Goal: Task Accomplishment & Management: Use online tool/utility

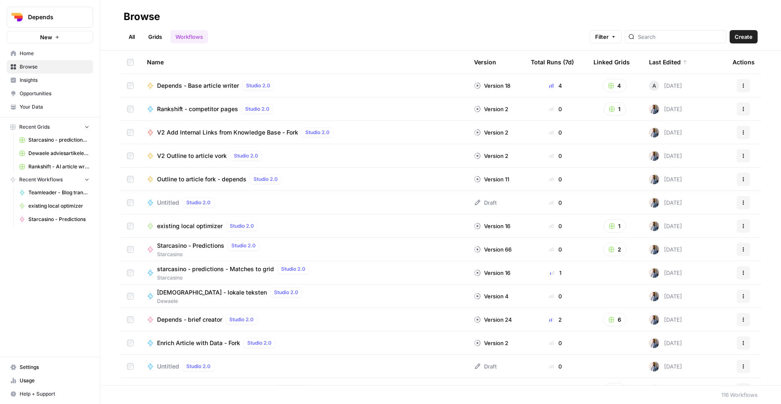
click at [58, 22] on button "Depends" at bounding box center [50, 17] width 86 height 21
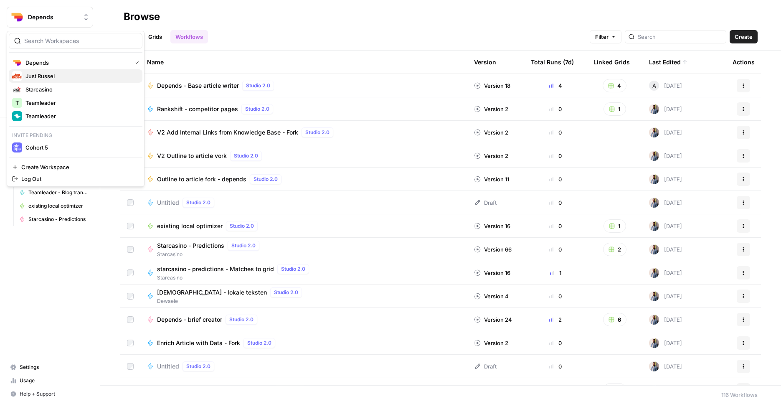
click at [60, 79] on span "Just Russel" at bounding box center [80, 76] width 110 height 8
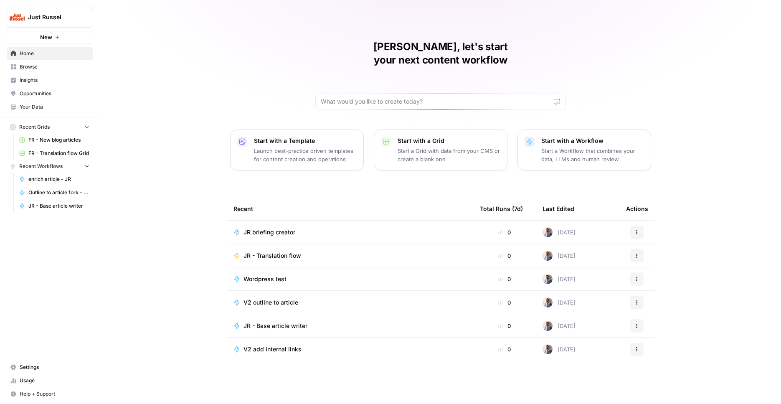
click at [50, 64] on span "Browse" at bounding box center [55, 67] width 70 height 8
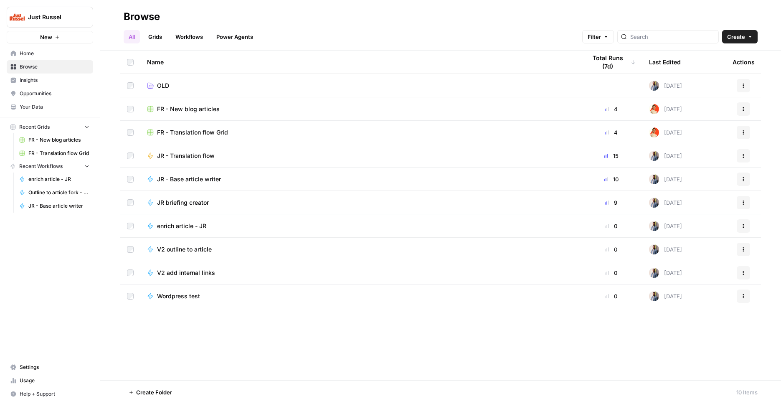
click at [198, 115] on td "FR - New blog articles" at bounding box center [359, 108] width 439 height 23
click at [198, 111] on span "FR - New blog articles" at bounding box center [188, 109] width 63 height 8
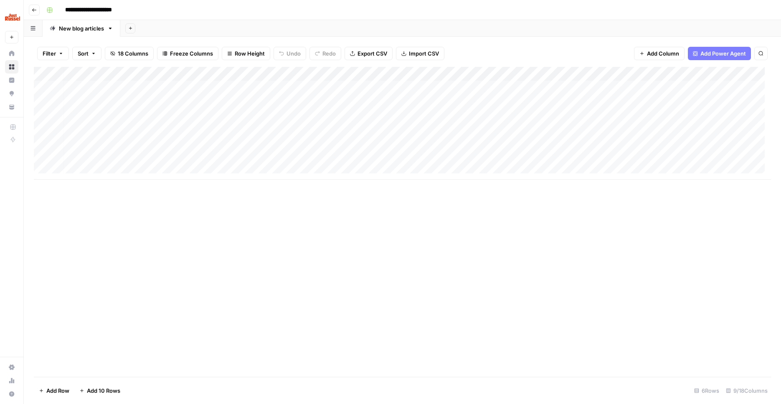
scroll to position [0, 148]
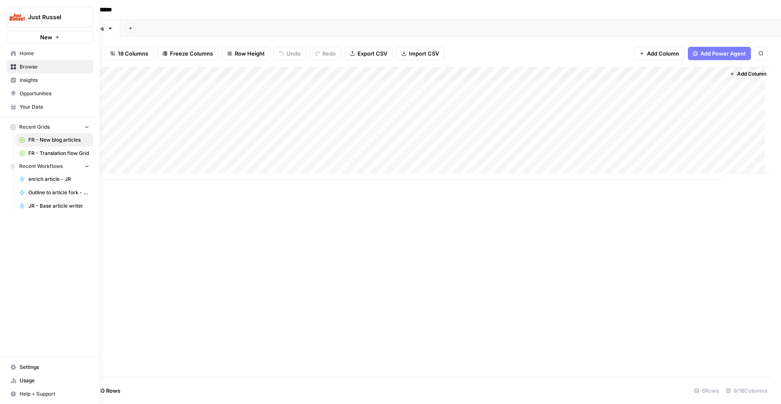
click at [47, 109] on span "Your Data" at bounding box center [55, 107] width 70 height 8
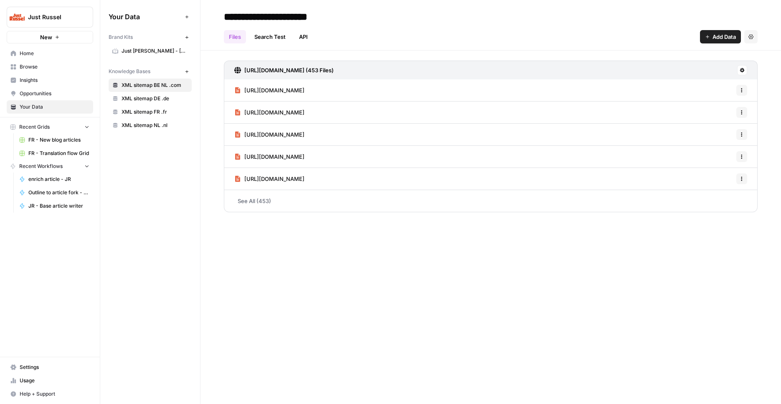
click at [150, 51] on span "Just [PERSON_NAME] - [GEOGRAPHIC_DATA]-FR" at bounding box center [155, 51] width 66 height 8
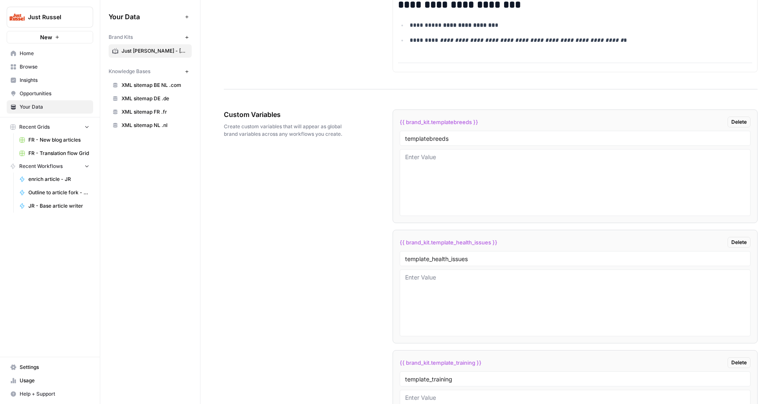
scroll to position [1656, 0]
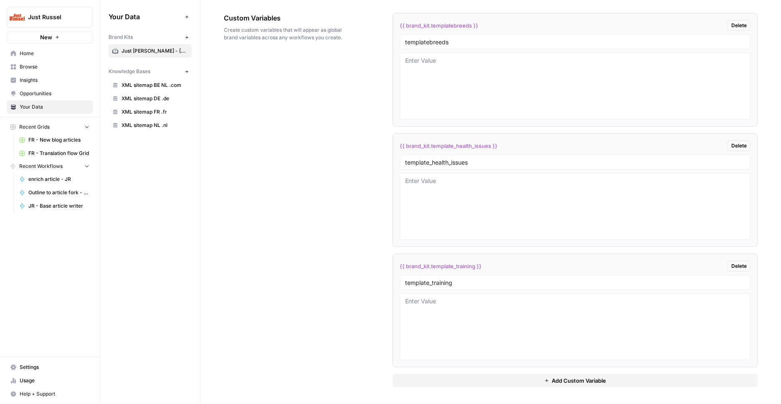
click at [575, 382] on span "Add Custom Variable" at bounding box center [579, 380] width 54 height 8
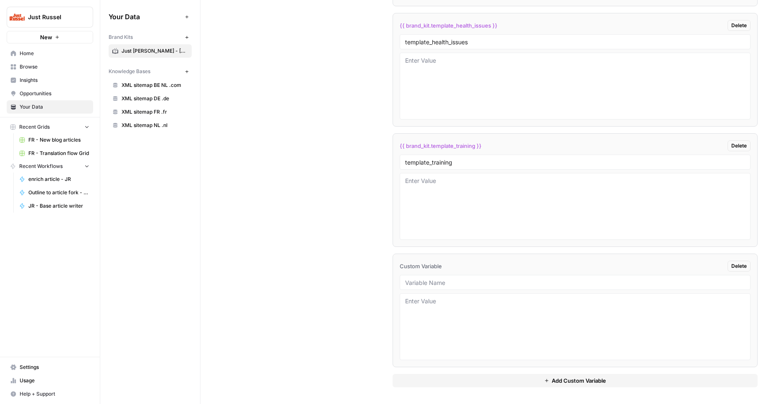
click at [449, 288] on div at bounding box center [575, 282] width 351 height 15
click at [450, 284] on input "text" at bounding box center [575, 283] width 340 height 8
type input "Persona"
click at [562, 384] on span "Add Custom Variable" at bounding box center [579, 380] width 54 height 8
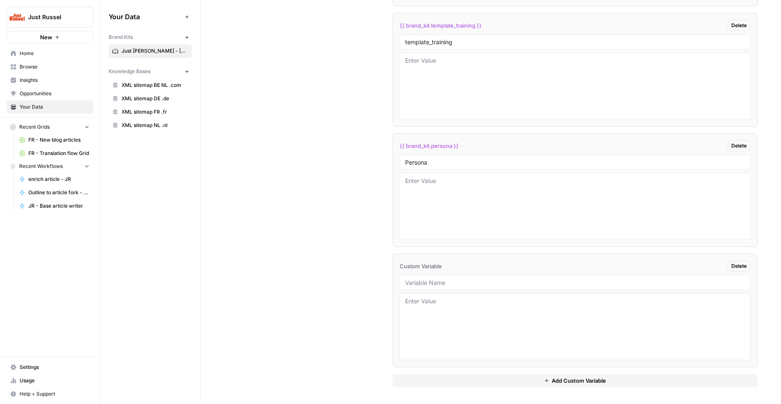
click at [469, 300] on textarea at bounding box center [575, 326] width 340 height 59
click at [447, 305] on textarea at bounding box center [575, 326] width 340 height 59
click at [487, 314] on textarea at bounding box center [575, 326] width 340 height 59
click at [481, 301] on textarea at bounding box center [575, 326] width 340 height 59
click at [477, 325] on textarea at bounding box center [575, 326] width 340 height 59
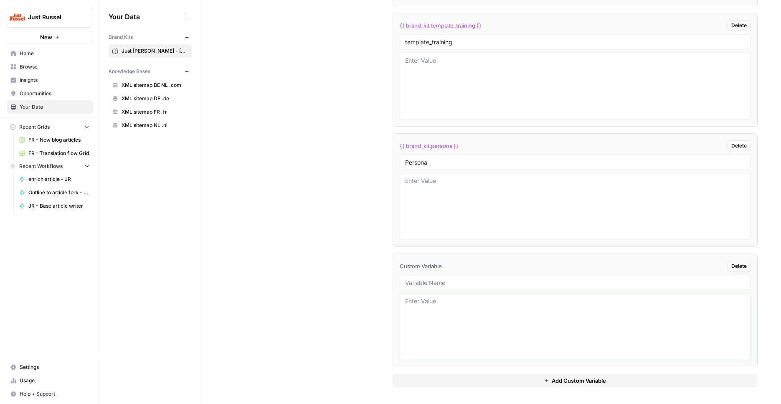
paste textarea "# Just Russel – AI Writing Guidance per Persona ## 1. Family Guys (30–45, kids …"
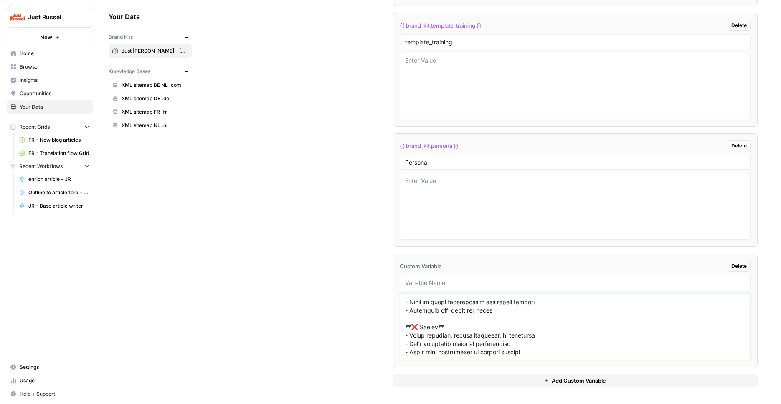
drag, startPoint x: 404, startPoint y: 308, endPoint x: 597, endPoint y: 394, distance: 211.2
click at [597, 356] on textarea at bounding box center [575, 326] width 340 height 59
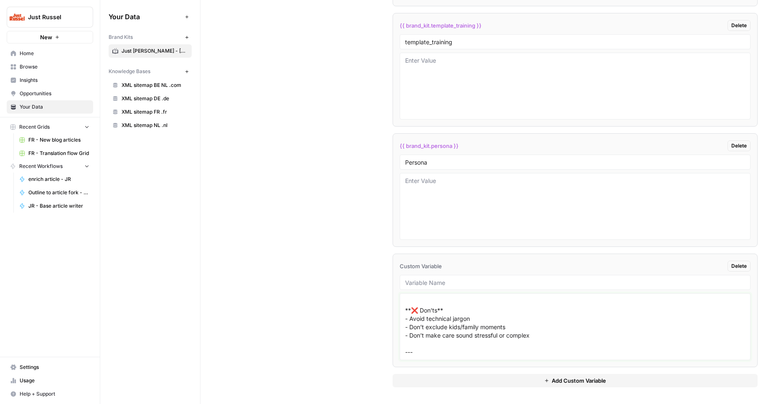
scroll to position [108, 0]
type textarea "# Just Russel – AI Writing Guidance per Persona ## 1. Family Guys (30–45, kids …"
click at [561, 376] on button "Add Custom Variable" at bounding box center [576, 380] width 366 height 13
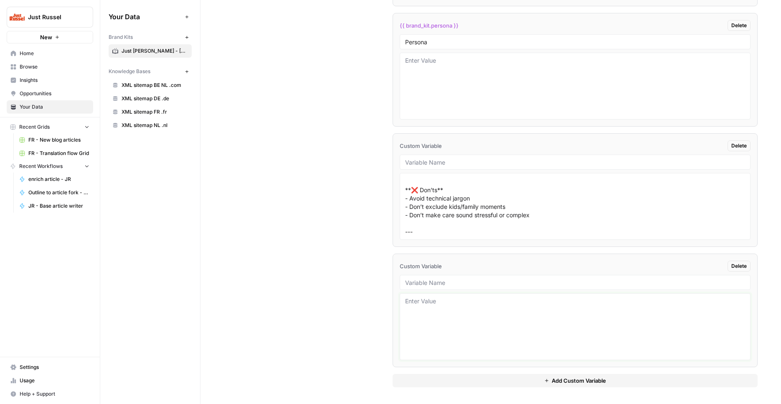
click at [437, 307] on textarea at bounding box center [575, 326] width 340 height 59
paste textarea "## 2. Dog Kids (50+, empty nesters, dog as “baby”) **Tone:** Reassuring, credib…"
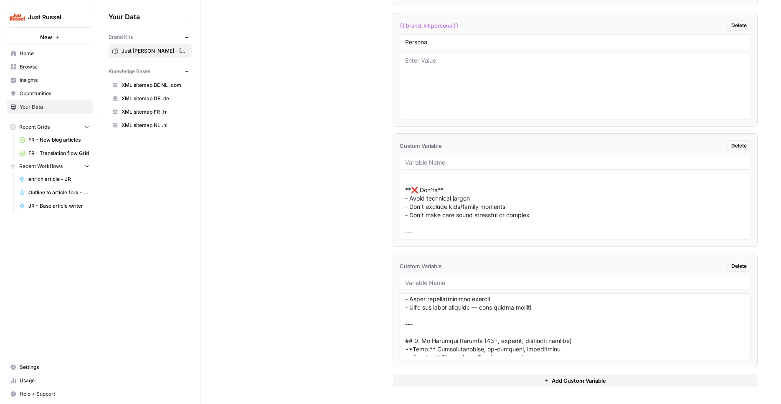
scroll to position [131, 0]
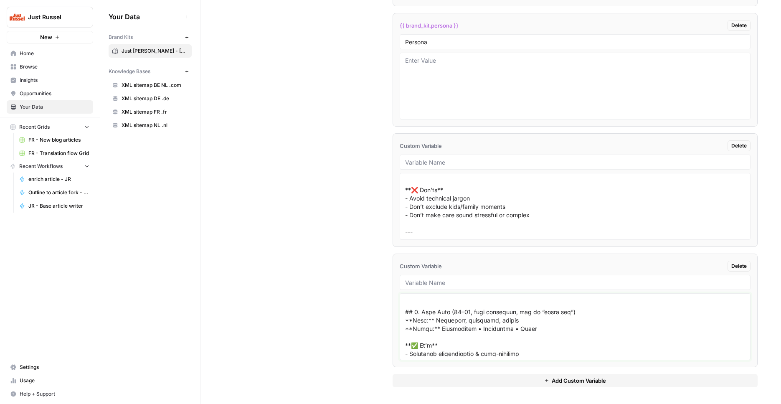
click at [406, 312] on textarea at bounding box center [575, 326] width 340 height 59
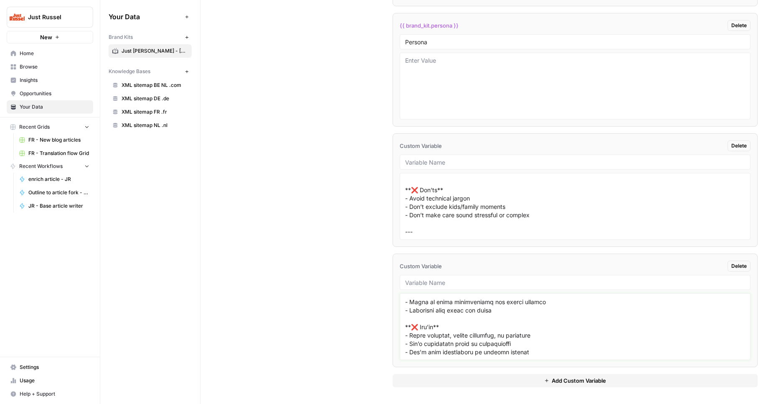
drag, startPoint x: 404, startPoint y: 312, endPoint x: 560, endPoint y: 384, distance: 172.0
click at [563, 356] on textarea at bounding box center [575, 326] width 340 height 59
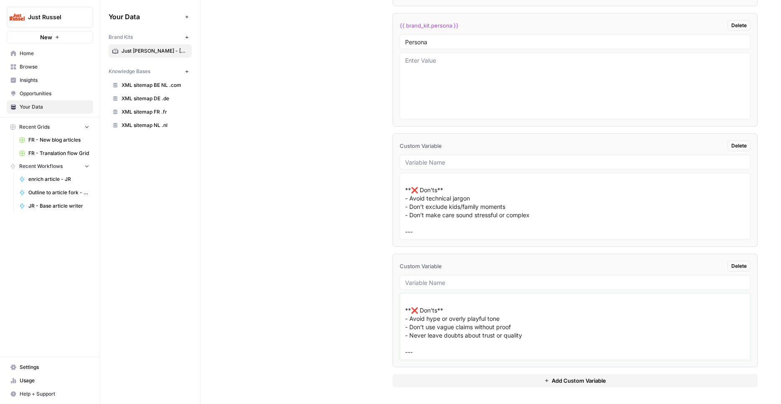
scroll to position [91, 0]
type textarea "## 2. Dog Kids (50+, empty nesters, dog as “baby”) **Tone:** Reassuring, credib…"
click at [551, 384] on button "Add Custom Variable" at bounding box center [576, 380] width 366 height 13
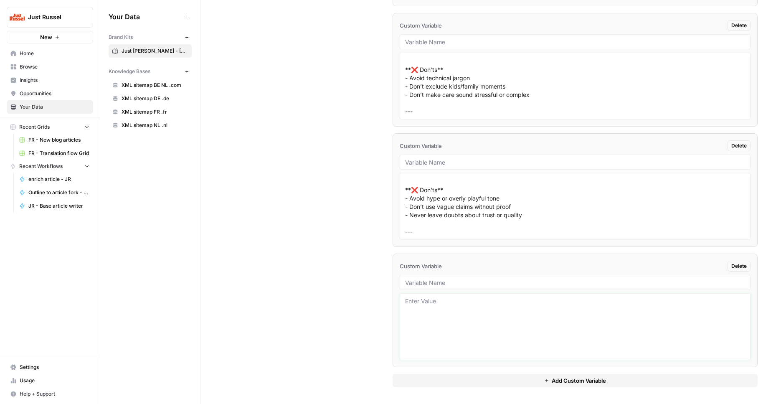
click at [449, 302] on textarea at bounding box center [575, 326] width 340 height 59
paste textarea "## 3. Busy Bees (25–40, busy lifestyle, dog as “first kid”) **Tone:** Energetic…"
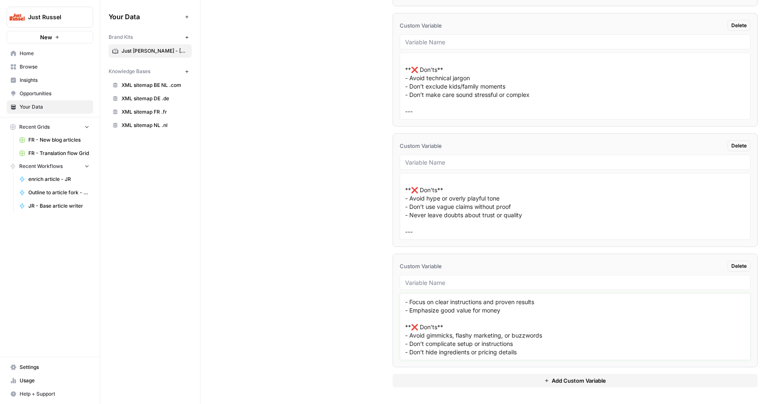
scroll to position [112, 0]
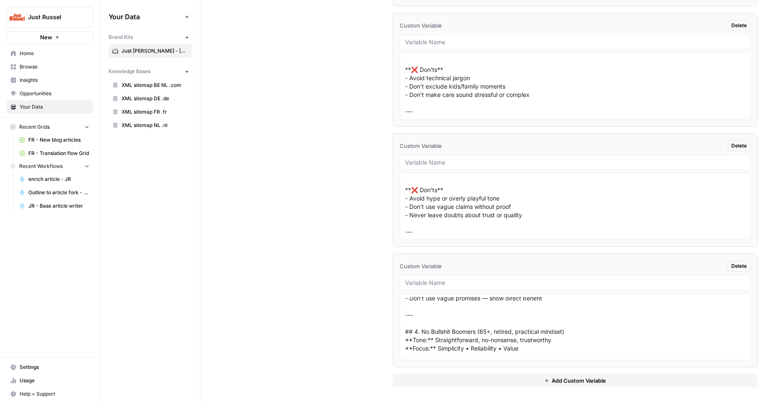
click at [402, 331] on div "## 3. Busy Bees (25–40, busy lifestyle, dog as “first kid”) **Tone:** Energetic…" at bounding box center [575, 326] width 351 height 67
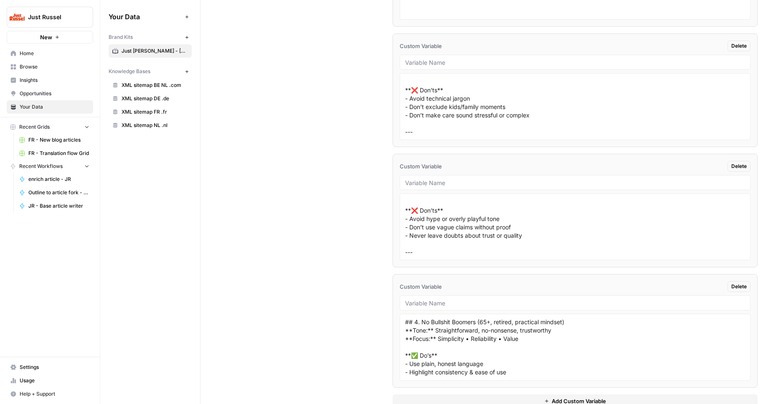
scroll to position [136, 0]
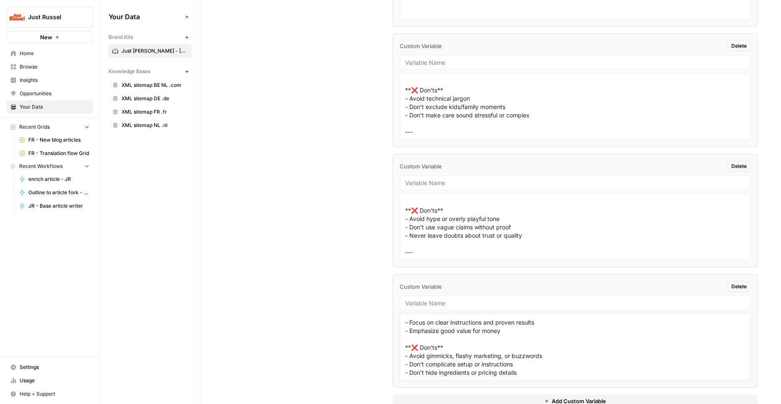
drag, startPoint x: 404, startPoint y: 328, endPoint x: 592, endPoint y: 403, distance: 202.2
click at [592, 377] on textarea "## 3. Busy Bees (25–40, busy lifestyle, dog as “first kid”) **Tone:** Energetic…" at bounding box center [575, 347] width 340 height 59
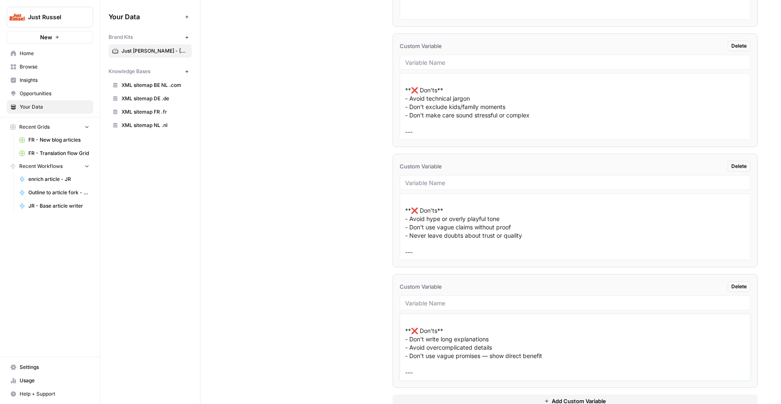
scroll to position [91, 0]
type textarea "## 3. Busy Bees (25–40, busy lifestyle, dog as “first kid”) **Tone:** Energetic…"
click at [562, 401] on span "Add Custom Variable" at bounding box center [579, 401] width 54 height 8
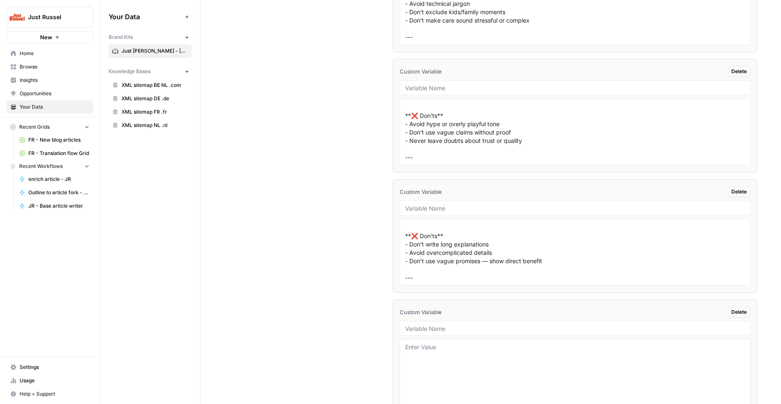
click at [463, 362] on textarea at bounding box center [575, 372] width 340 height 59
paste textarea "## 4. No Bullshit Boomers (65+, retired, practical mindset) **Tone:** Straightf…"
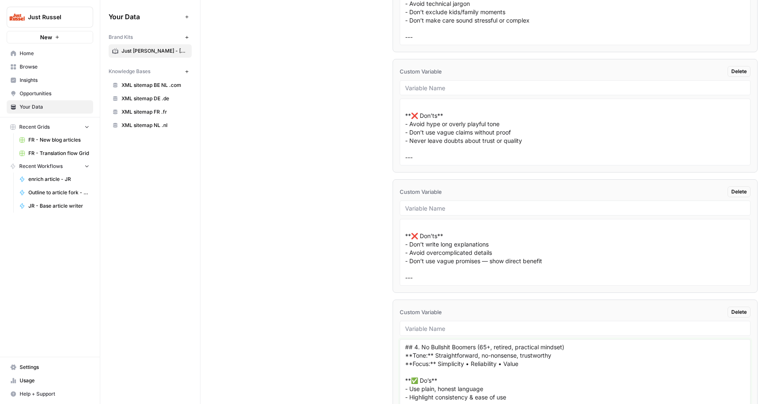
scroll to position [2206, 0]
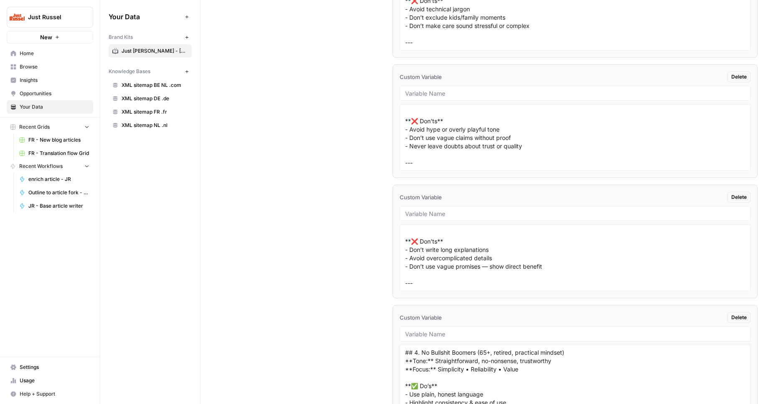
click at [511, 353] on textarea "## 4. No Bullshit Boomers (65+, retired, practical mindset) **Tone:** Straightf…" at bounding box center [575, 377] width 340 height 59
click at [511, 352] on textarea "## 4. No Bullshit Boomers (65+, retired, practical mindset) **Tone:** Straightf…" at bounding box center [575, 377] width 340 height 59
type textarea "## 4. No Bullshit Boomers (65+, retired, practical mindset) **Tone:** Straightf…"
click at [467, 329] on div at bounding box center [575, 333] width 351 height 15
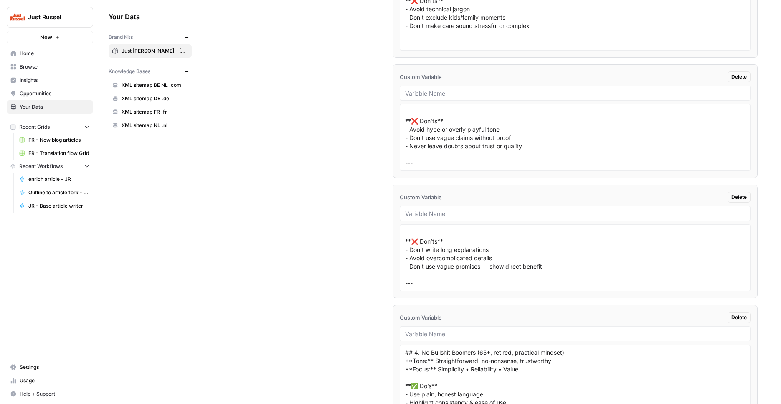
click at [467, 329] on div at bounding box center [575, 333] width 351 height 15
click at [466, 331] on input "text" at bounding box center [575, 334] width 340 height 8
paste input "## 4. No Bullshit Boomers (65+, retired, practical mindset)"
type input "persona_boomers"
click at [428, 216] on input "text" at bounding box center [575, 214] width 340 height 8
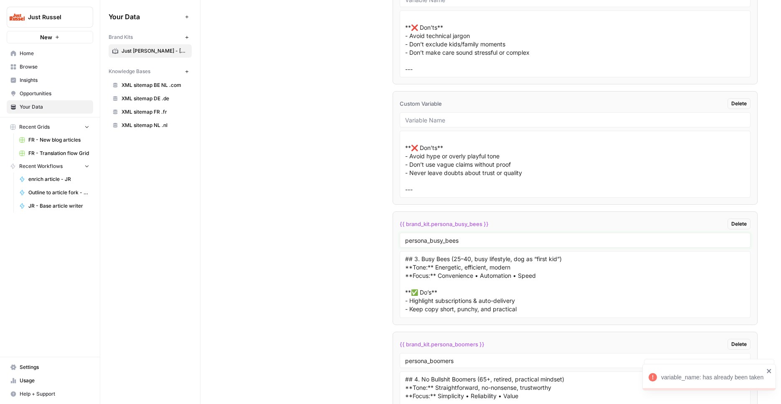
scroll to position [0, 0]
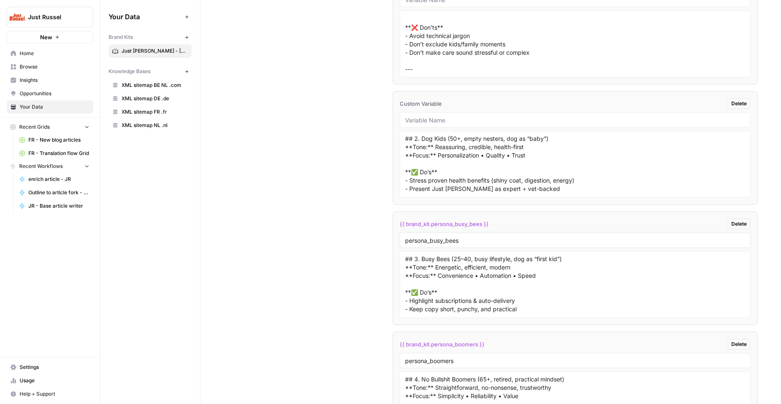
type input "persona_busy_bees"
click at [453, 124] on div at bounding box center [575, 119] width 351 height 15
click at [453, 122] on input "text" at bounding box center [575, 120] width 340 height 8
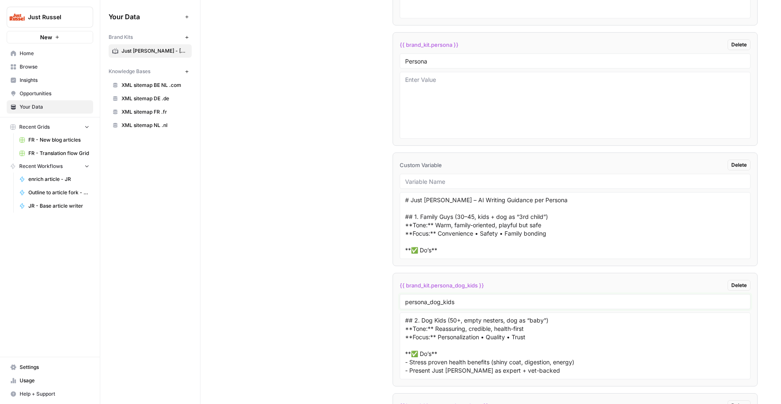
type input "persona_dog_kids"
drag, startPoint x: 453, startPoint y: 217, endPoint x: 419, endPoint y: 219, distance: 33.5
click at [419, 219] on textarea "# Just Russel – AI Writing Guidance per Persona ## 1. Family Guys (30–45, kids …" at bounding box center [575, 225] width 340 height 59
click at [430, 181] on input "text" at bounding box center [575, 182] width 340 height 8
paste input "Family Guys"
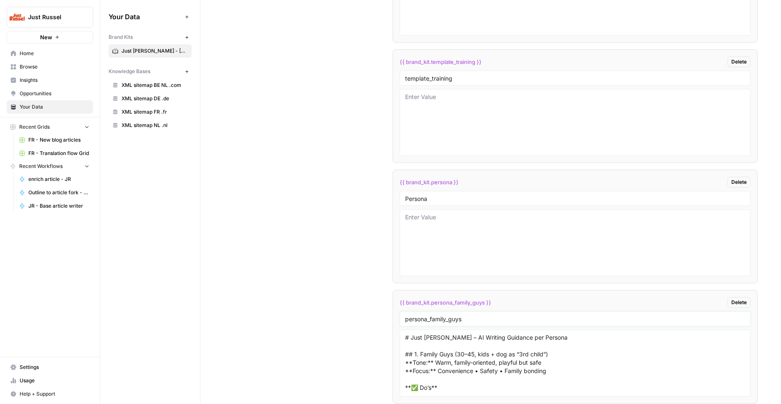
scroll to position [1855, 0]
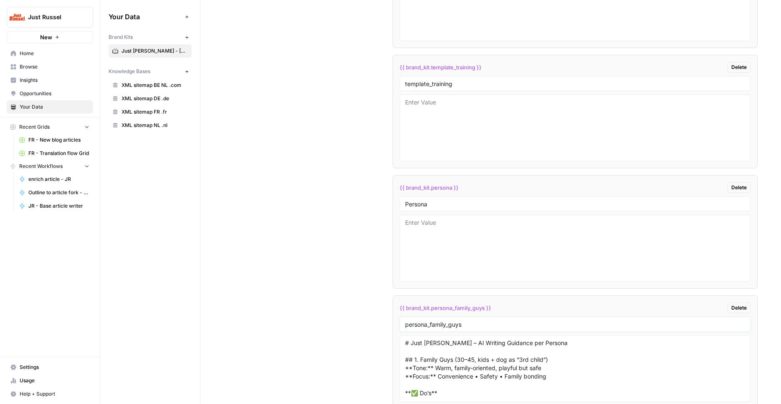
type input "persona_family_guys"
click at [732, 190] on span "Delete" at bounding box center [739, 188] width 15 height 8
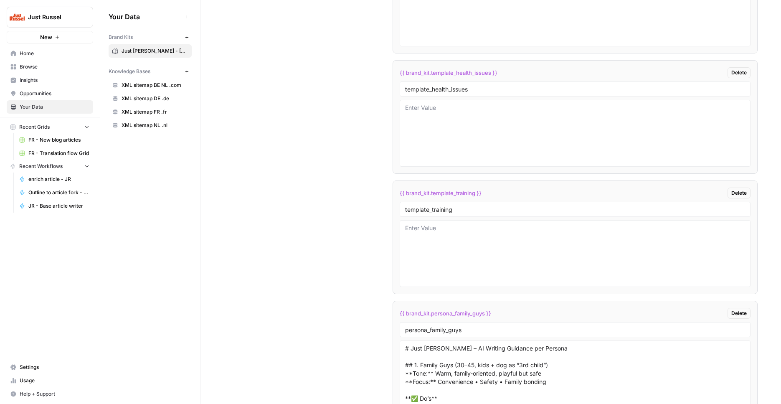
scroll to position [1686, 0]
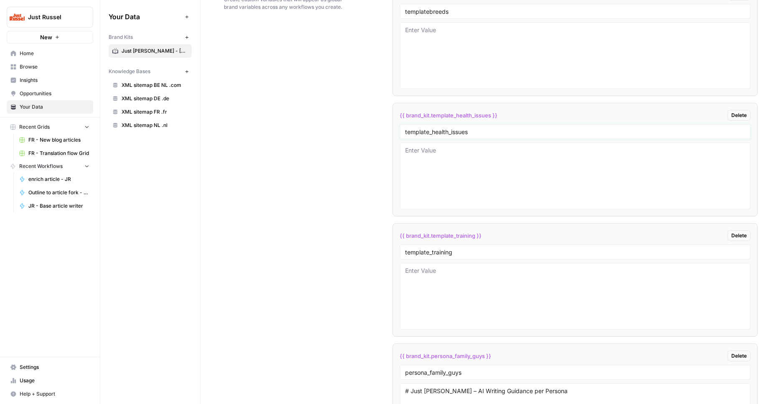
click at [479, 131] on input "template_health_issues" at bounding box center [575, 132] width 340 height 8
type input "template_health"
click at [448, 168] on textarea at bounding box center [575, 175] width 340 height 59
paste textarea "# 🐾 Modèle d’article de blog – Just Russel ## Titre (H1) - Formulé comme une qu…"
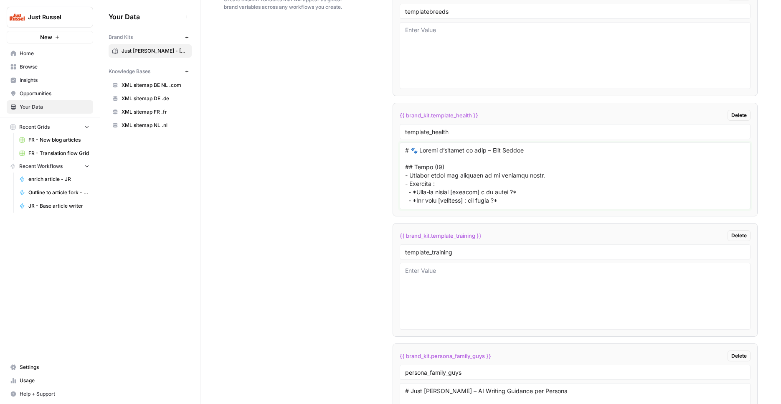
scroll to position [584, 0]
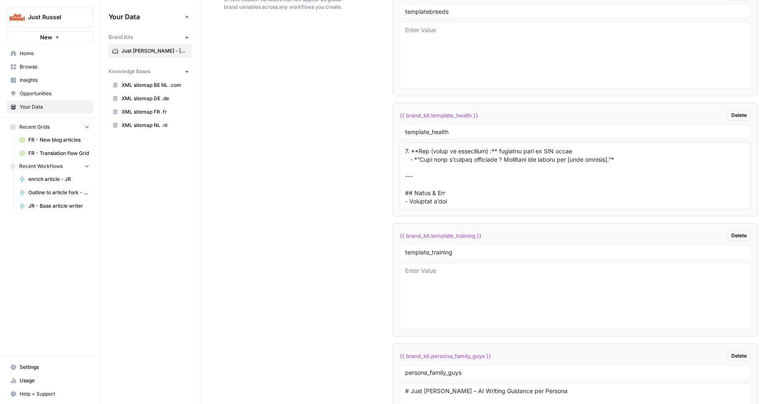
type textarea "# 🐾 Modèle d’article de blog – Just Russel ## Titre (H1) - Formulé comme une qu…"
click at [338, 208] on div "Custom Variables Create custom variables that will appear as global brand varia…" at bounding box center [491, 410] width 534 height 889
click at [460, 292] on textarea at bounding box center [575, 296] width 340 height 59
paste textarea "# Titre (H1) - Doit être clair, orienté problème / comportement / soin. - Exemp…"
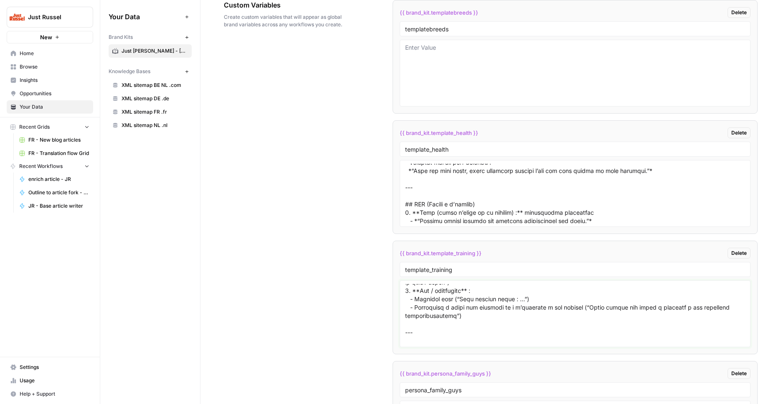
scroll to position [487, 0]
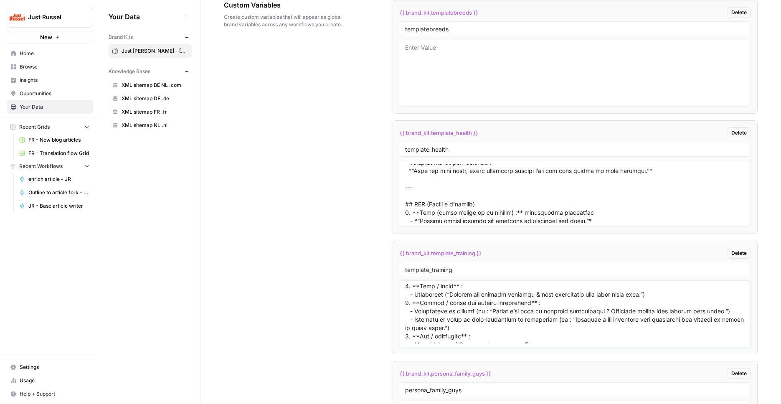
type textarea "# Titre (H1) - Doit être clair, orienté problème / comportement / soin. - Exemp…"
click at [488, 272] on input "template_training" at bounding box center [575, 270] width 340 height 8
type input "template_training_general"
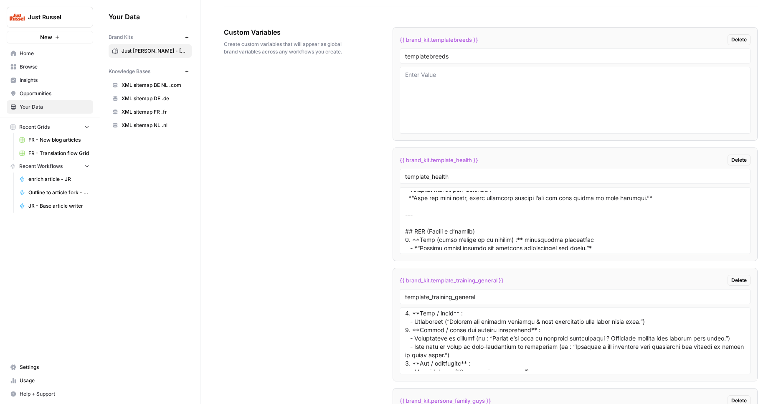
scroll to position [1598, 0]
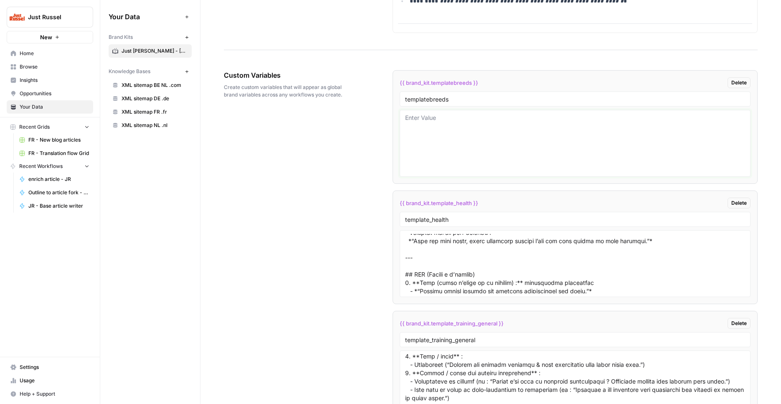
click at [545, 150] on textarea at bounding box center [575, 143] width 340 height 59
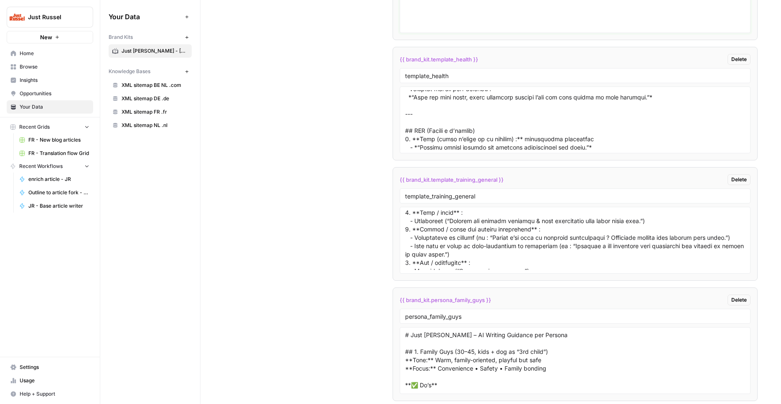
scroll to position [1645, 0]
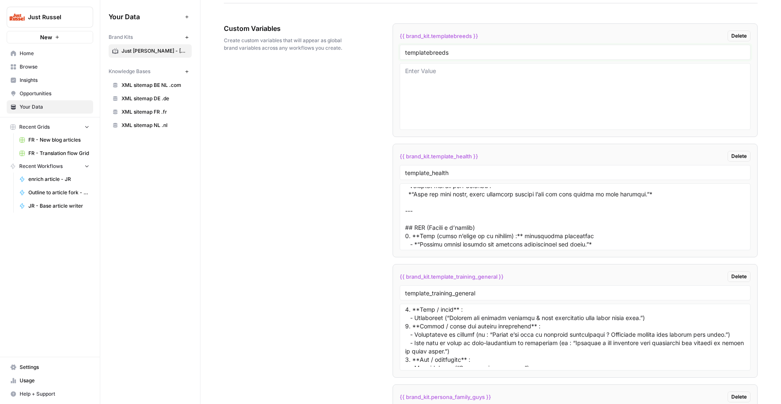
drag, startPoint x: 457, startPoint y: 53, endPoint x: 428, endPoint y: 51, distance: 29.8
click at [428, 51] on input "templatebreeds" at bounding box center [575, 52] width 340 height 8
type input "template_food"
click at [458, 109] on textarea at bounding box center [575, 96] width 340 height 59
paste textarea "# Titre (H1) - Question alimentaire ou problème alimentaire clairement formulé.…"
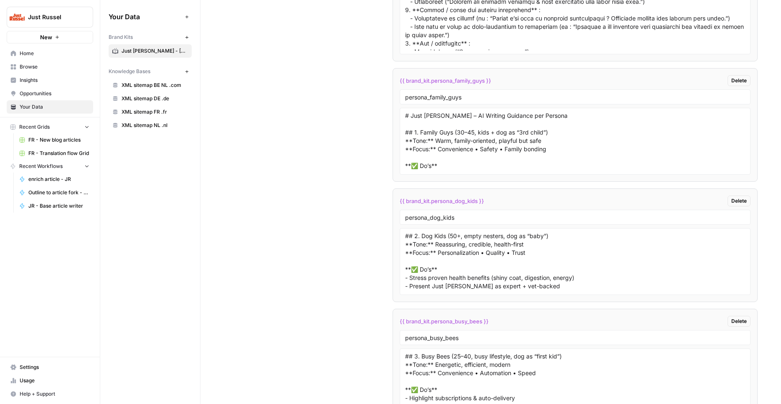
scroll to position [2137, 0]
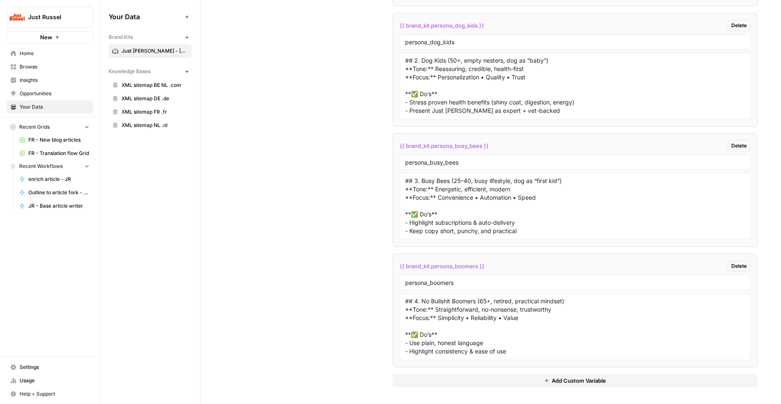
type textarea "# Titre (H1) - Question alimentaire ou problème alimentaire clairement formulé.…"
click at [605, 376] on button "Add Custom Variable" at bounding box center [576, 380] width 366 height 13
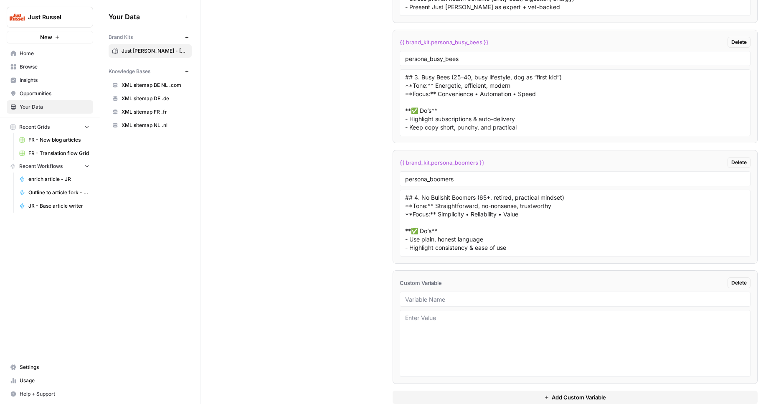
scroll to position [2257, 0]
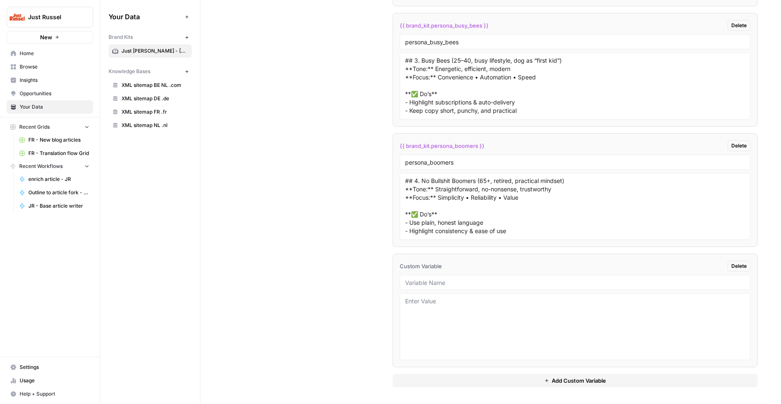
click at [433, 277] on div at bounding box center [575, 282] width 351 height 15
click at [433, 280] on div at bounding box center [575, 282] width 351 height 15
click at [433, 283] on input "text" at bounding box center [575, 283] width 340 height 8
type input "allowed_ood"
click at [447, 325] on textarea at bounding box center [575, 326] width 340 height 59
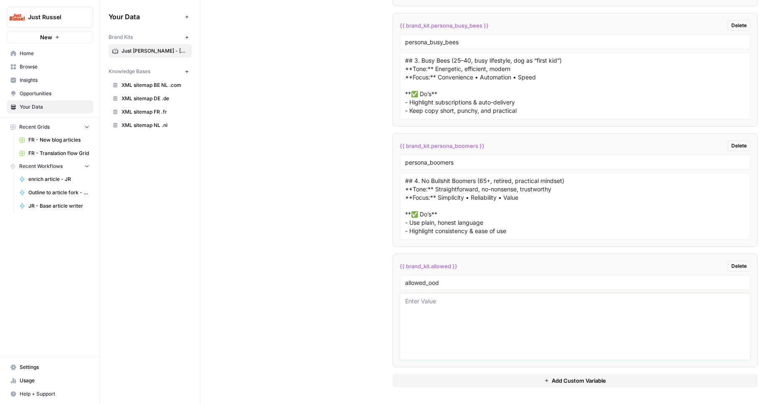
paste textarea "# Peut-on donner [aliment] à un chien ? ## Introduction - Mettre en scène la si…"
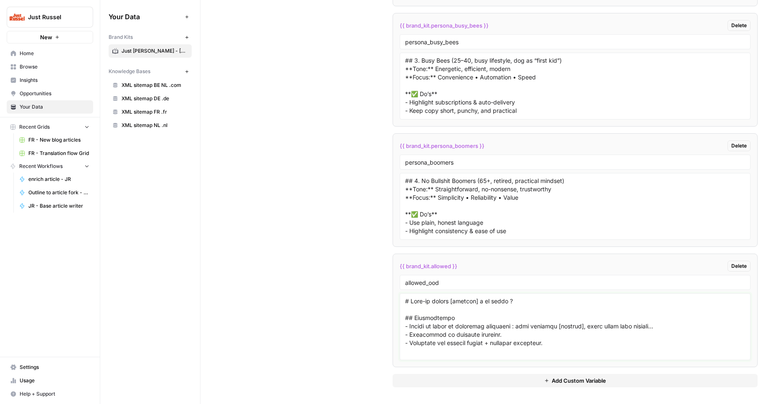
scroll to position [475, 0]
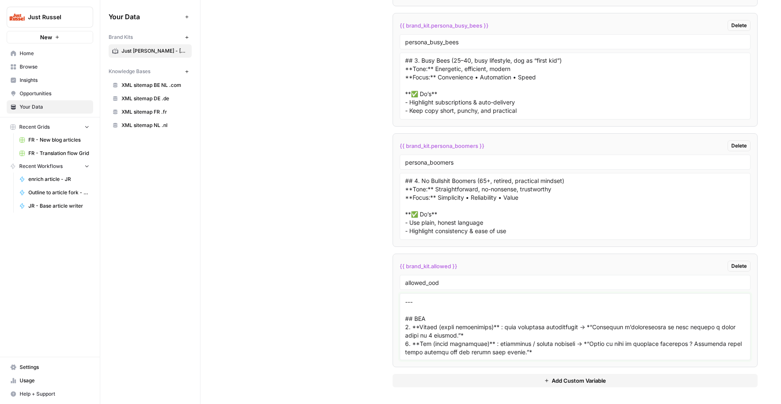
type textarea "# Peut-on donner [aliment] à un chien ? ## Introduction - Mettre en scène la si…"
click at [425, 280] on input "allowed_ood" at bounding box center [575, 283] width 340 height 8
type input "template_allowed_food"
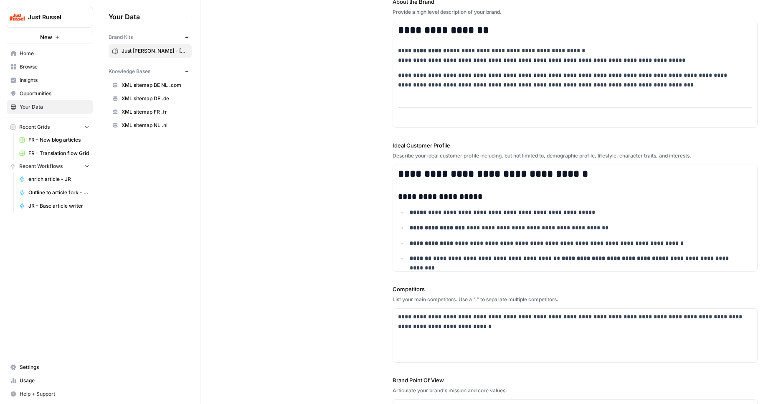
scroll to position [0, 0]
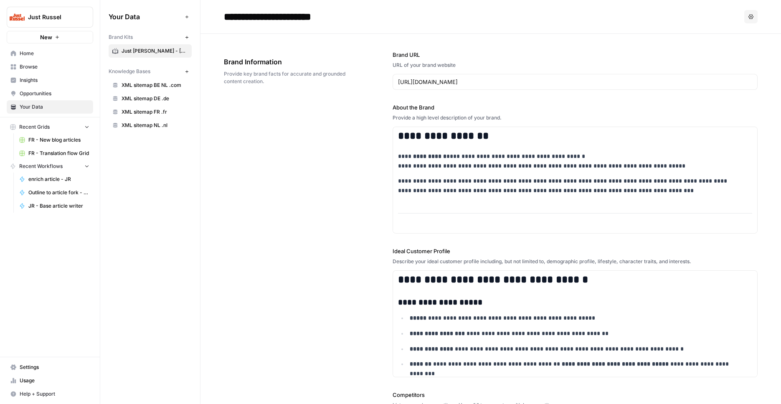
click at [277, 192] on div "**********" at bounding box center [491, 331] width 534 height 595
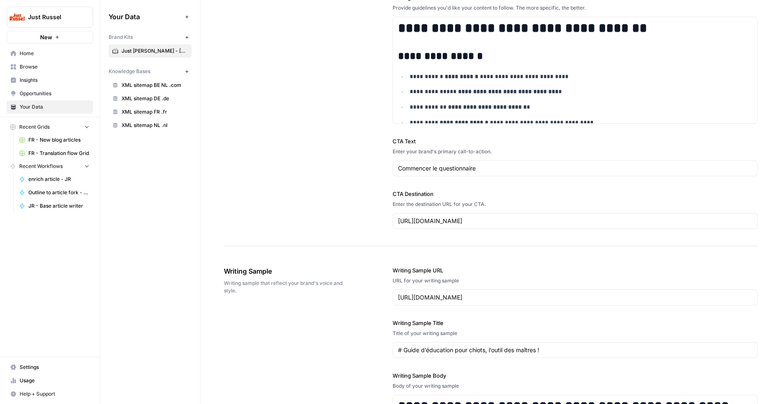
scroll to position [1029, 0]
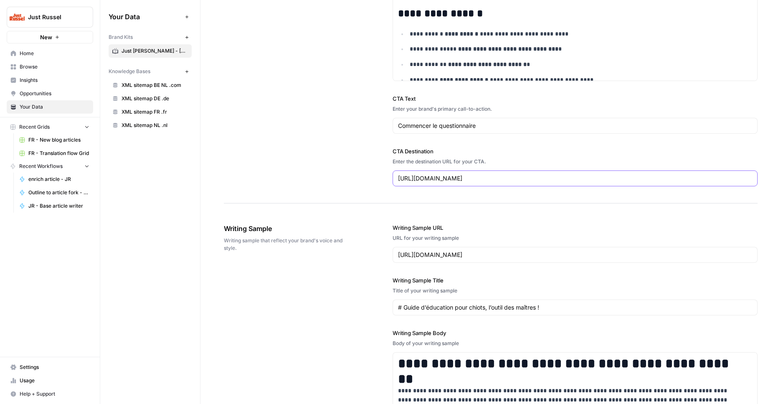
click at [491, 176] on input "[URL][DOMAIN_NAME]" at bounding box center [575, 178] width 355 height 8
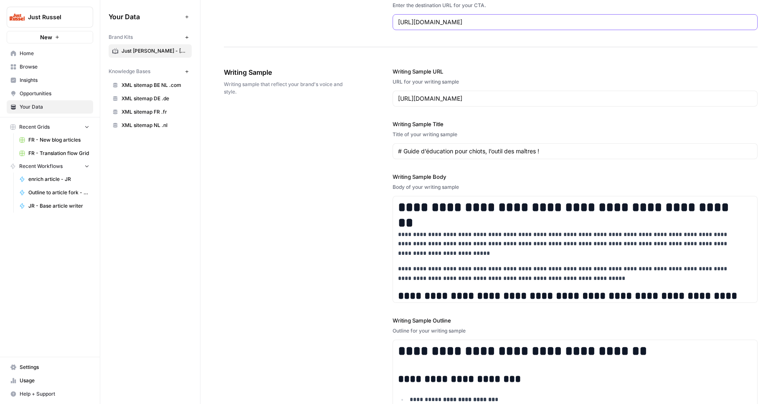
scroll to position [1227, 0]
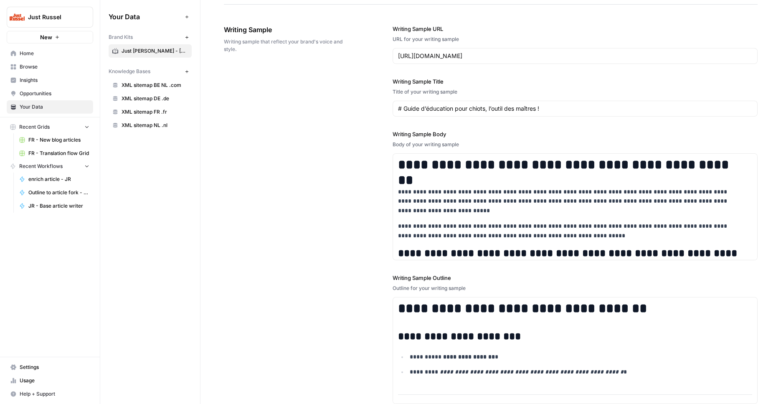
click at [64, 58] on link "Home" at bounding box center [50, 53] width 86 height 13
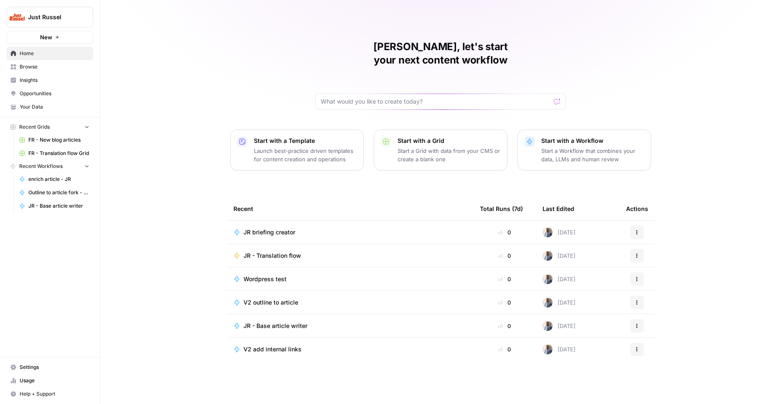
click at [292, 228] on span "JR briefing creator" at bounding box center [270, 232] width 52 height 8
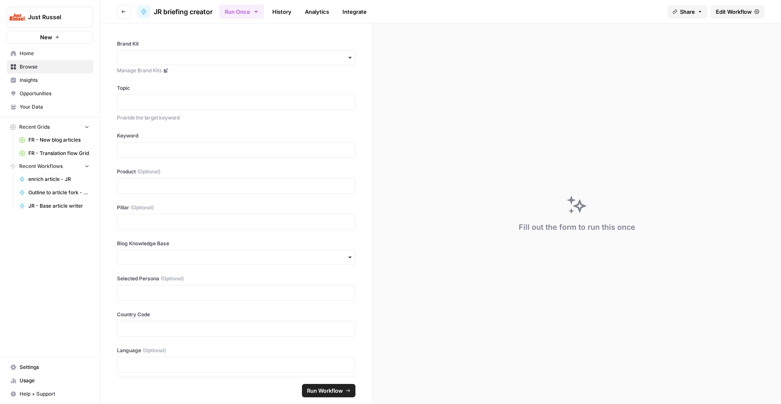
click at [734, 14] on span "Edit Workflow" at bounding box center [734, 12] width 36 height 8
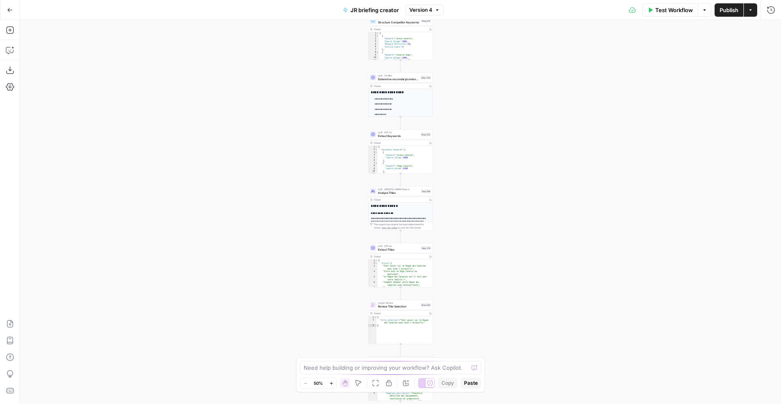
click at [746, 16] on div "Test Workflow Options Publish Actions Run History" at bounding box center [613, 10] width 338 height 20
click at [748, 16] on button "Actions" at bounding box center [750, 9] width 13 height 13
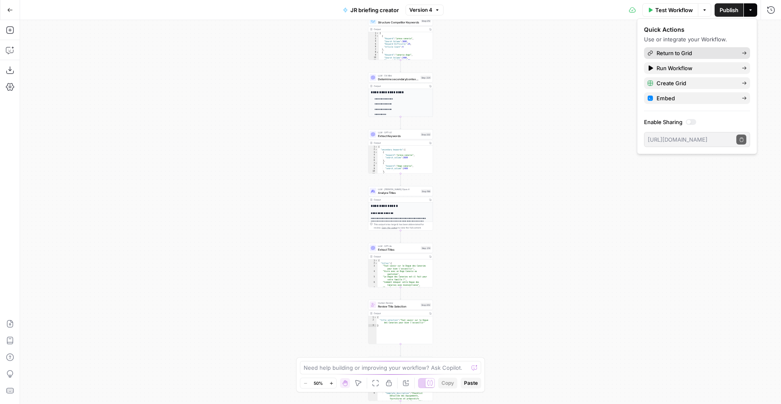
click at [699, 55] on span "Return to Grid" at bounding box center [696, 53] width 79 height 8
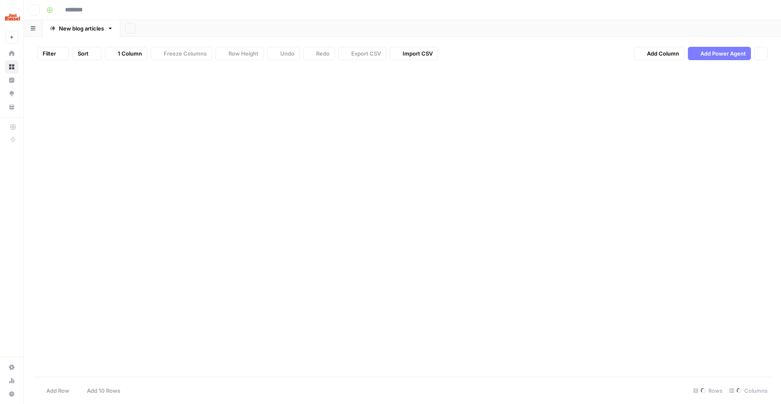
type input "**********"
click at [639, 51] on button "Add Column" at bounding box center [659, 53] width 51 height 13
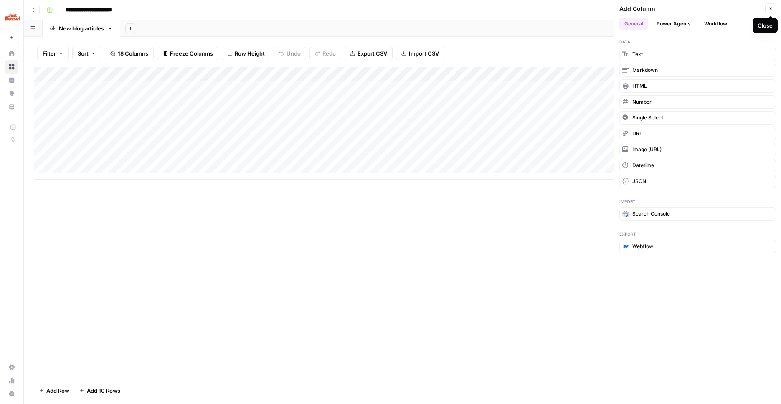
click at [768, 8] on icon "button" at bounding box center [770, 8] width 5 height 5
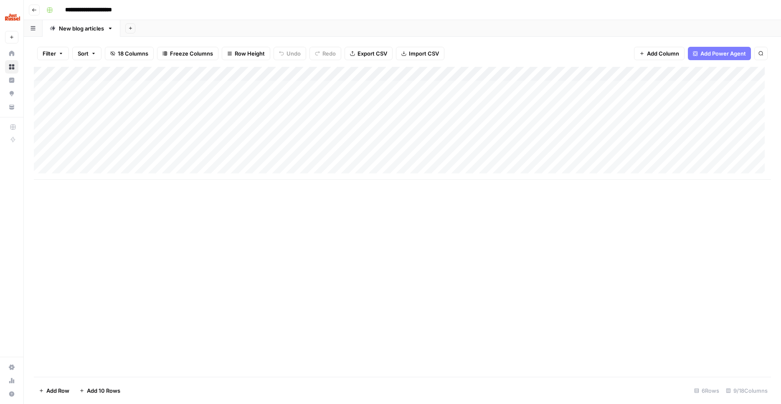
click at [524, 71] on div "Add Column" at bounding box center [402, 123] width 737 height 113
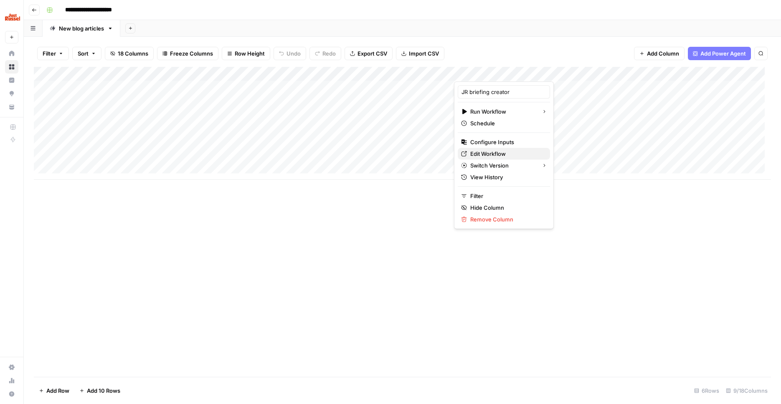
click at [501, 152] on span "Edit Workflow" at bounding box center [506, 154] width 73 height 8
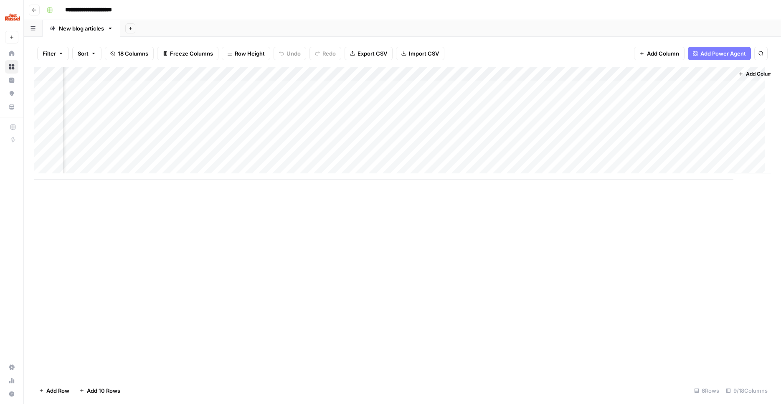
scroll to position [0, 146]
click at [647, 49] on span "Add Column" at bounding box center [663, 53] width 32 height 8
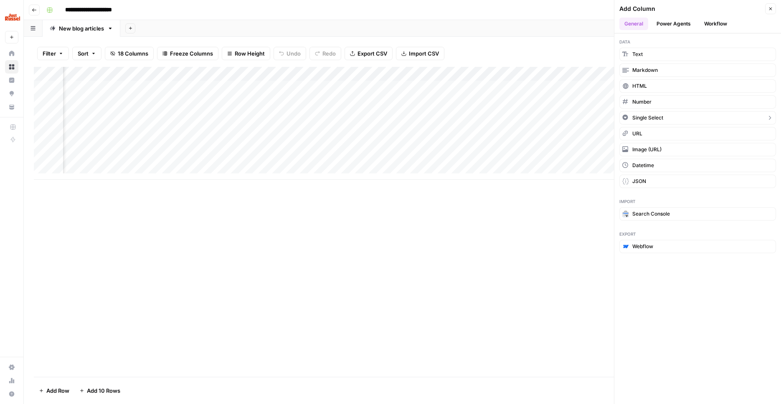
click at [666, 121] on button "Single Select" at bounding box center [698, 117] width 157 height 13
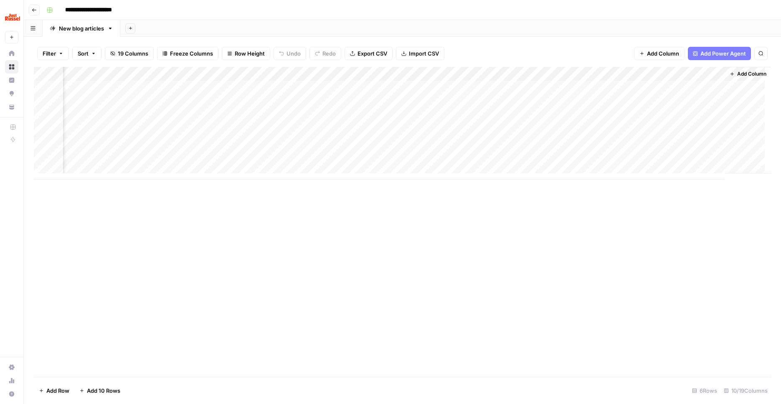
scroll to position [0, 224]
click at [676, 71] on div "Add Column" at bounding box center [402, 123] width 737 height 113
click at [684, 93] on input "New Column" at bounding box center [701, 92] width 102 height 8
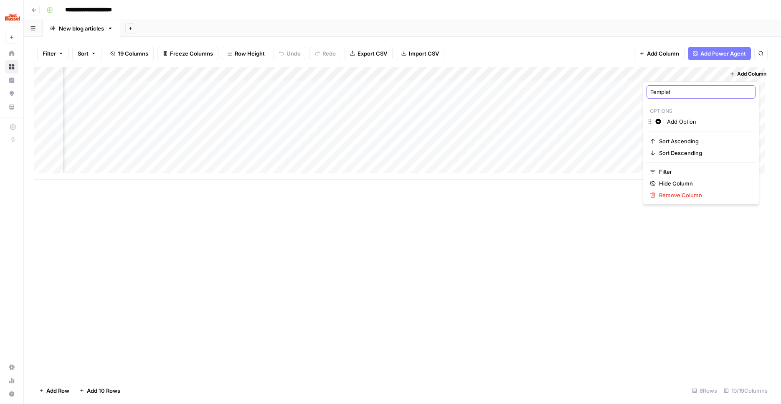
type input "Template"
click at [682, 83] on div "Add Column" at bounding box center [402, 123] width 737 height 113
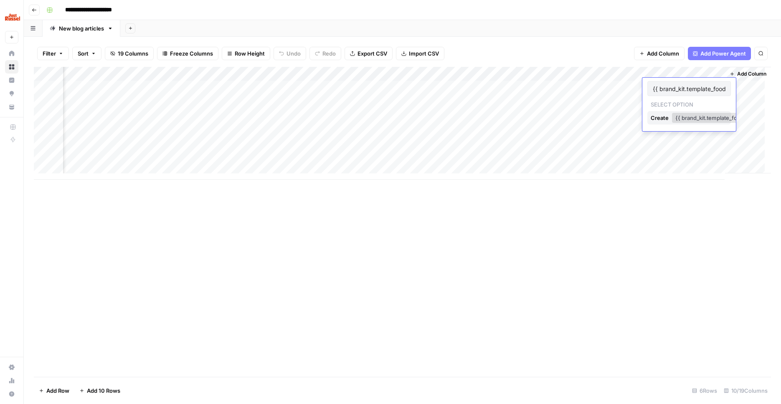
scroll to position [0, 7]
type input "{{ brand_kit.template_food }}"
click at [667, 119] on div "Create" at bounding box center [661, 117] width 20 height 13
click at [675, 83] on div "Add Column" at bounding box center [402, 123] width 737 height 113
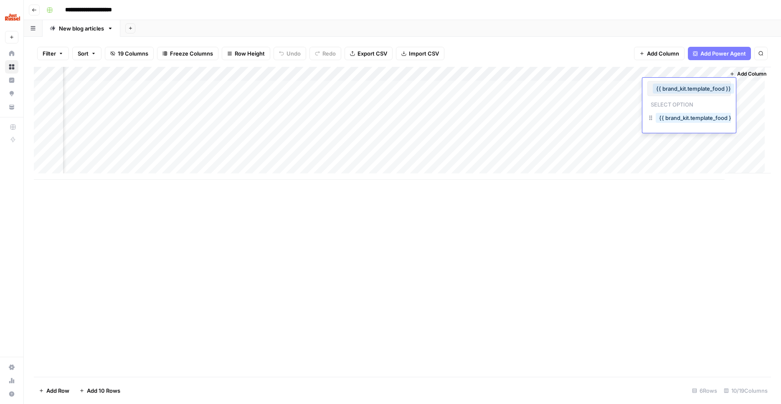
click at [683, 89] on button "{{ brand_kit.template_food }}" at bounding box center [693, 89] width 81 height 10
click at [683, 85] on button "{{ brand_kit.template_food }}" at bounding box center [693, 89] width 81 height 10
click at [649, 90] on div "{{ brand_kit.template_food }}" at bounding box center [690, 88] width 84 height 15
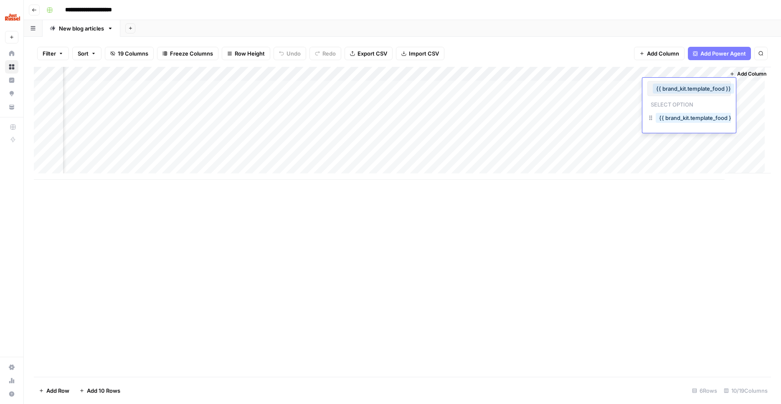
click at [706, 90] on button "{{ brand_kit.template_food }}" at bounding box center [693, 89] width 81 height 10
click at [697, 80] on div "{{ brand_kit.template_food }} Select option {{ brand_kit.template_food }}" at bounding box center [690, 105] width 94 height 55
click at [710, 69] on div "Add Column" at bounding box center [402, 123] width 737 height 113
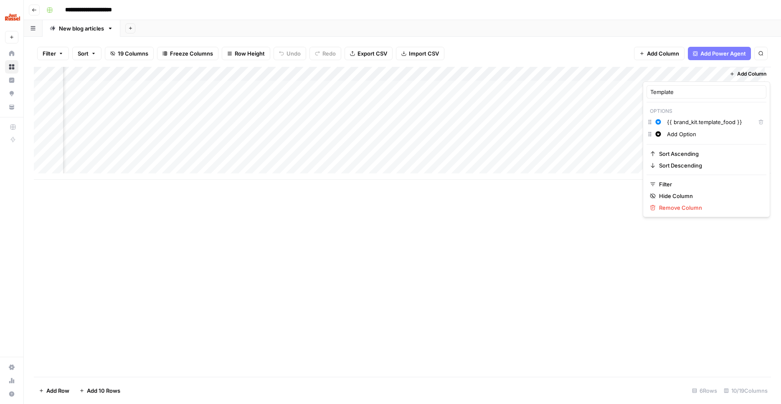
click at [688, 135] on input "Add Option" at bounding box center [715, 134] width 96 height 8
click at [688, 136] on input "Add Option" at bounding box center [715, 134] width 96 height 8
paste input "{{ brand_kit.template_health }}"
click at [702, 146] on input "{{ brand_kit.template_health }}" at bounding box center [715, 146] width 96 height 8
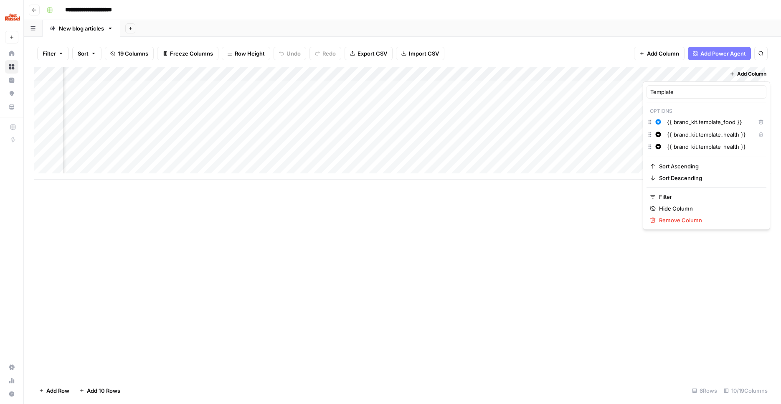
click at [702, 146] on input "{{ brand_kit.template_health }}" at bounding box center [715, 146] width 96 height 8
paste input "training_general"
click at [681, 162] on input "{{ brand_kit.template_training_general }}" at bounding box center [715, 159] width 96 height 8
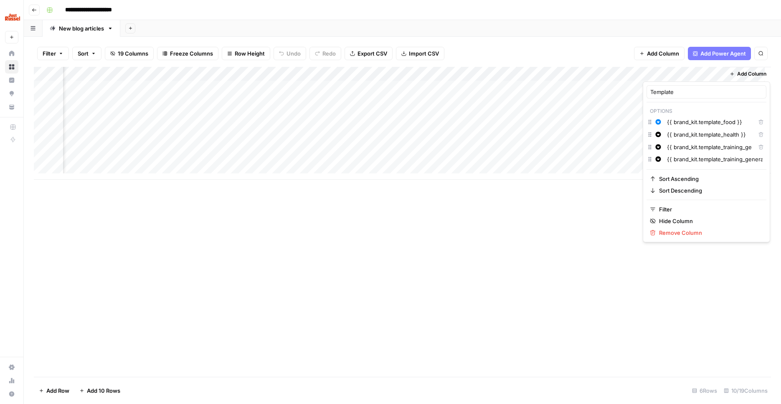
click at [681, 162] on input "{{ brand_kit.template_training_general }}" at bounding box center [715, 159] width 96 height 8
paste input "allowed_food"
type input "{{ brand_kit.templateallowed_food }}"
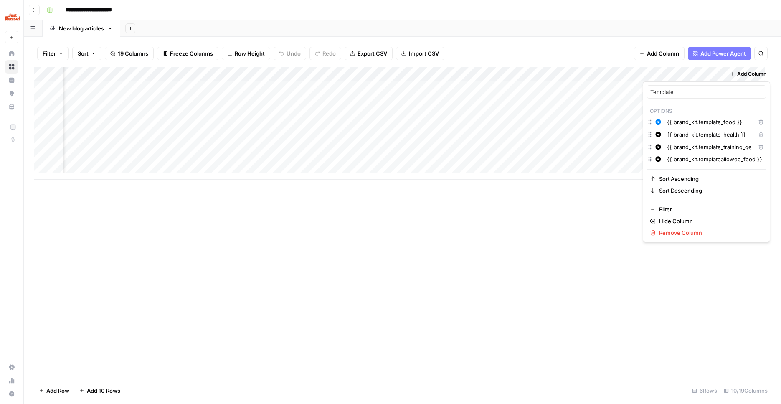
click at [695, 287] on div "Add Column" at bounding box center [402, 222] width 737 height 310
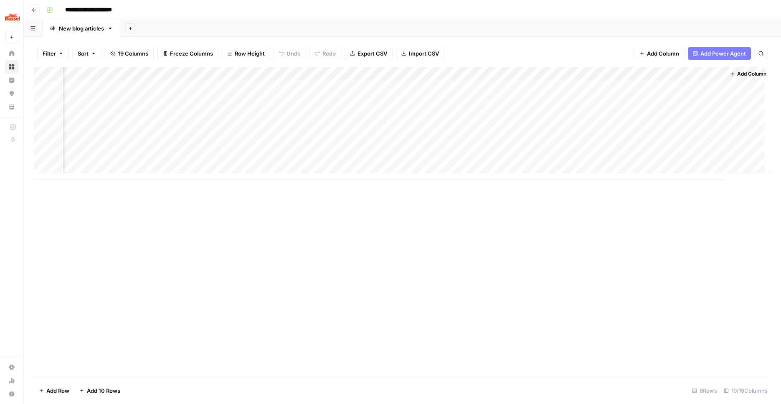
click at [691, 82] on div "Add Column" at bounding box center [402, 123] width 737 height 113
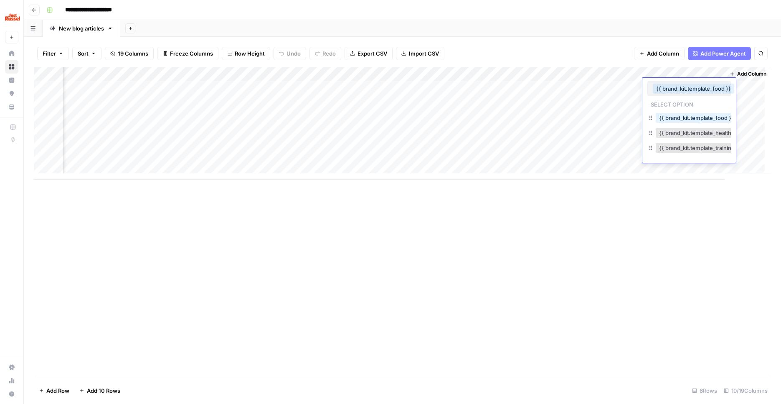
scroll to position [0, 0]
click at [714, 73] on div "Add Column" at bounding box center [402, 123] width 737 height 113
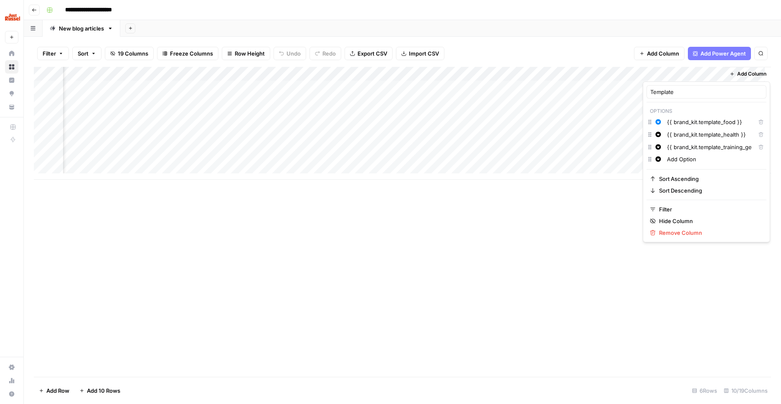
click at [683, 156] on input "Add Option" at bounding box center [715, 159] width 96 height 8
paste input "{{ brand_kit.templateallowed_food }}"
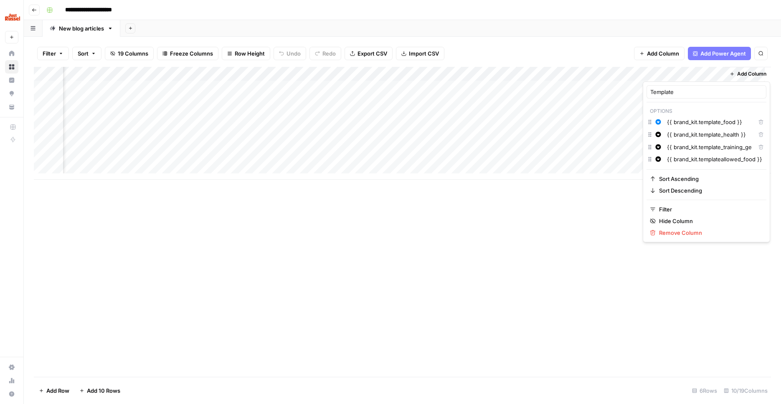
type input "{{ brand_kit.templateallowed_food }}"
click at [709, 292] on div "Add Column" at bounding box center [402, 222] width 737 height 310
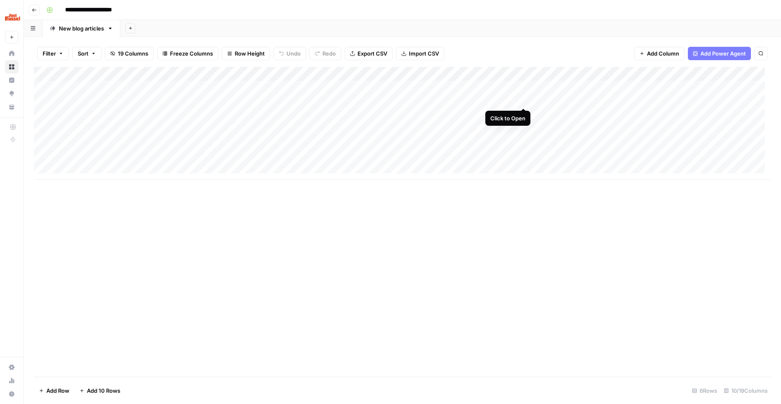
drag, startPoint x: 671, startPoint y: 70, endPoint x: 526, endPoint y: 96, distance: 148.2
click at [526, 96] on div "Add Column" at bounding box center [402, 123] width 737 height 113
click at [488, 97] on div "Add Column" at bounding box center [402, 123] width 737 height 113
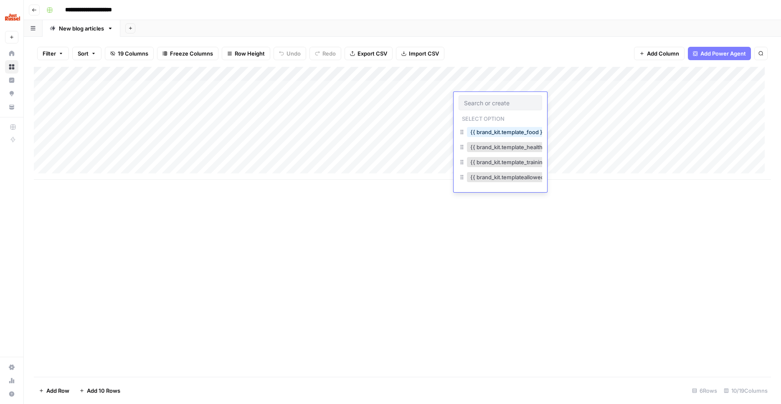
click at [499, 84] on div "Add Column" at bounding box center [402, 123] width 737 height 113
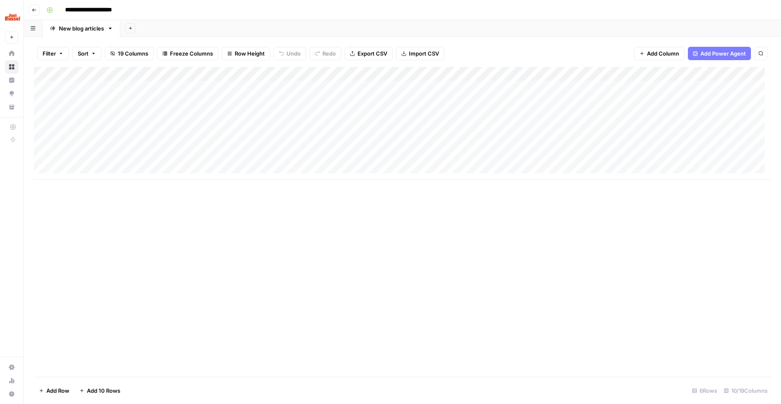
click at [499, 83] on div "Add Column" at bounding box center [402, 123] width 737 height 113
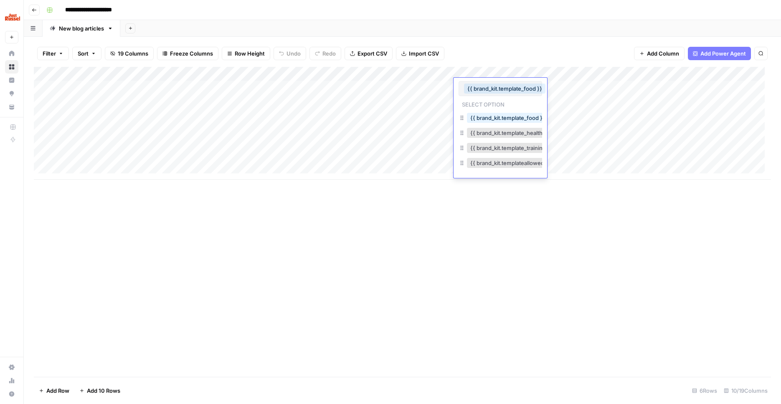
scroll to position [0, 0]
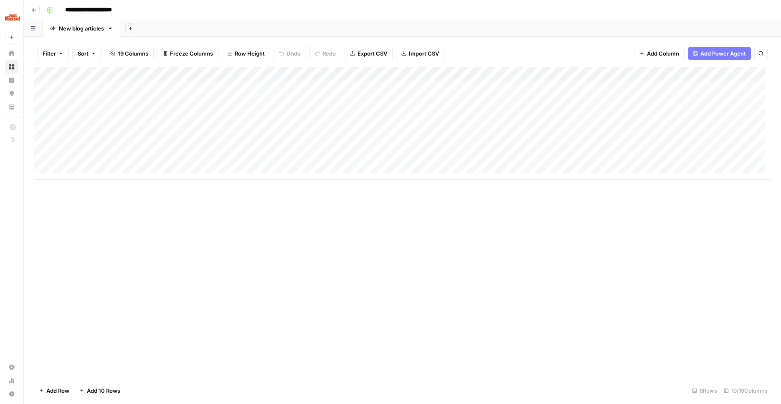
click at [521, 70] on div "Add Column" at bounding box center [402, 123] width 737 height 113
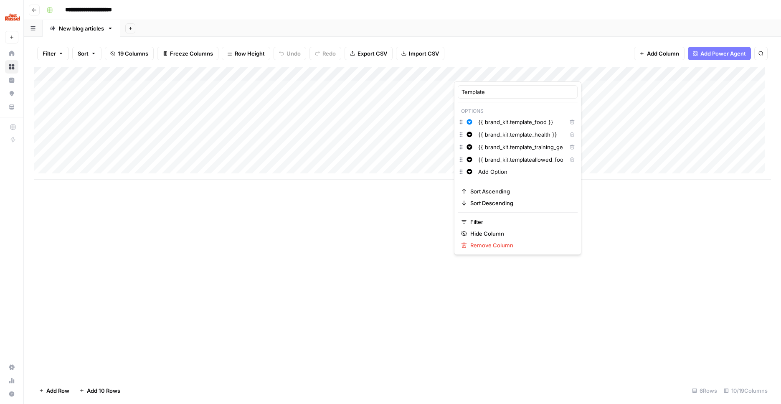
click at [507, 170] on input "Add Option" at bounding box center [526, 172] width 96 height 8
type input "None"
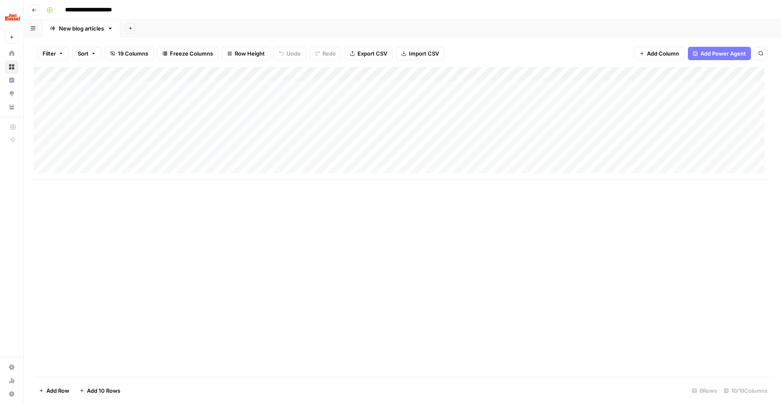
click at [422, 252] on div "Add Column" at bounding box center [402, 222] width 737 height 310
click at [525, 72] on div "Add Column" at bounding box center [402, 123] width 737 height 113
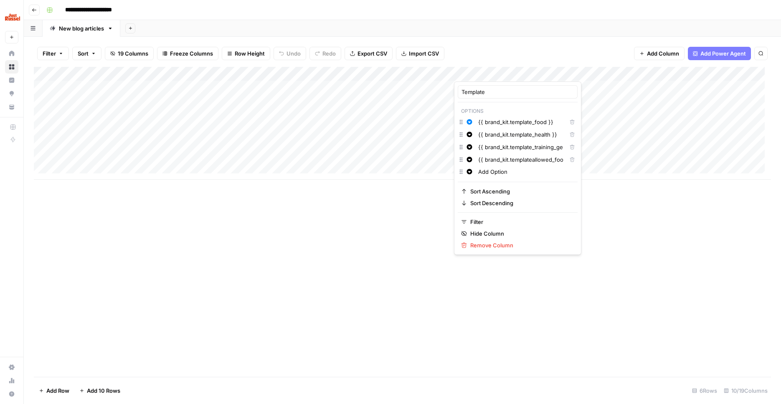
click at [497, 171] on input "Add Option" at bounding box center [526, 172] width 96 height 8
click at [496, 170] on input "Add Option" at bounding box center [526, 172] width 96 height 8
type input "None"
click at [667, 240] on div "Add Column" at bounding box center [402, 222] width 737 height 310
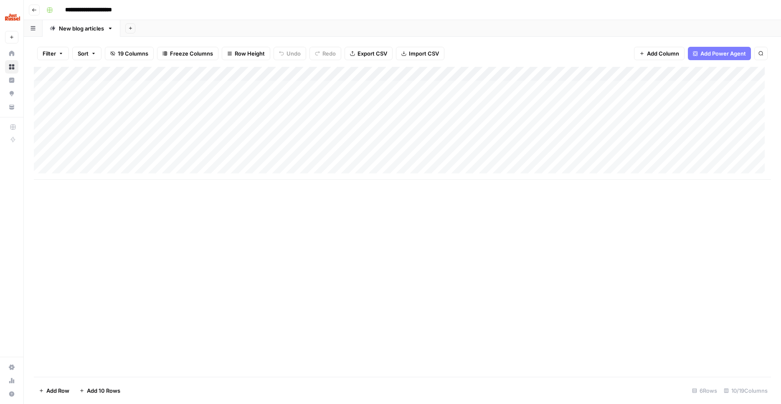
click at [475, 90] on div "Add Column" at bounding box center [402, 123] width 737 height 113
click at [475, 89] on div "Add Column" at bounding box center [402, 123] width 737 height 113
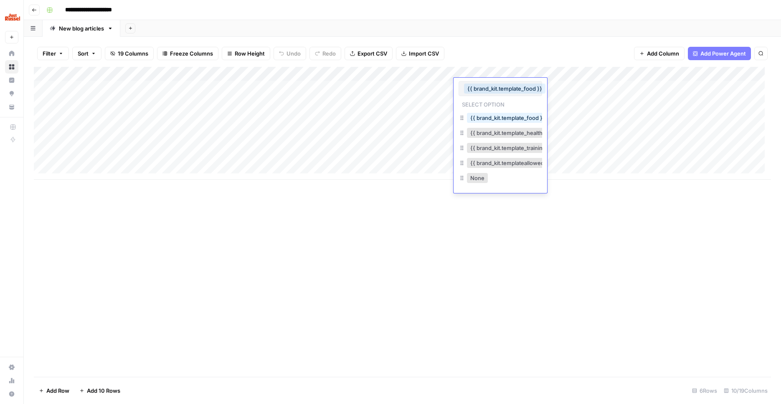
click at [488, 178] on div "None" at bounding box center [477, 178] width 24 height 12
click at [479, 178] on button "None" at bounding box center [477, 178] width 21 height 10
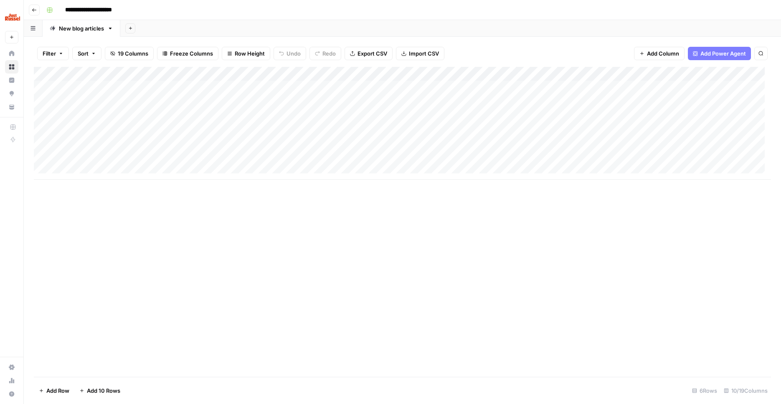
click at [557, 219] on div "Add Column" at bounding box center [402, 222] width 737 height 310
click at [653, 47] on button "Add Column" at bounding box center [659, 53] width 51 height 13
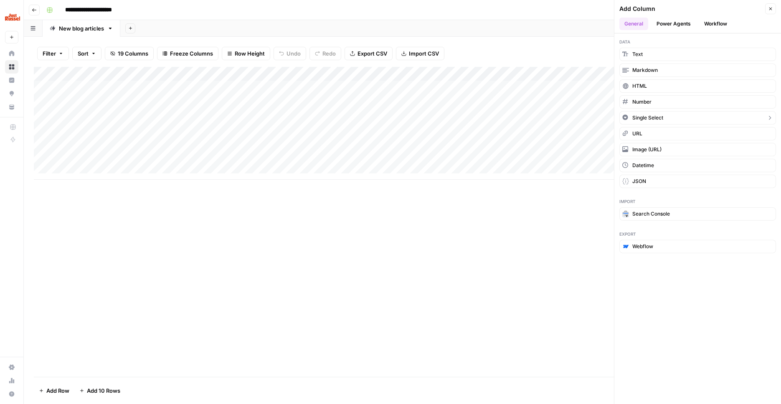
click at [665, 116] on button "Single Select" at bounding box center [698, 117] width 157 height 13
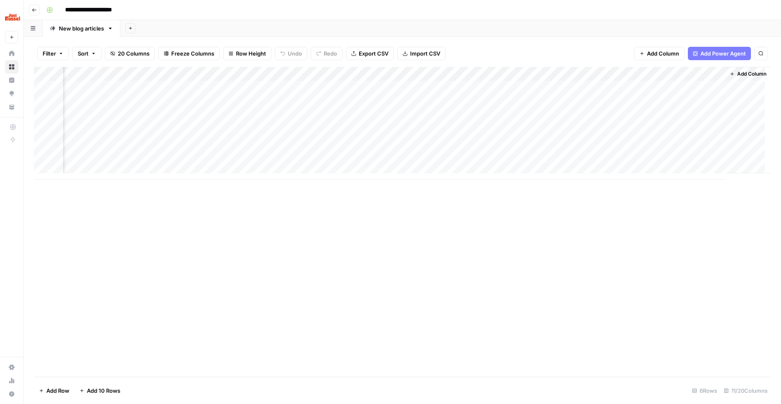
scroll to position [0, 299]
click at [674, 75] on div "Add Column" at bounding box center [402, 123] width 737 height 113
click at [674, 90] on input "New Column" at bounding box center [701, 92] width 102 height 8
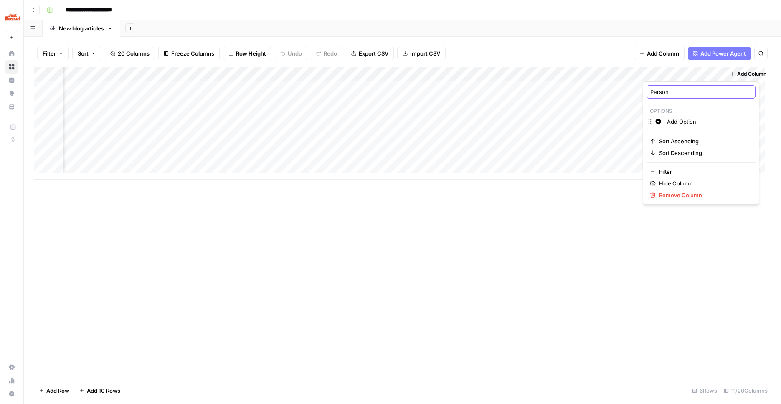
type input "Persona"
click at [672, 85] on div "Add Column" at bounding box center [402, 123] width 737 height 113
click at [711, 71] on div "Add Column" at bounding box center [402, 123] width 737 height 113
click at [667, 122] on input "Add Option" at bounding box center [709, 121] width 85 height 8
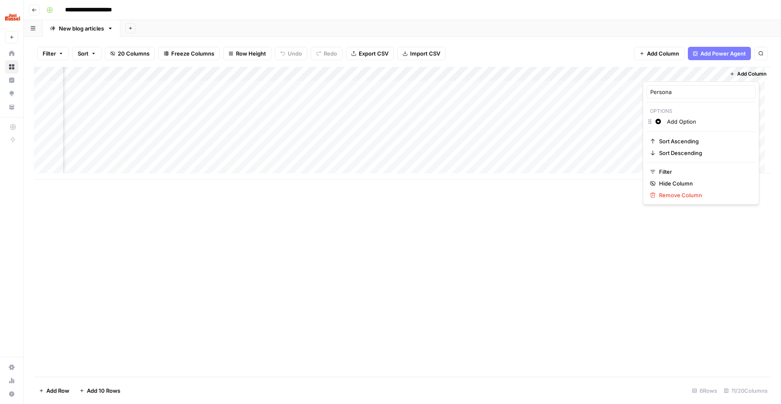
click at [667, 122] on input "Add Option" at bounding box center [709, 121] width 85 height 8
paste input "{{ brand_kit.template_training_general }}"
click at [711, 134] on input "{{ brand_kit.template_training_general }}" at bounding box center [715, 134] width 96 height 8
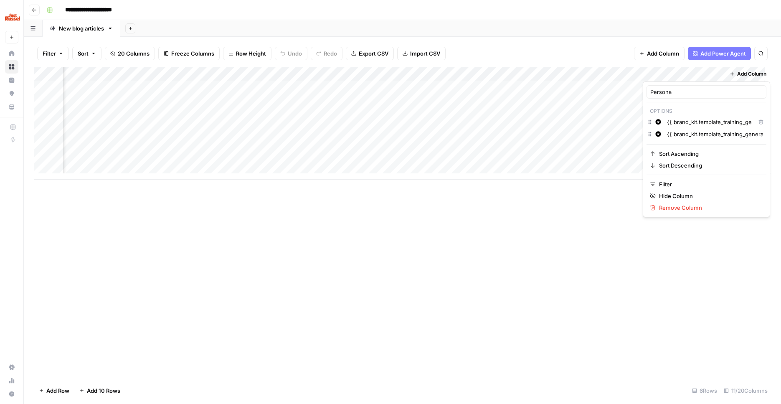
click at [711, 134] on input "{{ brand_kit.template_training_general }}" at bounding box center [715, 134] width 96 height 8
paste input "persona_boomers"
click at [702, 147] on input "{{ brand_kit.persona_boomers }}" at bounding box center [715, 146] width 96 height 8
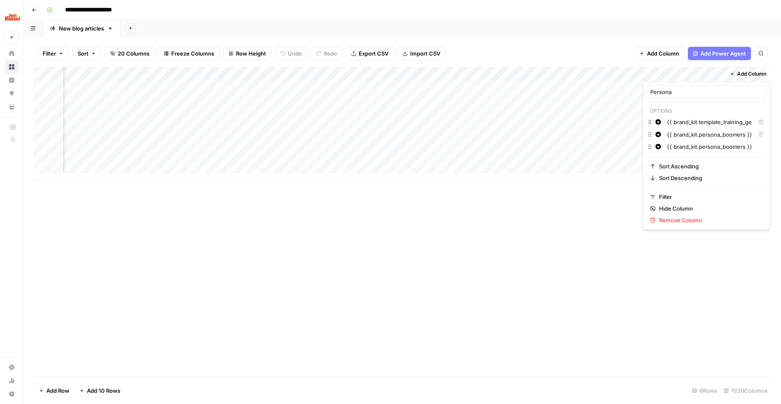
click at [702, 147] on input "{{ brand_kit.persona_boomers }}" at bounding box center [715, 146] width 96 height 8
paste input "usy_bee"
click at [704, 161] on input "{{ brand_kit.persona_busy_bees }}" at bounding box center [715, 159] width 96 height 8
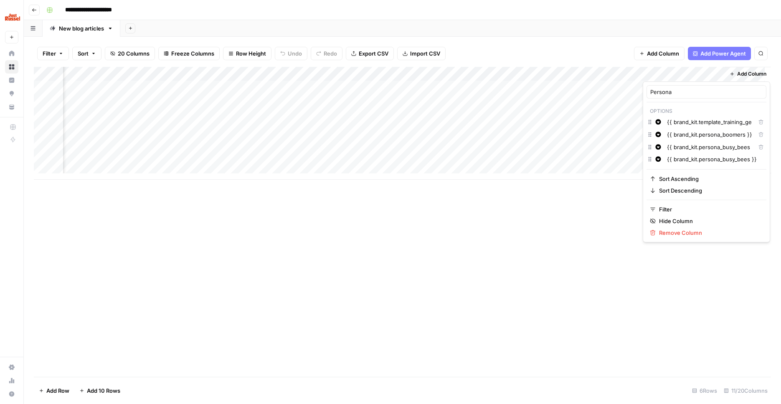
paste input "{{ brand_kit.persona_dog_kids }}"
paste input "persona_dog_kids"
type input "{{ brand_kit.persona_dog_kids }}"
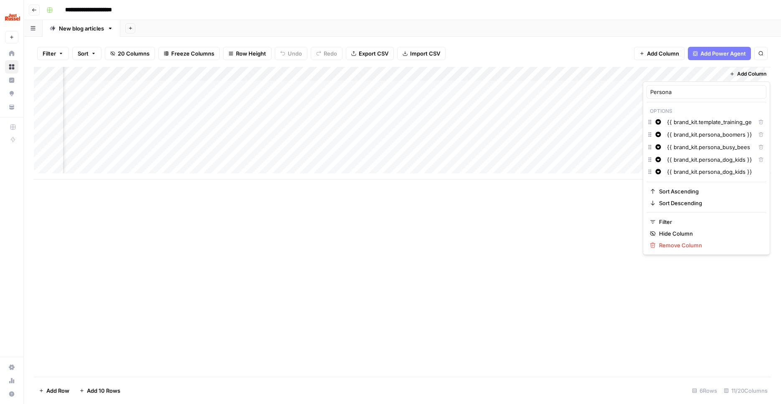
click at [578, 245] on div "Add Column" at bounding box center [402, 222] width 737 height 310
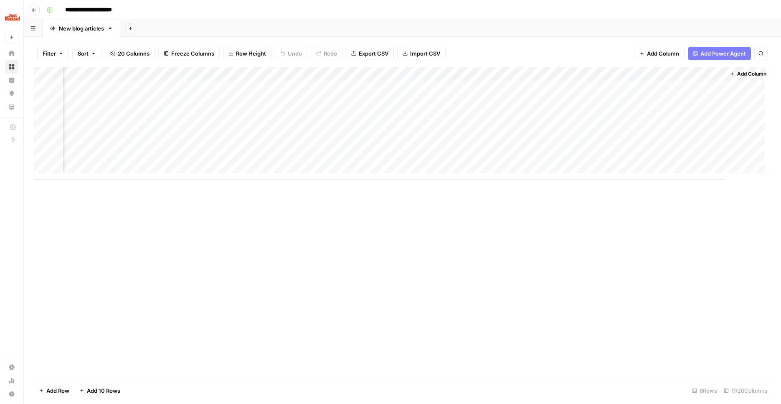
drag, startPoint x: 591, startPoint y: 224, endPoint x: 621, endPoint y: 124, distance: 104.3
click at [591, 224] on div "Add Column" at bounding box center [402, 222] width 737 height 310
click at [400, 73] on div "Add Column" at bounding box center [402, 123] width 737 height 113
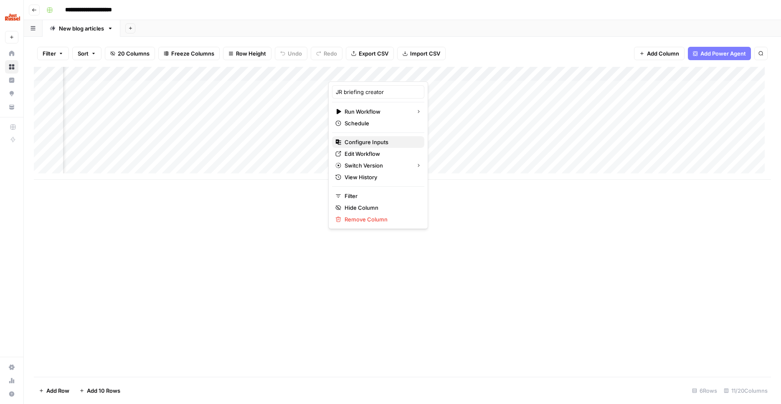
click at [365, 142] on span "Configure Inputs" at bounding box center [381, 142] width 73 height 8
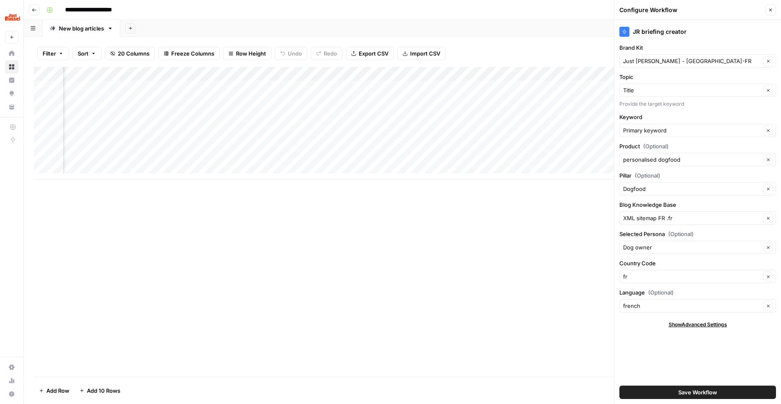
drag, startPoint x: 767, startPoint y: 10, endPoint x: 745, endPoint y: 18, distance: 23.1
click at [767, 10] on button "Close" at bounding box center [770, 10] width 11 height 11
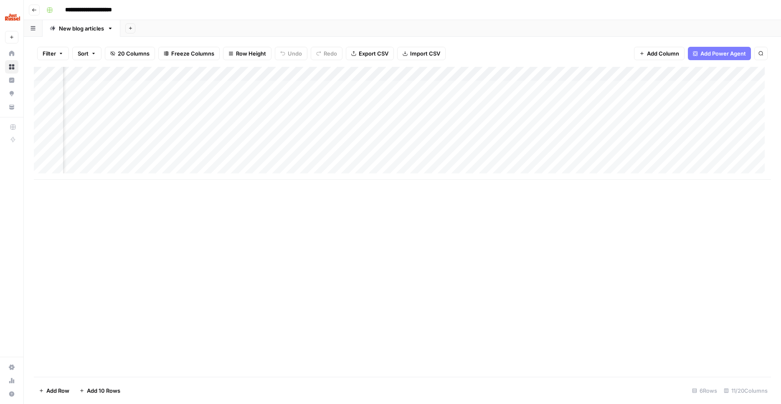
click at [399, 70] on div "Add Column" at bounding box center [402, 123] width 737 height 113
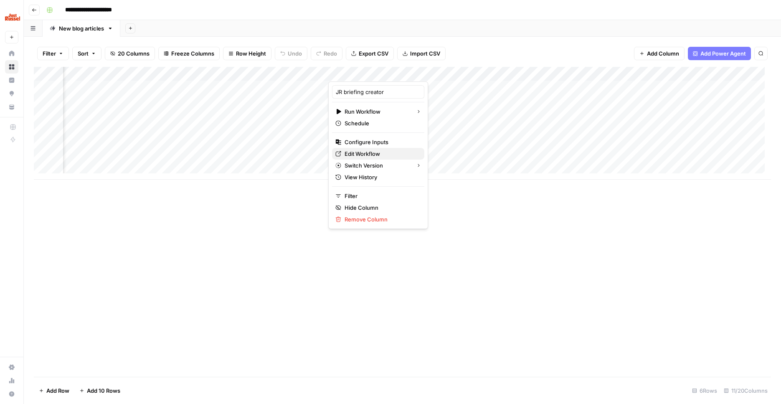
click at [378, 152] on span "Edit Workflow" at bounding box center [381, 154] width 73 height 8
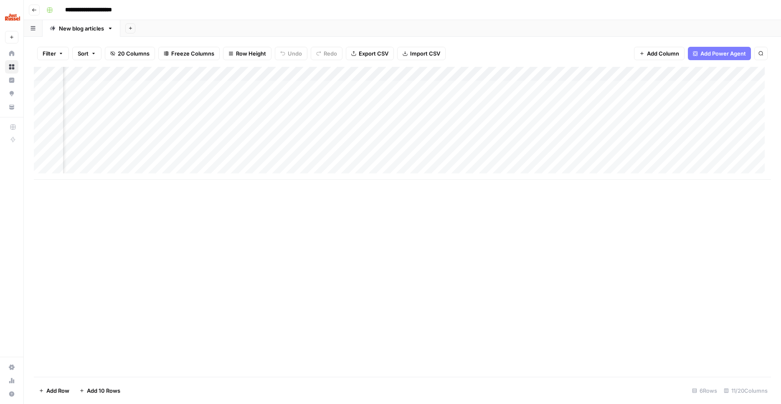
click at [229, 228] on div "Add Column" at bounding box center [402, 222] width 737 height 310
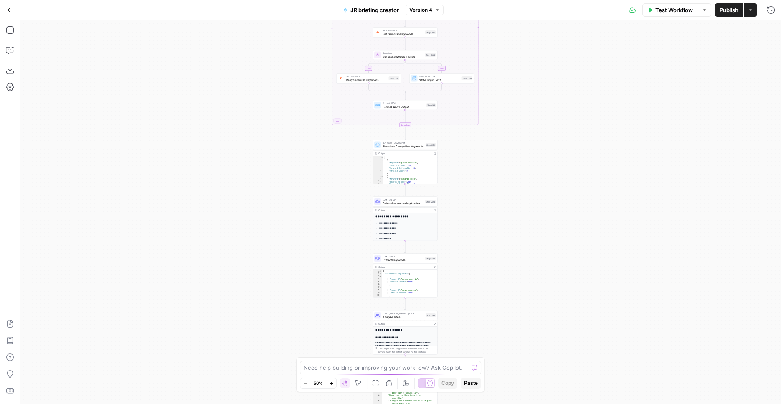
drag, startPoint x: 282, startPoint y: 76, endPoint x: 289, endPoint y: 206, distance: 129.3
click at [290, 210] on div "true false Workflow Set Inputs Inputs SEO Research Semrush Keyword Overview Ste…" at bounding box center [400, 212] width 761 height 384
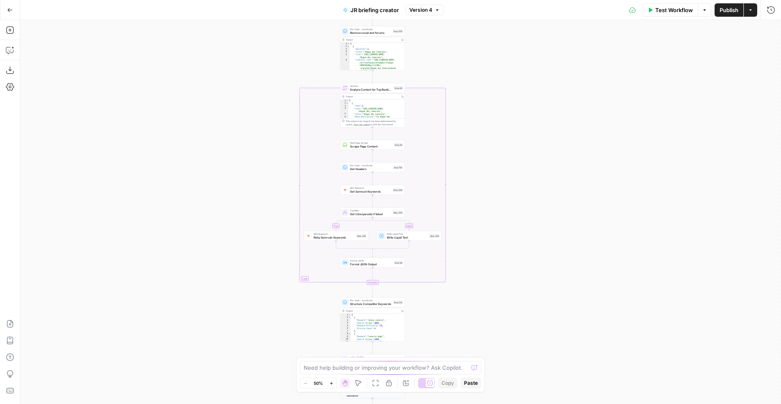
drag, startPoint x: 230, startPoint y: 213, endPoint x: 236, endPoint y: 137, distance: 77.1
click at [230, 223] on div "true false Workflow Set Inputs Inputs SEO Research Semrush Keyword Overview Ste…" at bounding box center [400, 212] width 761 height 384
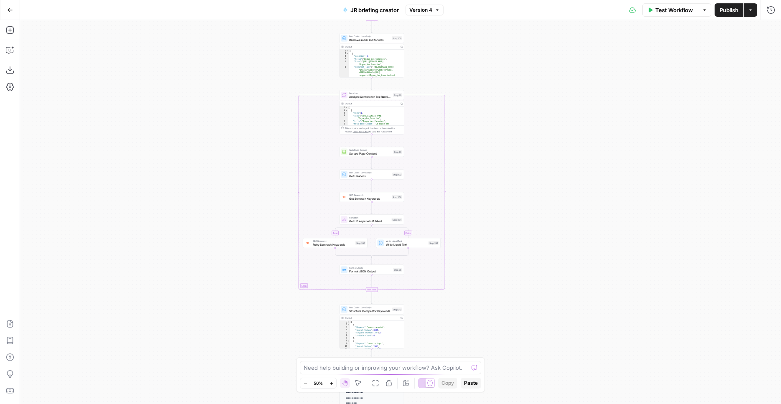
drag, startPoint x: 231, startPoint y: 49, endPoint x: 214, endPoint y: 220, distance: 171.7
click at [213, 231] on div "true false Workflow Set Inputs Inputs SEO Research Semrush Keyword Overview Ste…" at bounding box center [400, 212] width 761 height 384
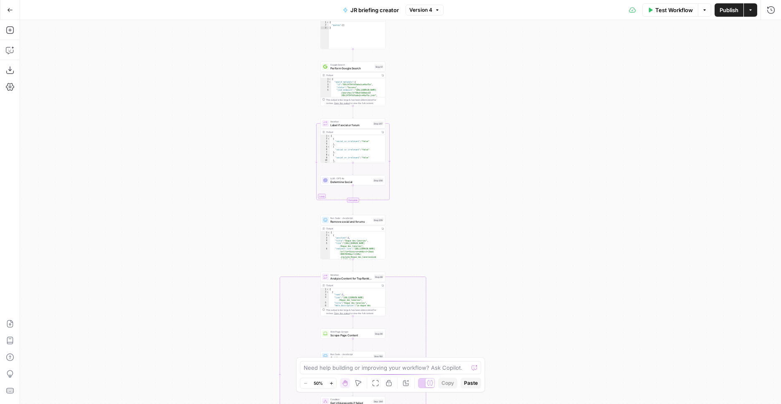
drag, startPoint x: 226, startPoint y: 94, endPoint x: 217, endPoint y: 239, distance: 144.8
click at [217, 239] on div "true false Workflow Set Inputs Inputs SEO Research Semrush Keyword Overview Ste…" at bounding box center [400, 212] width 761 height 384
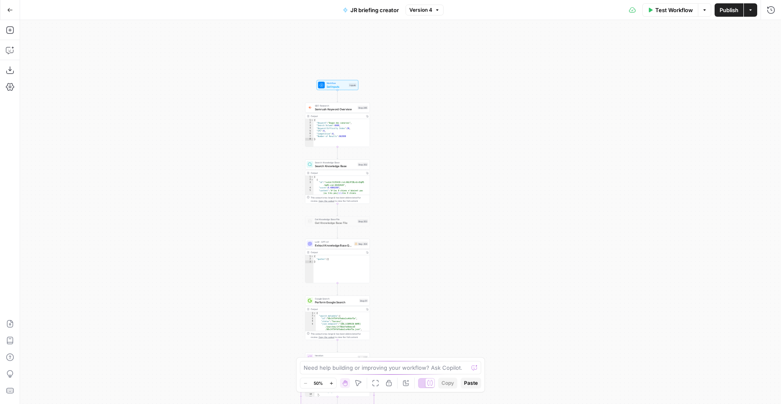
drag, startPoint x: 262, startPoint y: 198, endPoint x: 269, endPoint y: 203, distance: 7.9
click at [261, 269] on div "true false Workflow Set Inputs Inputs SEO Research Semrush Keyword Overview Ste…" at bounding box center [400, 212] width 761 height 384
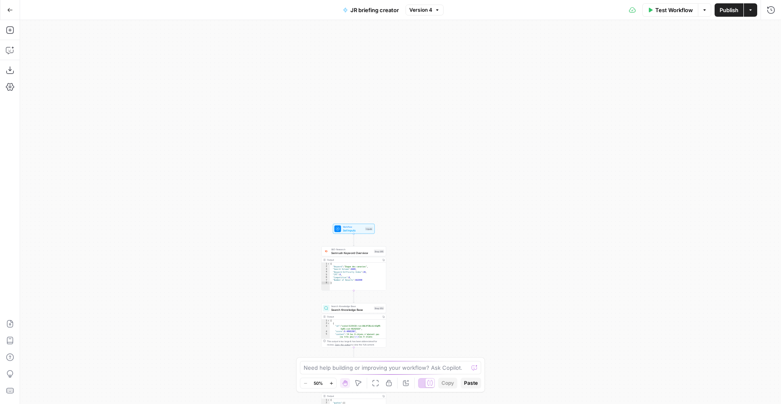
drag, startPoint x: 264, startPoint y: 107, endPoint x: 292, endPoint y: 175, distance: 73.1
click at [290, 175] on div "true false Workflow Set Inputs Inputs SEO Research Semrush Keyword Overview Ste…" at bounding box center [400, 212] width 761 height 384
click at [286, 184] on div "true false Workflow Set Inputs Inputs SEO Research Semrush Keyword Overview Ste…" at bounding box center [400, 212] width 761 height 384
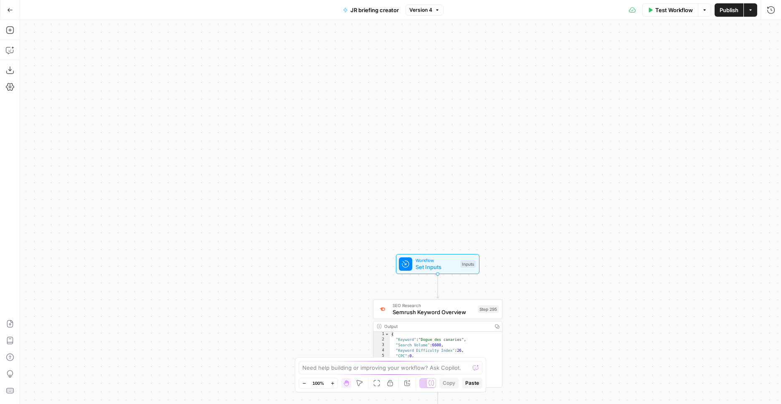
click at [274, 203] on div "true false Workflow Set Inputs Inputs SEO Research Semrush Keyword Overview Ste…" at bounding box center [400, 212] width 761 height 384
click at [279, 193] on div "true false Workflow Set Inputs Inputs SEO Research Semrush Keyword Overview Ste…" at bounding box center [400, 212] width 761 height 384
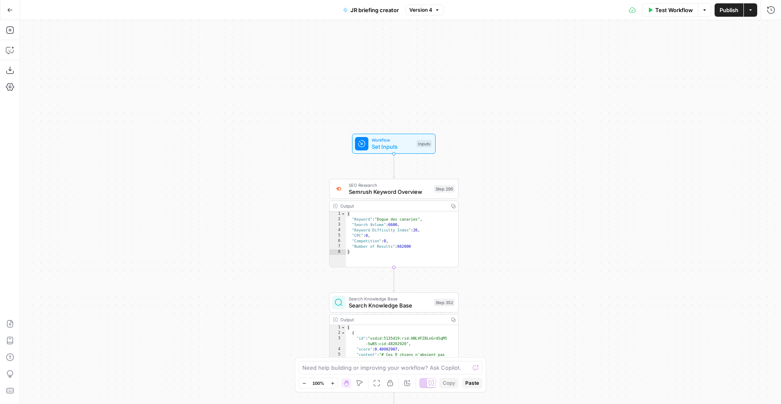
drag, startPoint x: 281, startPoint y: 193, endPoint x: 225, endPoint y: 64, distance: 140.7
click at [225, 64] on div "true false Workflow Set Inputs Inputs SEO Research Semrush Keyword Overview Ste…" at bounding box center [400, 212] width 761 height 384
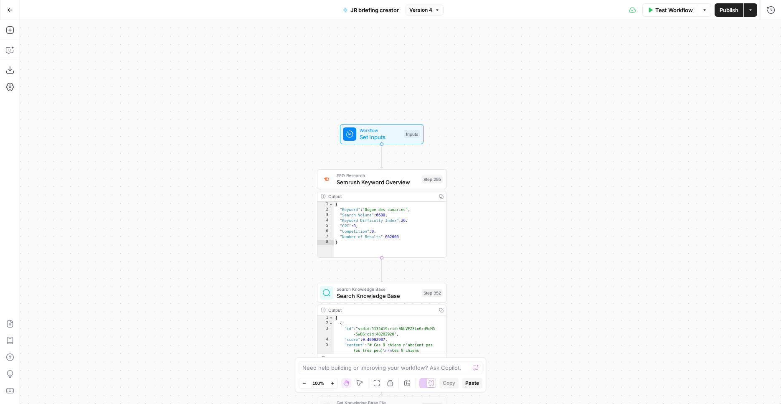
click at [213, 104] on div "true false Workflow Set Inputs Inputs SEO Research Semrush Keyword Overview Ste…" at bounding box center [400, 212] width 761 height 384
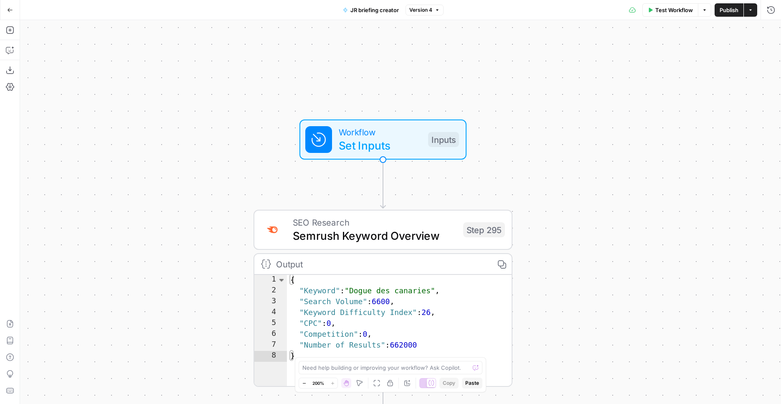
drag, startPoint x: 249, startPoint y: 138, endPoint x: 81, endPoint y: 114, distance: 169.3
click at [81, 114] on div "true false Workflow Set Inputs Inputs SEO Research Semrush Keyword Overview Ste…" at bounding box center [400, 212] width 761 height 384
drag, startPoint x: 86, startPoint y: 110, endPoint x: 124, endPoint y: 93, distance: 41.1
click at [93, 116] on div "true false Workflow Set Inputs Inputs SEO Research Semrush Keyword Overview Ste…" at bounding box center [400, 212] width 761 height 384
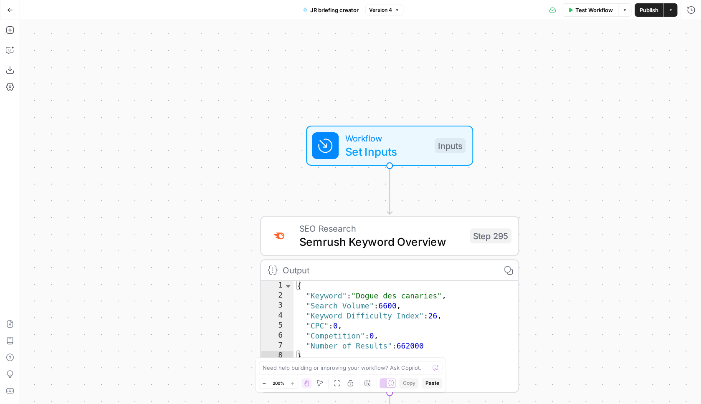
click at [13, 6] on button "Go Back" at bounding box center [10, 10] width 15 height 15
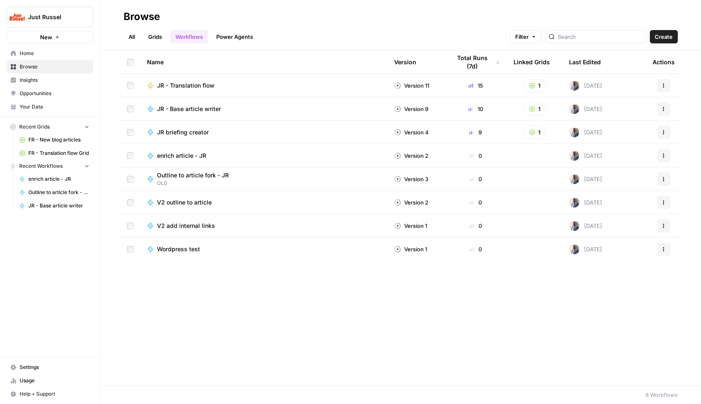
click at [48, 53] on span "Home" at bounding box center [55, 54] width 70 height 8
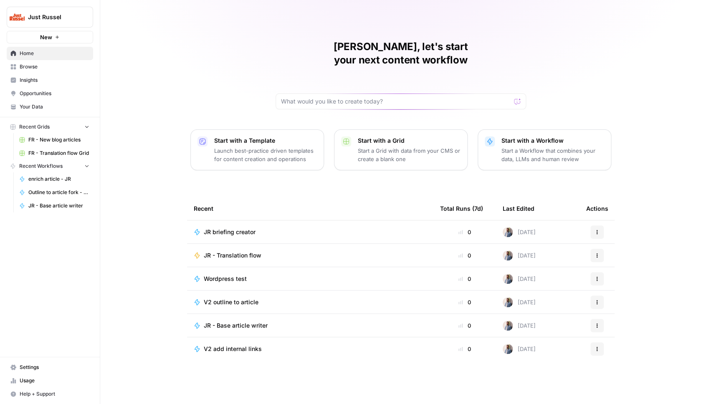
click at [44, 101] on link "Your Data" at bounding box center [50, 106] width 86 height 13
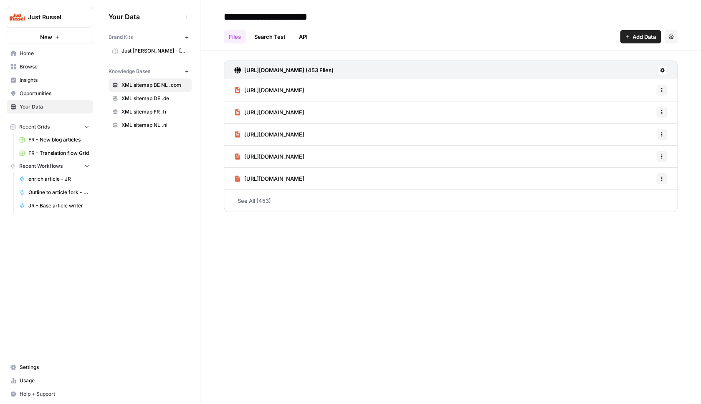
click at [154, 50] on span "Just Russel - [GEOGRAPHIC_DATA]-FR" at bounding box center [155, 51] width 66 height 8
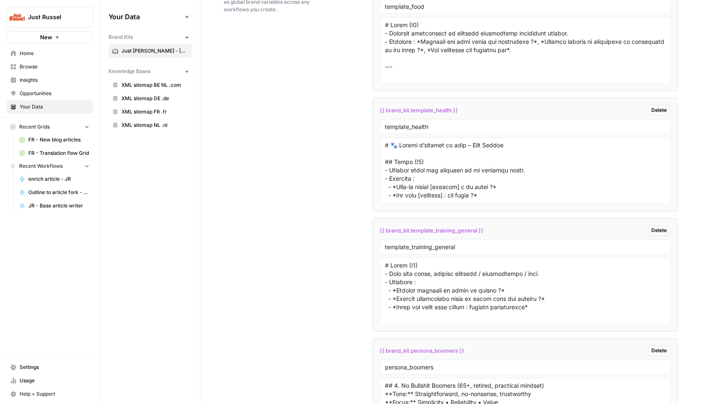
scroll to position [1608, 0]
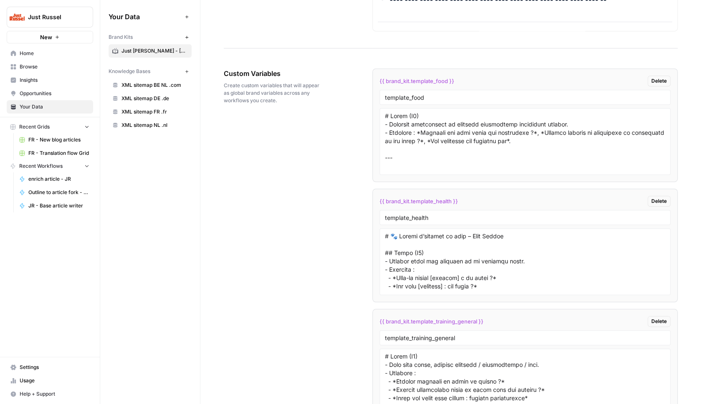
click at [410, 84] on span "{{ brand_kit.template_food }}" at bounding box center [417, 81] width 75 height 8
click at [424, 216] on input "template_health" at bounding box center [525, 218] width 280 height 8
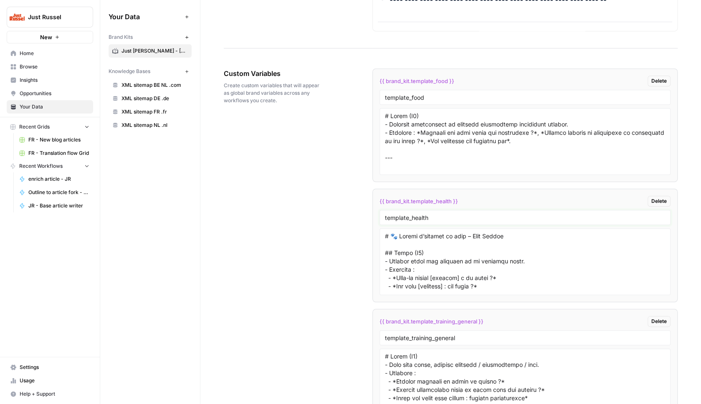
click at [424, 216] on input "template_health" at bounding box center [525, 218] width 280 height 8
click at [418, 101] on div "template_food" at bounding box center [525, 97] width 291 height 15
click at [418, 97] on input "template_food" at bounding box center [525, 98] width 280 height 8
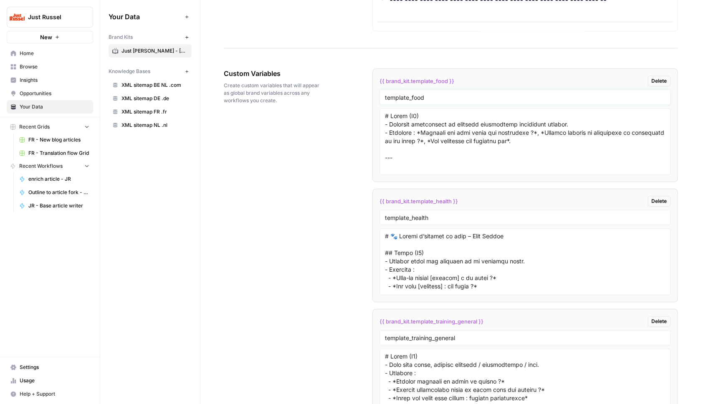
click at [418, 97] on input "template_food" at bounding box center [525, 98] width 280 height 8
click at [455, 222] on div "template_health" at bounding box center [525, 217] width 291 height 15
click at [448, 201] on span "{{ brand_kit.template_health }}" at bounding box center [419, 201] width 79 height 8
click at [448, 200] on span "{{ brand_kit.template_health }}" at bounding box center [419, 201] width 79 height 8
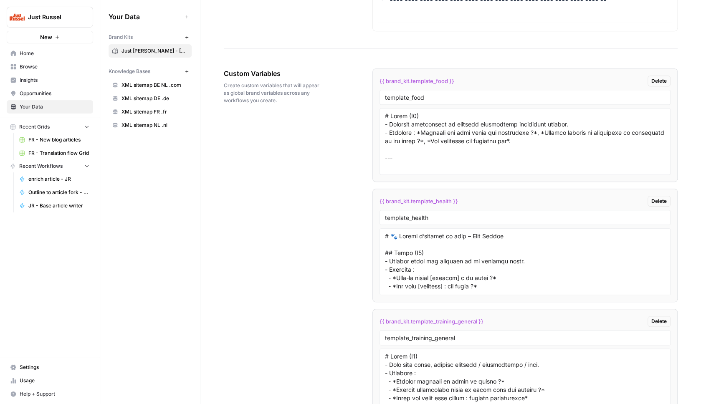
click at [448, 200] on span "{{ brand_kit.template_health }}" at bounding box center [419, 201] width 79 height 8
click at [434, 323] on span "{{ brand_kit.template_training_general }}" at bounding box center [432, 322] width 104 height 8
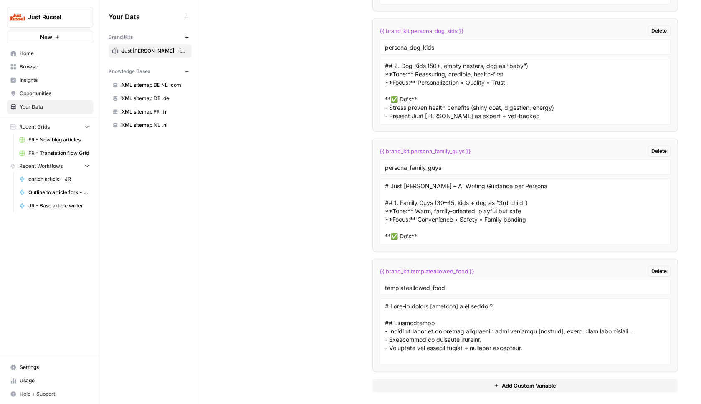
scroll to position [2264, 0]
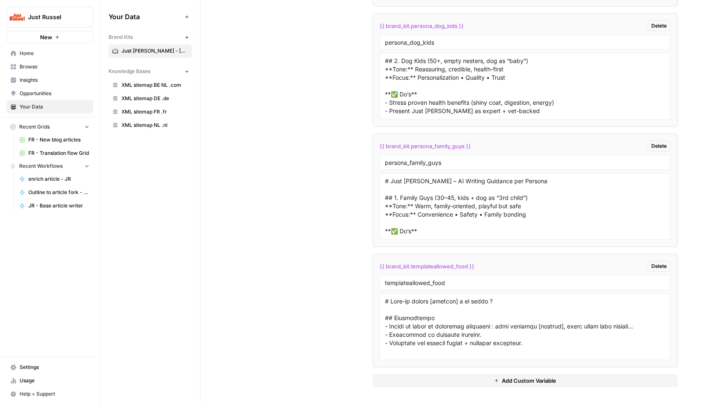
click at [414, 269] on span "{{ brand_kit.templateallowed_food }}" at bounding box center [427, 266] width 95 height 8
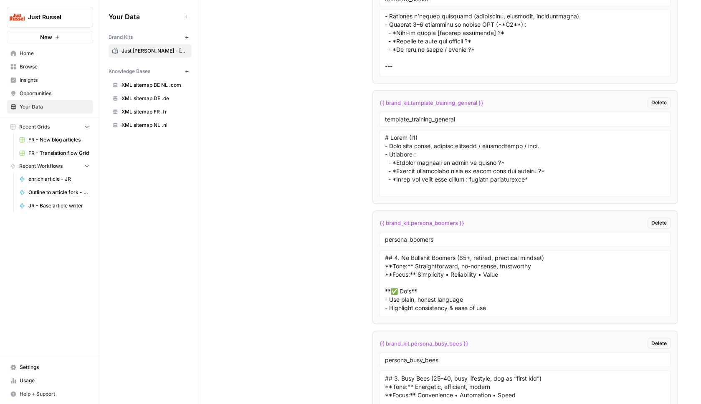
scroll to position [1730, 0]
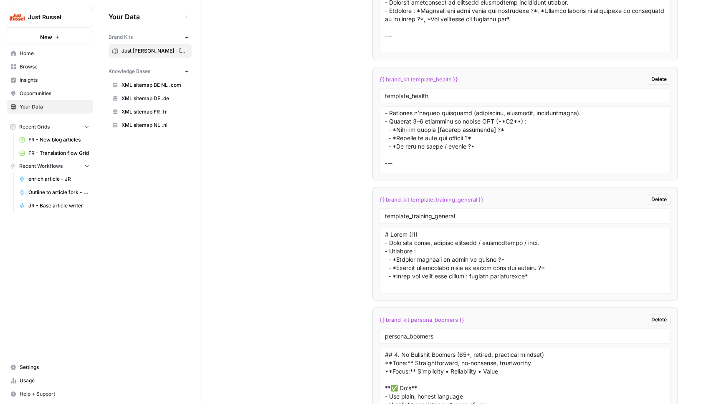
click at [428, 199] on span "{{ brand_kit.template_training_general }}" at bounding box center [432, 200] width 104 height 8
click at [449, 321] on span "{{ brand_kit.persona_boomers }}" at bounding box center [422, 320] width 85 height 8
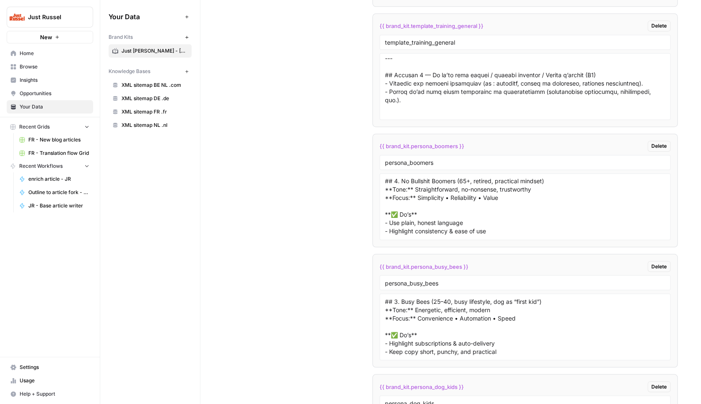
scroll to position [2011, 0]
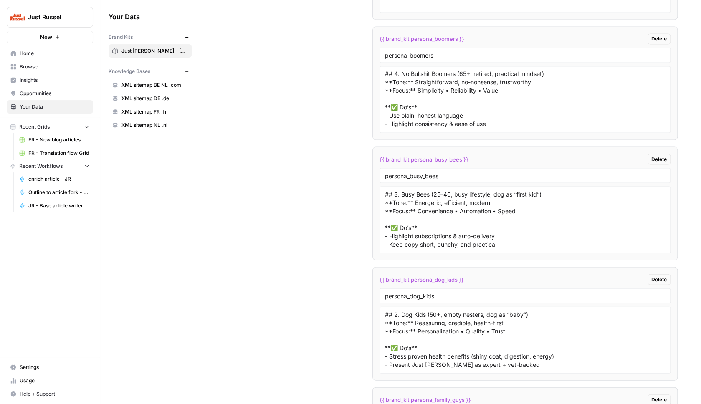
click at [439, 156] on span "{{ brand_kit.persona_busy_bees }}" at bounding box center [424, 159] width 89 height 8
click at [458, 276] on span "{{ brand_kit.persona_dog_kids }}" at bounding box center [422, 279] width 84 height 8
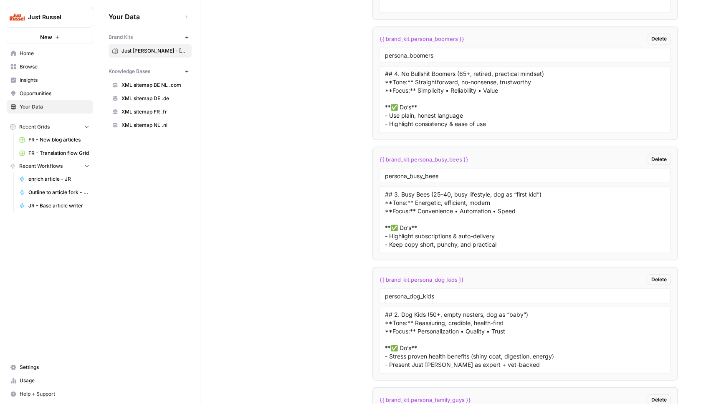
click at [458, 276] on span "{{ brand_kit.persona_dog_kids }}" at bounding box center [422, 279] width 84 height 8
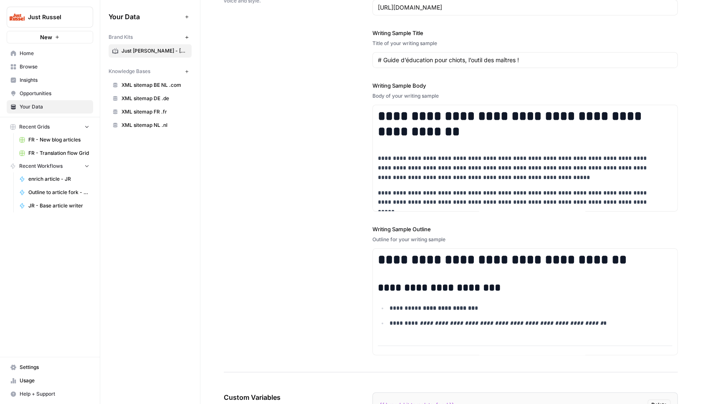
scroll to position [1110, 0]
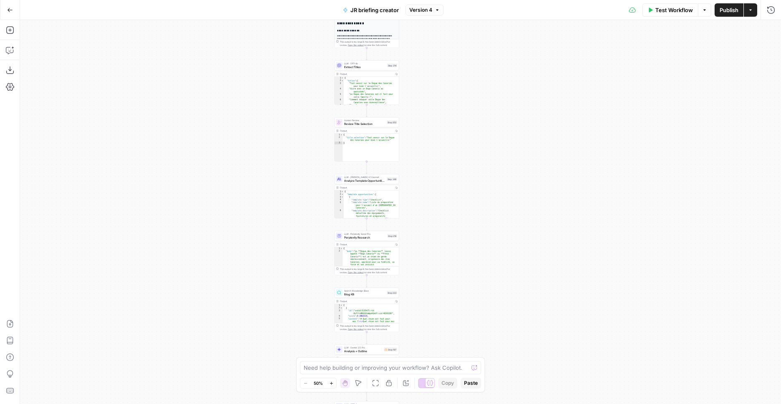
drag, startPoint x: 553, startPoint y: 265, endPoint x: 537, endPoint y: 2, distance: 263.7
click at [537, 20] on div "true false Workflow Set Inputs Inputs SEO Research Semrush Keyword Overview Ste…" at bounding box center [400, 212] width 761 height 384
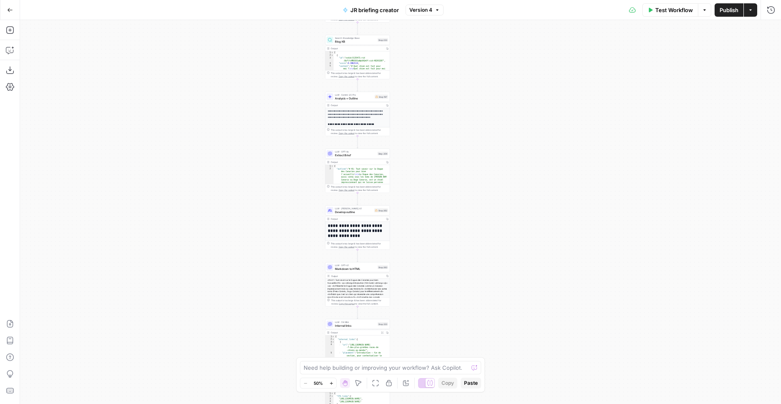
drag, startPoint x: 522, startPoint y: 275, endPoint x: 491, endPoint y: 130, distance: 148.2
click at [494, 102] on div "true false Workflow Set Inputs Inputs SEO Research Semrush Keyword Overview Ste…" at bounding box center [400, 212] width 761 height 384
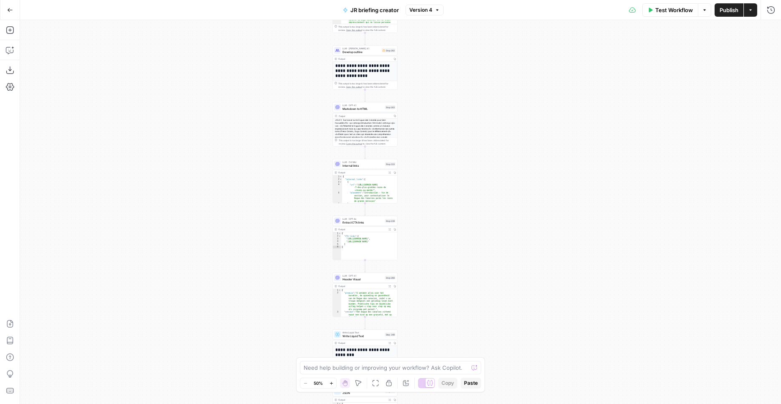
drag, startPoint x: 517, startPoint y: 285, endPoint x: 501, endPoint y: 216, distance: 70.3
click at [523, 122] on div "true false Workflow Set Inputs Inputs SEO Research Semrush Keyword Overview Ste…" at bounding box center [400, 212] width 761 height 384
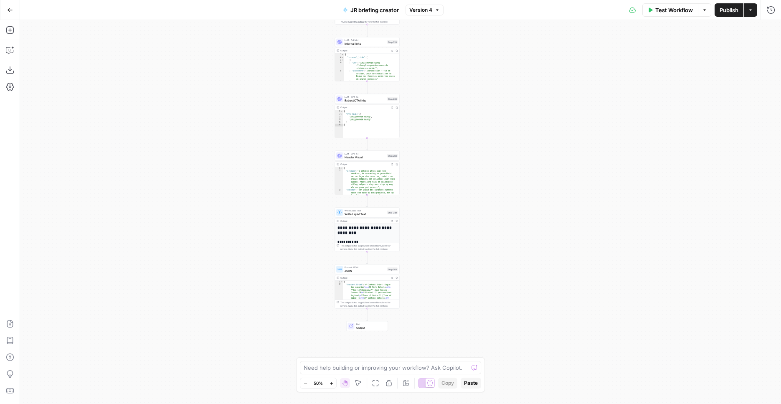
drag, startPoint x: 503, startPoint y: 178, endPoint x: 506, endPoint y: 70, distance: 107.4
click at [506, 68] on div "true false Workflow Set Inputs Inputs SEO Research Semrush Keyword Overview Ste…" at bounding box center [400, 212] width 761 height 384
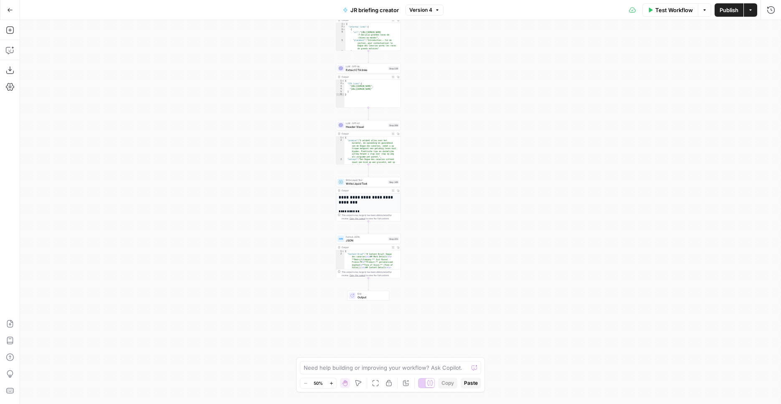
click at [495, 208] on div "true false Workflow Set Inputs Inputs SEO Research Semrush Keyword Overview Ste…" at bounding box center [400, 212] width 761 height 384
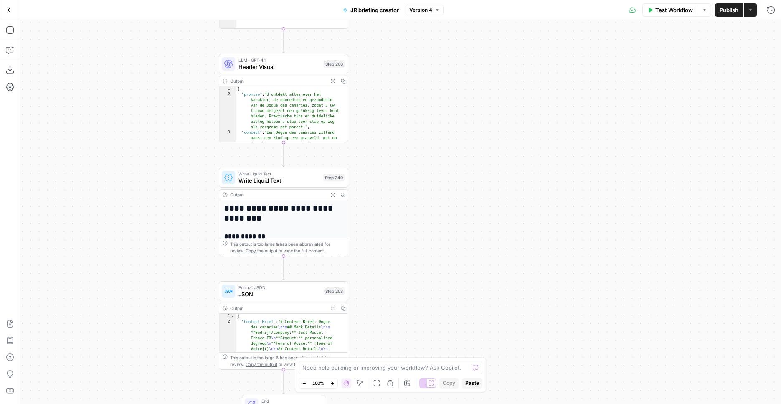
drag, startPoint x: 461, startPoint y: 148, endPoint x: 538, endPoint y: 162, distance: 77.7
click at [538, 162] on div "true false Workflow Set Inputs Inputs SEO Research Semrush Keyword Overview Ste…" at bounding box center [400, 212] width 761 height 384
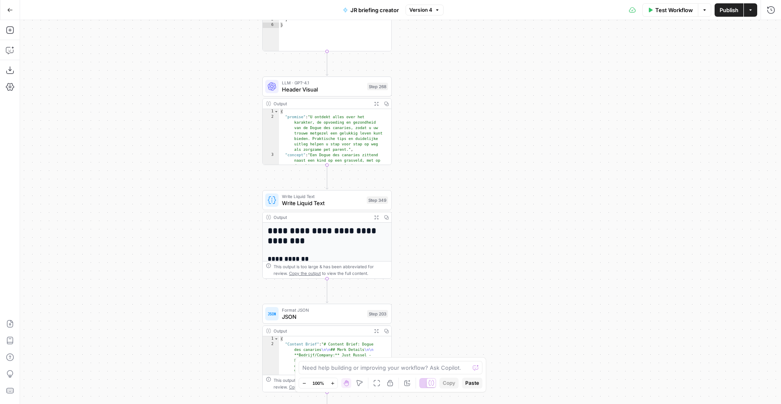
drag, startPoint x: 528, startPoint y: 73, endPoint x: 517, endPoint y: 154, distance: 82.2
click at [542, 372] on div "true false Workflow Set Inputs Inputs SEO Research Semrush Keyword Overview Ste…" at bounding box center [400, 212] width 761 height 384
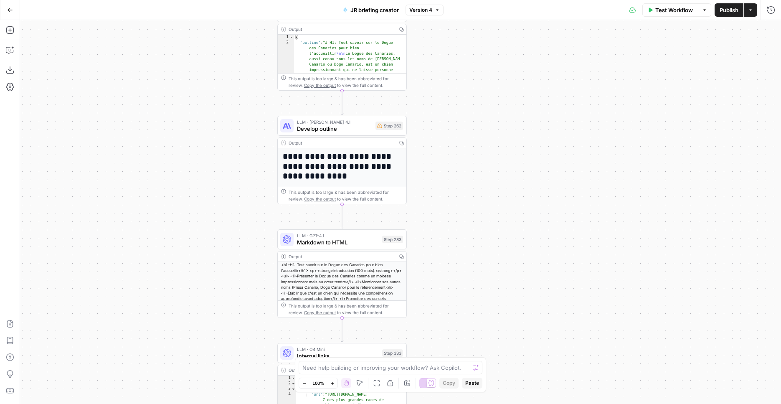
drag, startPoint x: 499, startPoint y: 175, endPoint x: 506, endPoint y: 242, distance: 66.7
click at [504, 306] on div "true false Workflow Set Inputs Inputs SEO Research Semrush Keyword Overview Ste…" at bounding box center [400, 212] width 761 height 384
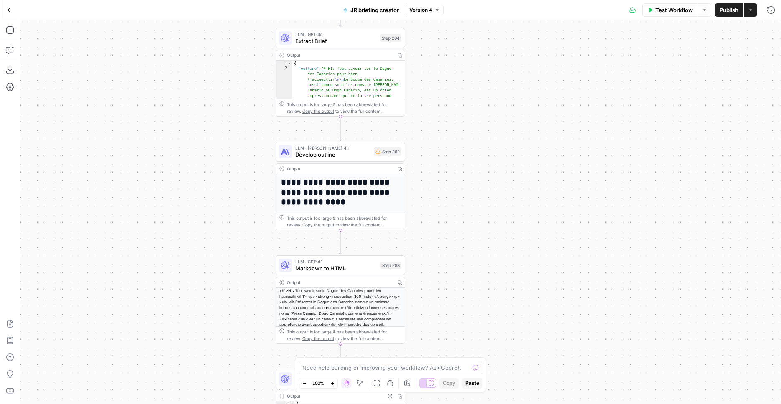
drag, startPoint x: 503, startPoint y: 103, endPoint x: 520, endPoint y: 322, distance: 219.6
click at [520, 322] on div "true false Workflow Set Inputs Inputs SEO Research Semrush Keyword Overview Ste…" at bounding box center [400, 212] width 761 height 384
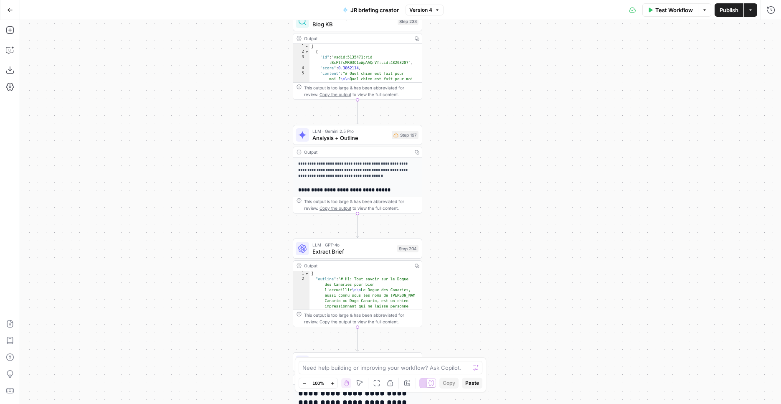
drag, startPoint x: 525, startPoint y: 96, endPoint x: 528, endPoint y: 263, distance: 167.1
click at [528, 263] on div "true false Workflow Set Inputs Inputs SEO Research Semrush Keyword Overview Ste…" at bounding box center [400, 212] width 761 height 384
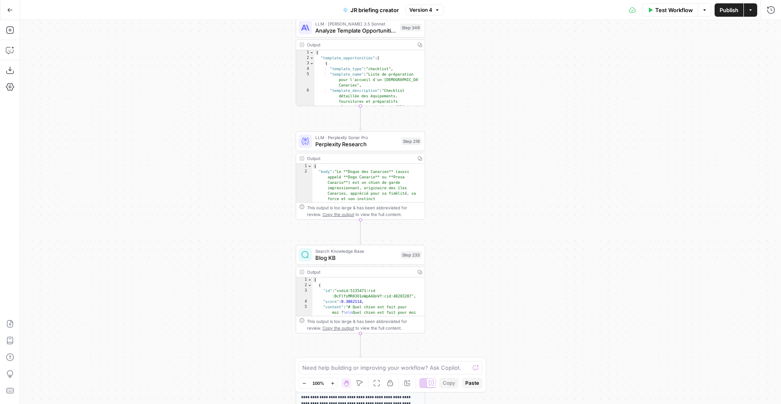
drag, startPoint x: 531, startPoint y: 69, endPoint x: 535, endPoint y: 213, distance: 144.6
click at [535, 213] on div "true false Workflow Set Inputs Inputs SEO Research Semrush Keyword Overview Ste…" at bounding box center [400, 212] width 761 height 384
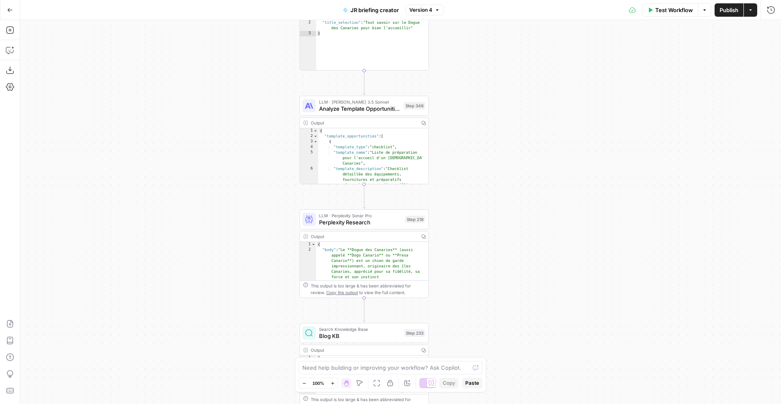
drag, startPoint x: 534, startPoint y: 50, endPoint x: 534, endPoint y: 233, distance: 183.4
click at [534, 233] on div "true false Workflow Set Inputs Inputs SEO Research Semrush Keyword Overview Ste…" at bounding box center [400, 212] width 761 height 384
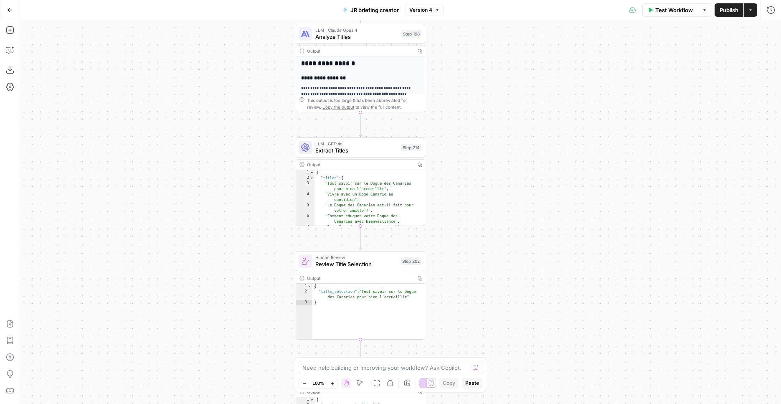
drag, startPoint x: 524, startPoint y: 119, endPoint x: 524, endPoint y: 285, distance: 165.0
click at [524, 285] on div "true false Workflow Set Inputs Inputs SEO Research Semrush Keyword Overview Ste…" at bounding box center [400, 212] width 761 height 384
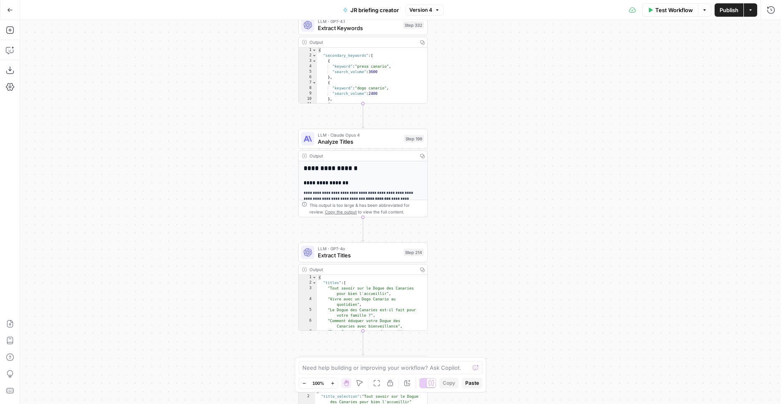
drag, startPoint x: 537, startPoint y: 111, endPoint x: 531, endPoint y: 227, distance: 116.3
click at [531, 231] on div "true false Workflow Set Inputs Inputs SEO Research Semrush Keyword Overview Ste…" at bounding box center [400, 212] width 761 height 384
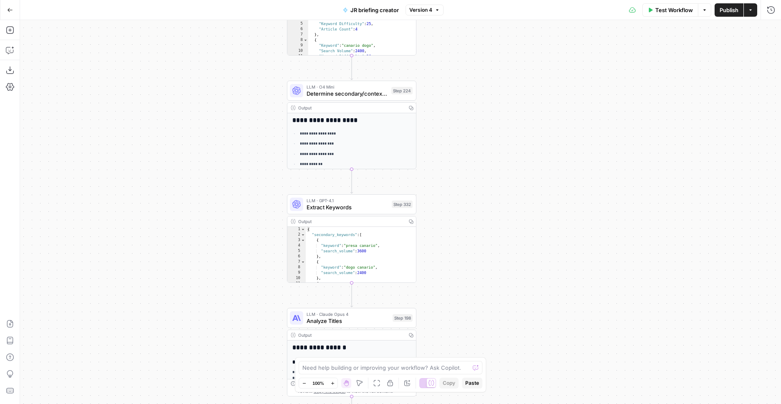
drag, startPoint x: 524, startPoint y: 147, endPoint x: 523, endPoint y: 200, distance: 52.6
click at [523, 202] on div "true false Workflow Set Inputs Inputs SEO Research Semrush Keyword Overview Ste…" at bounding box center [400, 212] width 761 height 384
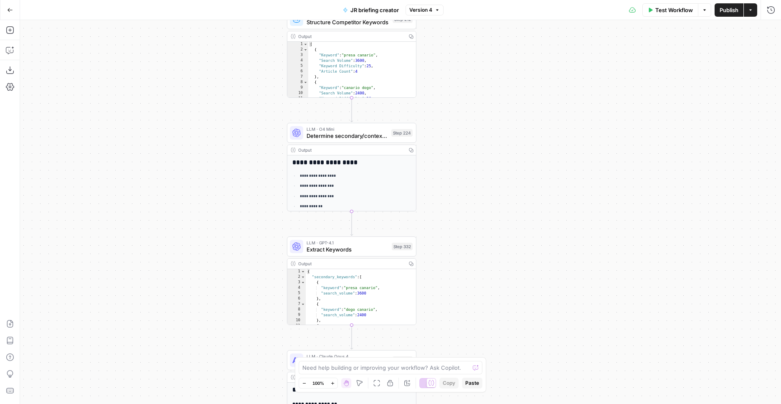
drag, startPoint x: 521, startPoint y: 94, endPoint x: 508, endPoint y: 201, distance: 108.1
click at [508, 201] on div "true false Workflow Set Inputs Inputs SEO Research Semrush Keyword Overview Ste…" at bounding box center [400, 212] width 761 height 384
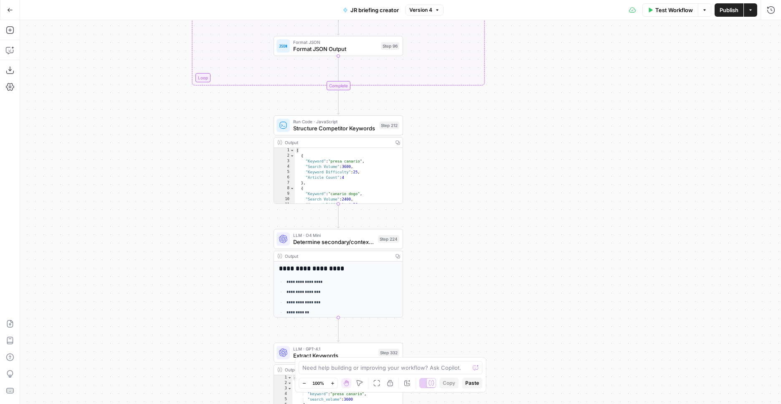
drag, startPoint x: 498, startPoint y: 145, endPoint x: 516, endPoint y: 271, distance: 127.4
click at [516, 271] on div "true false Workflow Set Inputs Inputs SEO Research Semrush Keyword Overview Ste…" at bounding box center [400, 212] width 761 height 384
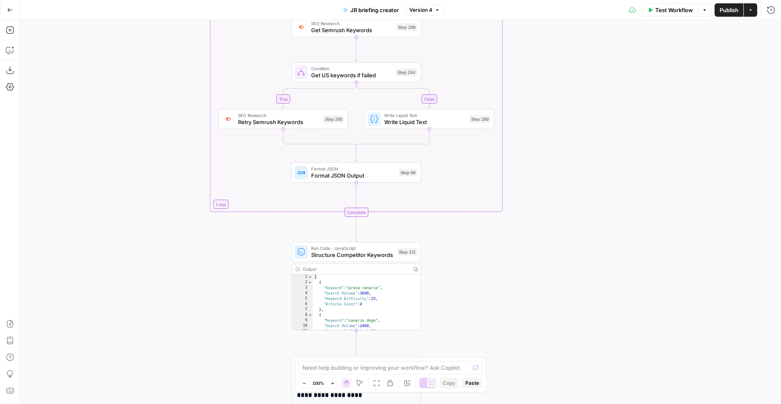
drag, startPoint x: 561, startPoint y: 37, endPoint x: 591, endPoint y: 363, distance: 327.6
click at [591, 363] on div "true false Workflow Set Inputs Inputs SEO Research Semrush Keyword Overview Ste…" at bounding box center [400, 212] width 761 height 384
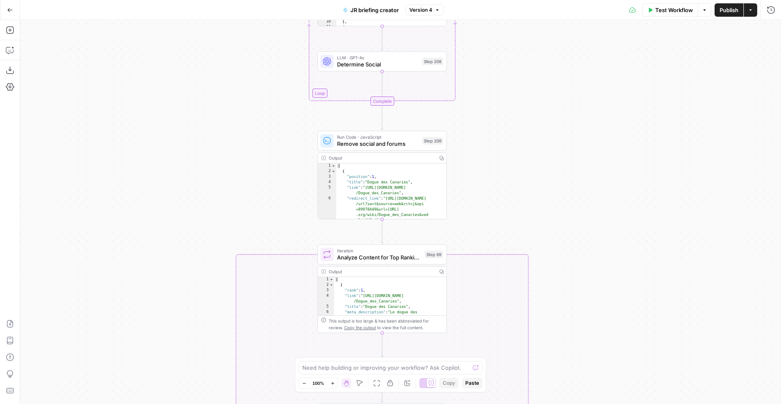
drag, startPoint x: 582, startPoint y: 173, endPoint x: 557, endPoint y: 192, distance: 31.1
click at [579, 275] on div "true false Workflow Set Inputs Inputs SEO Research Semrush Keyword Overview Ste…" at bounding box center [400, 212] width 761 height 384
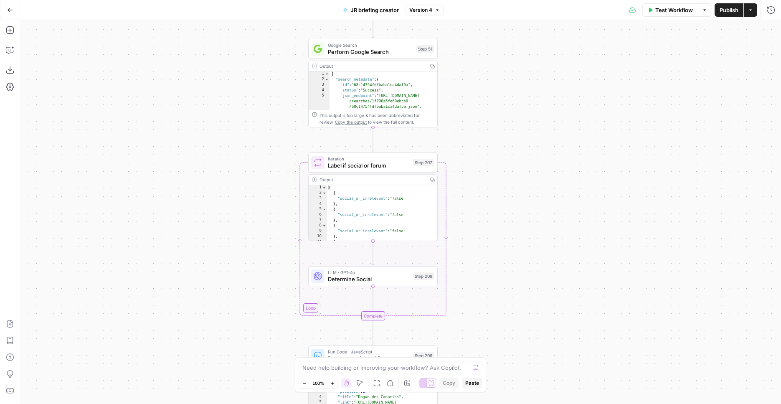
drag, startPoint x: 551, startPoint y: 187, endPoint x: 529, endPoint y: 225, distance: 43.6
click at [544, 270] on div "true false Workflow Set Inputs Inputs SEO Research Semrush Keyword Overview Ste…" at bounding box center [400, 212] width 761 height 384
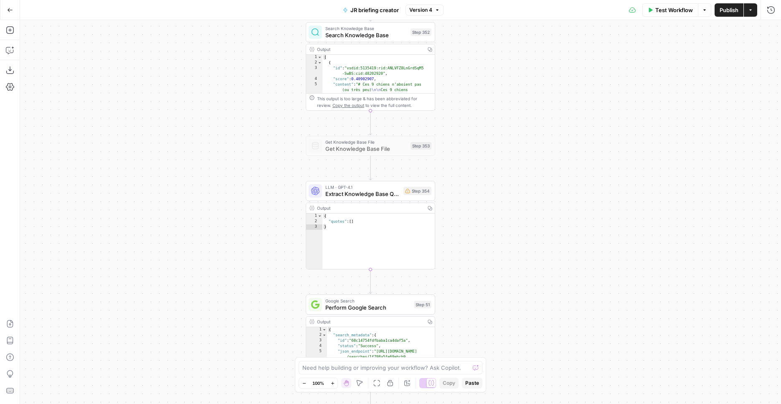
drag, startPoint x: 533, startPoint y: 224, endPoint x: 535, endPoint y: 362, distance: 138.3
click at [535, 362] on div "true false Workflow Set Inputs Inputs SEO Research Semrush Keyword Overview Ste…" at bounding box center [400, 212] width 761 height 384
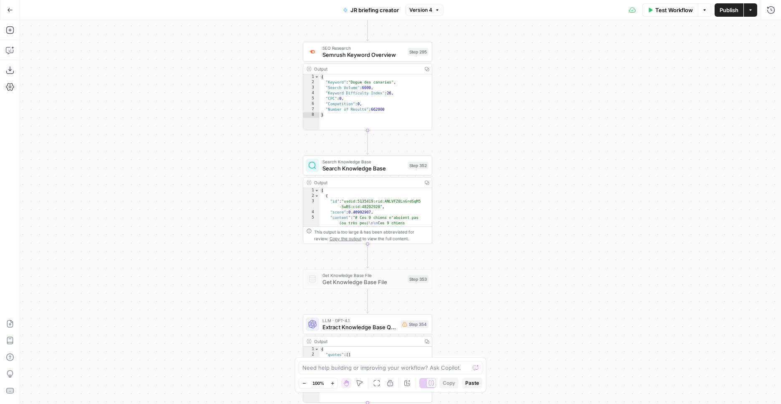
drag, startPoint x: 507, startPoint y: 214, endPoint x: 511, endPoint y: 252, distance: 37.4
click at [511, 252] on div "true false Workflow Set Inputs Inputs SEO Research Semrush Keyword Overview Ste…" at bounding box center [400, 212] width 761 height 384
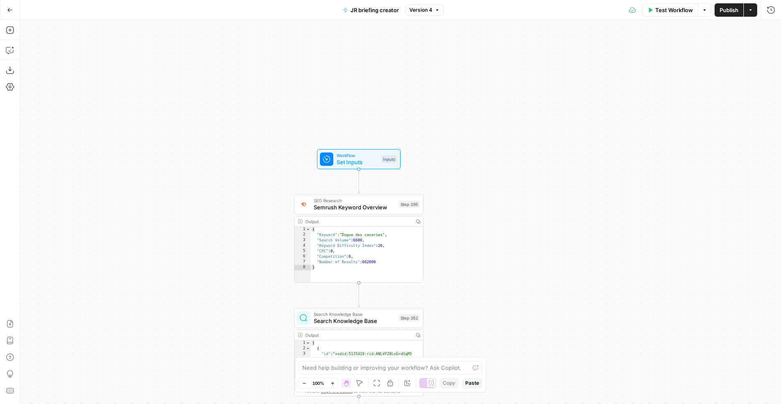
drag, startPoint x: 532, startPoint y: 260, endPoint x: 474, endPoint y: 178, distance: 100.1
click at [486, 183] on div "true false Workflow Set Inputs Inputs SEO Research Semrush Keyword Overview Ste…" at bounding box center [400, 212] width 761 height 384
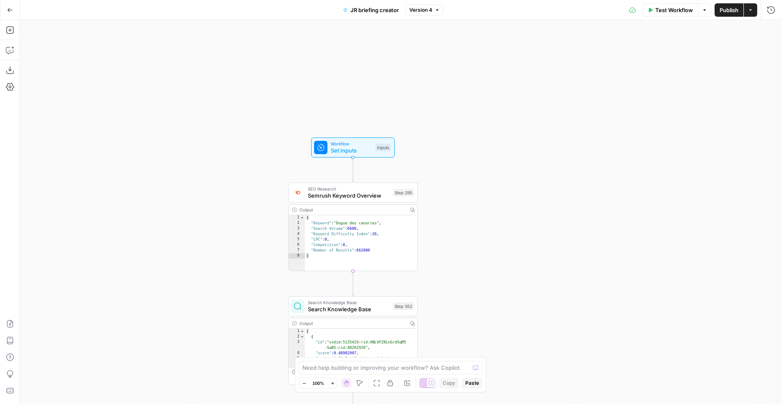
drag, startPoint x: 359, startPoint y: 142, endPoint x: 496, endPoint y: 194, distance: 146.4
click at [359, 142] on span "Workflow" at bounding box center [351, 143] width 41 height 7
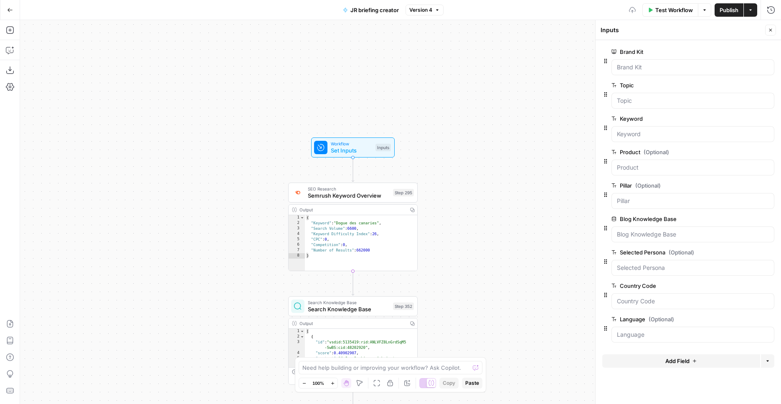
click at [656, 364] on button "Add Field" at bounding box center [681, 360] width 158 height 13
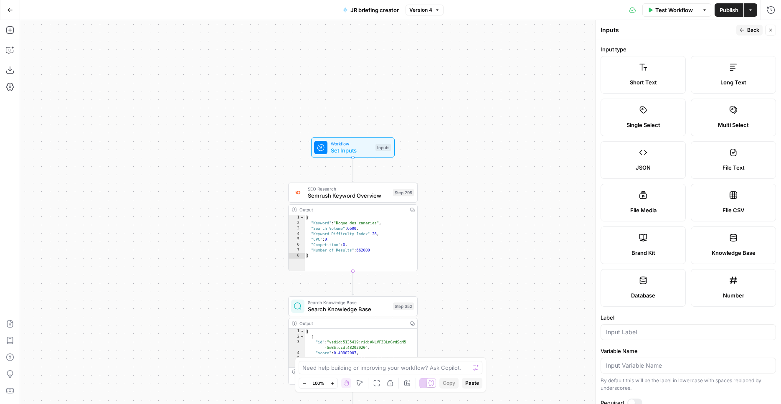
click at [656, 115] on label "Single Select" at bounding box center [643, 118] width 85 height 38
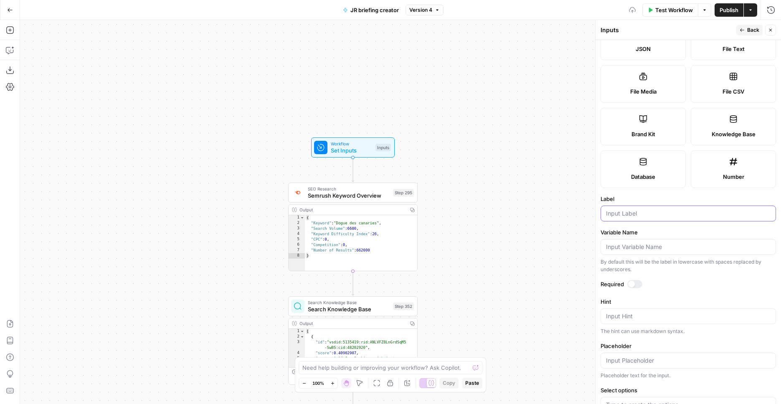
click at [637, 215] on input "Label" at bounding box center [688, 213] width 165 height 8
type input "p"
type input "template"
drag, startPoint x: 636, startPoint y: 284, endPoint x: 661, endPoint y: 312, distance: 38.2
click at [636, 283] on div at bounding box center [634, 284] width 15 height 8
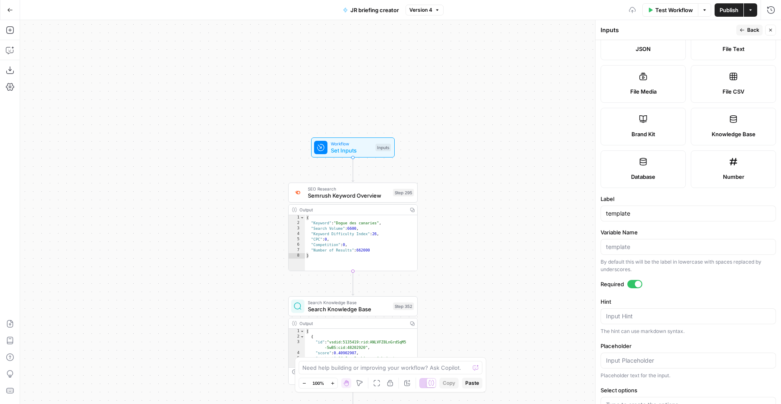
click at [729, 12] on span "Publish" at bounding box center [729, 10] width 19 height 8
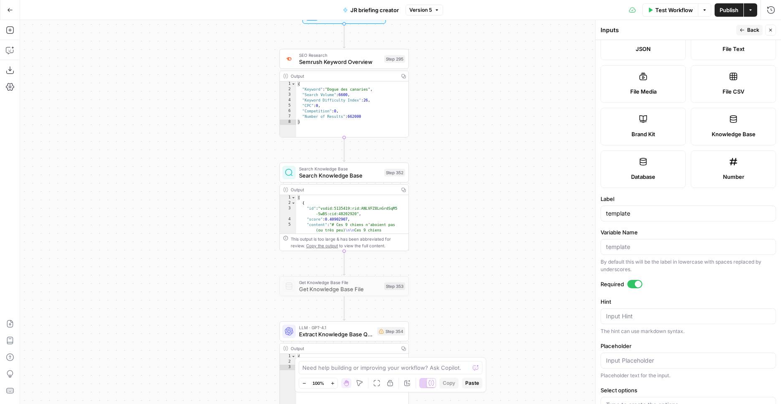
drag, startPoint x: 229, startPoint y: 160, endPoint x: 212, endPoint y: 40, distance: 120.6
click at [212, 40] on div "true false Workflow Set Inputs Inputs SEO Research Semrush Keyword Overview Ste…" at bounding box center [400, 212] width 761 height 384
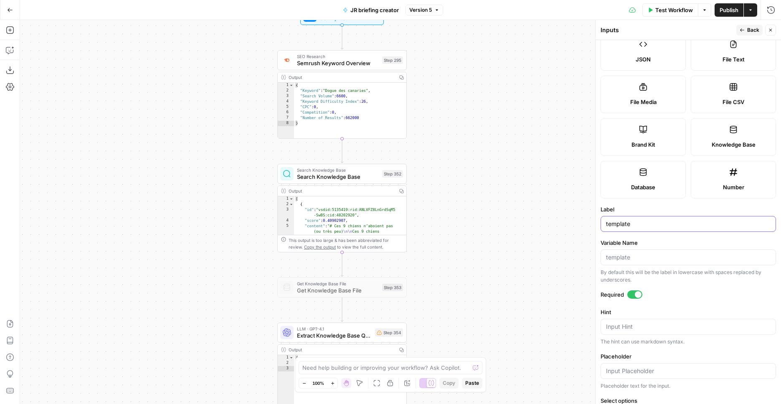
click at [657, 227] on input "template" at bounding box center [688, 224] width 165 height 8
click at [103, 85] on div "true false Workflow Set Inputs Inputs SEO Research Semrush Keyword Overview Ste…" at bounding box center [400, 212] width 761 height 384
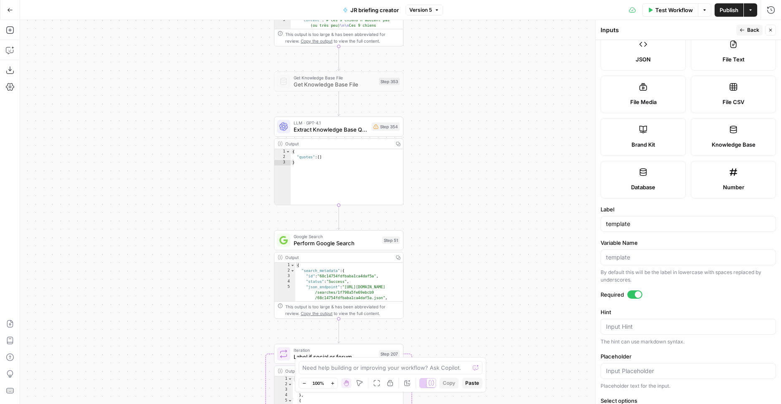
drag, startPoint x: 189, startPoint y: 258, endPoint x: 193, endPoint y: 129, distance: 129.6
click at [185, 54] on div "true false Workflow Set Inputs Inputs SEO Research Semrush Keyword Overview Ste…" at bounding box center [400, 212] width 761 height 384
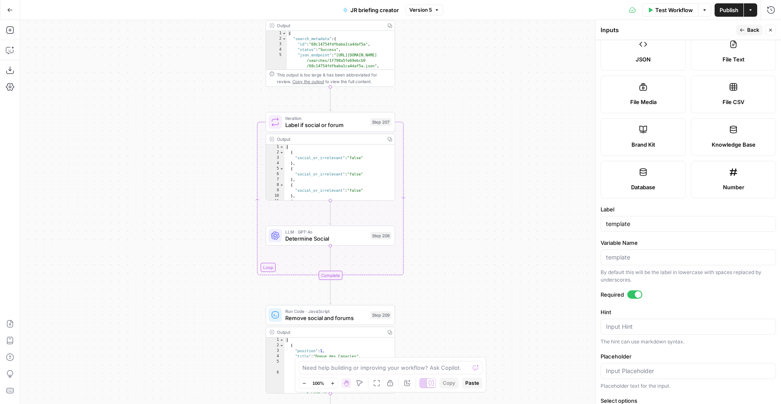
drag, startPoint x: 219, startPoint y: 313, endPoint x: 204, endPoint y: 247, distance: 67.7
click at [208, 94] on div "true false Workflow Set Inputs Inputs SEO Research Semrush Keyword Overview Ste…" at bounding box center [400, 212] width 761 height 384
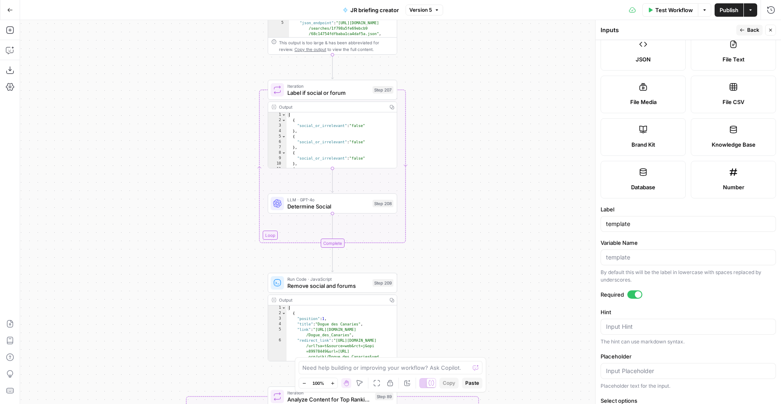
drag, startPoint x: 213, startPoint y: 285, endPoint x: 199, endPoint y: 72, distance: 212.7
click at [202, 93] on div "true false Workflow Set Inputs Inputs SEO Research Semrush Keyword Overview Ste…" at bounding box center [400, 212] width 761 height 384
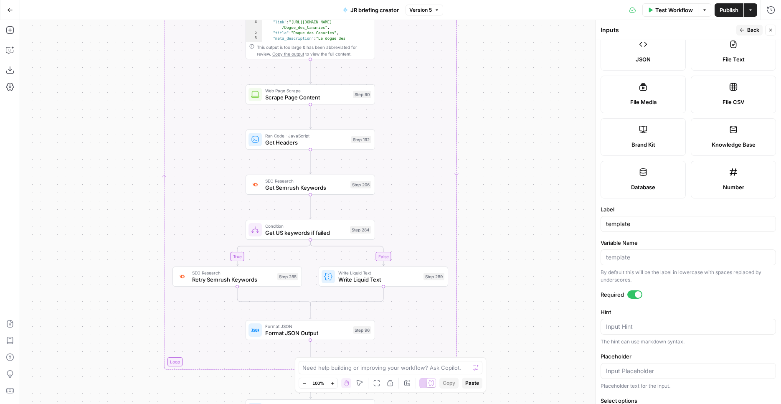
drag, startPoint x: 192, startPoint y: 287, endPoint x: 172, endPoint y: 15, distance: 273.1
click at [172, 20] on div "true false Workflow Set Inputs Inputs SEO Research Semrush Keyword Overview Ste…" at bounding box center [400, 212] width 761 height 384
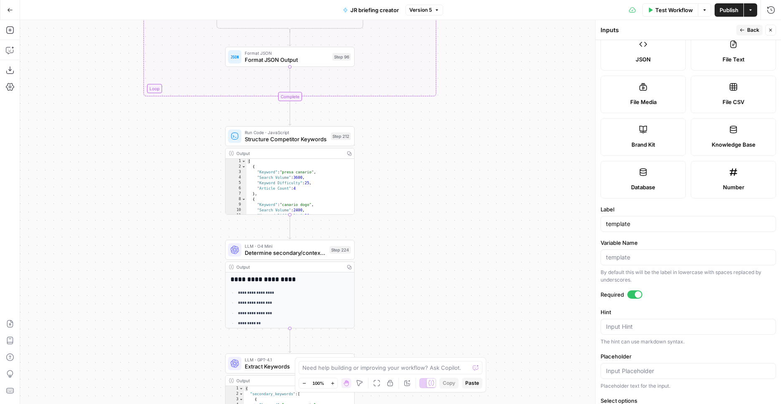
drag, startPoint x: 143, startPoint y: 209, endPoint x: 129, endPoint y: -17, distance: 226.4
click at [129, 20] on div "true false Workflow Set Inputs Inputs SEO Research Semrush Keyword Overview Ste…" at bounding box center [400, 212] width 761 height 384
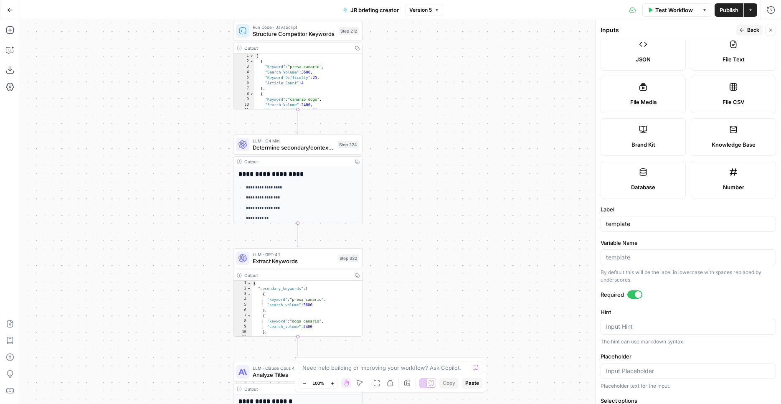
drag
click at [146, 89] on div "true false Workflow Set Inputs Inputs SEO Research Semrush Keyword Overview Ste…" at bounding box center [400, 212] width 761 height 384
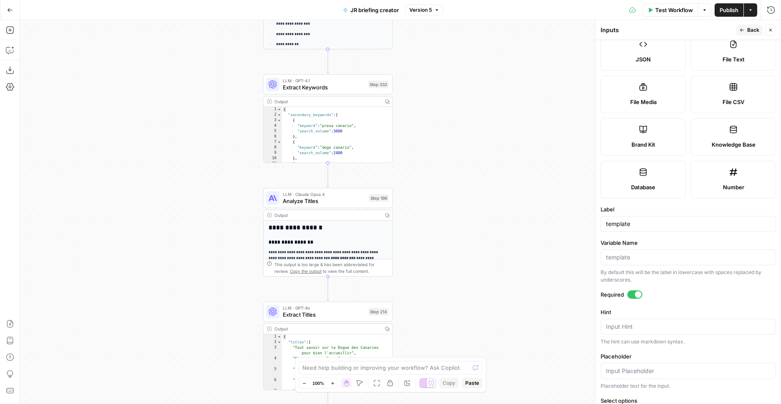
click at [170, 84] on div "true false Workflow Set Inputs Inputs SEO Research Semrush Keyword Overview Ste…" at bounding box center [400, 212] width 761 height 384
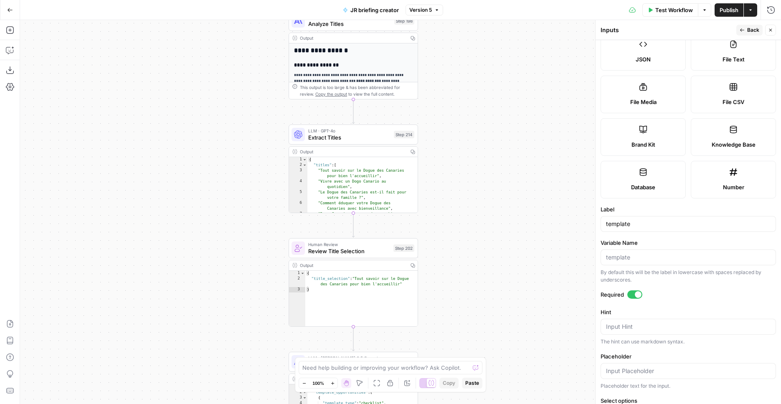
click at [233, 81] on div "true false Workflow Set Inputs Inputs SEO Research Semrush Keyword Overview Ste…" at bounding box center [400, 212] width 761 height 384
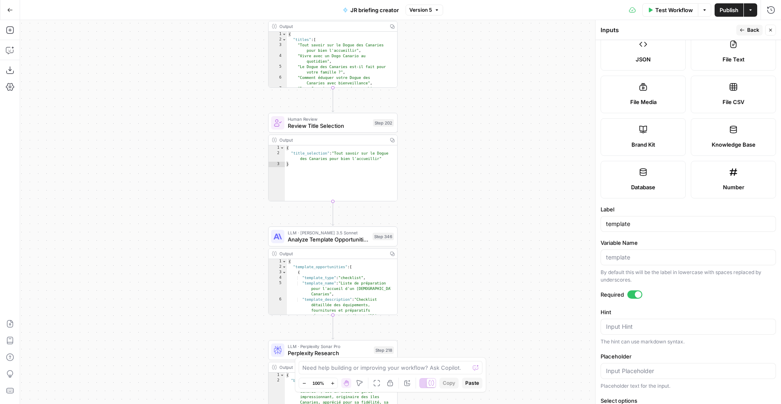
click at [203, 53] on div "true false Workflow Set Inputs Inputs SEO Research Semrush Keyword Overview Ste…" at bounding box center [400, 212] width 761 height 384
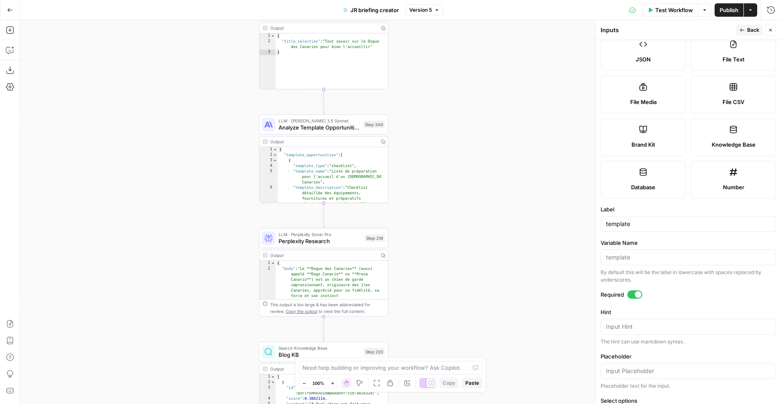
click at [201, 71] on div "true false Workflow Set Inputs Inputs SEO Research Semrush Keyword Overview Ste…" at bounding box center [400, 212] width 761 height 384
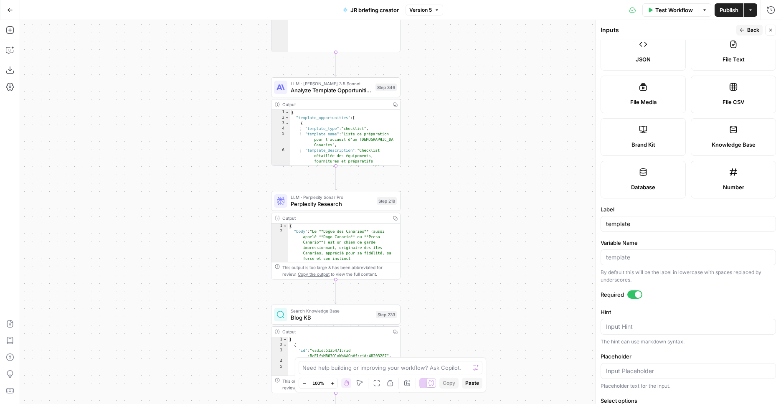
click at [214, 122] on div "true false Workflow Set Inputs Inputs SEO Research Semrush Keyword Overview Ste…" at bounding box center [400, 212] width 761 height 384
click at [11, 53] on icon "button" at bounding box center [10, 50] width 8 height 8
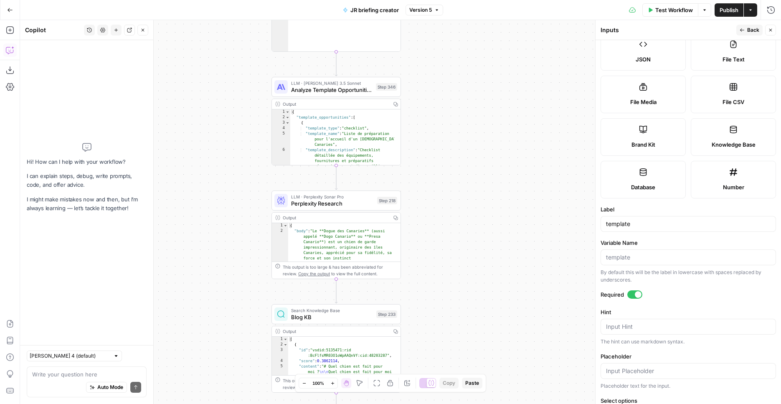
click at [83, 380] on div "Auto Mode Send" at bounding box center [86, 388] width 109 height 18
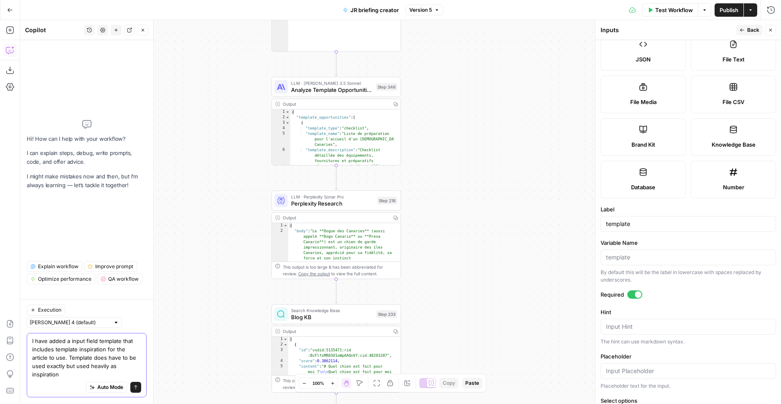
scroll to position [0, 0]
type textarea "I have added a input field template that includes template inspiration for the …"
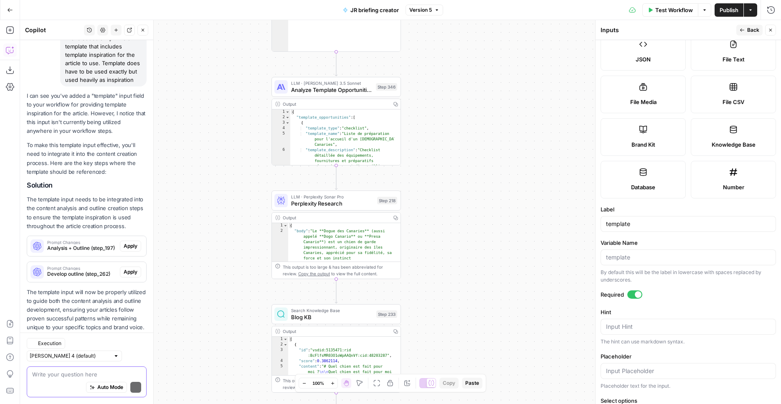
scroll to position [112, 0]
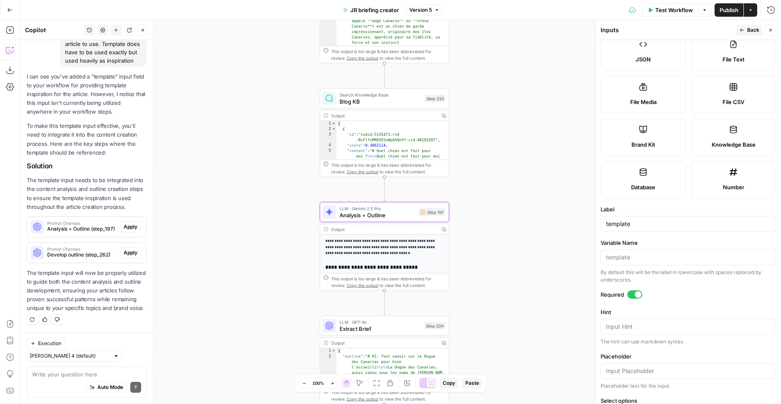
click at [120, 221] on button "Apply" at bounding box center [130, 226] width 21 height 11
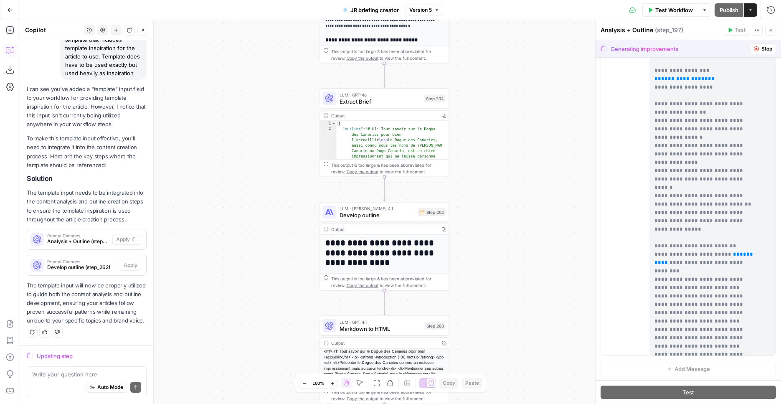
scroll to position [1743, 0]
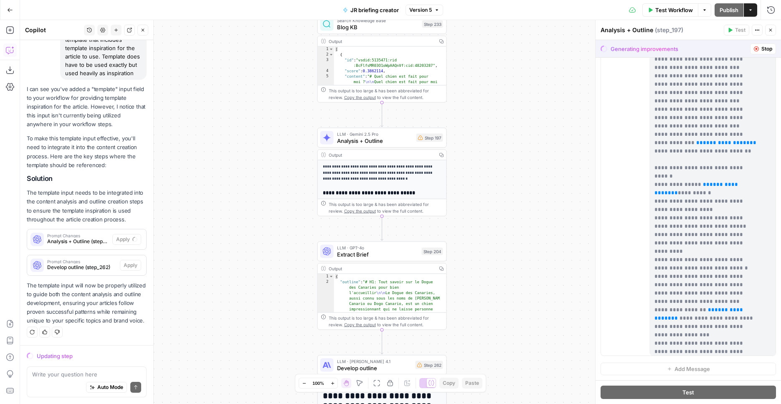
drag, startPoint x: 267, startPoint y: 96, endPoint x: 258, endPoint y: 300, distance: 204.9
click at [259, 301] on div "true false Workflow Set Inputs Inputs SEO Research Semrush Keyword Overview Ste…" at bounding box center [400, 212] width 761 height 384
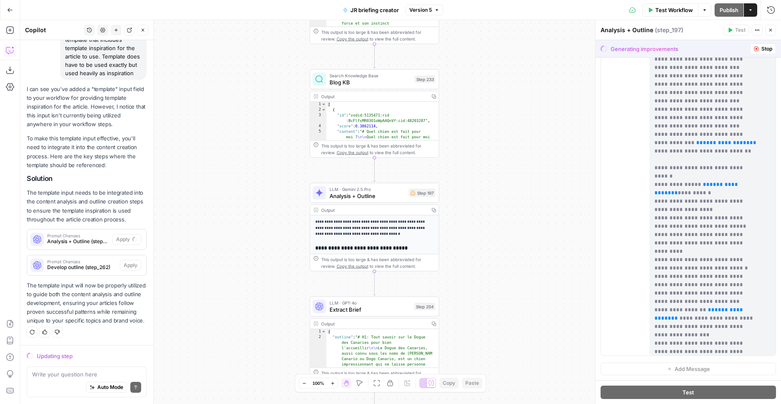
drag, startPoint x: 226, startPoint y: 152, endPoint x: 219, endPoint y: 218, distance: 66.7
click at [220, 301] on div "true false Workflow Set Inputs Inputs SEO Research Semrush Keyword Overview Ste…" at bounding box center [400, 212] width 761 height 384
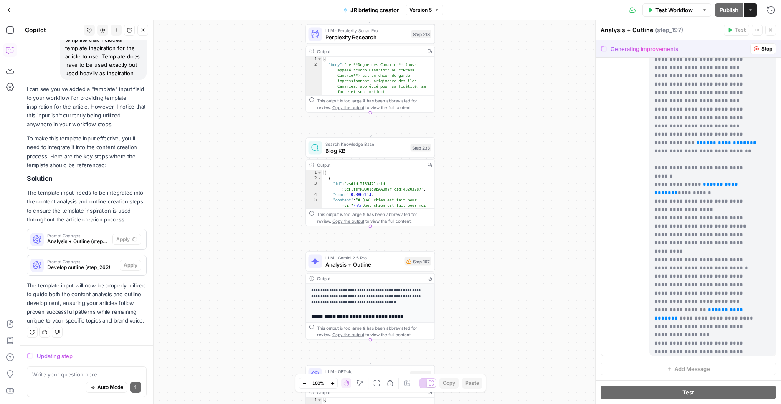
drag, startPoint x: 216, startPoint y: 242, endPoint x: 219, endPoint y: 99, distance: 142.9
click at [219, 99] on div "true false Workflow Set Inputs Inputs SEO Research Semrush Keyword Overview Ste…" at bounding box center [400, 212] width 761 height 384
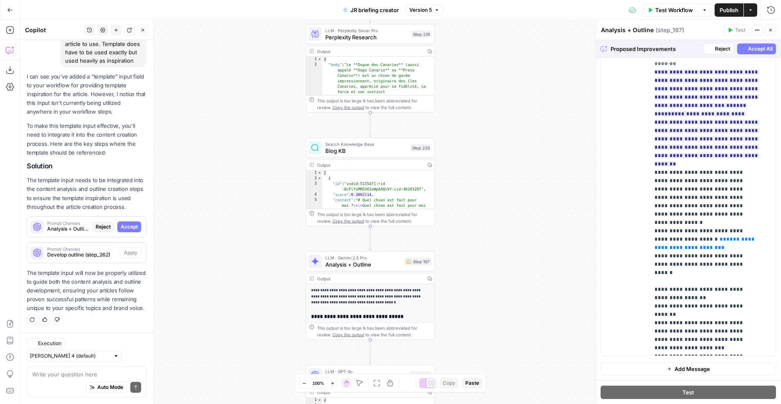
scroll to position [112, 0]
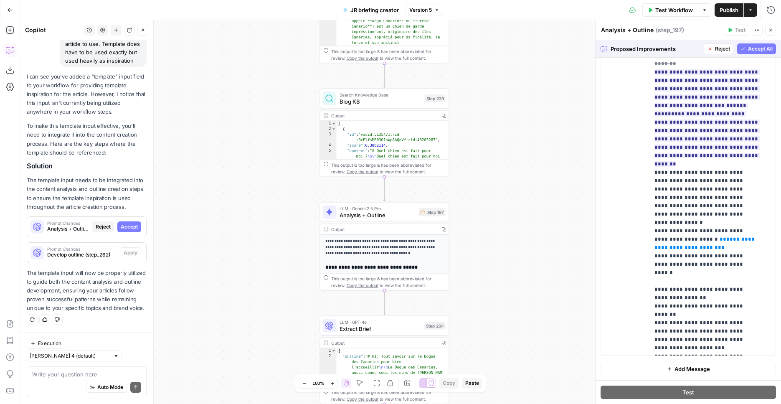
click at [754, 48] on span "Accept All" at bounding box center [760, 49] width 25 height 8
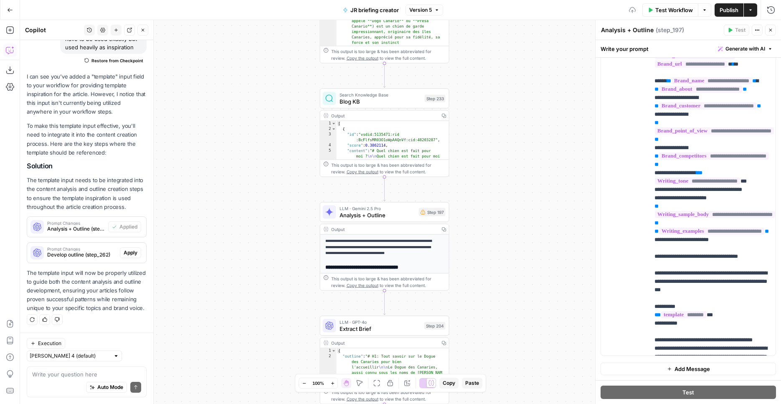
scroll to position [0, 0]
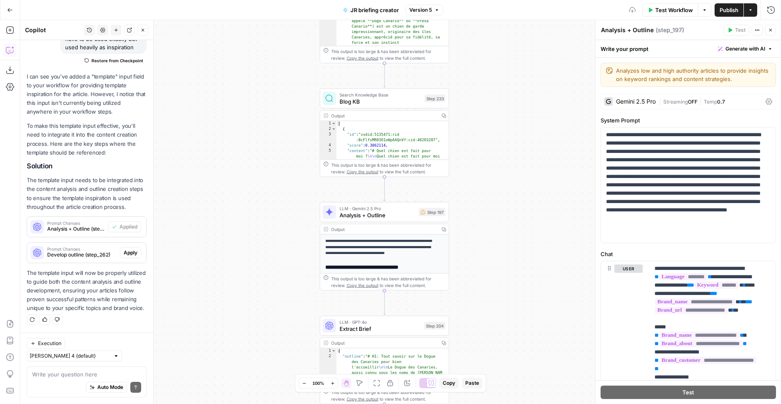
click at [124, 249] on span "Apply" at bounding box center [131, 253] width 14 height 8
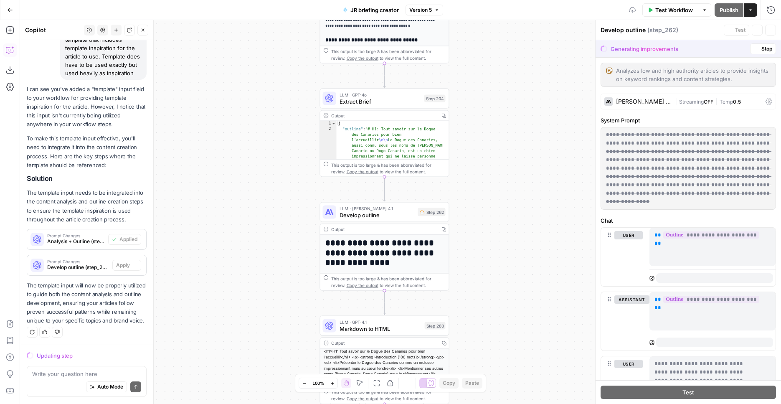
scroll to position [100, 0]
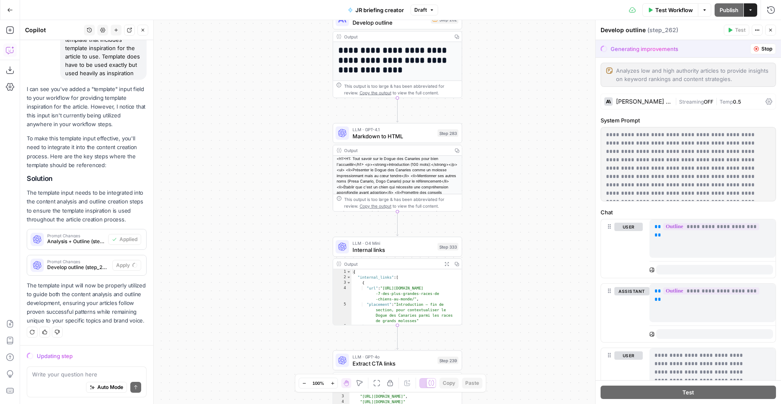
drag, startPoint x: 257, startPoint y: 279, endPoint x: 270, endPoint y: 92, distance: 187.6
click at [270, 92] on div "true false Workflow Set Inputs Inputs SEO Research Semrush Keyword Overview Ste…" at bounding box center [400, 212] width 761 height 384
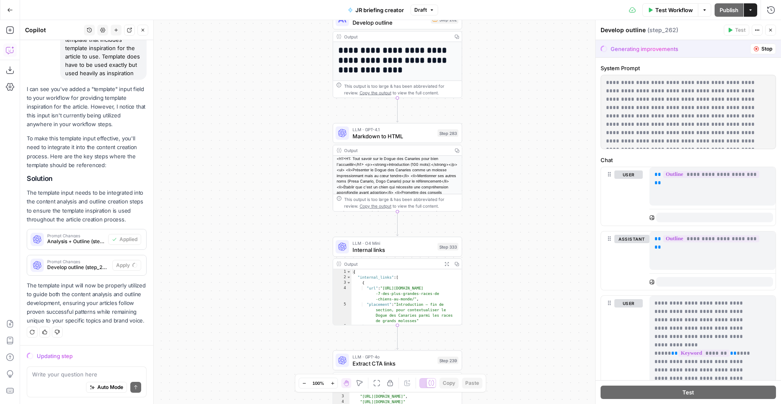
scroll to position [0, 0]
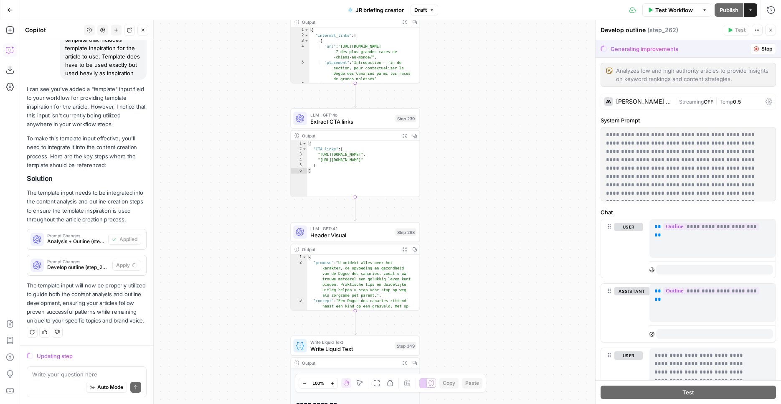
drag, startPoint x: 278, startPoint y: 279, endPoint x: 235, endPoint y: 41, distance: 241.7
click at [235, 41] on div "true false Workflow Set Inputs Inputs SEO Research Semrush Keyword Overview Ste…" at bounding box center [400, 212] width 761 height 384
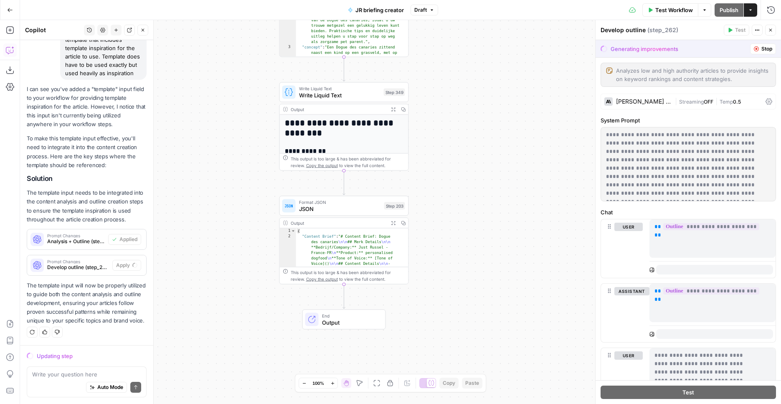
drag, startPoint x: 228, startPoint y: 42, endPoint x: 224, endPoint y: -10, distance: 52.8
click at [224, 20] on div "true false Workflow Set Inputs Inputs SEO Research Semrush Keyword Overview Ste…" at bounding box center [400, 212] width 761 height 384
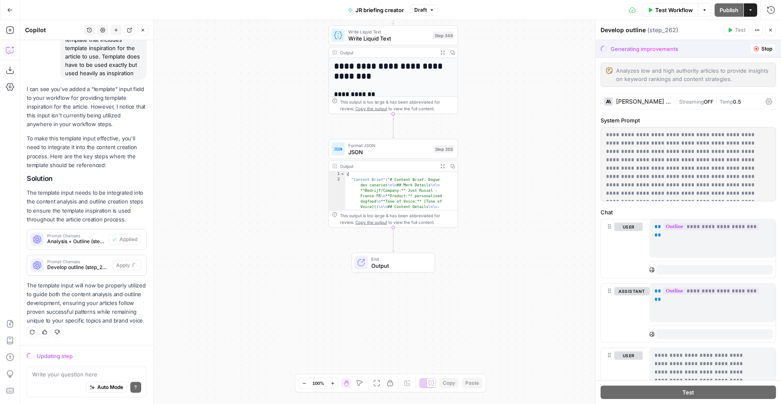
drag, startPoint x: 267, startPoint y: 149, endPoint x: 296, endPoint y: 274, distance: 128.3
click at [296, 274] on div "true false Workflow Set Inputs Inputs SEO Research Semrush Keyword Overview Ste…" at bounding box center [400, 212] width 761 height 384
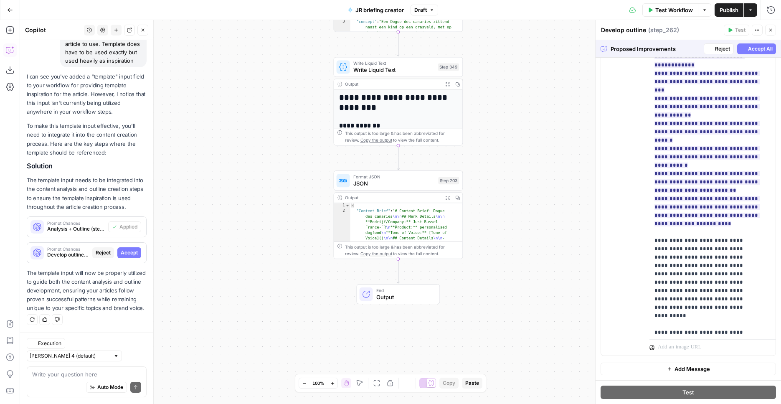
scroll to position [112, 0]
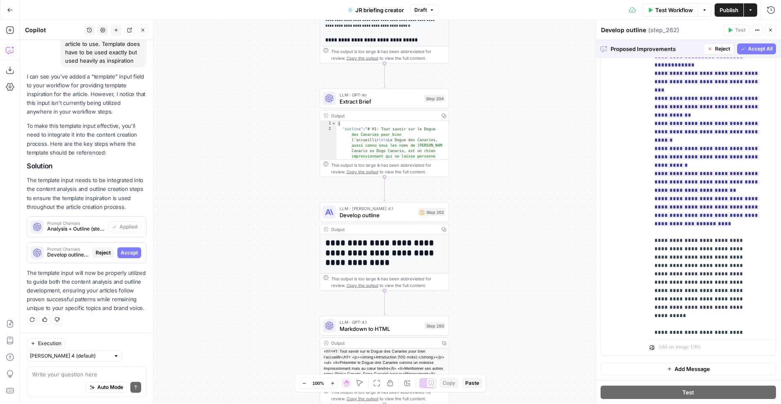
click at [760, 47] on span "Accept All" at bounding box center [760, 49] width 25 height 8
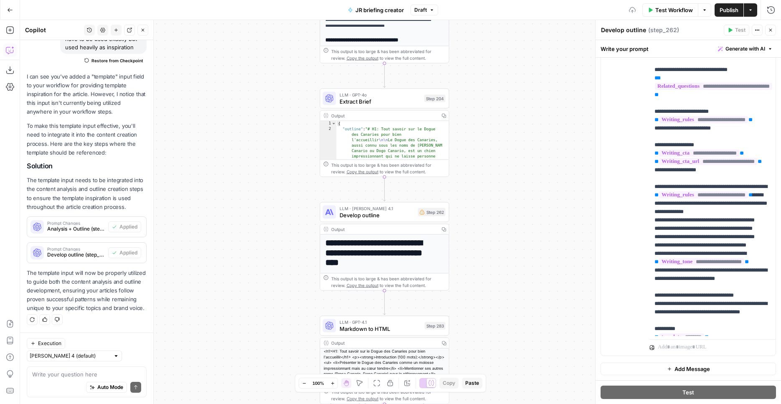
scroll to position [51, 0]
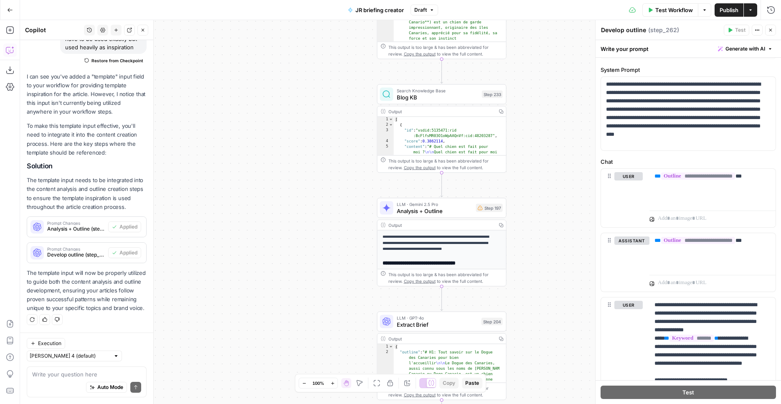
drag, startPoint x: 483, startPoint y: 111, endPoint x: 528, endPoint y: 266, distance: 161.4
click at [528, 266] on div "true false Workflow Set Inputs Inputs SEO Research Semrush Keyword Overview Ste…" at bounding box center [400, 212] width 761 height 384
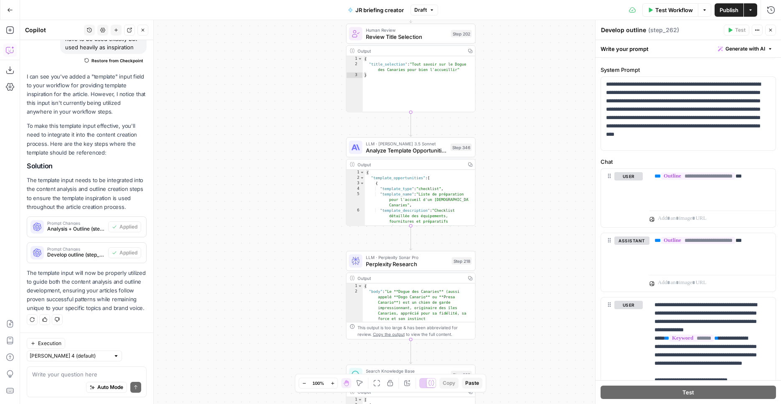
drag, startPoint x: 528, startPoint y: 69, endPoint x: 503, endPoint y: 317, distance: 249.1
click at [503, 317] on div "true false Workflow Set Inputs Inputs SEO Research Semrush Keyword Overview Ste…" at bounding box center [400, 212] width 761 height 384
drag, startPoint x: 498, startPoint y: 84, endPoint x: 504, endPoint y: 307, distance: 222.8
click at [504, 307] on div "true false Workflow Set Inputs Inputs SEO Research Semrush Keyword Overview Ste…" at bounding box center [400, 212] width 761 height 384
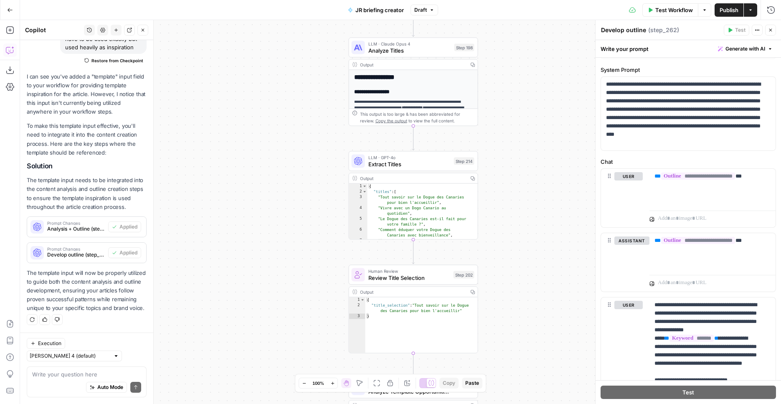
drag, startPoint x: 516, startPoint y: 99, endPoint x: 503, endPoint y: 171, distance: 73.4
click at [492, 392] on div "true false Workflow Set Inputs Inputs SEO Research Semrush Keyword Overview Ste…" at bounding box center [400, 212] width 761 height 384
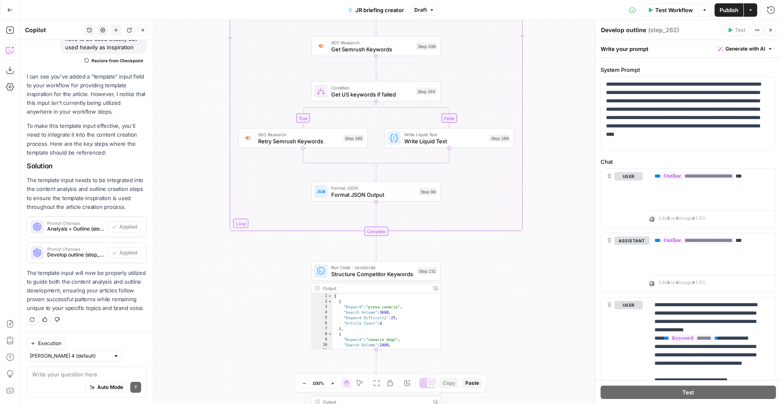
drag, startPoint x: 500, startPoint y: 196, endPoint x: 503, endPoint y: 321, distance: 125.8
click at [494, 404] on div "true false Workflow Set Inputs Inputs SEO Research Semrush Keyword Overview Ste…" at bounding box center [400, 212] width 761 height 384
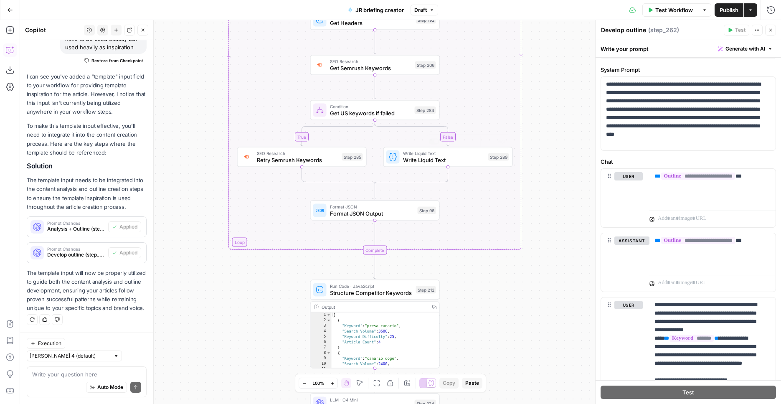
drag, startPoint x: 502, startPoint y: 63, endPoint x: 536, endPoint y: 163, distance: 106.2
click at [535, 242] on div "true false Workflow Set Inputs Inputs SEO Research Semrush Keyword Overview Ste…" at bounding box center [400, 212] width 761 height 384
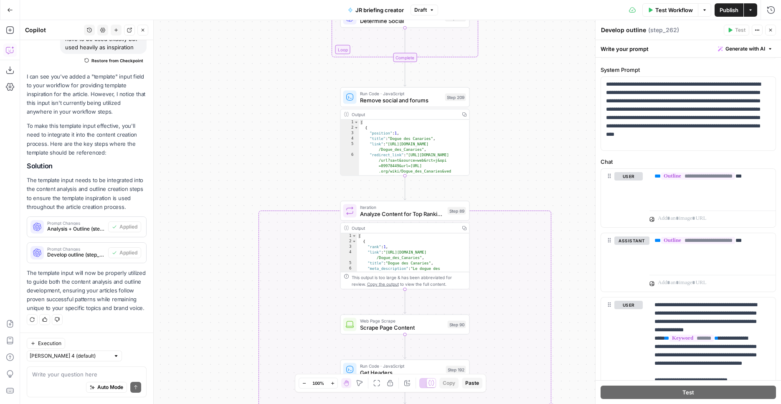
drag, startPoint x: 506, startPoint y: 67, endPoint x: 510, endPoint y: 188, distance: 121.2
click at [504, 317] on div "true false Workflow Set Inputs Inputs SEO Research Semrush Keyword Overview Ste…" at bounding box center [400, 212] width 761 height 384
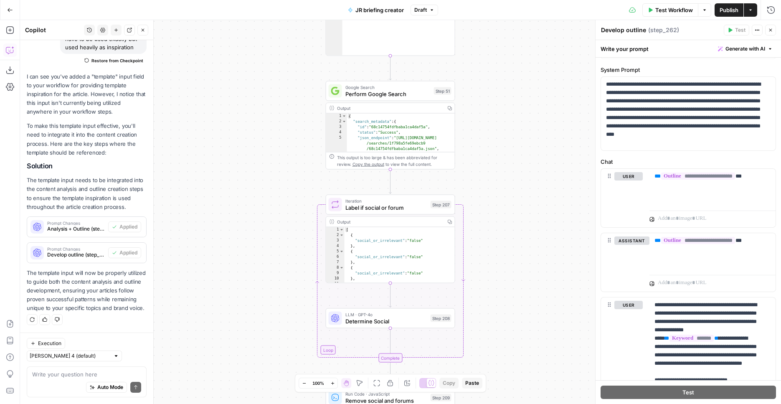
drag, startPoint x: 515, startPoint y: 117, endPoint x: 502, endPoint y: 324, distance: 207.6
click at [502, 324] on div "true false Workflow Set Inputs Inputs SEO Research Semrush Keyword Overview Ste…" at bounding box center [400, 212] width 761 height 384
drag, startPoint x: 510, startPoint y: 132, endPoint x: 512, endPoint y: 298, distance: 166.7
click at [505, 368] on div "true false Workflow Set Inputs Inputs SEO Research Semrush Keyword Overview Ste…" at bounding box center [400, 212] width 761 height 384
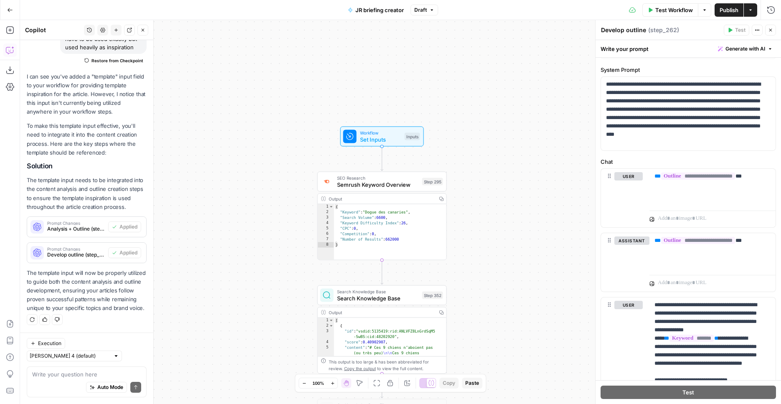
drag, startPoint x: 518, startPoint y: 133, endPoint x: 515, endPoint y: 378, distance: 244.8
click at [515, 378] on div "true false Workflow Set Inputs Inputs SEO Research Semrush Keyword Overview Ste…" at bounding box center [400, 212] width 761 height 384
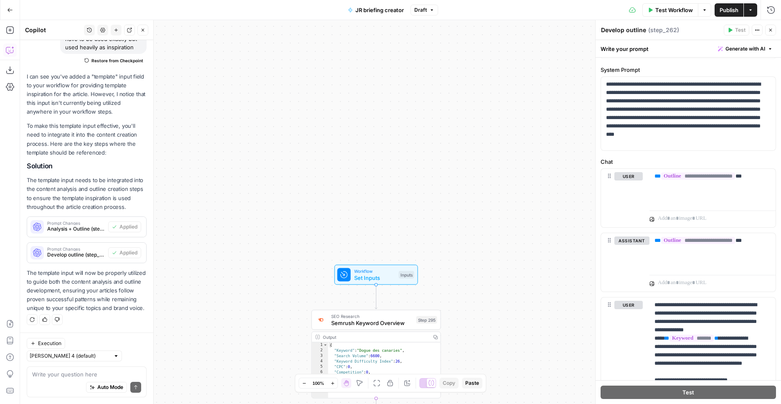
drag, startPoint x: 508, startPoint y: 92, endPoint x: 503, endPoint y: 216, distance: 123.7
click at [503, 216] on div "true false Workflow Set Inputs Inputs SEO Research Semrush Keyword Overview Ste…" at bounding box center [400, 212] width 761 height 384
click at [387, 275] on span "Set Inputs" at bounding box center [374, 278] width 41 height 8
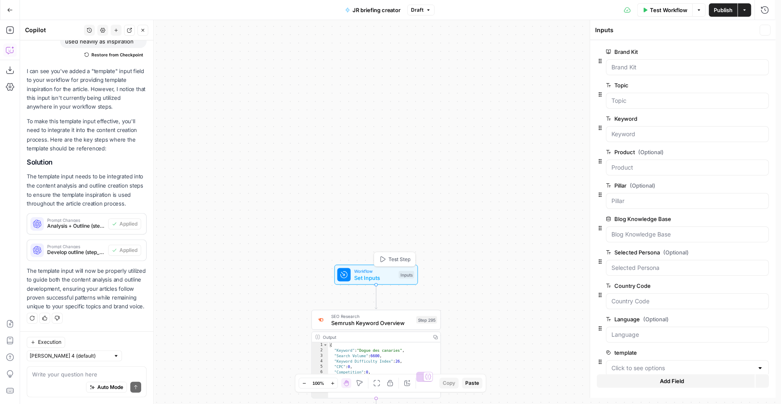
scroll to position [126, 0]
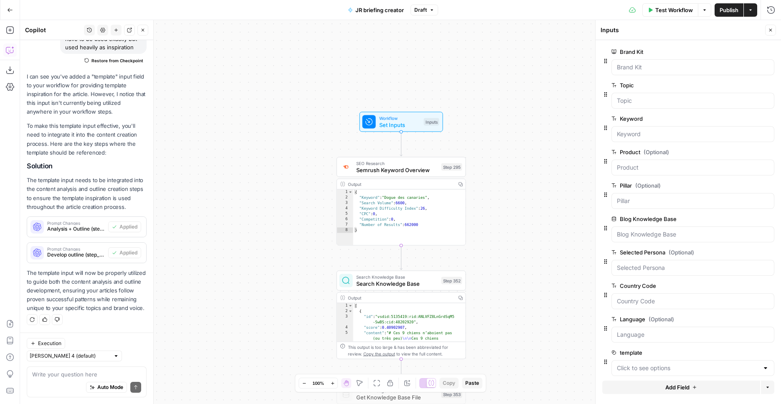
drag, startPoint x: 517, startPoint y: 70, endPoint x: 516, endPoint y: 42, distance: 28.0
click at [516, 42] on div "true false Workflow Set Inputs Inputs SEO Research Semrush Keyword Overview Ste…" at bounding box center [400, 212] width 761 height 384
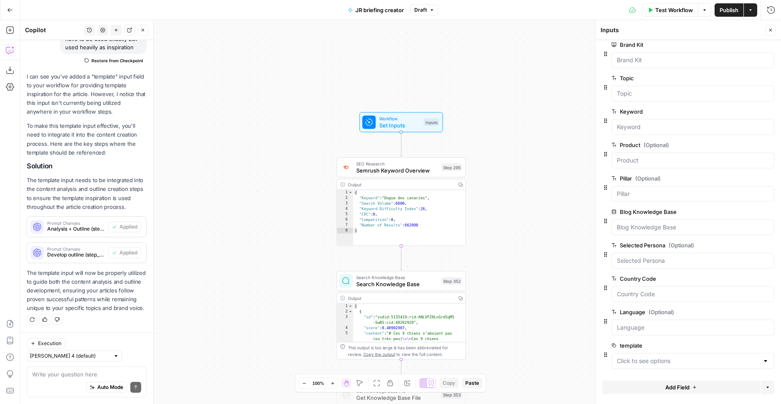
click at [684, 386] on span "Add Field" at bounding box center [678, 387] width 24 height 8
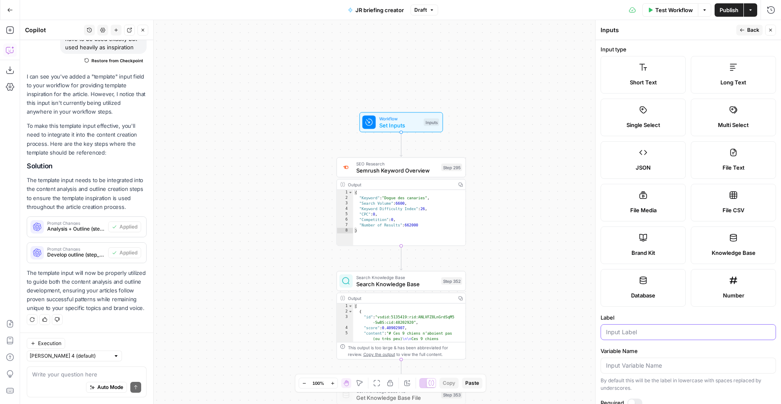
click at [648, 333] on input "Label" at bounding box center [688, 332] width 165 height 8
type input "suggested_back"
type input "suggested_links"
click at [726, 6] on span "Publish" at bounding box center [729, 10] width 19 height 8
click at [640, 338] on div "suggested_links" at bounding box center [688, 332] width 175 height 16
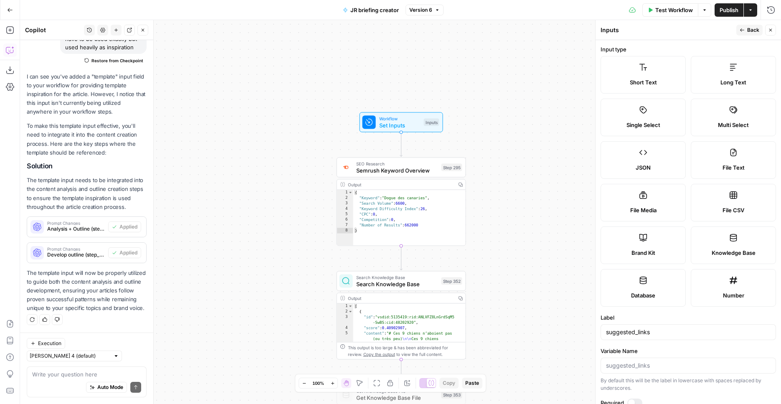
click at [641, 338] on div "suggested_links" at bounding box center [688, 332] width 175 height 16
click at [641, 334] on input "suggested_links" at bounding box center [688, 332] width 165 height 8
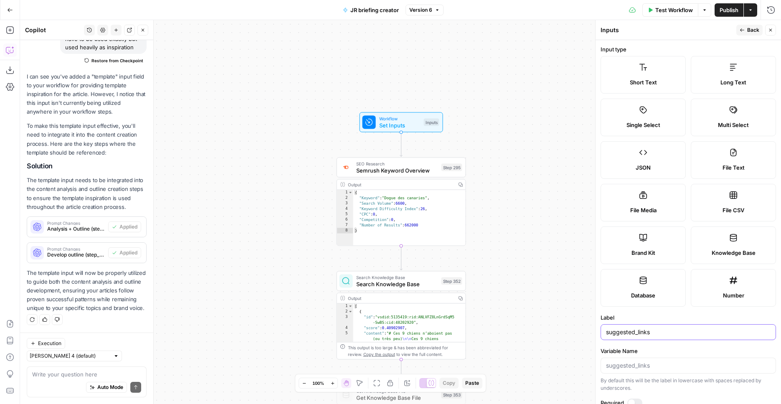
click at [641, 334] on input "suggested_links" at bounding box center [688, 332] width 165 height 8
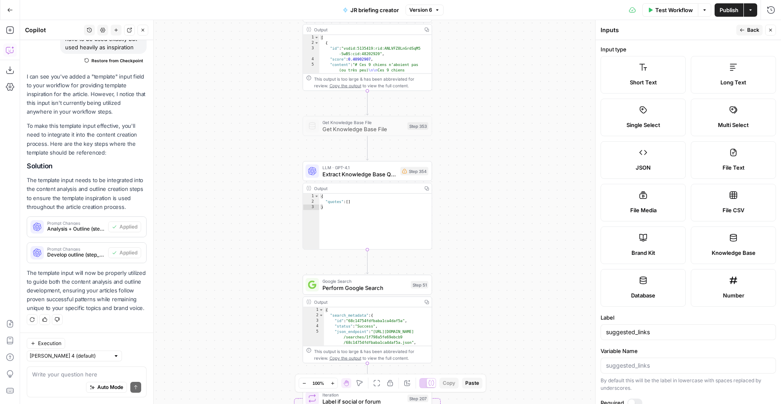
drag, startPoint x: 508, startPoint y: 329, endPoint x: 470, endPoint y: 51, distance: 280.8
click at [470, 51] on div "true false Workflow Set Inputs Inputs SEO Research Semrush Keyword Overview Ste…" at bounding box center [400, 212] width 761 height 384
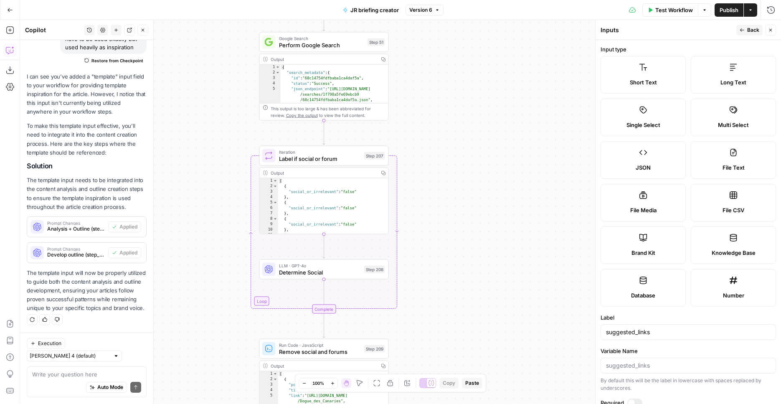
drag, startPoint x: 449, startPoint y: 168, endPoint x: 417, endPoint y: 1, distance: 169.6
click at [417, 20] on div "true false Workflow Set Inputs Inputs SEO Research Semrush Keyword Overview Ste…" at bounding box center [400, 212] width 761 height 384
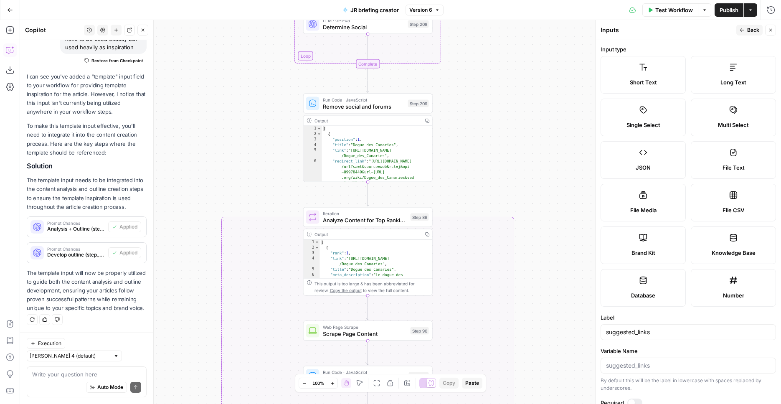
drag, startPoint x: 429, startPoint y: 214, endPoint x: 471, endPoint y: 51, distance: 168.0
click at [465, 20] on div "true false Workflow Set Inputs Inputs SEO Research Semrush Keyword Overview Ste…" at bounding box center [400, 212] width 761 height 384
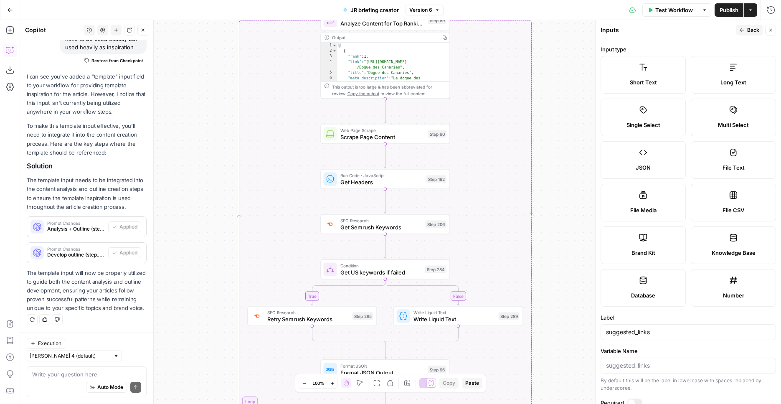
drag, startPoint x: 469, startPoint y: 140, endPoint x: 473, endPoint y: -7, distance: 147.5
click at [473, 20] on div "true false Workflow Set Inputs Inputs SEO Research Semrush Keyword Overview Ste…" at bounding box center [400, 212] width 761 height 384
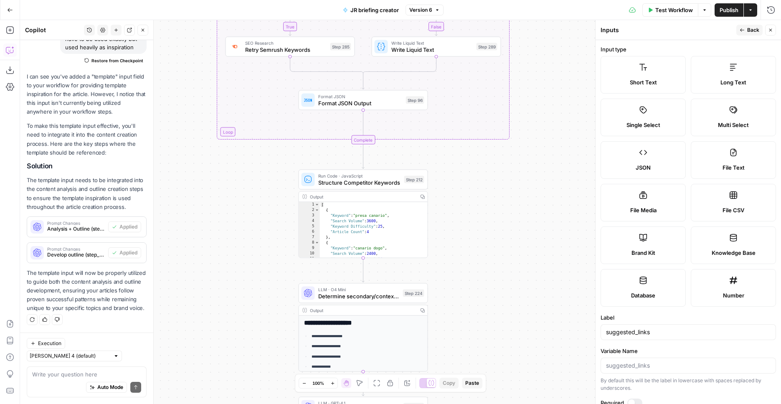
drag, startPoint x: 546, startPoint y: 310, endPoint x: 528, endPoint y: 85, distance: 225.5
click at [528, 85] on div "true false Workflow Set Inputs Inputs SEO Research Semrush Keyword Overview Ste…" at bounding box center [400, 212] width 761 height 384
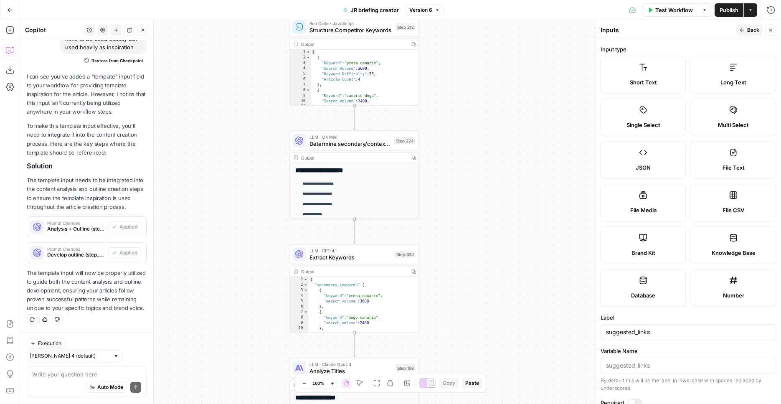
drag, startPoint x: 520, startPoint y: 277, endPoint x: 519, endPoint y: 145, distance: 132.0
click at [519, 145] on div "true false Workflow Set Inputs Inputs SEO Research Semrush Keyword Overview Ste…" at bounding box center [400, 212] width 761 height 384
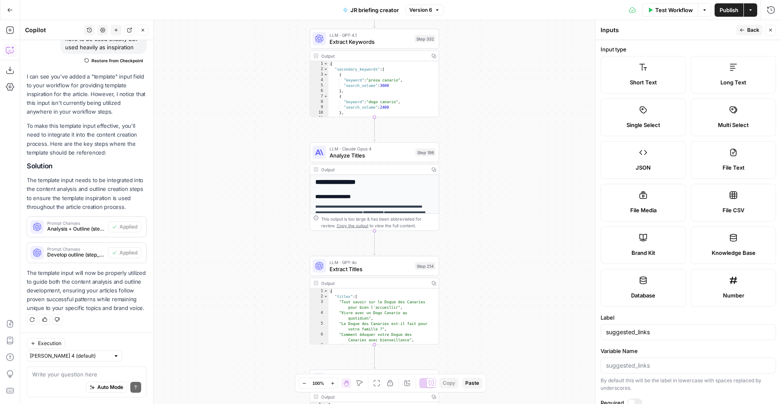
drag, startPoint x: 502, startPoint y: 300, endPoint x: 517, endPoint y: 142, distance: 158.3
click at [517, 142] on div "true false Workflow Set Inputs Inputs SEO Research Semrush Keyword Overview Ste…" at bounding box center [400, 212] width 761 height 384
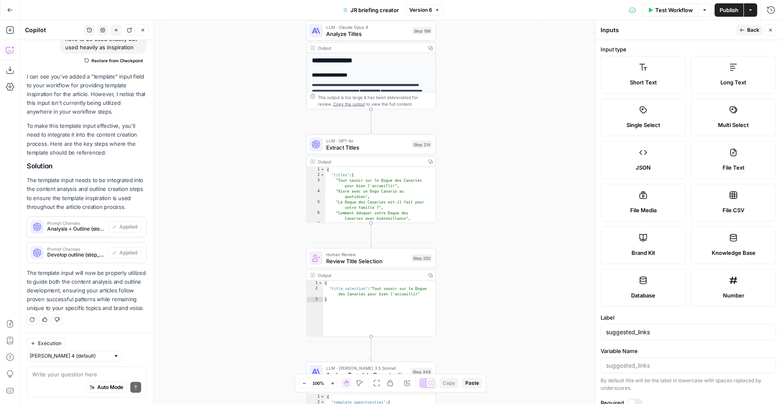
drag, startPoint x: 495, startPoint y: 162, endPoint x: 491, endPoint y: 109, distance: 52.7
click at [491, 109] on div "true false Workflow Set Inputs Inputs SEO Research Semrush Keyword Overview Ste…" at bounding box center [400, 212] width 761 height 384
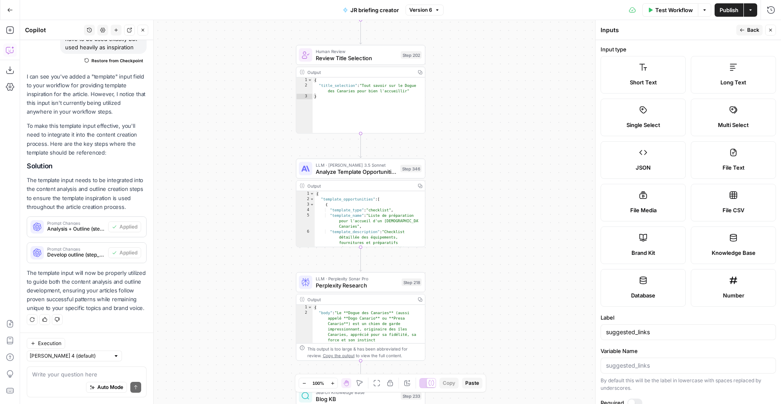
drag, startPoint x: 490, startPoint y: 239, endPoint x: 489, endPoint y: 103, distance: 136.2
click at [489, 103] on div "true false Workflow Set Inputs Inputs SEO Research Semrush Keyword Overview Ste…" at bounding box center [400, 212] width 761 height 384
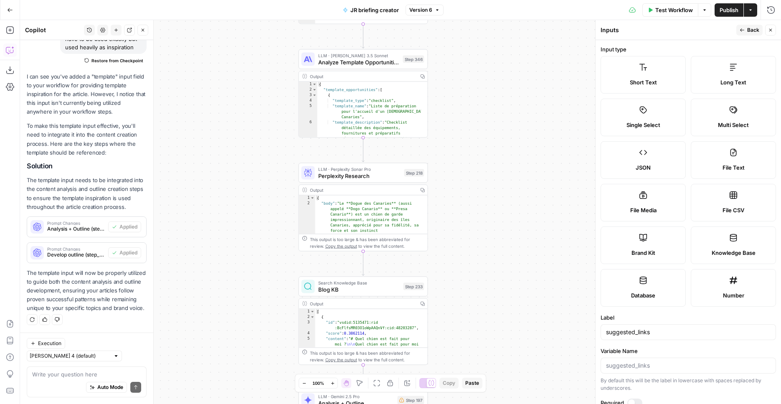
drag, startPoint x: 485, startPoint y: 231, endPoint x: 488, endPoint y: 122, distance: 109.1
click at [488, 122] on div "true false Workflow Set Inputs Inputs SEO Research Semrush Keyword Overview Ste…" at bounding box center [400, 212] width 761 height 384
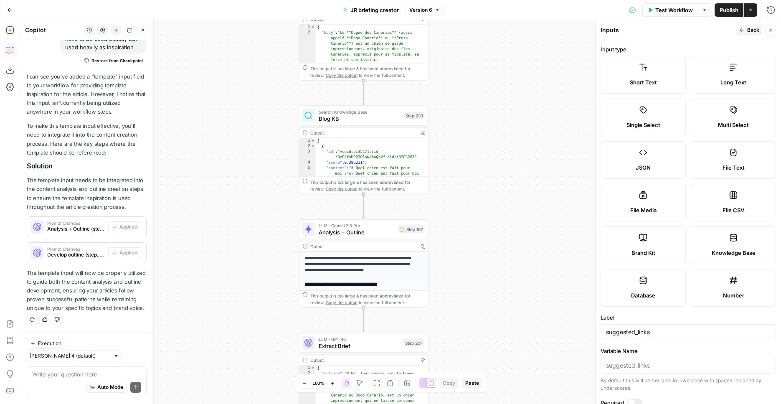
drag, startPoint x: 509, startPoint y: 205, endPoint x: 506, endPoint y: 76, distance: 129.1
click at [506, 76] on div "true false Workflow Set Inputs Inputs SEO Research Semrush Keyword Overview Ste…" at bounding box center [400, 212] width 761 height 384
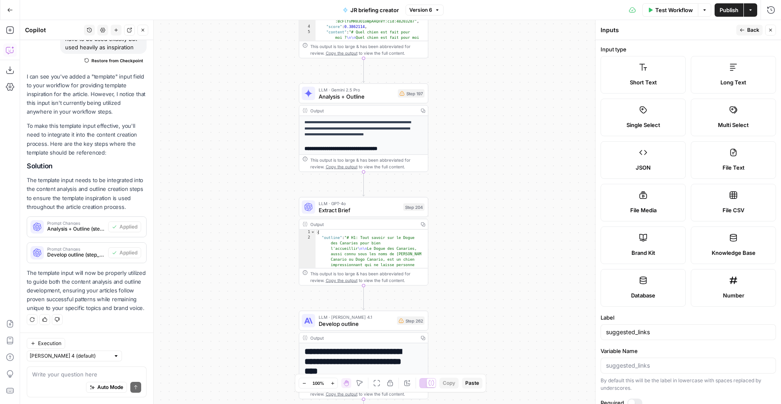
drag, startPoint x: 504, startPoint y: 246, endPoint x: 497, endPoint y: 198, distance: 48.2
click at [501, 132] on div "true false Workflow Set Inputs Inputs SEO Research Semrush Keyword Overview Ste…" at bounding box center [400, 212] width 761 height 384
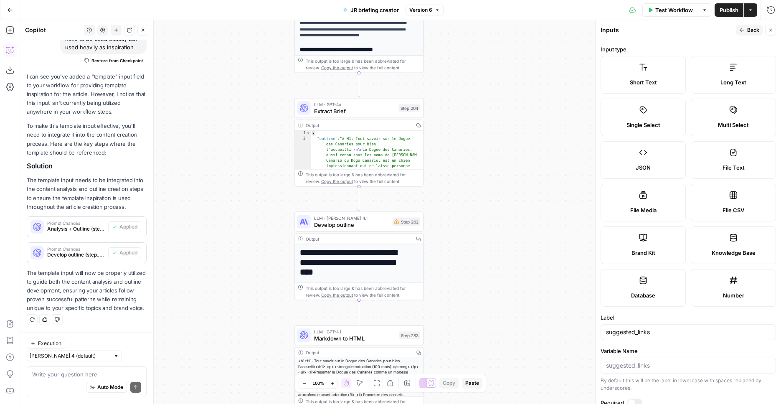
drag, startPoint x: 500, startPoint y: 226, endPoint x: 491, endPoint y: 144, distance: 82.8
click at [491, 121] on div "true false Workflow Set Inputs Inputs SEO Research Semrush Keyword Overview Ste…" at bounding box center [400, 212] width 761 height 384
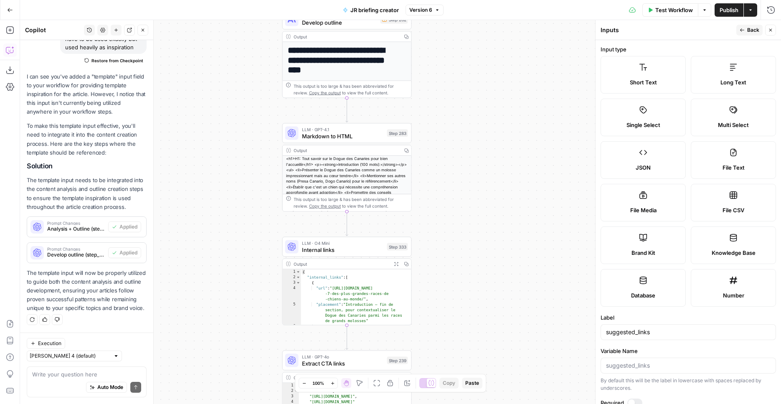
drag, startPoint x: 491, startPoint y: 278, endPoint x: 483, endPoint y: 118, distance: 160.6
click at [483, 118] on div "true false Workflow Set Inputs Inputs SEO Research Semrush Keyword Overview Ste…" at bounding box center [400, 212] width 761 height 384
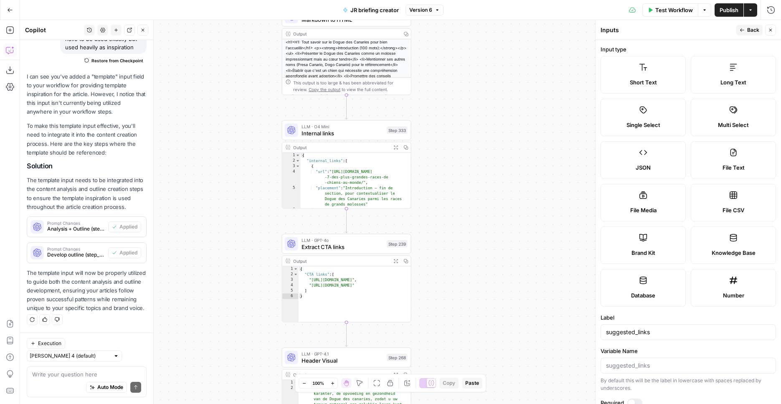
drag, startPoint x: 455, startPoint y: 215, endPoint x: 455, endPoint y: 160, distance: 55.1
click at [454, 99] on div "true false Workflow Set Inputs Inputs SEO Research Semrush Keyword Overview Ste…" at bounding box center [400, 212] width 761 height 384
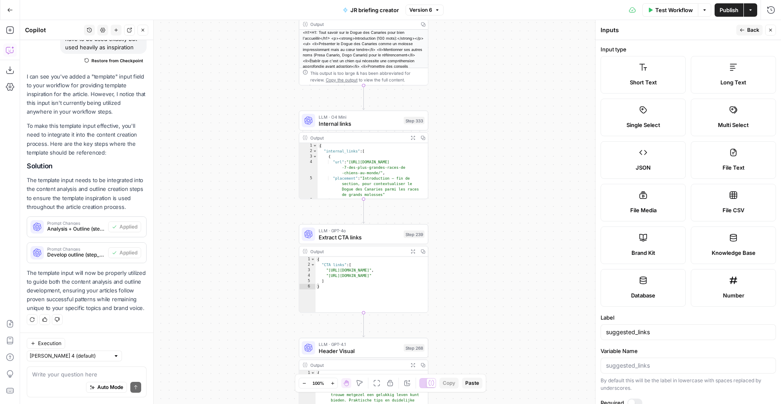
drag, startPoint x: 460, startPoint y: 209, endPoint x: 478, endPoint y: 200, distance: 19.4
click at [478, 200] on div "true false Workflow Set Inputs Inputs SEO Research Semrush Keyword Overview Ste…" at bounding box center [400, 212] width 761 height 384
click at [371, 119] on span "LLM · O4 Mini" at bounding box center [360, 117] width 82 height 7
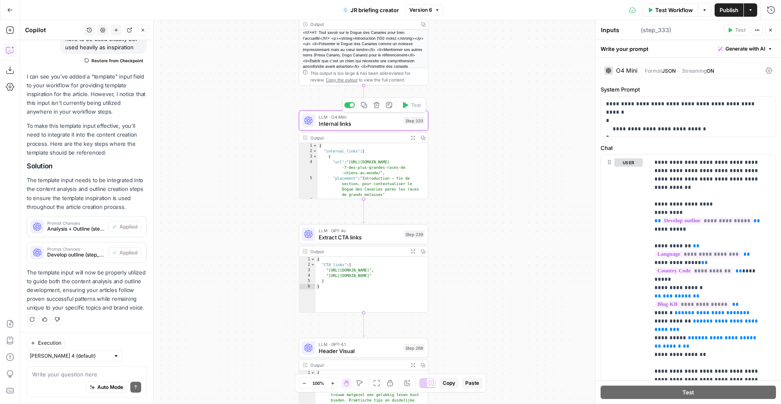
type textarea "Internal links"
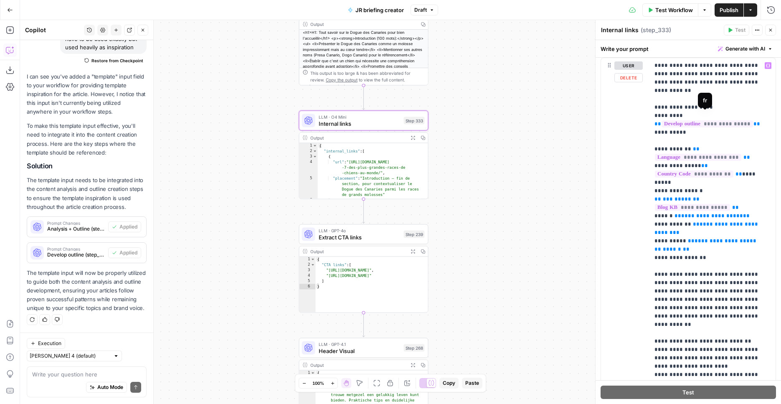
scroll to position [140, 0]
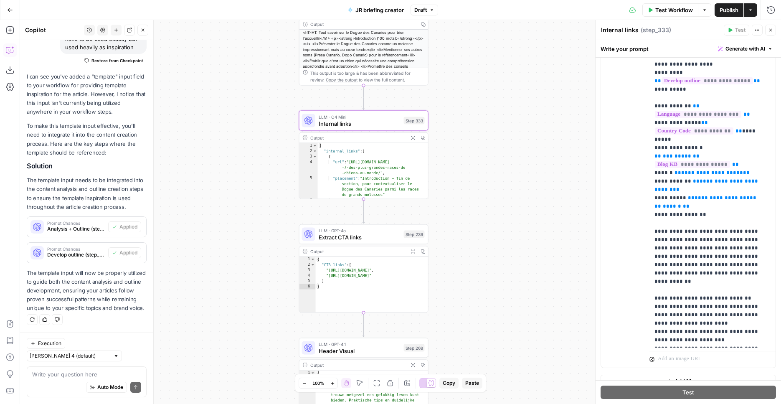
click at [738, 46] on span "Generate with AI" at bounding box center [746, 49] width 40 height 8
click at [732, 96] on div "Improve your existing prompt" at bounding box center [728, 95] width 70 height 8
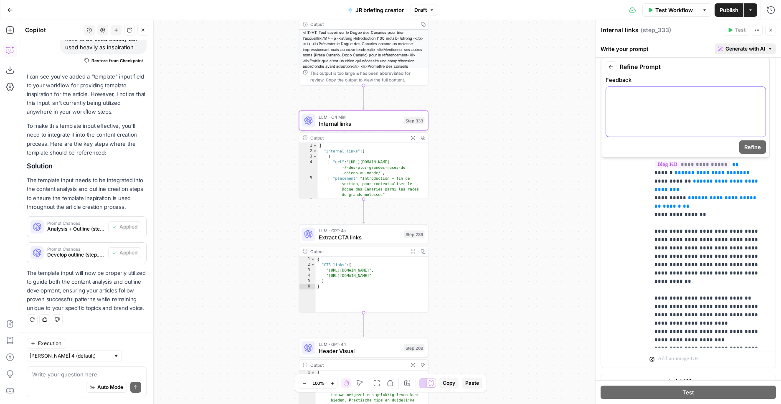
click at [648, 106] on div at bounding box center [686, 112] width 160 height 50
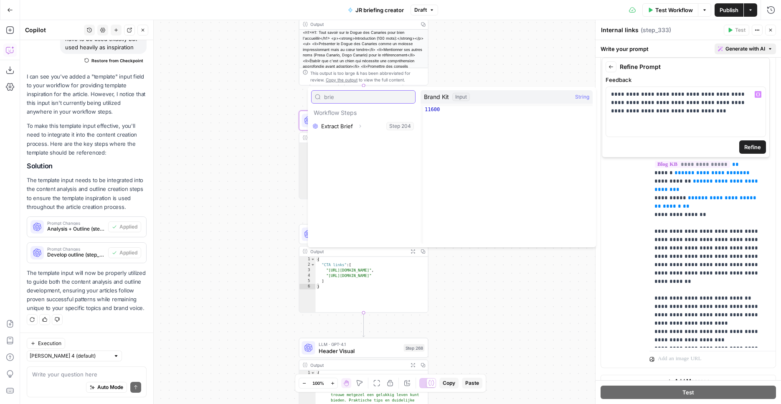
type input "brie"
click at [678, 117] on div "**********" at bounding box center [686, 112] width 160 height 50
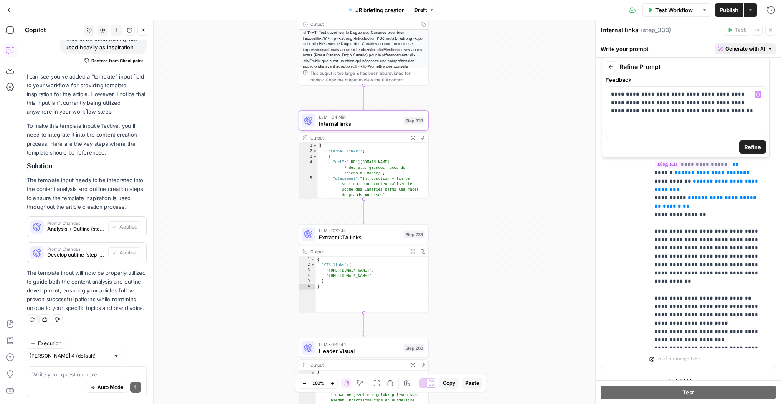
click at [751, 145] on span "Refine" at bounding box center [752, 147] width 17 height 8
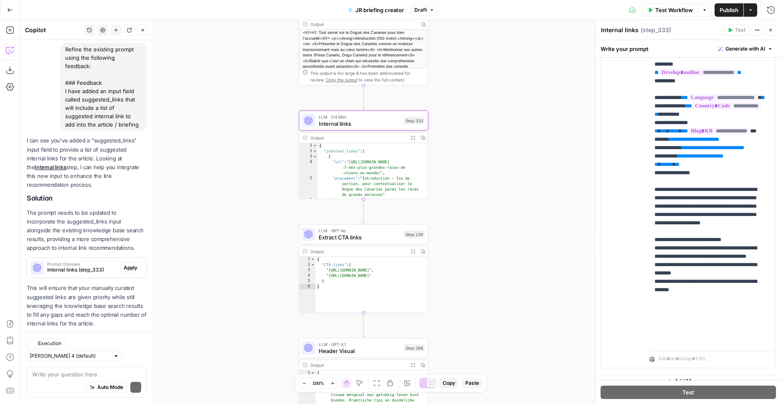
scroll to position [433, 0]
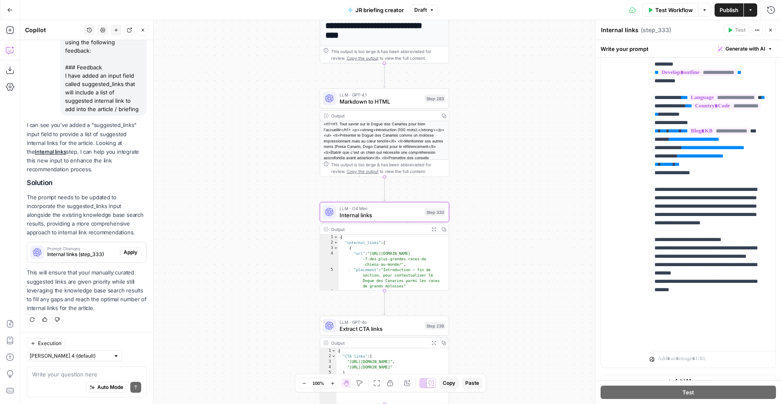
click at [125, 251] on span "Apply" at bounding box center [131, 253] width 14 height 8
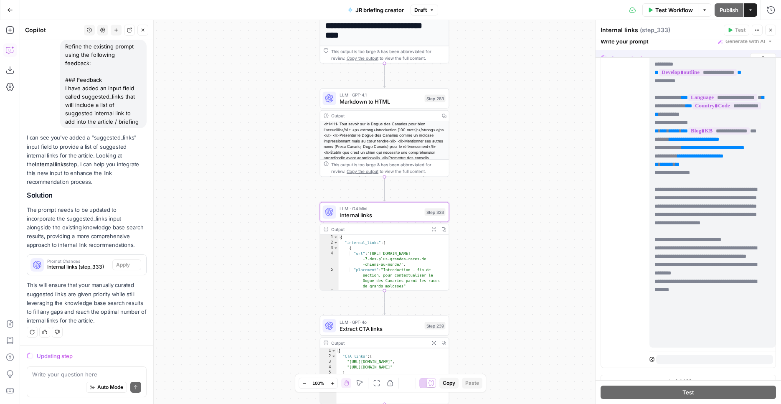
scroll to position [407, 0]
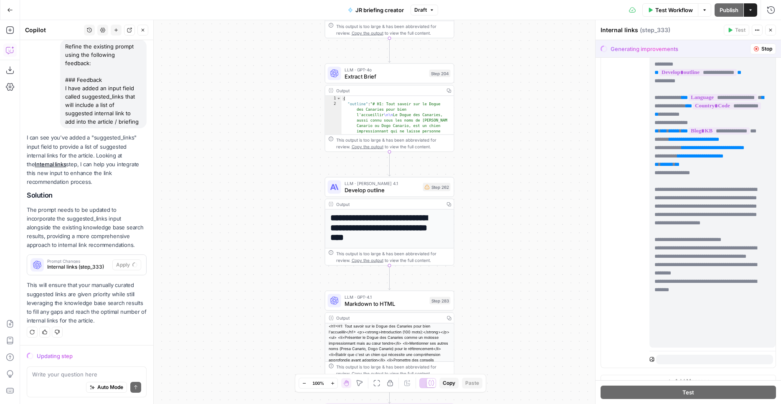
drag, startPoint x: 506, startPoint y: 79, endPoint x: 512, endPoint y: 274, distance: 195.6
click at [512, 274] on div "true false Workflow Set Inputs Inputs SEO Research Semrush Keyword Overview Ste…" at bounding box center [400, 212] width 761 height 384
drag, startPoint x: 506, startPoint y: 139, endPoint x: 460, endPoint y: 300, distance: 167.2
click at [460, 300] on div "true false Workflow Set Inputs Inputs SEO Research Semrush Keyword Overview Ste…" at bounding box center [400, 212] width 761 height 384
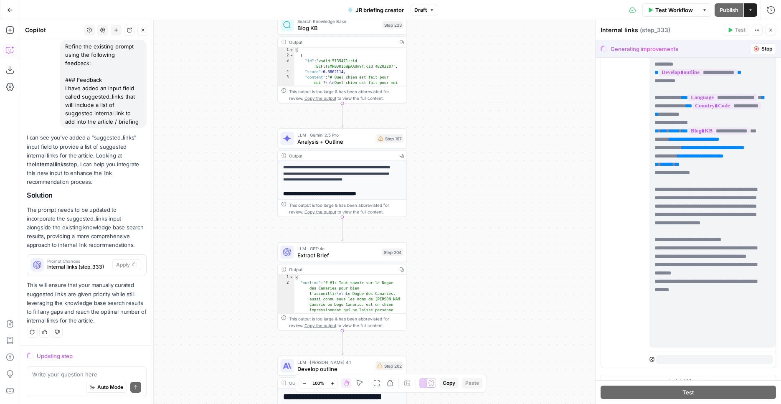
drag, startPoint x: 485, startPoint y: 76, endPoint x: 486, endPoint y: 224, distance: 147.9
click at [487, 231] on div "true false Workflow Set Inputs Inputs SEO Research Semrush Keyword Overview Ste…" at bounding box center [400, 212] width 761 height 384
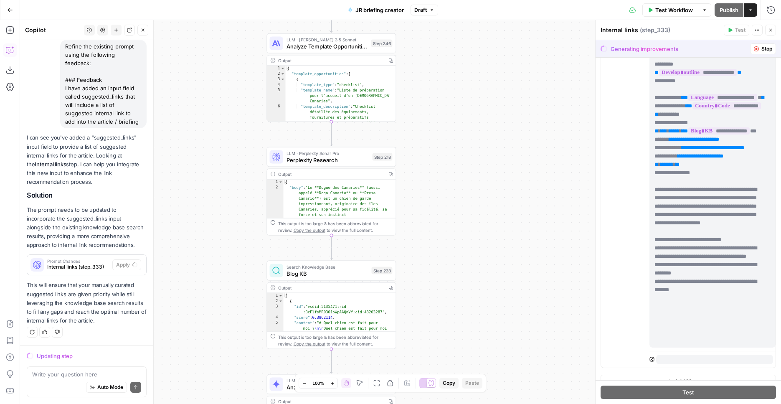
drag, startPoint x: 471, startPoint y: 136, endPoint x: 445, endPoint y: 224, distance: 91.9
click at [452, 224] on div "true false Workflow Set Inputs Inputs SEO Research Semrush Keyword Overview Ste…" at bounding box center [400, 212] width 761 height 384
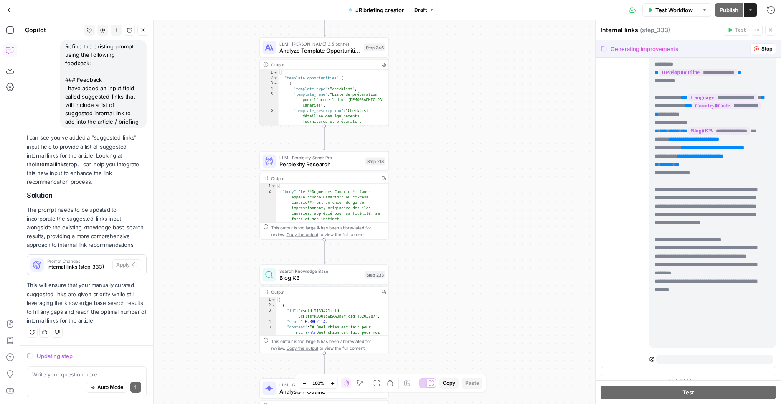
click at [343, 272] on span "Search Knowledge Base" at bounding box center [320, 271] width 82 height 7
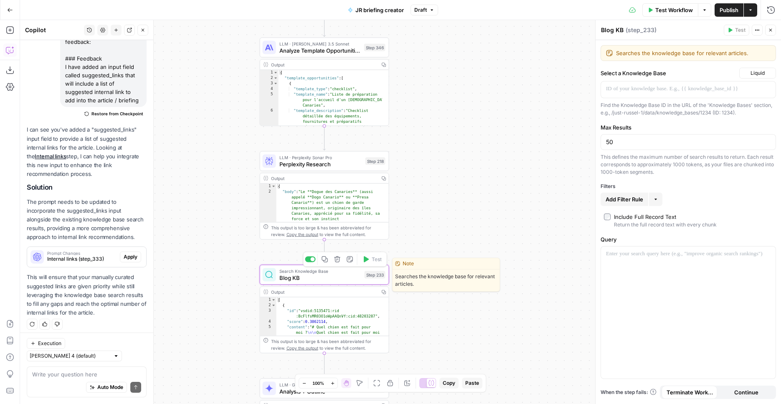
scroll to position [447, 0]
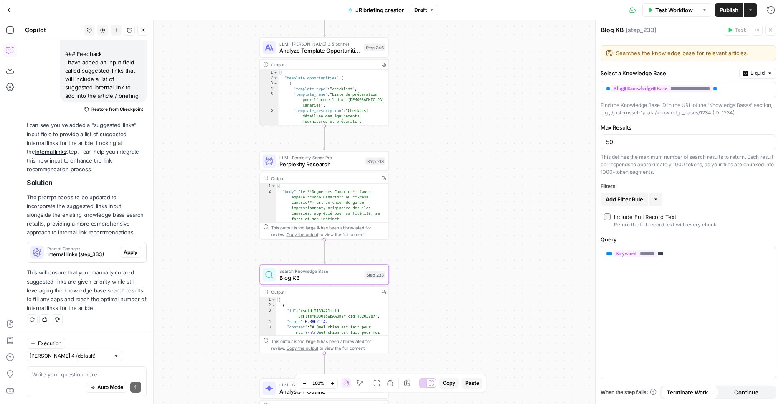
click at [613, 204] on button "Add Filter Rule" at bounding box center [625, 199] width 48 height 13
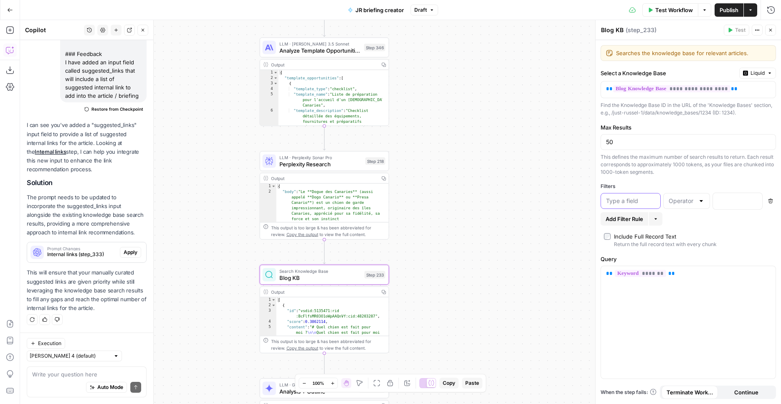
click at [616, 202] on input "text" at bounding box center [630, 201] width 49 height 8
click at [682, 202] on input "text" at bounding box center [682, 201] width 26 height 8
click at [619, 197] on div at bounding box center [631, 201] width 60 height 16
click at [622, 200] on input "text" at bounding box center [630, 201] width 49 height 8
click at [622, 199] on input "text" at bounding box center [630, 201] width 49 height 8
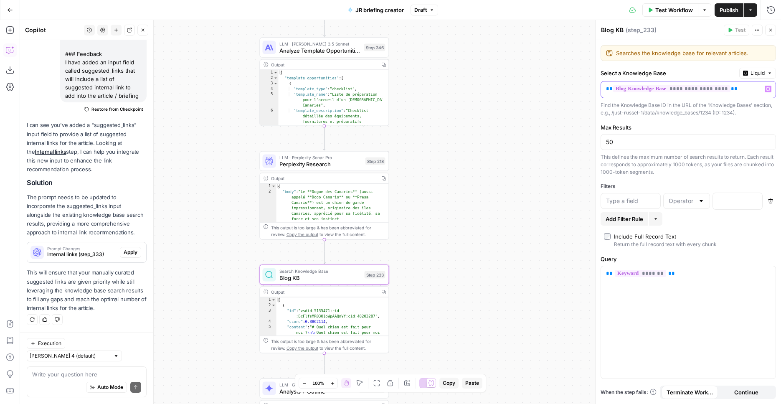
click at [640, 91] on span "**********" at bounding box center [671, 88] width 117 height 7
click at [641, 89] on span "**********" at bounding box center [673, 88] width 117 height 7
drag, startPoint x: 454, startPoint y: 222, endPoint x: 458, endPoint y: 85, distance: 137.1
click at [452, 205] on div "11600" at bounding box center [503, 176] width 170 height 151
click at [445, 206] on div "true false Workflow Set Inputs Inputs SEO Research Semrush Keyword Overview Ste…" at bounding box center [400, 212] width 761 height 384
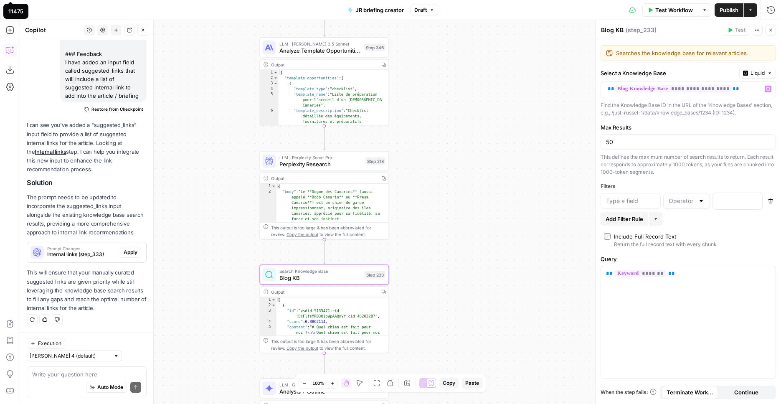
click at [387, 314] on div "true false Workflow Set Inputs Inputs SEO Research Semrush Keyword Overview Ste…" at bounding box center [400, 212] width 761 height 384
click at [450, 94] on div "true false Workflow Set Inputs Inputs SEO Research Semrush Keyword Overview Ste…" at bounding box center [400, 212] width 761 height 384
click at [458, 85] on div "true false Workflow Set Inputs Inputs SEO Research Semrush Keyword Overview Ste…" at bounding box center [400, 212] width 761 height 384
click at [442, 20] on div "true false Workflow Set Inputs Inputs SEO Research Semrush Keyword Overview Ste…" at bounding box center [400, 212] width 761 height 384
click at [361, 103] on div "true false Workflow Set Inputs Inputs SEO Research Semrush Keyword Overview Ste…" at bounding box center [400, 212] width 761 height 384
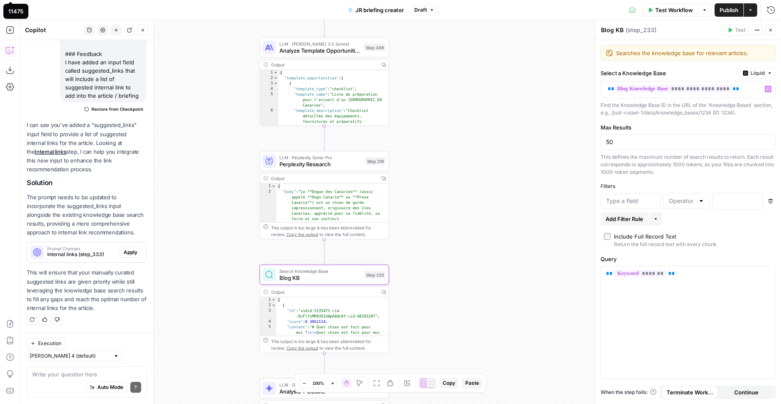
click at [124, 253] on span "Apply" at bounding box center [131, 253] width 14 height 8
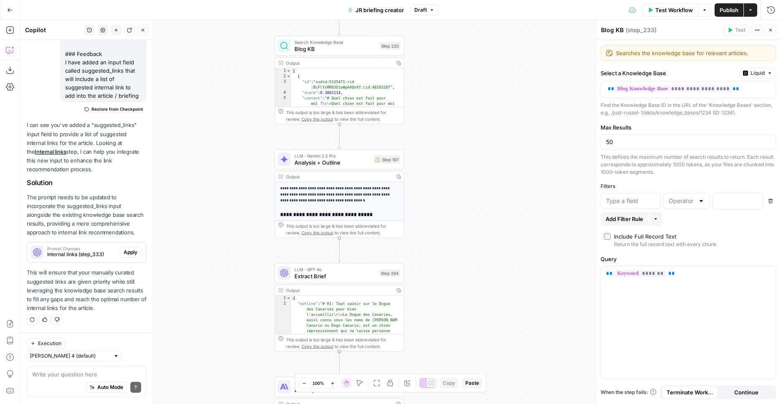
scroll to position [282, 0]
drag, startPoint x: 386, startPoint y: 199, endPoint x: 467, endPoint y: 117, distance: 115.8
click at [467, 117] on div "true false Workflow Set Inputs Inputs SEO Research Semrush Keyword Overview Ste…" at bounding box center [400, 212] width 761 height 384
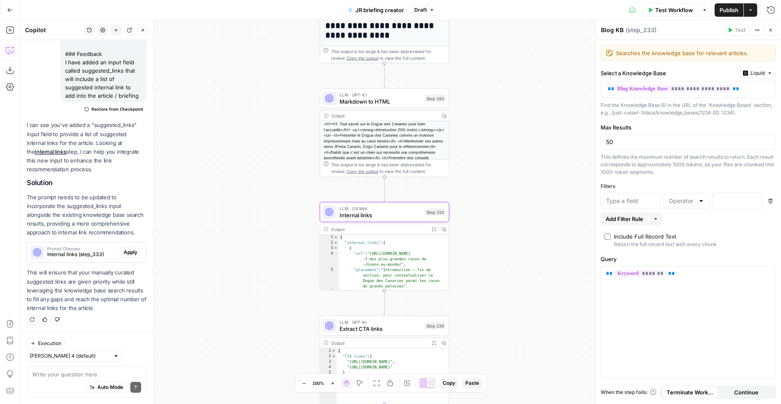
click at [124, 252] on span "Apply" at bounding box center [131, 253] width 14 height 8
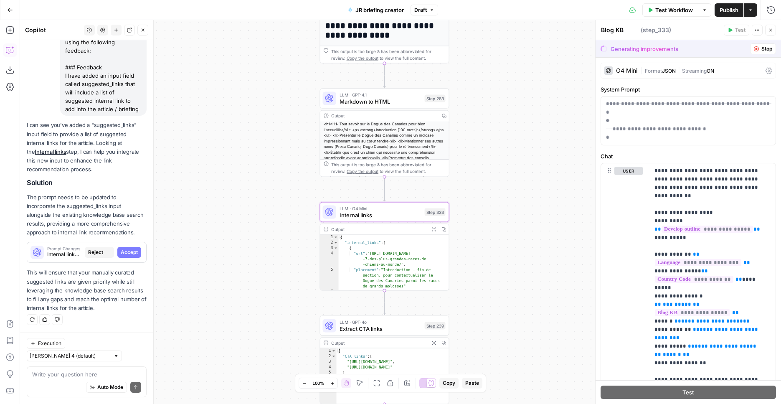
scroll to position [420, 0]
type textarea "Internal links"
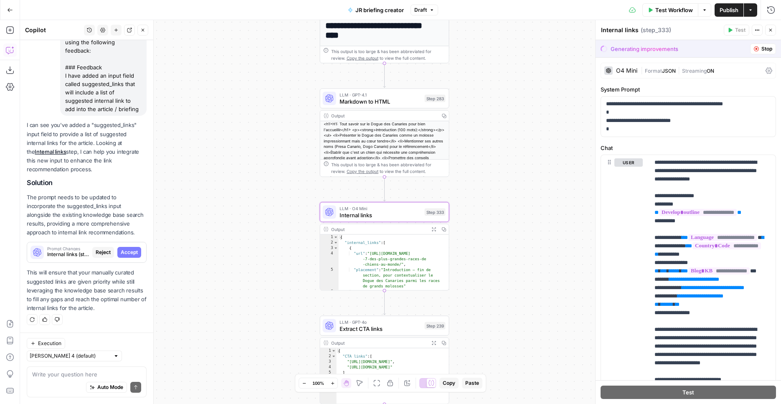
click at [126, 254] on span "Accept" at bounding box center [129, 253] width 17 height 8
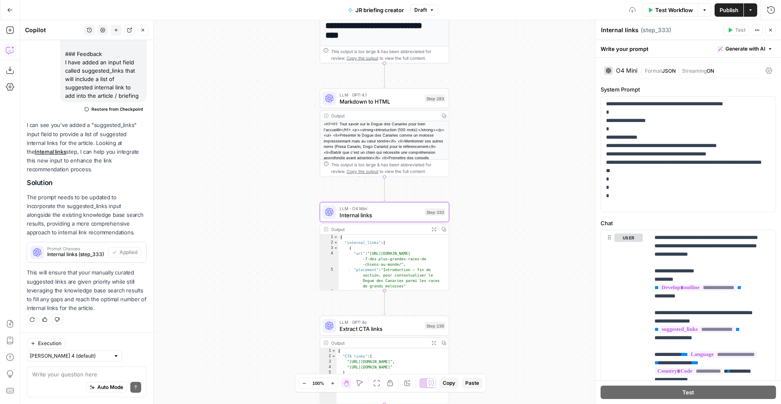
scroll to position [447, 0]
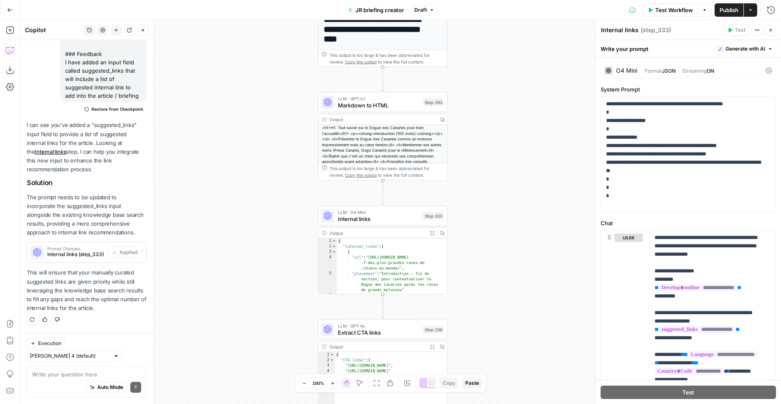
drag, startPoint x: 521, startPoint y: 130, endPoint x: 491, endPoint y: 204, distance: 80.3
click at [506, 262] on div "true false Workflow Set Inputs Inputs SEO Research Semrush Keyword Overview Ste…" at bounding box center [400, 212] width 761 height 384
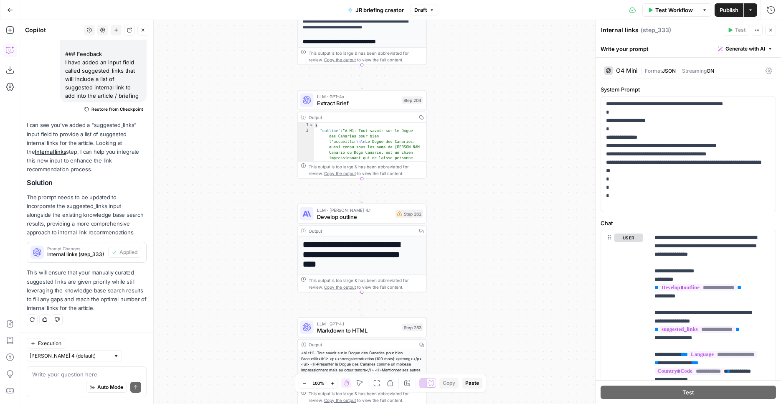
drag, startPoint x: 489, startPoint y: 119, endPoint x: 485, endPoint y: 312, distance: 193.0
click at [484, 323] on div "true false Workflow Set Inputs Inputs SEO Research Semrush Keyword Overview Ste…" at bounding box center [400, 212] width 761 height 384
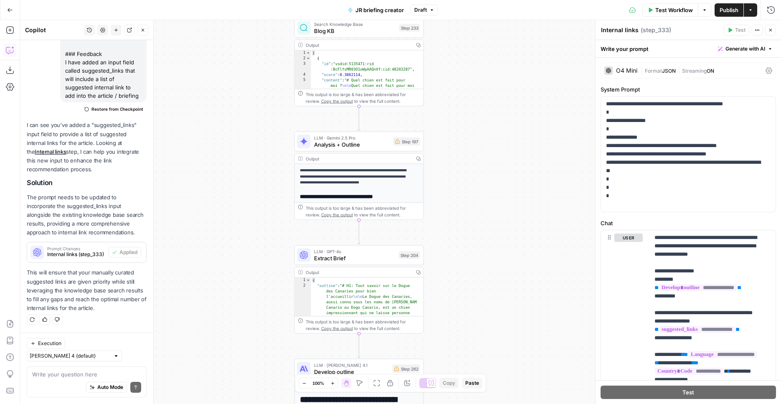
drag, startPoint x: 462, startPoint y: 160, endPoint x: 464, endPoint y: 287, distance: 126.6
click at [464, 287] on div "true false Workflow Set Inputs Inputs SEO Research Semrush Keyword Overview Ste…" at bounding box center [400, 212] width 761 height 384
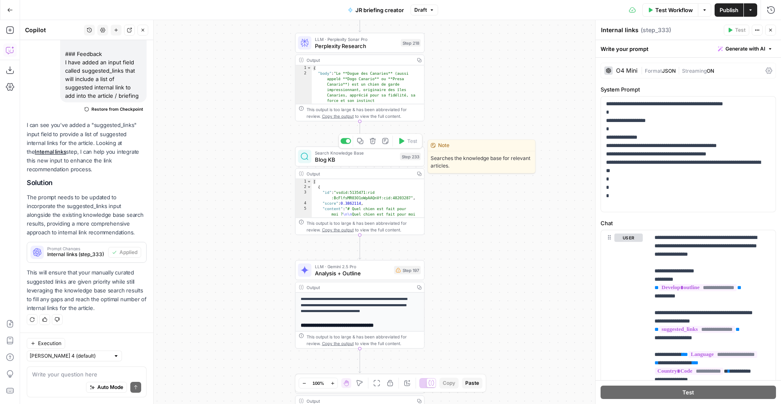
click at [371, 156] on span "Blog KB" at bounding box center [356, 159] width 82 height 8
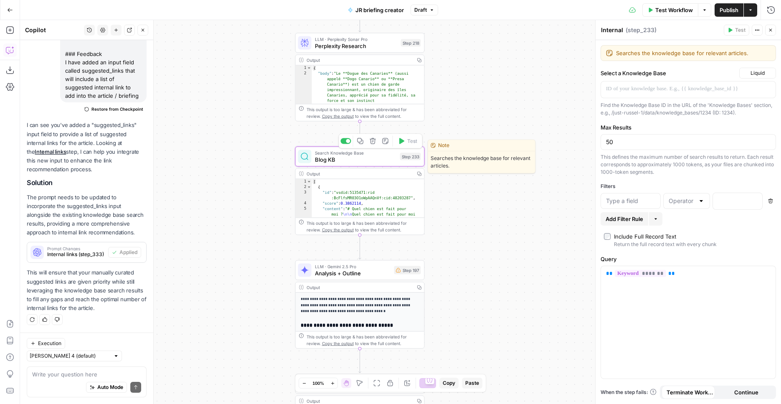
type textarea "Blog KB"
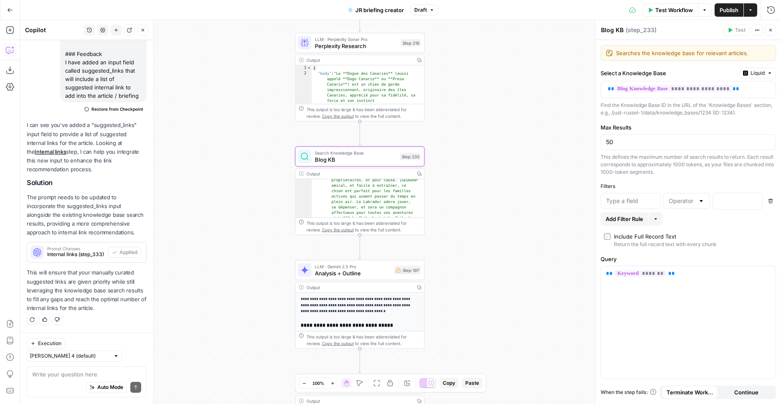
scroll to position [516, 0]
click at [391, 158] on span "Blog KB" at bounding box center [356, 159] width 82 height 8
click at [772, 9] on icon "button" at bounding box center [771, 10] width 8 height 8
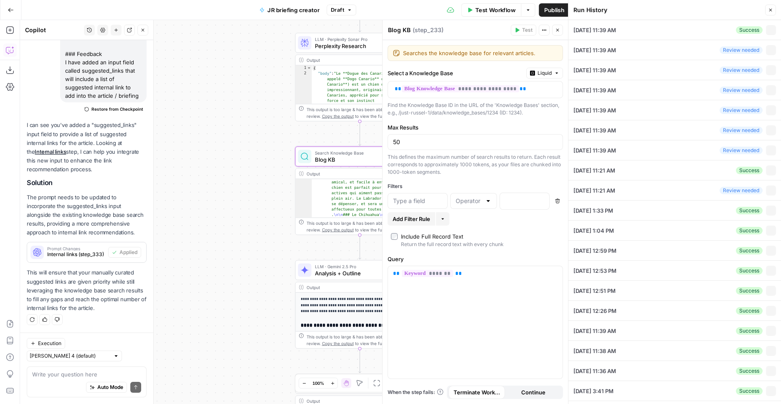
scroll to position [447, 0]
click at [769, 28] on icon "button" at bounding box center [771, 30] width 5 height 5
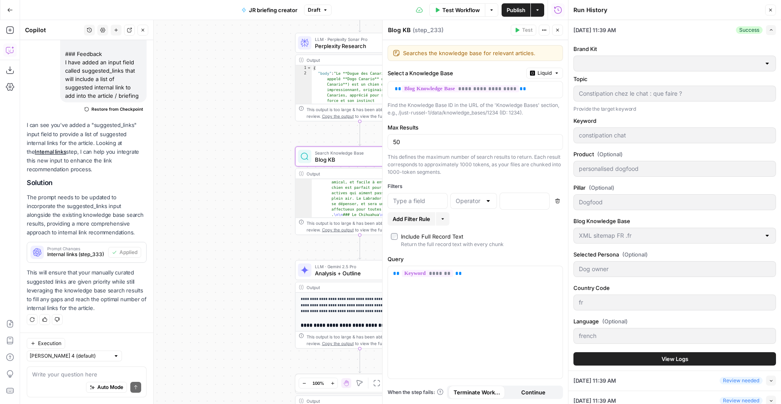
type input "Just Russel - [GEOGRAPHIC_DATA]-FR"
click at [653, 358] on button "View Logs" at bounding box center [675, 358] width 203 height 13
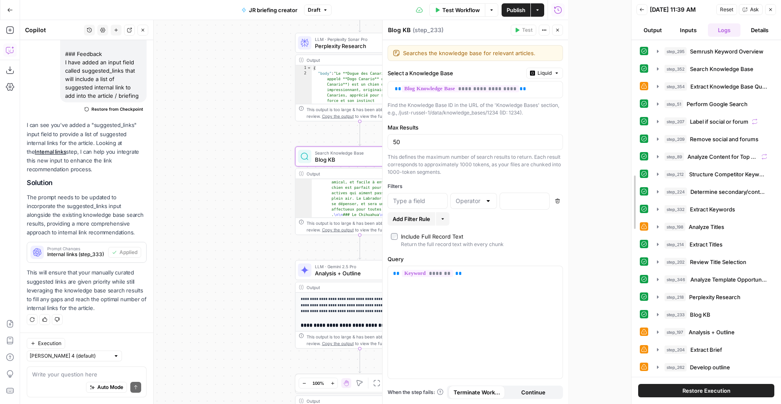
drag, startPoint x: 566, startPoint y: 223, endPoint x: 629, endPoint y: 224, distance: 63.1
click at [629, 224] on div at bounding box center [631, 202] width 8 height 404
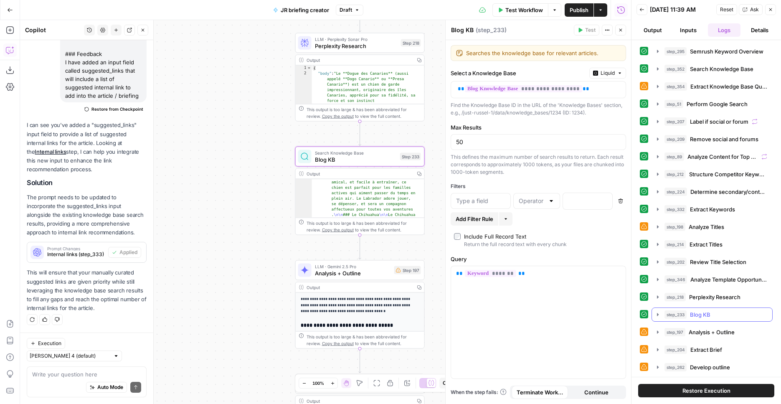
click at [709, 315] on span "Blog KB" at bounding box center [700, 314] width 20 height 8
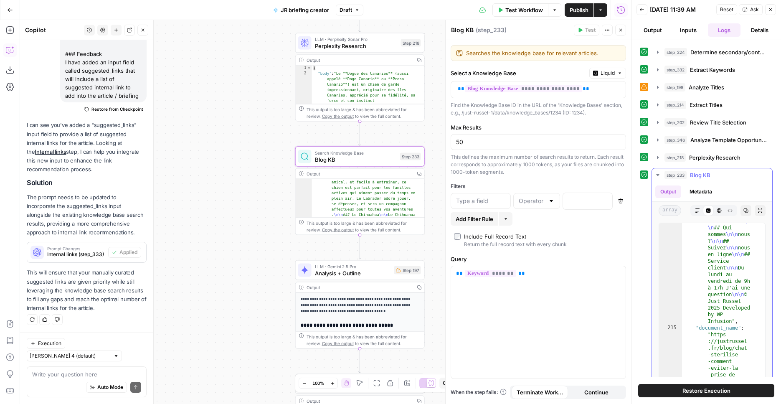
scroll to position [3094, 0]
type textarea "**********"
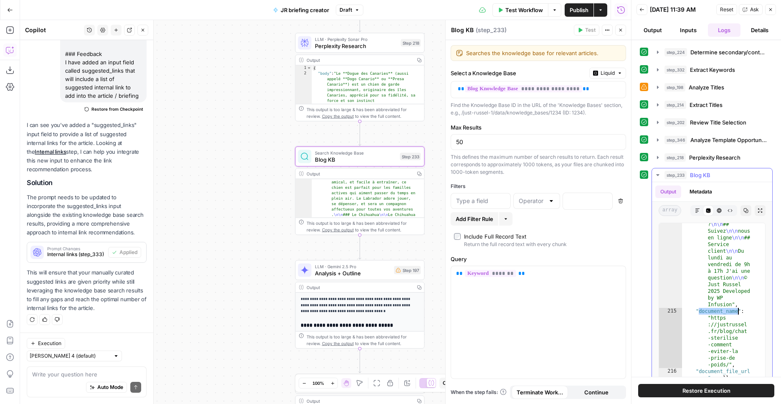
click at [485, 199] on input "text" at bounding box center [480, 201] width 49 height 8
paste input "document_name"
type input "document_name"
click at [546, 204] on div at bounding box center [536, 201] width 47 height 16
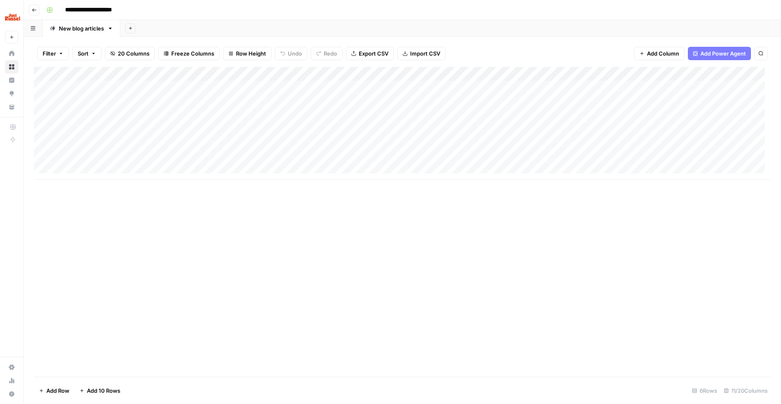
click at [601, 72] on div "Add Column" at bounding box center [402, 123] width 737 height 113
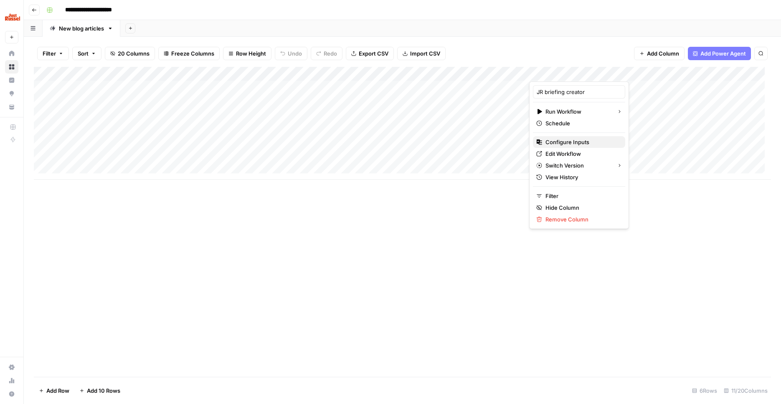
click at [569, 138] on span "Configure Inputs" at bounding box center [582, 142] width 73 height 8
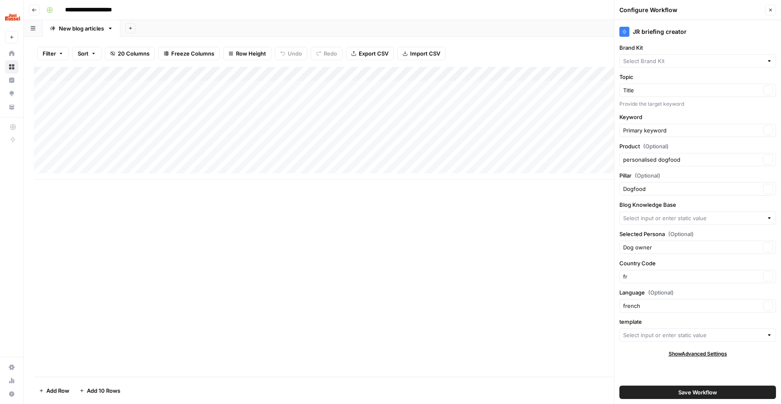
type input "Template"
type input "XML sitemap FR .fr"
type input "Just [PERSON_NAME] - [GEOGRAPHIC_DATA]-FR"
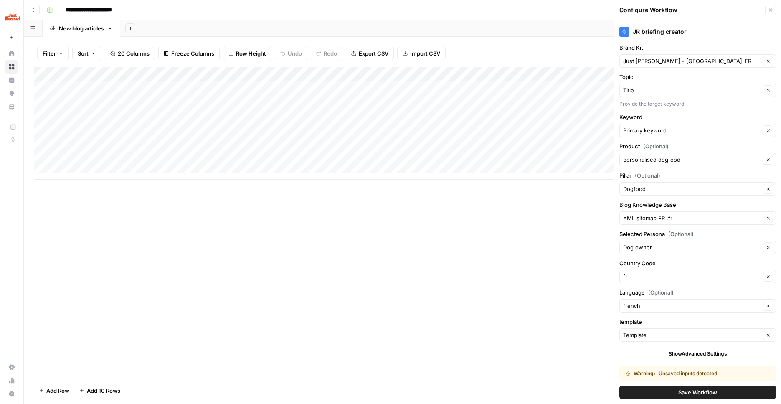
click at [696, 392] on span "Save Workflow" at bounding box center [697, 392] width 39 height 8
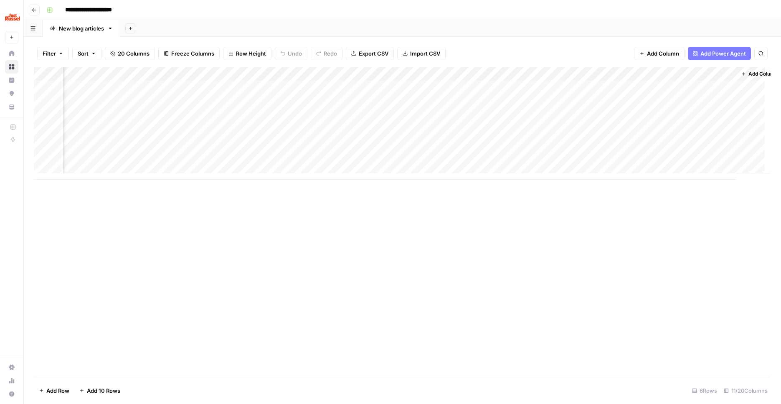
scroll to position [0, 280]
click at [655, 158] on div "Add Column" at bounding box center [402, 123] width 737 height 113
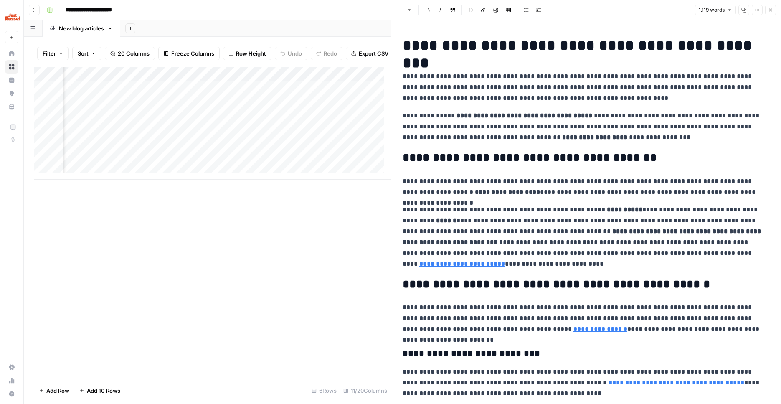
scroll to position [192, 0]
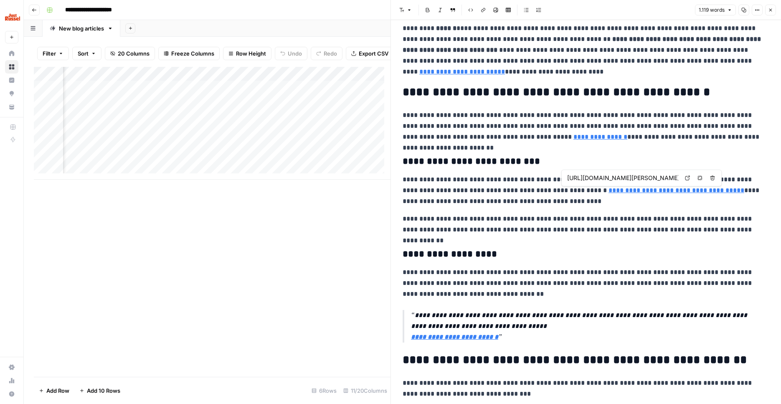
type input "[URL][DOMAIN_NAME]"
click at [768, 9] on icon "button" at bounding box center [770, 10] width 5 height 5
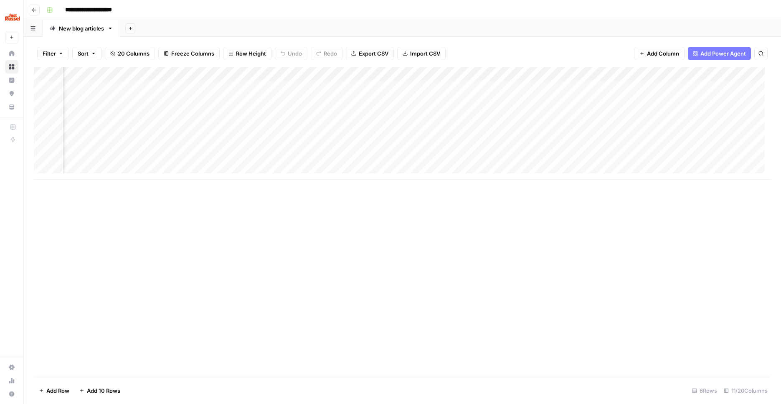
scroll to position [0, 299]
click at [737, 73] on span "Add Column" at bounding box center [751, 74] width 29 height 8
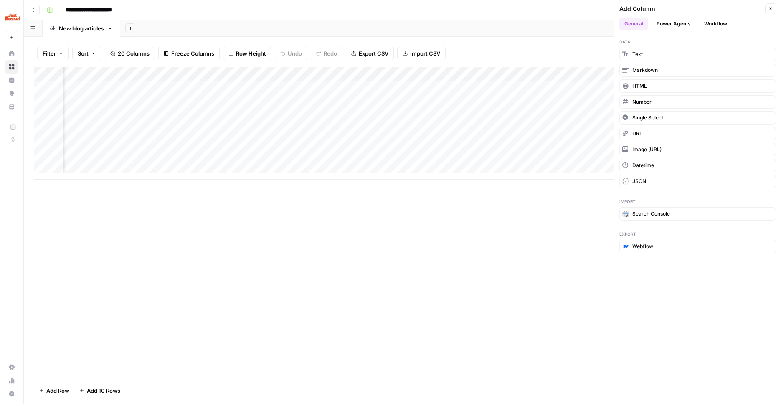
click at [710, 28] on button "Workflow" at bounding box center [715, 24] width 33 height 13
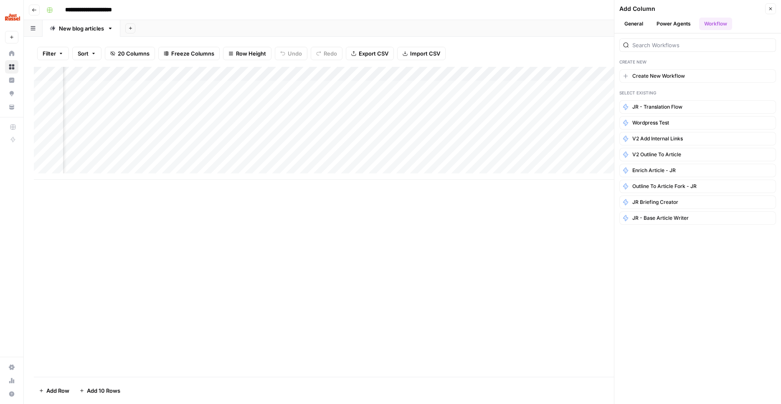
click at [655, 25] on button "Power Agents" at bounding box center [674, 24] width 44 height 13
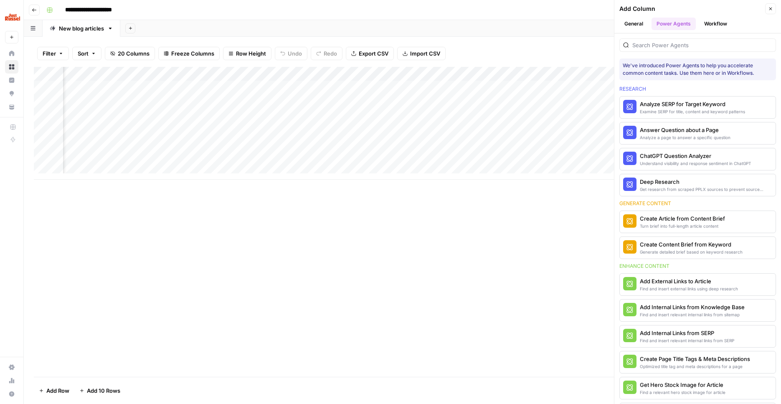
click at [631, 23] on button "General" at bounding box center [634, 24] width 29 height 13
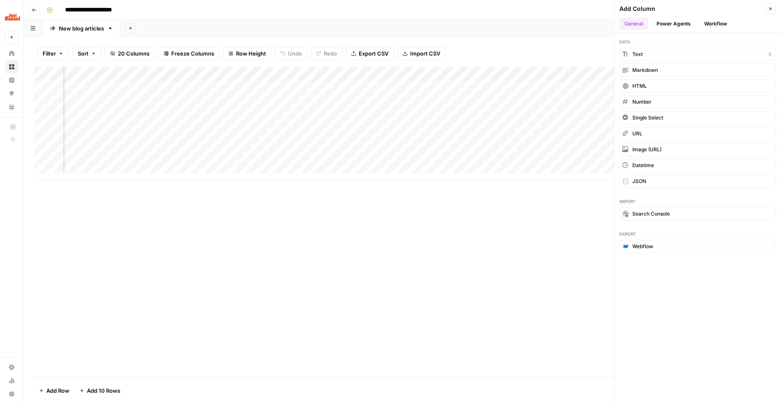
click at [676, 52] on button "Text" at bounding box center [698, 54] width 157 height 13
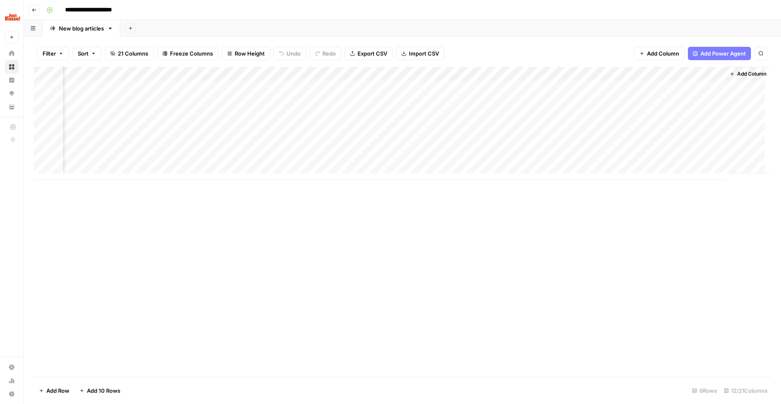
scroll to position [0, 419]
click at [645, 70] on div "Add Column" at bounding box center [402, 123] width 737 height 113
click at [636, 96] on div "New Column" at bounding box center [648, 91] width 92 height 13
click at [636, 96] on input "New Column" at bounding box center [647, 92] width 85 height 8
click at [637, 96] on input "New Column" at bounding box center [647, 92] width 85 height 8
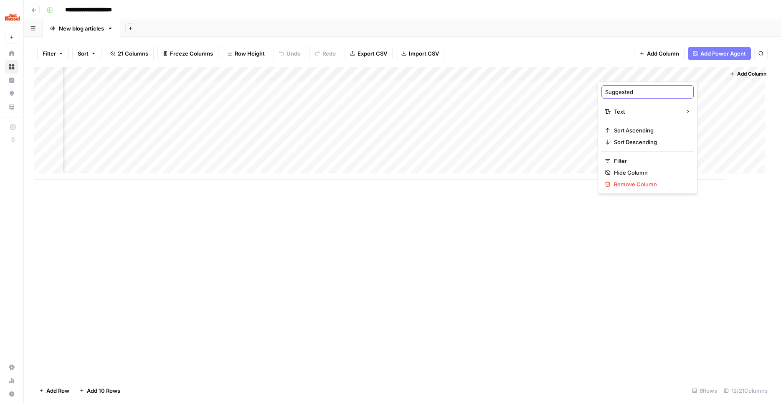
type input "Suggested"
type input "suggested_internal_links"
drag, startPoint x: 622, startPoint y: 262, endPoint x: 625, endPoint y: 234, distance: 28.5
click at [622, 262] on div "Add Column" at bounding box center [402, 222] width 737 height 310
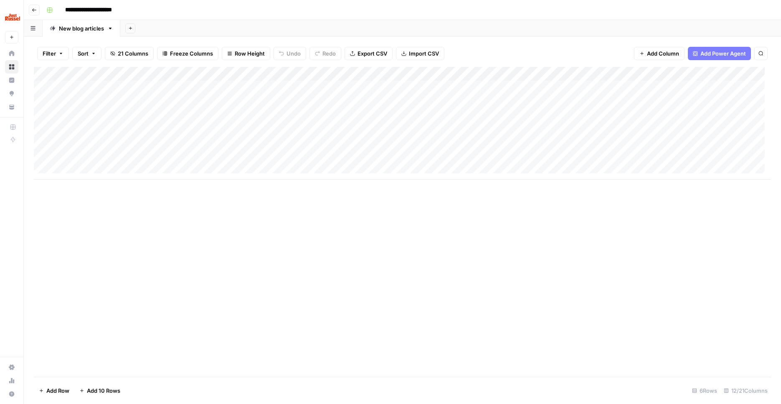
drag, startPoint x: 685, startPoint y: 69, endPoint x: 552, endPoint y: 93, distance: 135.5
click at [552, 93] on div "Add Column" at bounding box center [402, 123] width 737 height 113
click at [267, 87] on div "Add Column" at bounding box center [402, 123] width 737 height 113
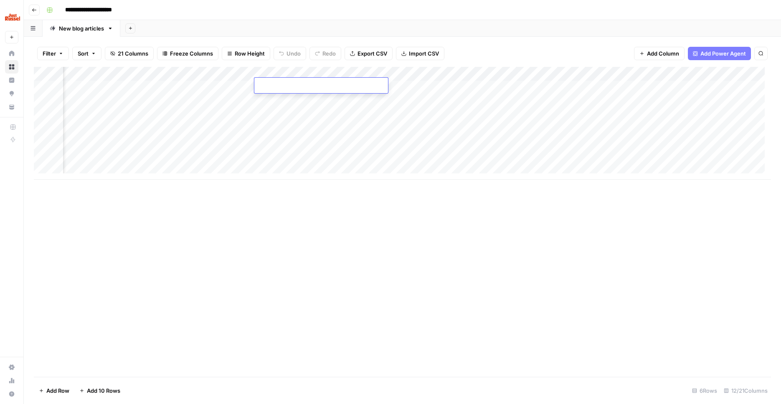
click at [375, 242] on div "Add Column" at bounding box center [402, 222] width 737 height 310
click at [303, 72] on div "Add Column" at bounding box center [402, 123] width 737 height 113
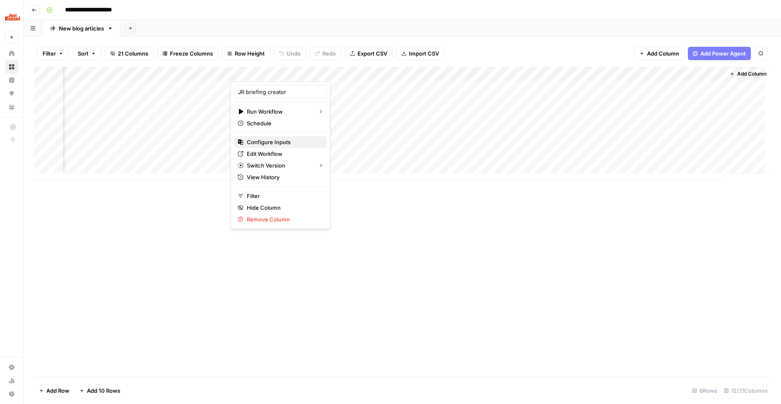
click at [279, 142] on span "Configure Inputs" at bounding box center [283, 142] width 73 height 8
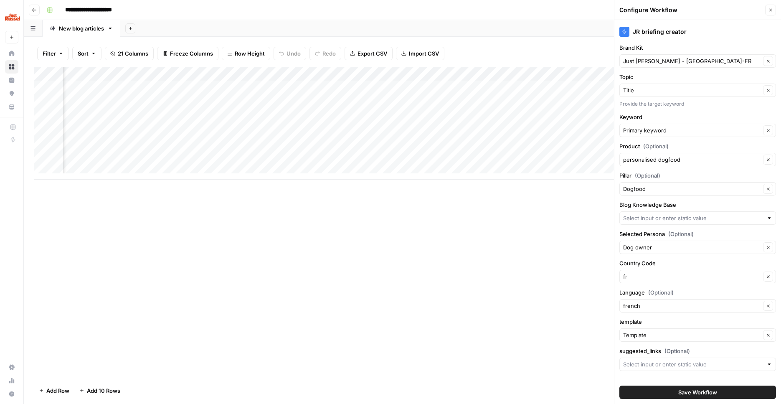
type input "XML sitemap FR .fr"
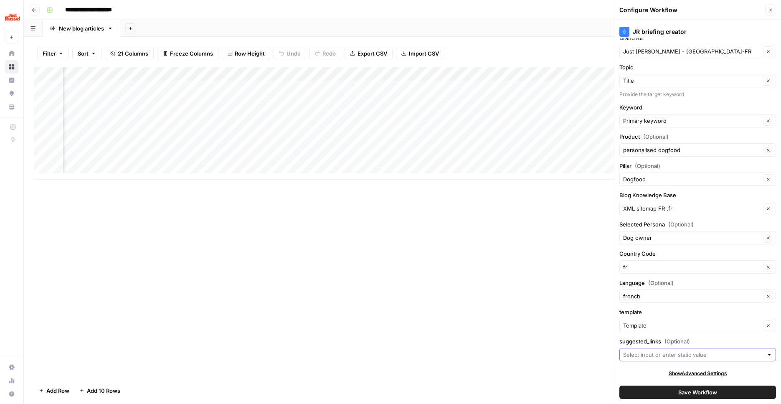
click at [701, 354] on input "suggested_links (Optional)" at bounding box center [693, 355] width 140 height 8
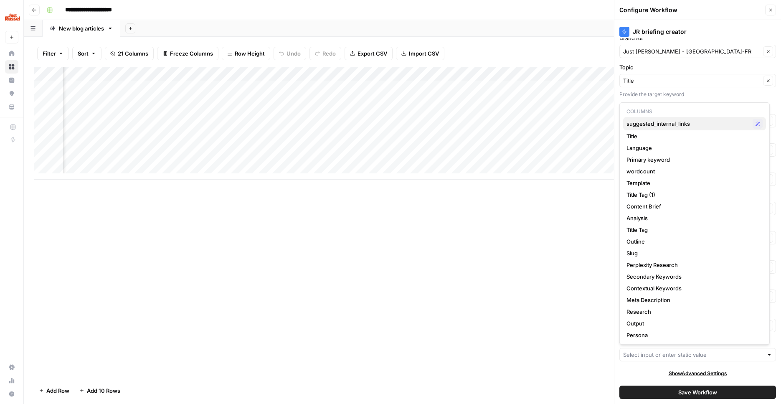
click at [677, 123] on span "suggested_internal_links" at bounding box center [688, 123] width 123 height 8
type input "suggested_internal_links"
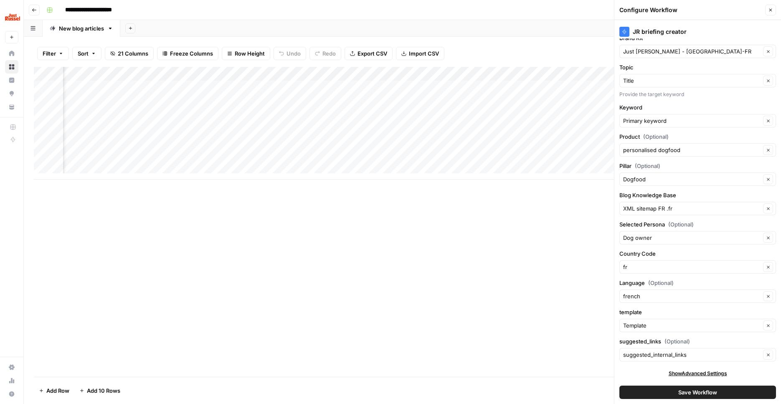
click at [708, 397] on button "Save Workflow" at bounding box center [698, 392] width 157 height 13
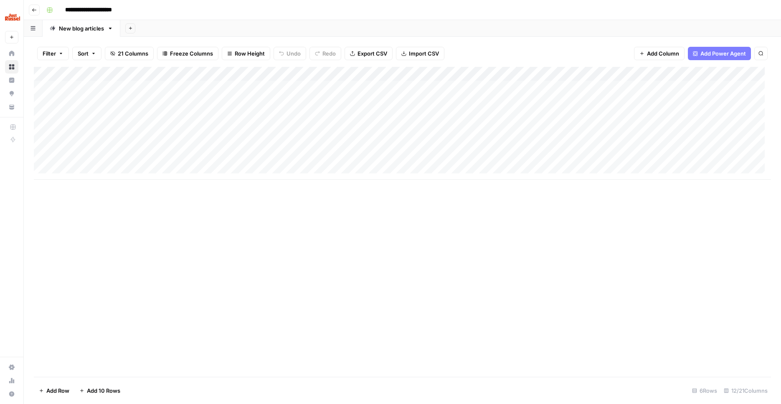
scroll to position [0, 0]
click at [138, 156] on div "Add Column" at bounding box center [402, 123] width 737 height 113
click at [138, 156] on body "**********" at bounding box center [390, 202] width 781 height 404
click at [102, 160] on textarea "**********" at bounding box center [130, 157] width 134 height 12
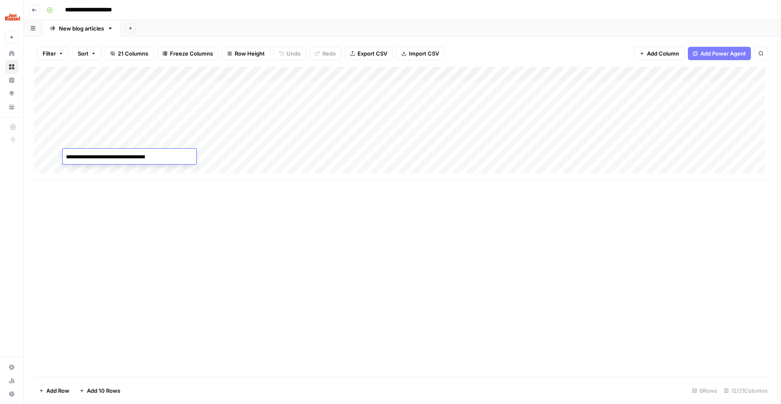
click at [102, 160] on textarea "**********" at bounding box center [130, 157] width 134 height 12
click at [94, 168] on div "Add Column" at bounding box center [402, 123] width 737 height 113
type textarea "**********"
click at [216, 171] on div "Add Column" at bounding box center [402, 130] width 737 height 127
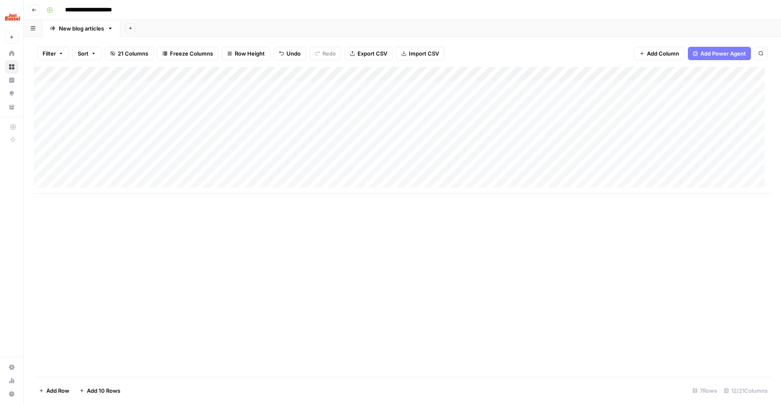
click at [216, 171] on div "Add Column" at bounding box center [402, 130] width 737 height 127
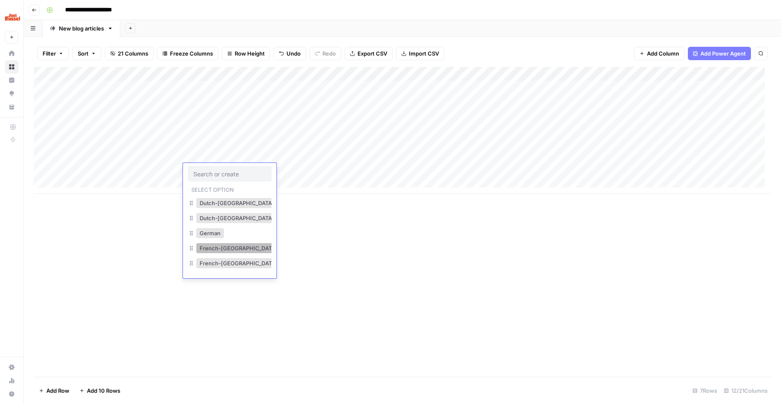
click at [234, 250] on button "French-[GEOGRAPHIC_DATA]" at bounding box center [238, 248] width 84 height 10
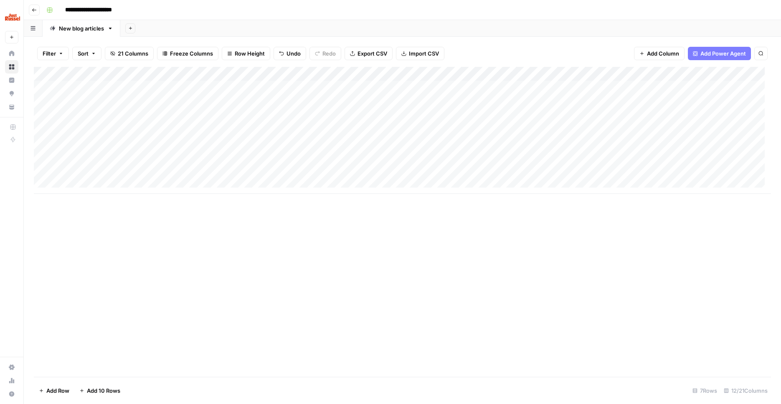
click at [317, 158] on div "Add Column" at bounding box center [402, 130] width 737 height 127
click at [318, 168] on div "Add Column" at bounding box center [402, 130] width 737 height 127
click at [404, 168] on div "Add Column" at bounding box center [402, 130] width 737 height 127
click at [406, 169] on div "Add Column" at bounding box center [402, 130] width 737 height 127
type input "1000"
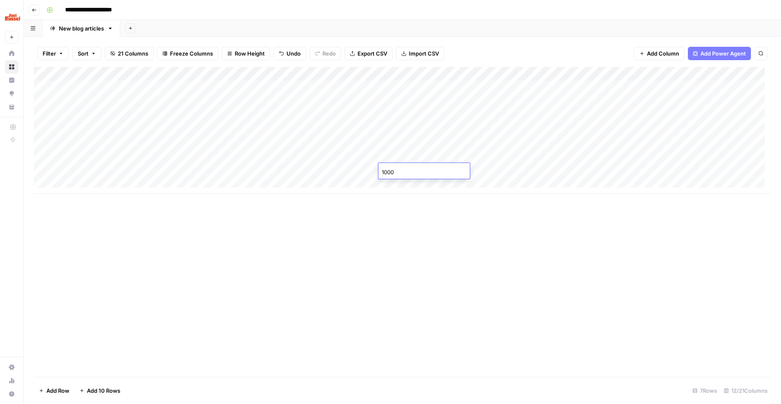
click at [442, 246] on div "Add Column" at bounding box center [402, 222] width 737 height 310
click at [485, 167] on div "Add Column" at bounding box center [402, 130] width 737 height 127
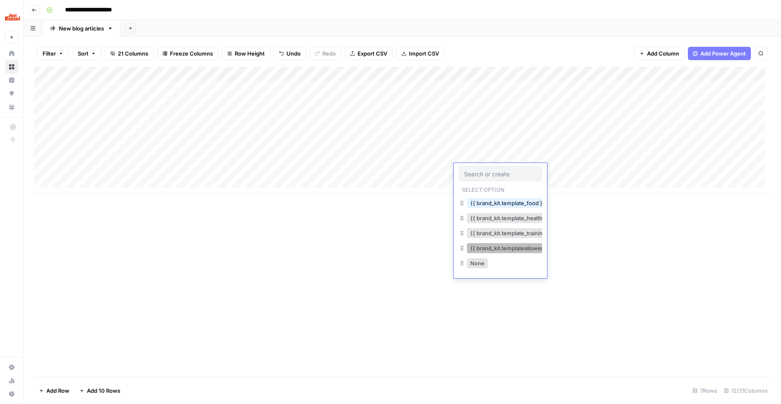
click at [517, 249] on button "{{ brand_kit.templateallowed_food }}" at bounding box center [518, 248] width 102 height 10
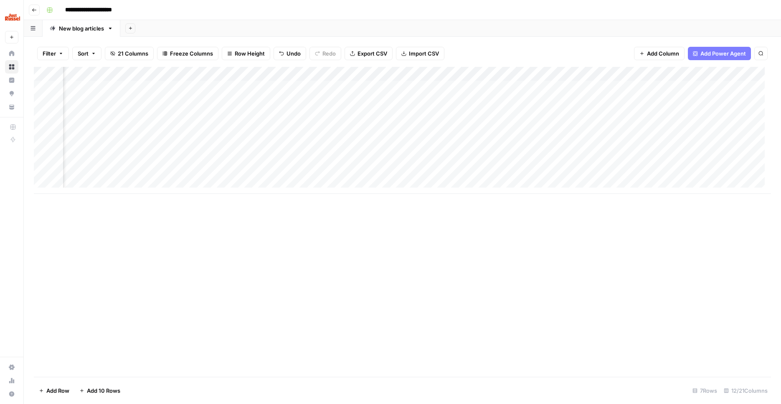
scroll to position [0, 228]
click at [367, 165] on div "Add Column" at bounding box center [402, 130] width 737 height 127
click at [346, 168] on textarea at bounding box center [368, 171] width 134 height 12
paste textarea "**********"
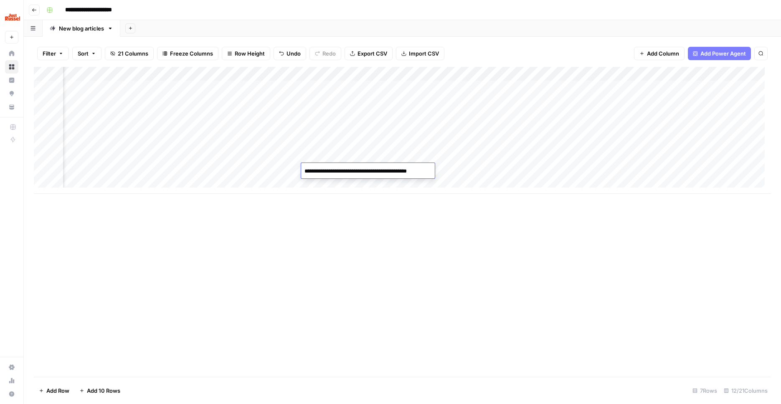
paste textarea "**********"
type textarea "**********"
click at [412, 249] on div "Add Column" at bounding box center [402, 222] width 737 height 310
drag, startPoint x: 473, startPoint y: 231, endPoint x: 473, endPoint y: 224, distance: 6.7
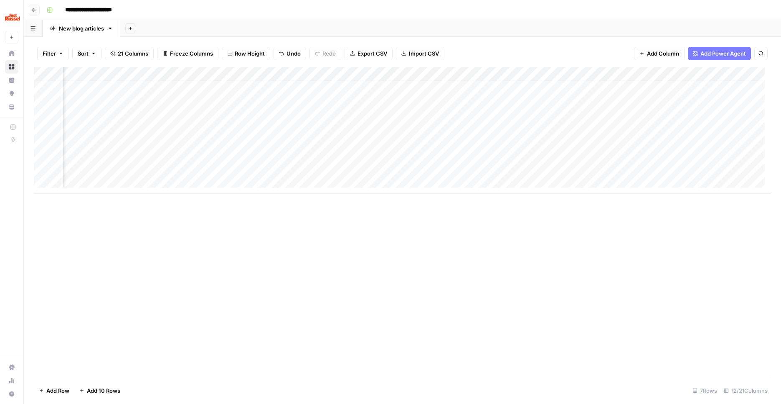
click at [473, 231] on div "Add Column" at bounding box center [402, 222] width 737 height 310
click at [462, 163] on div "Add Column" at bounding box center [402, 130] width 737 height 127
click at [492, 71] on div "Add Column" at bounding box center [402, 130] width 737 height 127
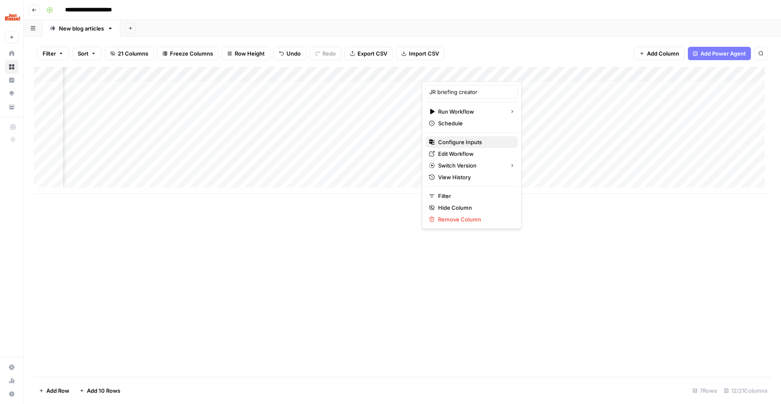
click at [473, 140] on span "Configure Inputs" at bounding box center [474, 142] width 73 height 8
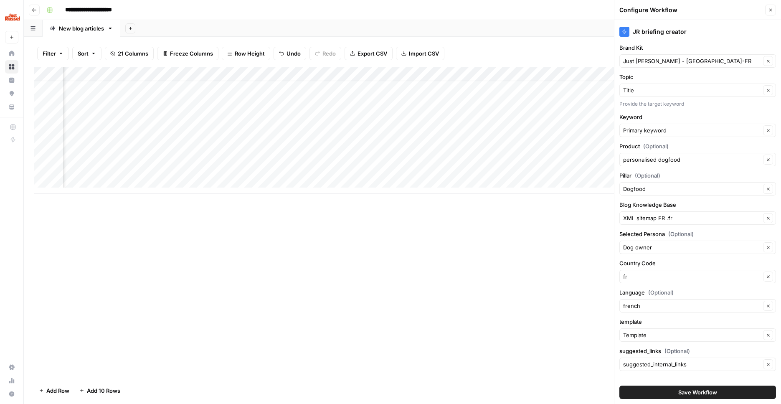
scroll to position [10, 0]
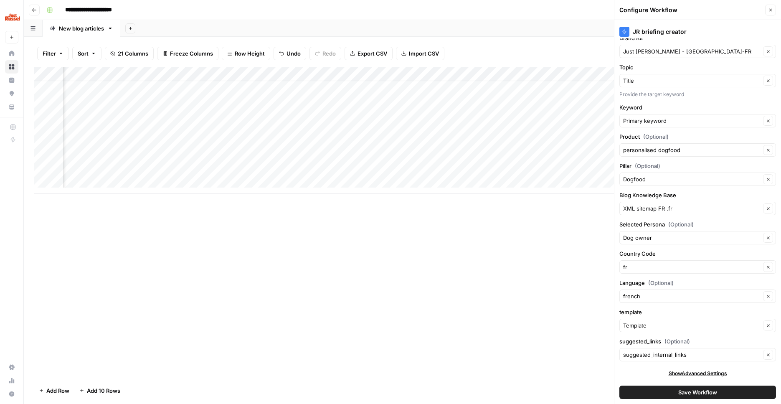
click at [371, 269] on div "Add Column" at bounding box center [402, 222] width 737 height 310
click at [465, 164] on div "Add Column" at bounding box center [402, 130] width 737 height 127
click at [770, 9] on icon "button" at bounding box center [770, 10] width 5 height 5
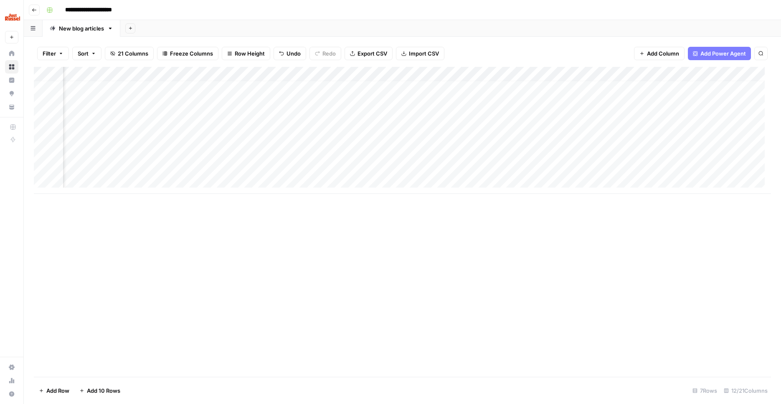
click at [293, 71] on div "Add Column" at bounding box center [402, 130] width 737 height 127
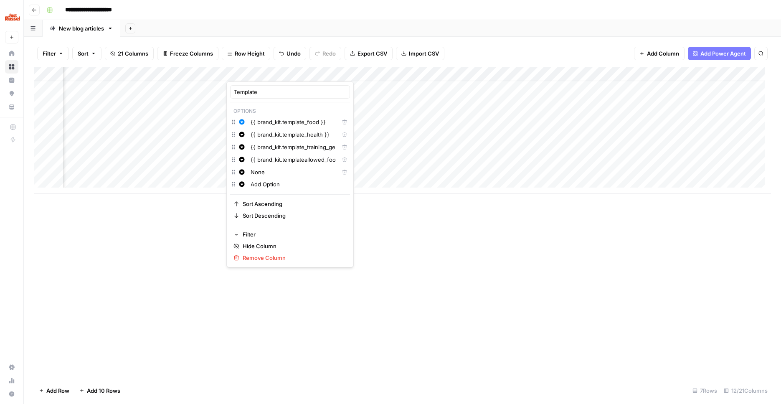
click at [292, 124] on input "{{ brand_kit.template_food }}" at bounding box center [293, 122] width 85 height 8
click at [259, 121] on input "{{ brand_kit.template_food }}" at bounding box center [293, 122] width 85 height 8
type input "brand_kit.template_food"
click at [275, 134] on input "{{ brand_kit.template_health }}" at bounding box center [293, 134] width 85 height 8
click at [258, 136] on input "{{ brand_kit.template_health }}" at bounding box center [293, 134] width 85 height 8
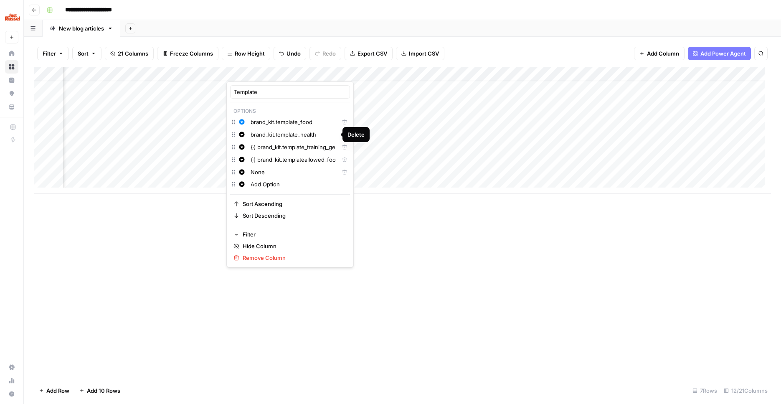
type input "brand_kit.template_health"
click at [259, 149] on input "{{ brand_kit.template_training_general }}" at bounding box center [293, 147] width 85 height 8
click at [257, 149] on input "{{ brand_kit.template_training_general }}" at bounding box center [293, 147] width 85 height 8
type input "brand_kit.template_training_general"
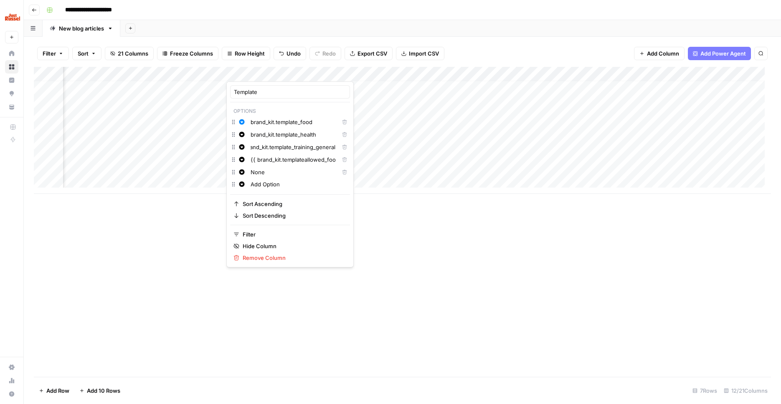
click at [257, 161] on input "{{ brand_kit.templateallowed_food }}" at bounding box center [293, 159] width 85 height 8
type input "brand_kit.templateallowed_food"
click at [389, 226] on div "Add Column" at bounding box center [402, 222] width 737 height 310
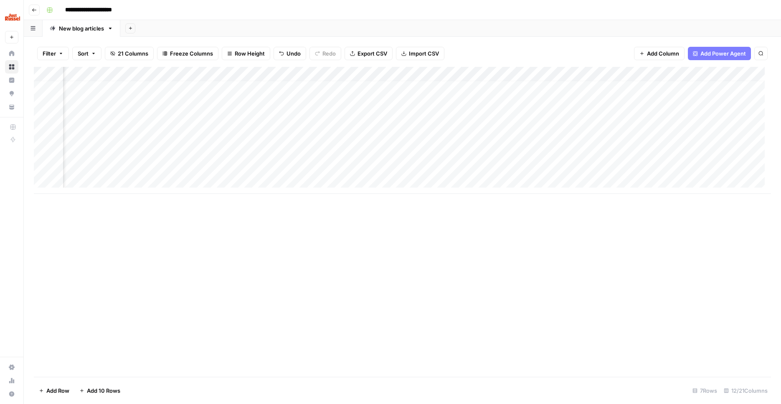
click at [495, 71] on div "Add Column" at bounding box center [402, 130] width 737 height 127
type input "JR briefing creator"
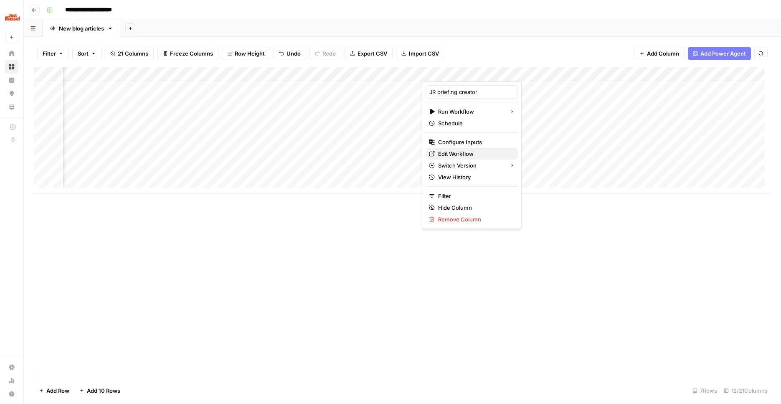
click at [462, 155] on span "Edit Workflow" at bounding box center [474, 154] width 73 height 8
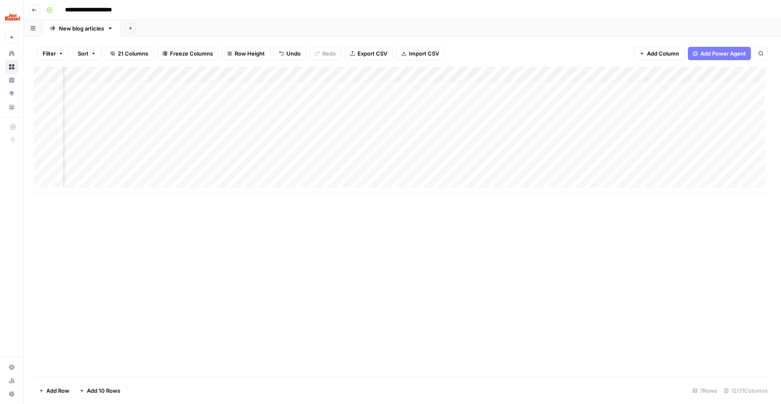
click at [471, 165] on div "Add Column" at bounding box center [402, 130] width 737 height 127
click at [493, 73] on div "Add Column" at bounding box center [402, 130] width 737 height 127
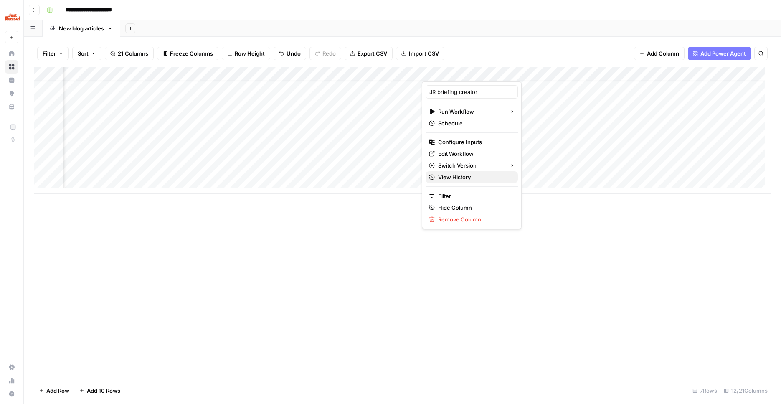
click at [481, 177] on span "View History" at bounding box center [474, 177] width 73 height 8
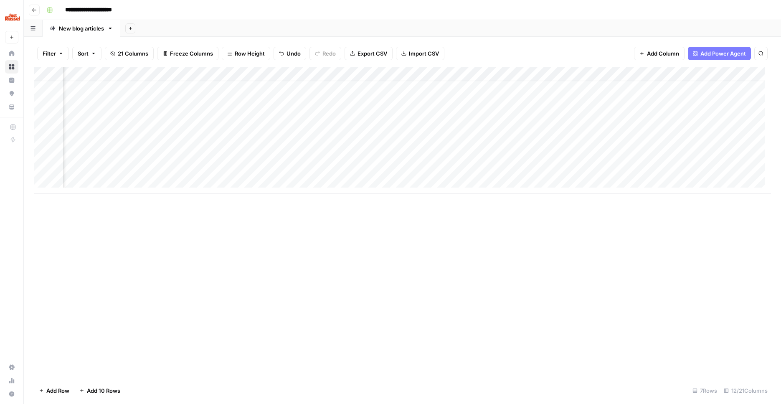
click at [494, 71] on div "Add Column" at bounding box center [402, 130] width 737 height 127
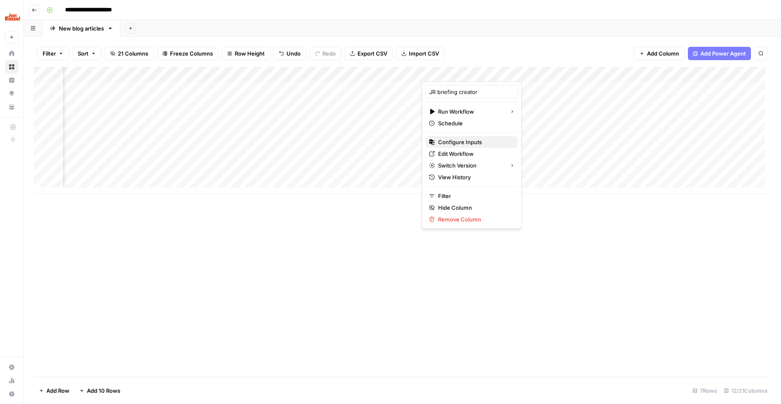
click at [479, 140] on span "Configure Inputs" at bounding box center [474, 142] width 73 height 8
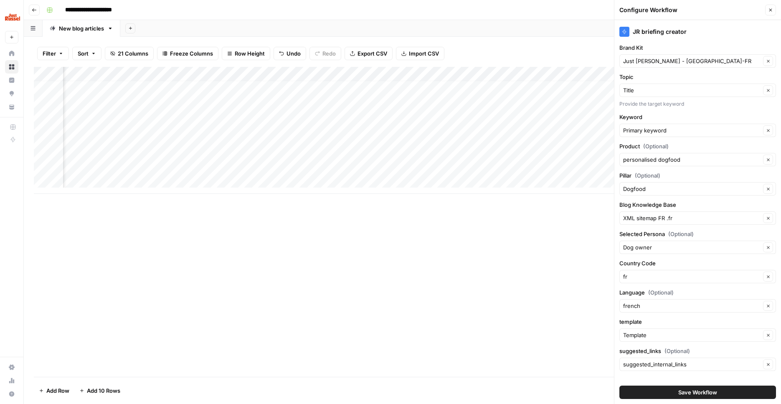
scroll to position [10, 0]
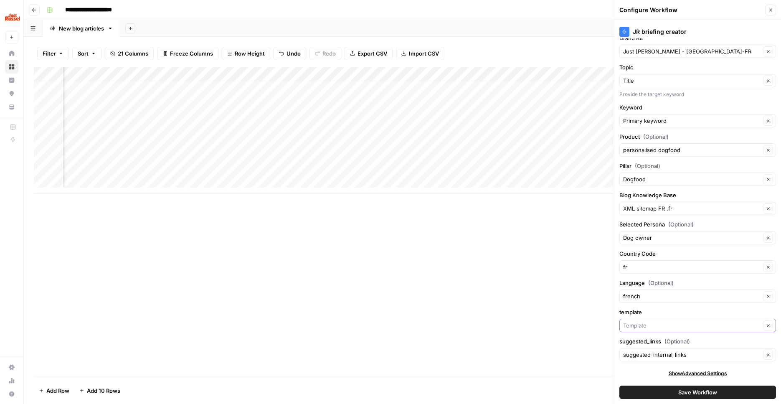
click at [728, 323] on input "template" at bounding box center [691, 325] width 137 height 8
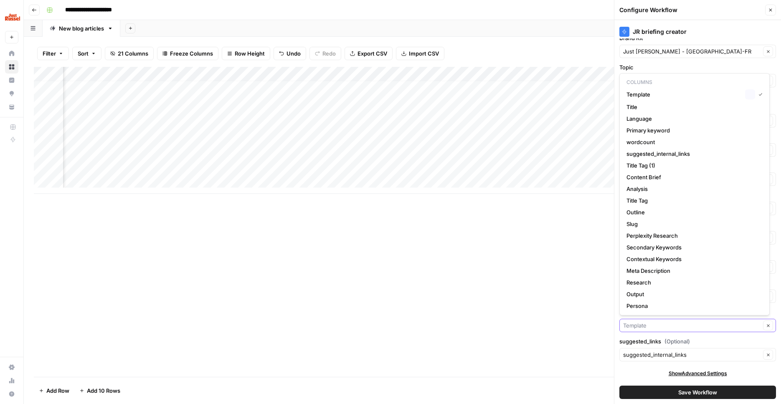
click at [728, 323] on input "template" at bounding box center [691, 325] width 137 height 8
type input "Template"
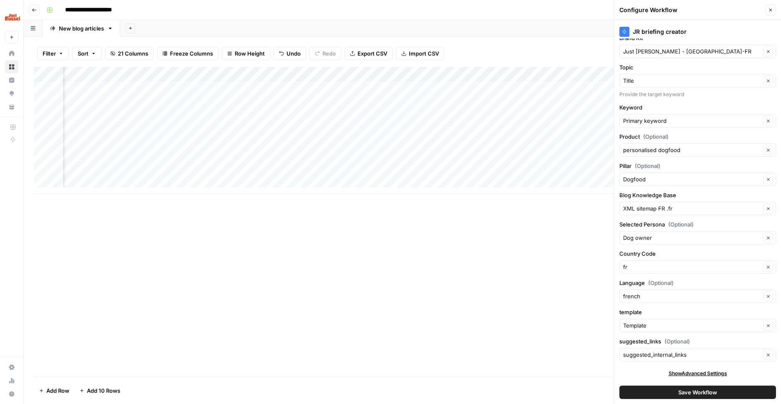
click at [540, 326] on div "Add Column" at bounding box center [402, 222] width 737 height 310
click at [723, 392] on button "Save Workflow" at bounding box center [698, 392] width 157 height 13
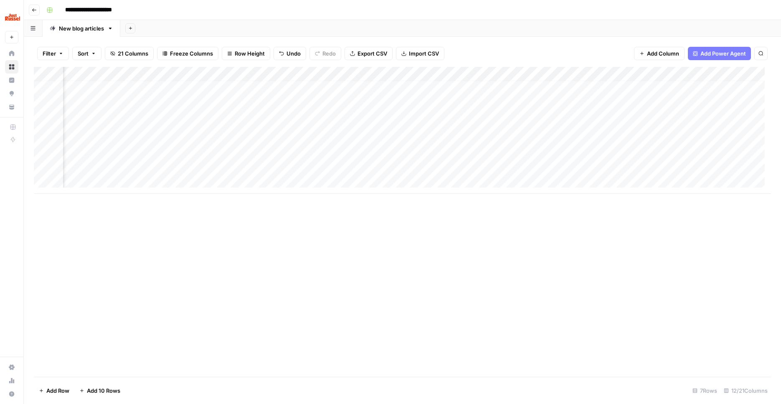
scroll to position [0, 0]
click at [417, 252] on div "Add Column" at bounding box center [402, 222] width 737 height 310
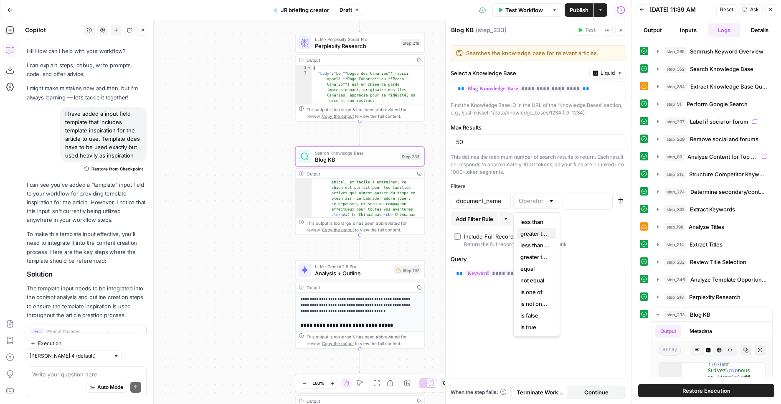
scroll to position [3094, 0]
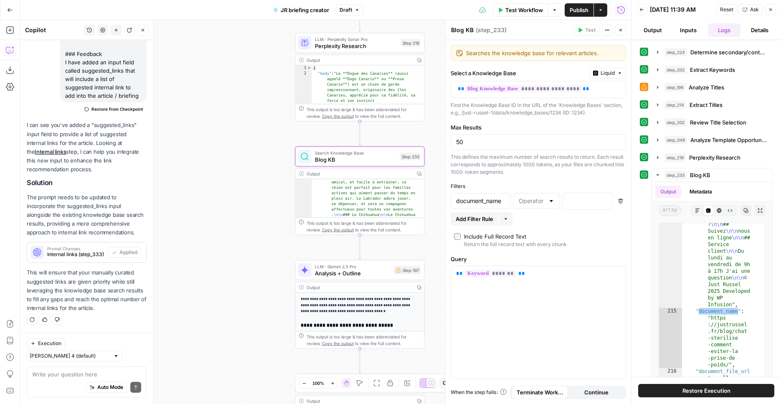
click at [492, 196] on div "document_name" at bounding box center [481, 201] width 60 height 16
click at [492, 195] on div "document_name" at bounding box center [481, 201] width 60 height 16
click at [620, 199] on icon "button" at bounding box center [620, 200] width 5 height 5
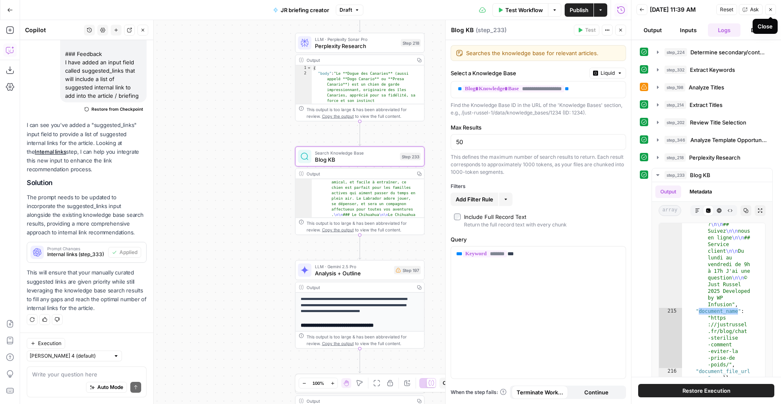
click at [772, 10] on icon "button" at bounding box center [770, 9] width 5 height 5
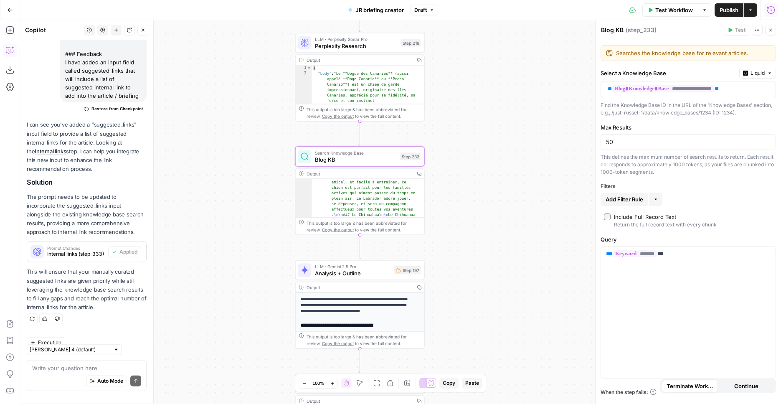
scroll to position [447, 0]
click at [640, 204] on button "Add Filter Rule" at bounding box center [625, 199] width 48 height 13
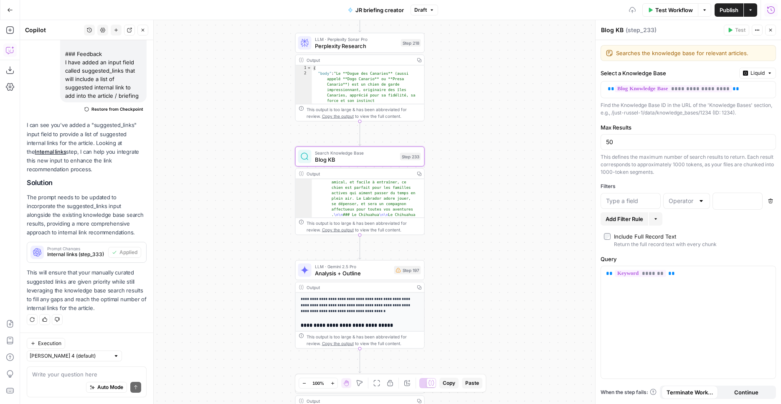
click at [702, 204] on div at bounding box center [701, 201] width 7 height 8
click at [512, 235] on div "true false Workflow Set Inputs Inputs SEO Research Semrush Keyword Overview Ste…" at bounding box center [400, 212] width 761 height 384
click at [773, 200] on button "Delete" at bounding box center [770, 201] width 11 height 11
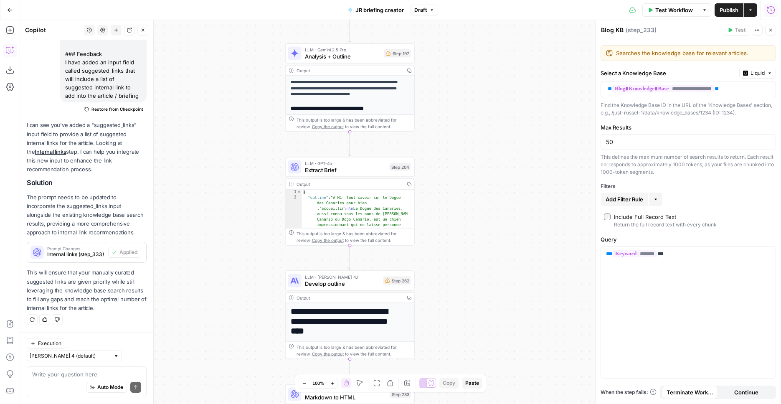
drag, startPoint x: 479, startPoint y: 76, endPoint x: 477, endPoint y: -13, distance: 89.0
click at [477, 20] on div "true false Workflow Set Inputs Inputs SEO Research Semrush Keyword Overview Ste…" at bounding box center [400, 212] width 761 height 384
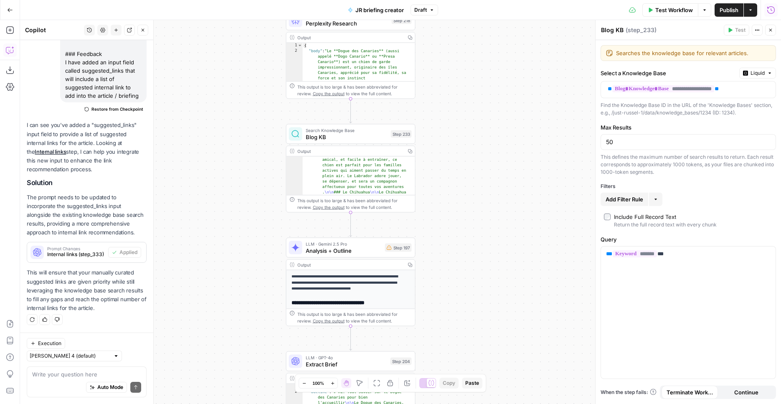
drag, startPoint x: 478, startPoint y: 104, endPoint x: 480, endPoint y: 307, distance: 202.2
click at [480, 307] on div "true false Workflow Set Inputs Inputs SEO Research Semrush Keyword Overview Ste…" at bounding box center [400, 212] width 761 height 384
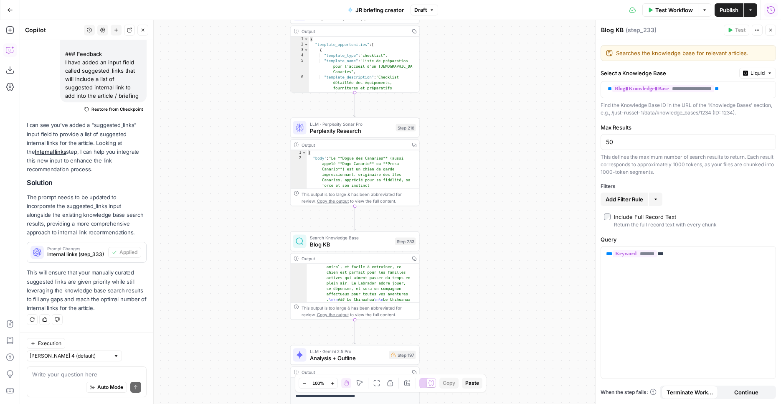
drag, startPoint x: 492, startPoint y: 249, endPoint x: 493, endPoint y: 267, distance: 18.0
click at [493, 267] on div "true false Workflow Set Inputs Inputs SEO Research Semrush Keyword Overview Ste…" at bounding box center [400, 212] width 761 height 384
click at [723, 6] on span "Publish" at bounding box center [729, 10] width 19 height 8
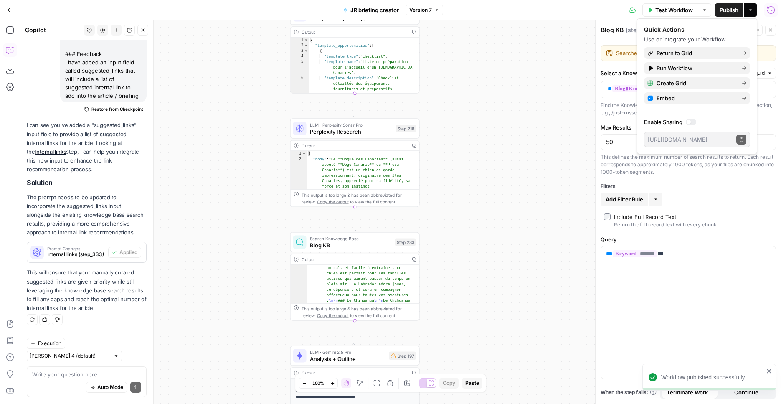
click at [533, 144] on div "true false Workflow Set Inputs Inputs SEO Research Semrush Keyword Overview Ste…" at bounding box center [400, 212] width 761 height 384
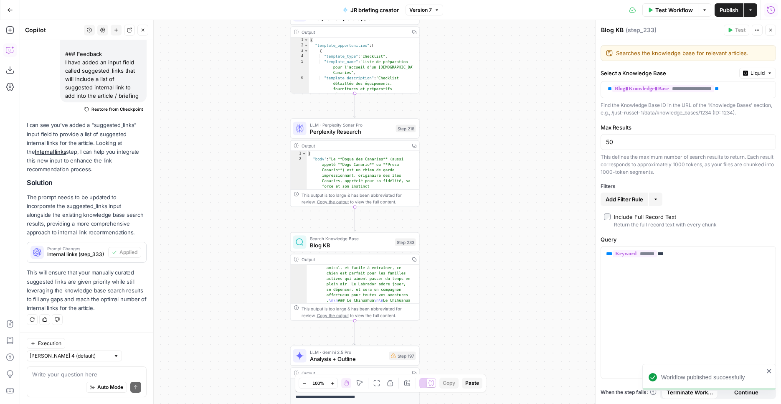
click at [533, 145] on div "true false Workflow Set Inputs Inputs SEO Research Semrush Keyword Overview Ste…" at bounding box center [400, 212] width 761 height 384
click at [766, 11] on button "Run History" at bounding box center [771, 9] width 13 height 13
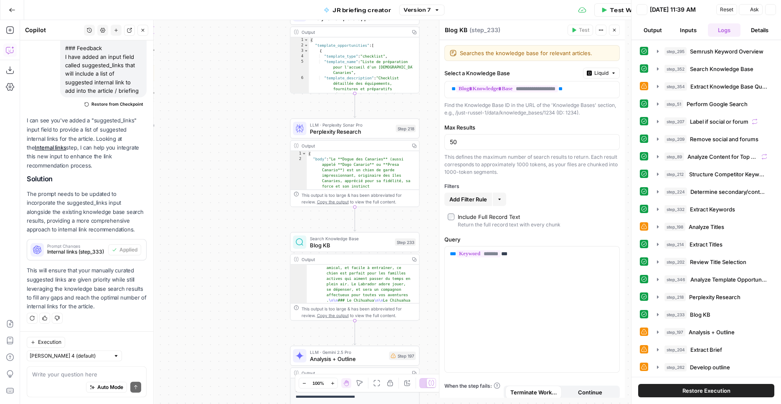
click at [776, 6] on header "Back [DATE] 11:39 AM Reset Ask Close Output Inputs Logs Details" at bounding box center [707, 20] width 150 height 40
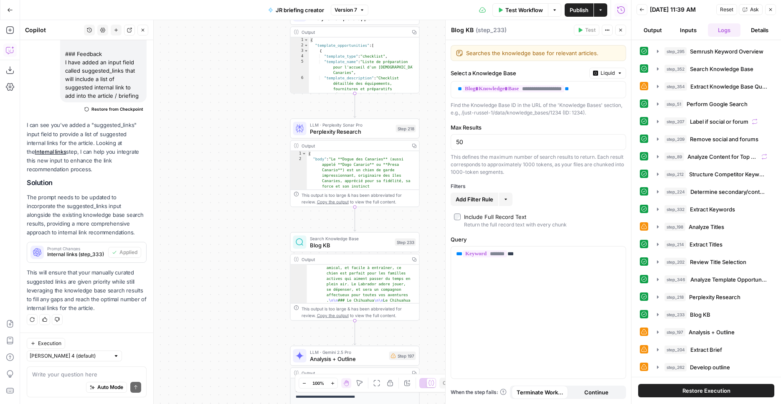
scroll to position [447, 0]
click at [641, 9] on icon "button" at bounding box center [642, 9] width 4 height 3
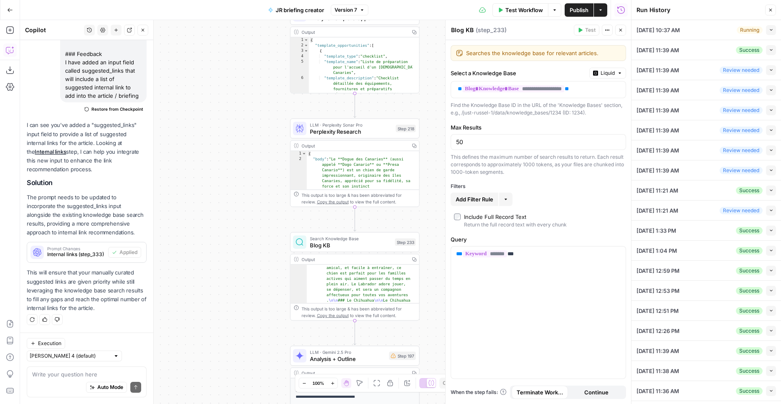
click at [767, 28] on button "Collapse" at bounding box center [771, 30] width 10 height 10
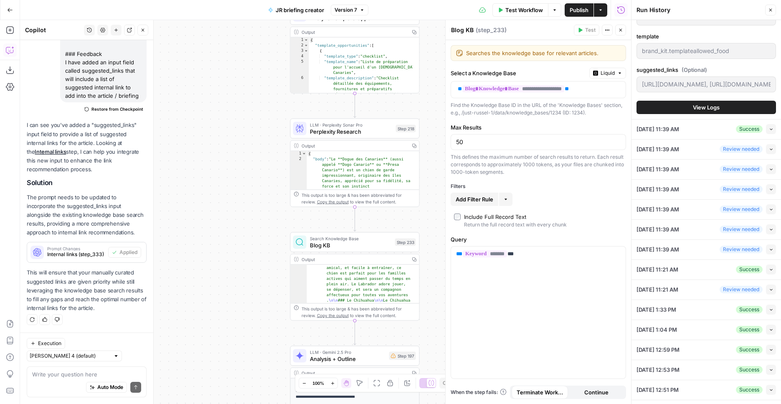
scroll to position [147, 0]
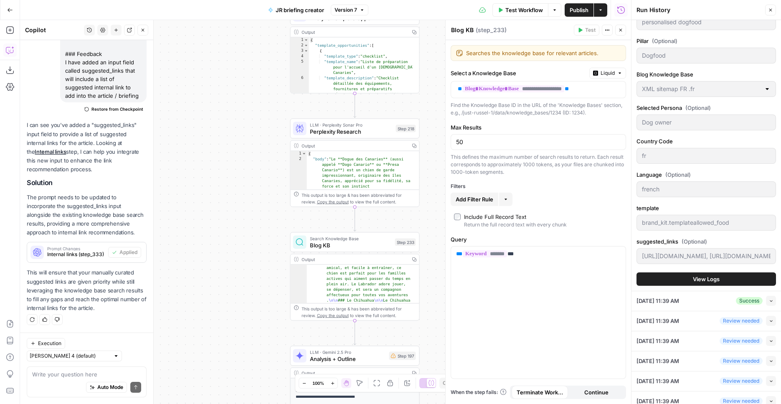
click at [702, 283] on button "View Logs" at bounding box center [707, 278] width 140 height 13
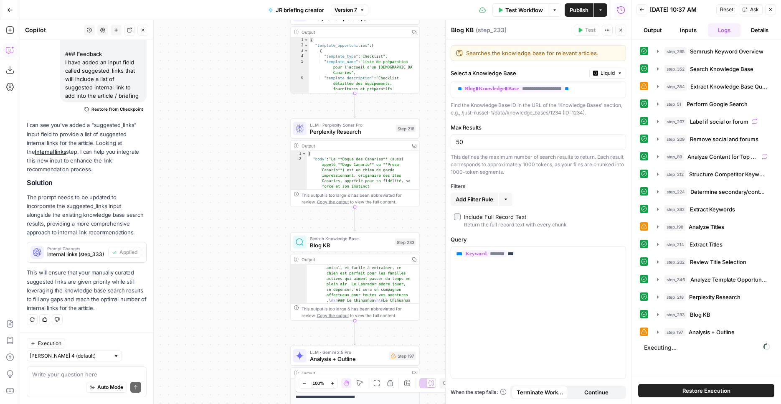
click at [714, 391] on span "Restore Execution" at bounding box center [707, 390] width 48 height 8
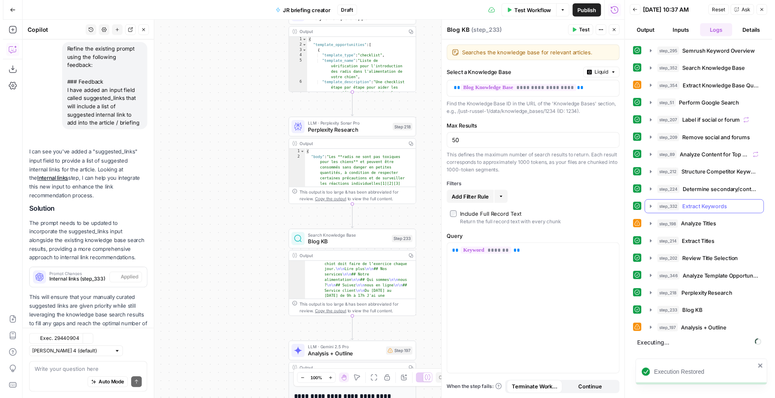
scroll to position [447, 0]
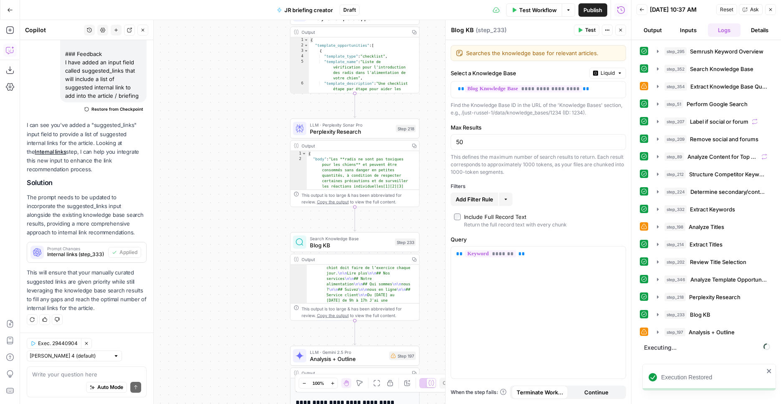
click at [233, 203] on div "true false Workflow Set Inputs Inputs SEO Research Semrush Keyword Overview Ste…" at bounding box center [325, 212] width 611 height 384
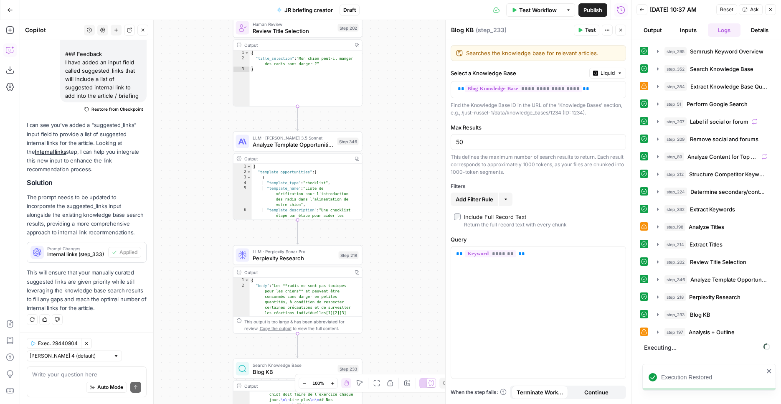
drag, startPoint x: 196, startPoint y: 178, endPoint x: 163, endPoint y: 274, distance: 101.6
click at [163, 274] on div "true false Workflow Set Inputs Inputs SEO Research Semrush Keyword Overview Ste…" at bounding box center [325, 212] width 611 height 384
click at [625, 31] on button "Close" at bounding box center [620, 30] width 11 height 11
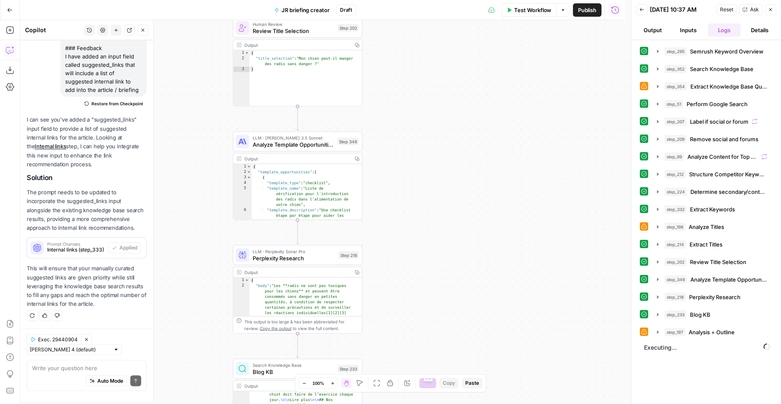
scroll to position [453, 0]
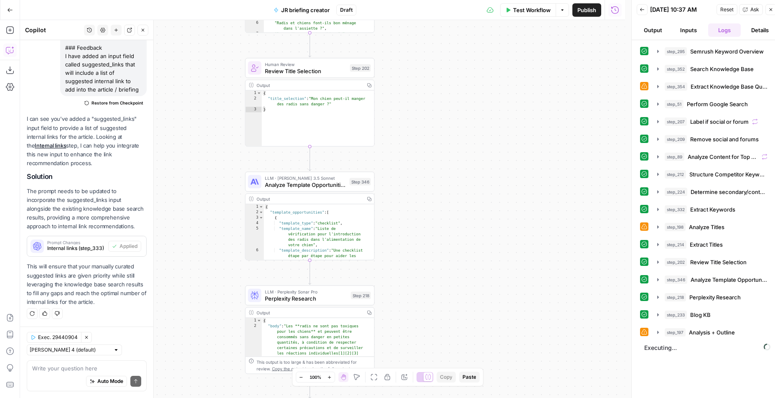
drag, startPoint x: 437, startPoint y: 137, endPoint x: 521, endPoint y: 298, distance: 181.6
click at [521, 298] on div "true false Workflow Set Inputs Inputs SEO Research Semrush Keyword Overview Ste…" at bounding box center [322, 209] width 605 height 378
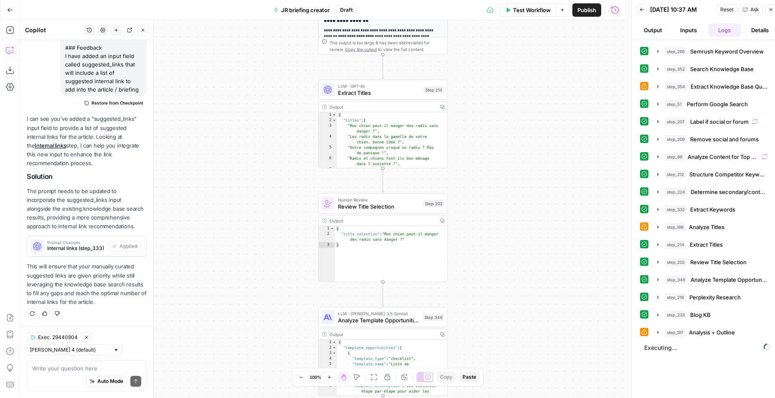
drag, startPoint x: 473, startPoint y: 173, endPoint x: 493, endPoint y: 274, distance: 102.7
click at [493, 275] on div "true false Workflow Set Inputs Inputs SEO Research Semrush Keyword Overview Ste…" at bounding box center [322, 209] width 605 height 378
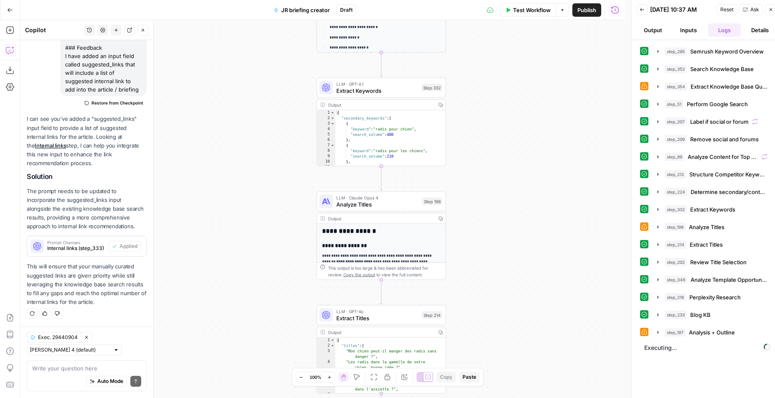
drag, startPoint x: 526, startPoint y: 162, endPoint x: 505, endPoint y: 300, distance: 139.4
click at [505, 300] on div "true false Workflow Set Inputs Inputs SEO Research Semrush Keyword Overview Ste…" at bounding box center [322, 209] width 605 height 378
click at [374, 209] on div "LLM · Claude Opus 4 Analyze Titles Step 198" at bounding box center [382, 201] width 130 height 20
click at [376, 208] on span "Analyze Titles" at bounding box center [377, 204] width 83 height 8
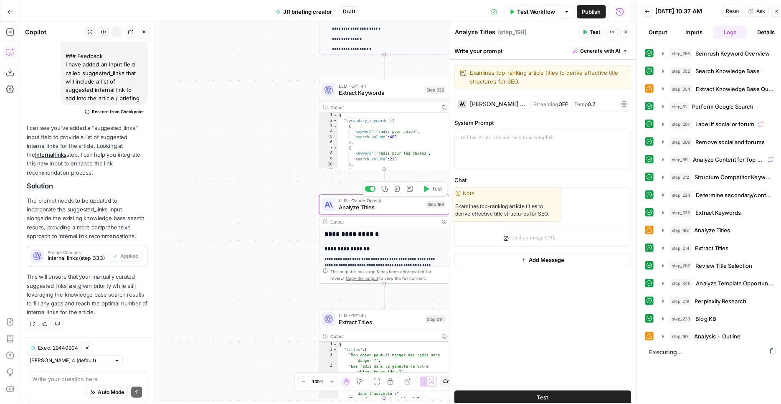
scroll to position [447, 0]
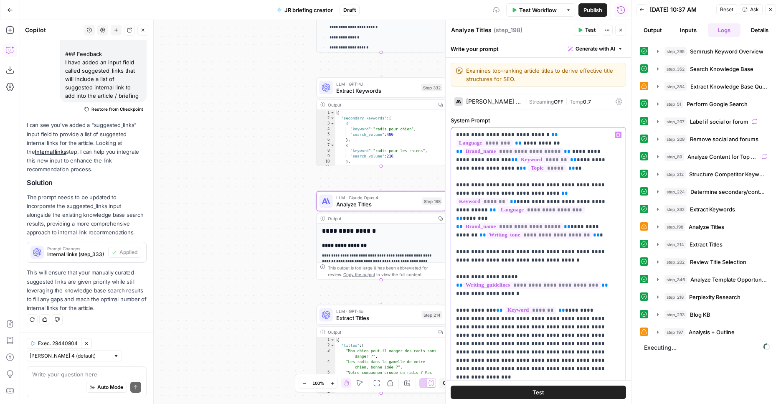
click at [546, 223] on span "**********" at bounding box center [513, 226] width 100 height 7
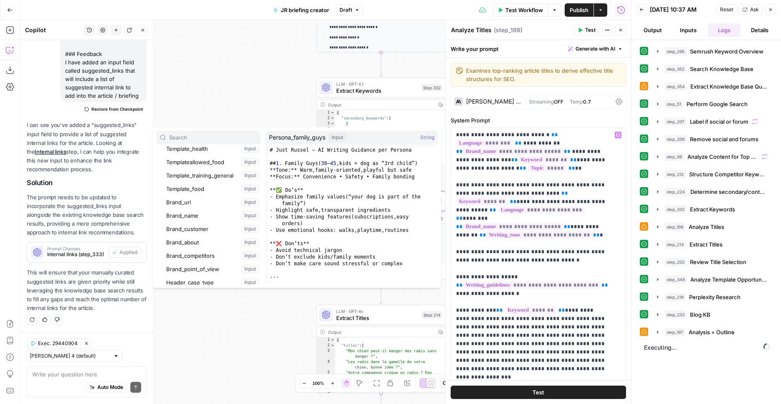
scroll to position [27, 0]
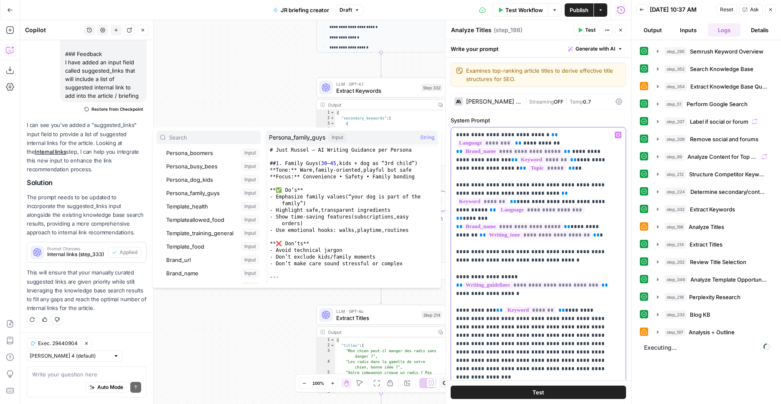
click at [521, 206] on span "**********" at bounding box center [541, 209] width 86 height 7
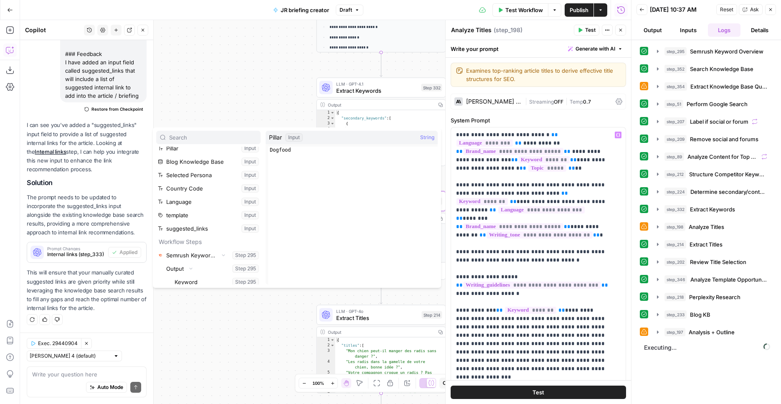
scroll to position [0, 0]
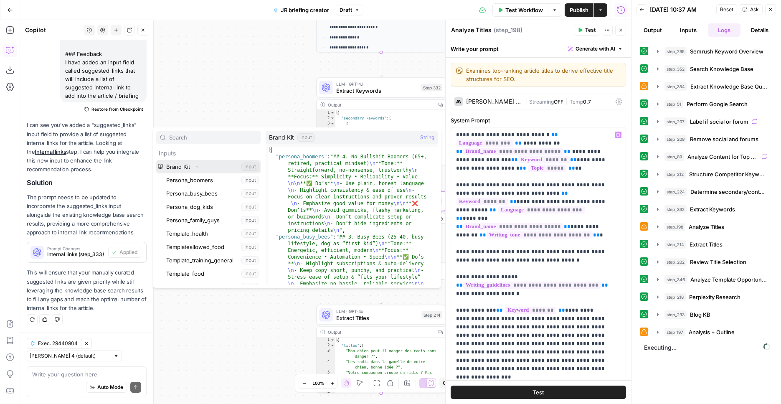
click at [196, 165] on icon "button" at bounding box center [197, 166] width 5 height 5
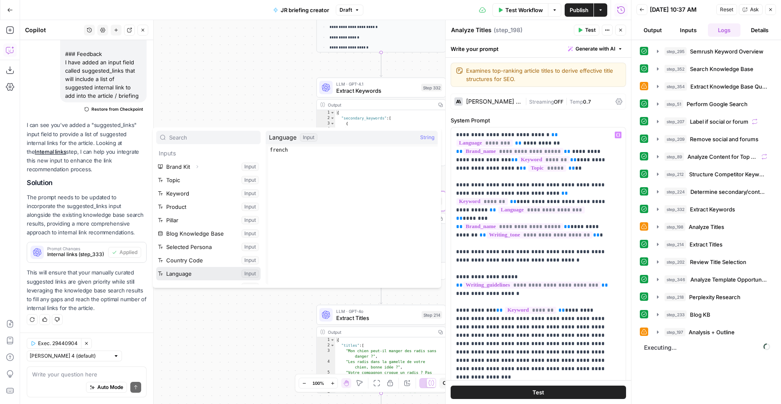
click at [194, 274] on button "Select variable Language" at bounding box center [208, 273] width 104 height 13
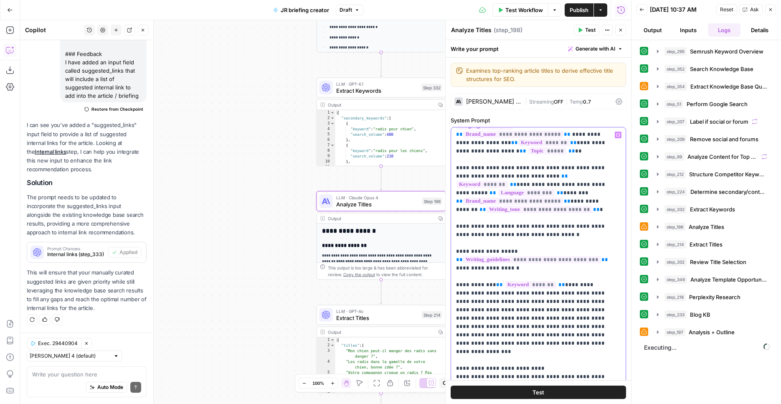
scroll to position [36, 0]
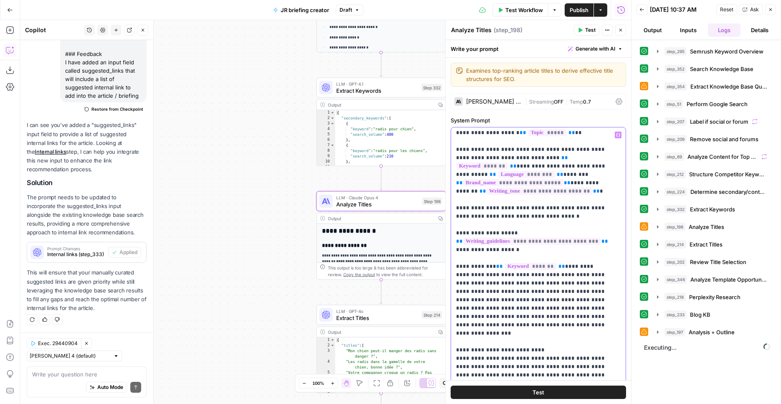
click at [550, 238] on span "**********" at bounding box center [532, 241] width 138 height 7
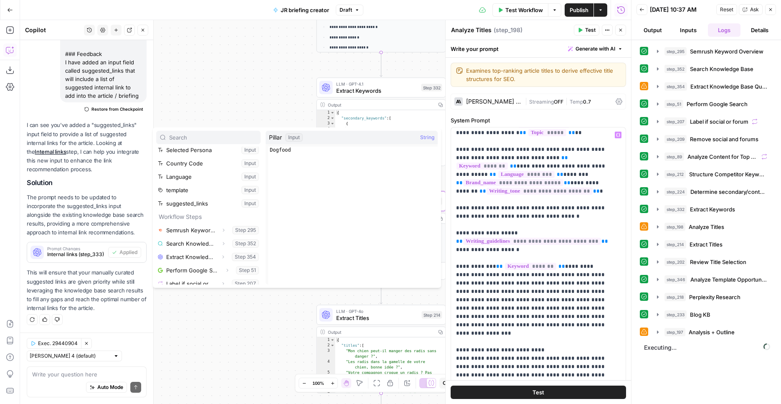
scroll to position [0, 0]
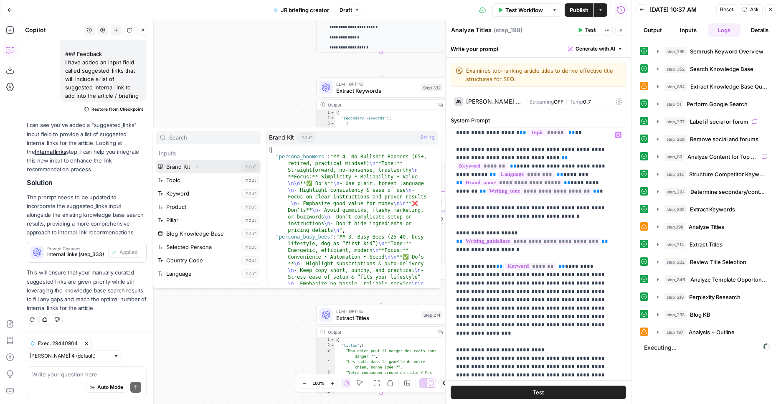
click at [196, 167] on icon "button" at bounding box center [197, 166] width 5 height 5
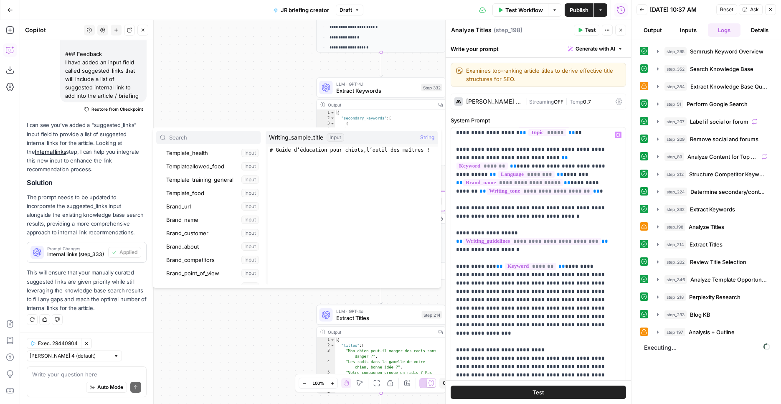
scroll to position [213, 0]
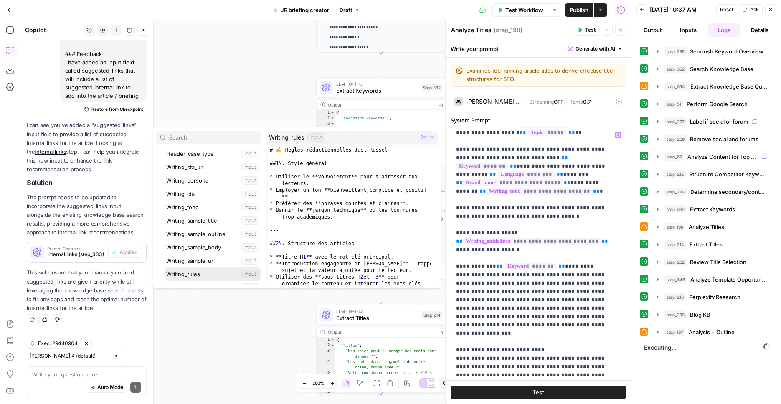
click at [203, 277] on button "Select variable Writing_rules" at bounding box center [213, 273] width 96 height 13
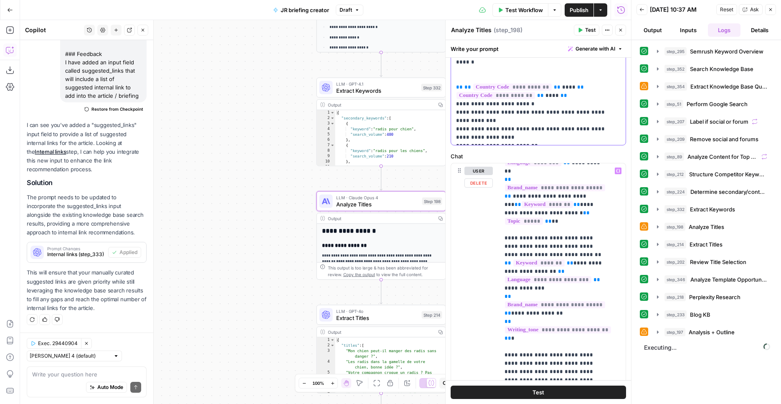
scroll to position [22, 0]
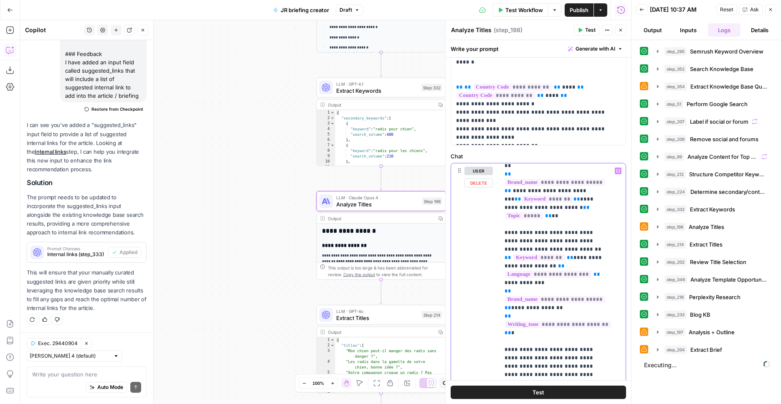
click at [572, 271] on span "**********" at bounding box center [548, 274] width 86 height 7
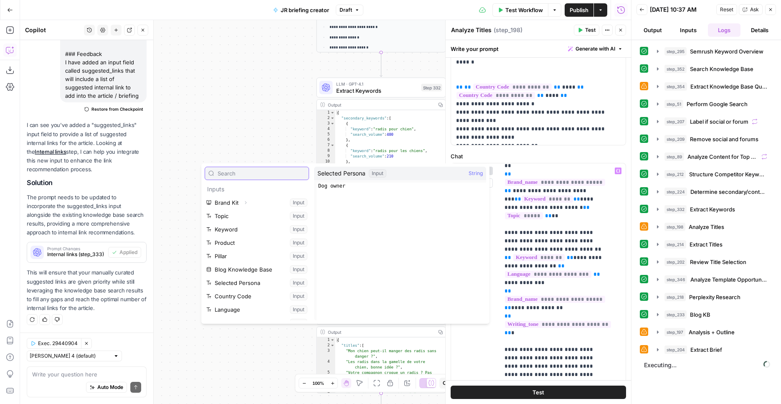
scroll to position [28, 0]
click at [251, 280] on button "Select variable Language" at bounding box center [257, 281] width 104 height 13
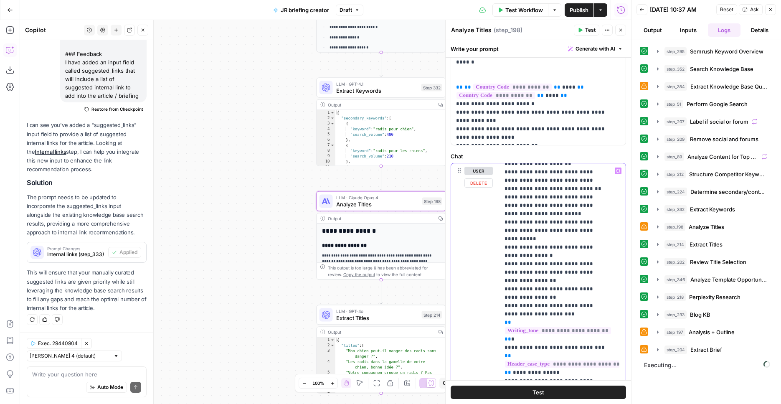
scroll to position [491, 0]
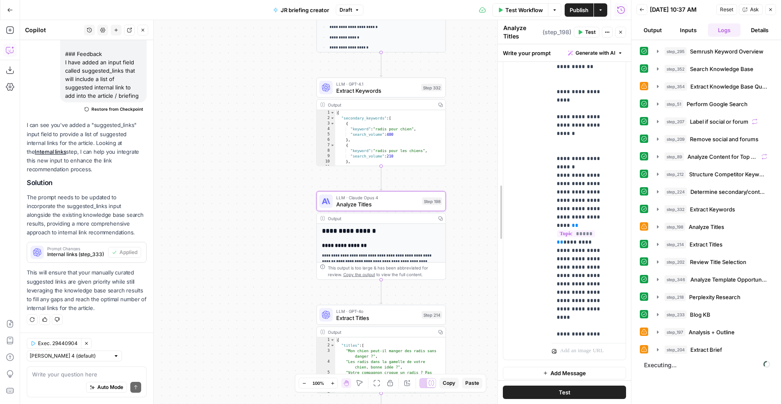
drag, startPoint x: 449, startPoint y: 182, endPoint x: 503, endPoint y: 191, distance: 55.4
click at [503, 191] on div "**********" at bounding box center [565, 212] width 134 height 384
click at [729, 353] on div "step_204 Extract Brief 1 minute 25 seconds / 14 tasks" at bounding box center [716, 350] width 103 height 8
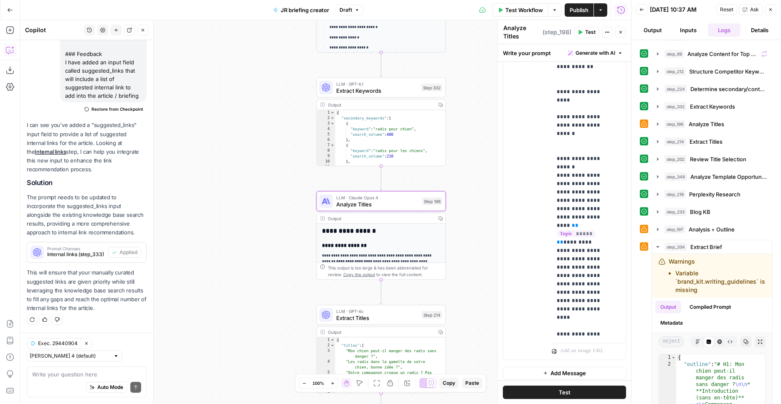
scroll to position [146, 0]
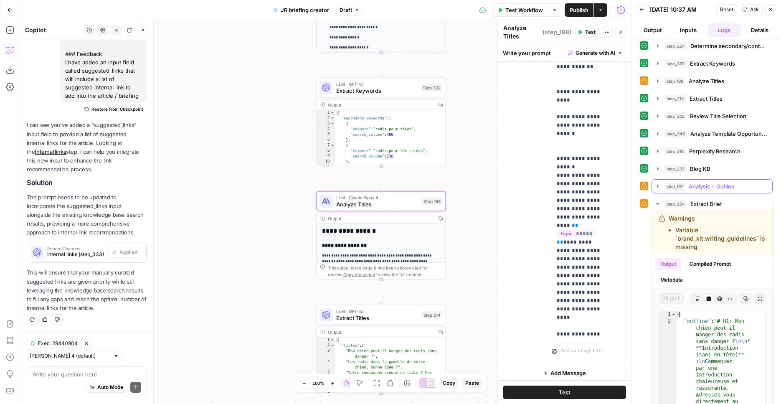
click at [724, 189] on span "Analysis + Outline" at bounding box center [712, 186] width 46 height 8
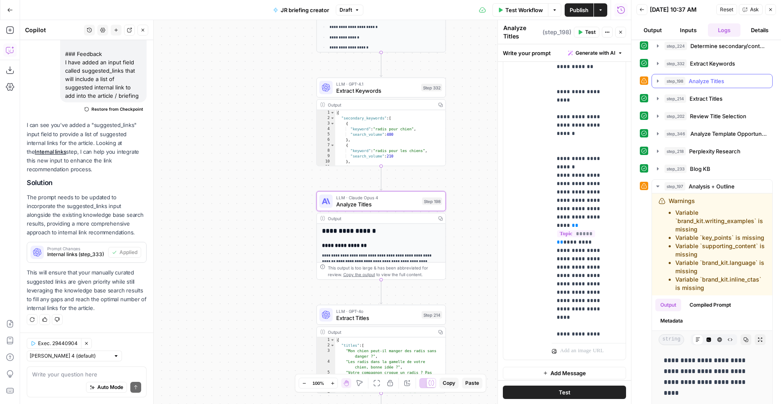
click at [716, 82] on span "Analyze Titles" at bounding box center [707, 81] width 36 height 8
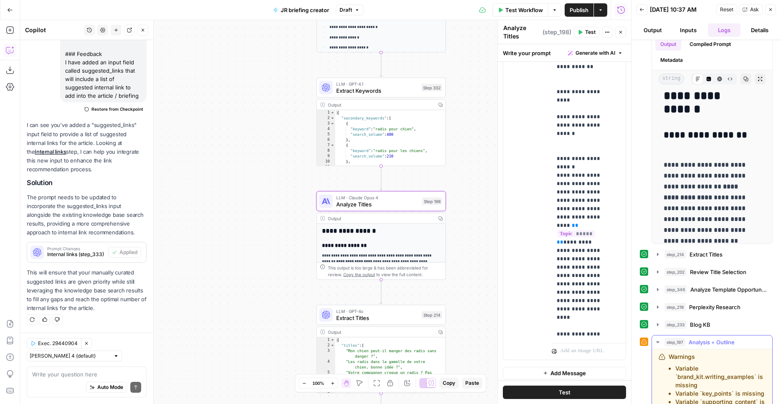
scroll to position [393, 0]
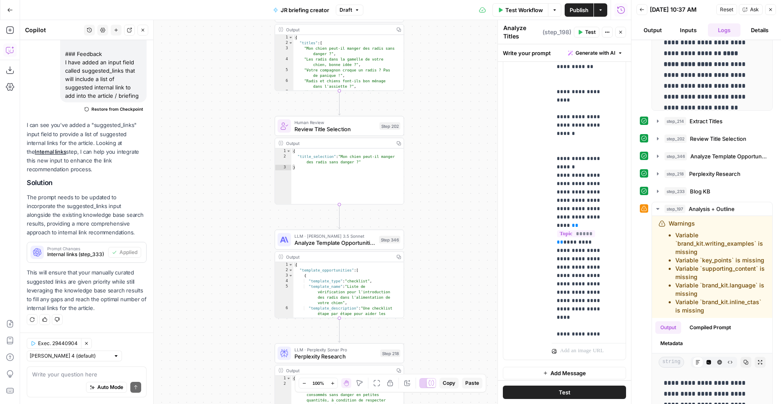
drag, startPoint x: 483, startPoint y: 300, endPoint x: 441, endPoint y: -3, distance: 305.3
click at [441, 20] on div "true false Workflow Set Inputs Inputs SEO Research Semrush Keyword Overview Ste…" at bounding box center [325, 212] width 611 height 384
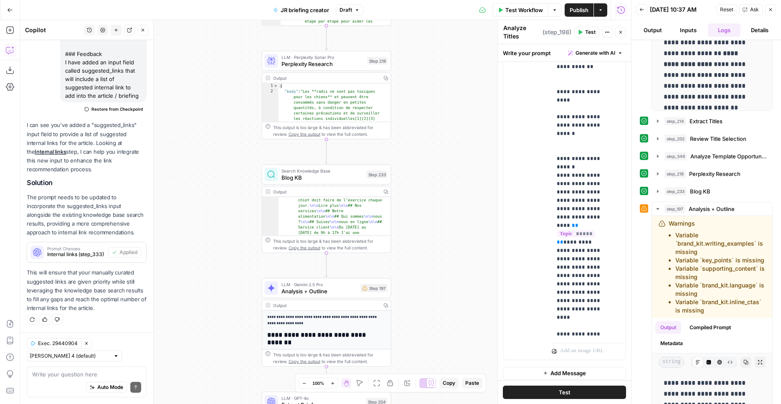
drag, startPoint x: 471, startPoint y: 245, endPoint x: 458, endPoint y: -47, distance: 292.7
click at [458, 20] on div "true false Workflow Set Inputs Inputs SEO Research Semrush Keyword Overview Ste…" at bounding box center [325, 212] width 611 height 384
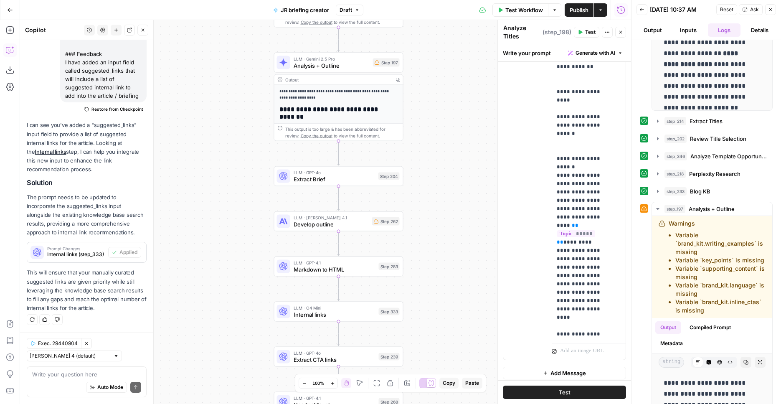
drag, startPoint x: 467, startPoint y: 194, endPoint x: 489, endPoint y: 32, distance: 163.5
click at [492, 20] on div "true false Workflow Set Inputs Inputs SEO Research Semrush Keyword Overview Ste…" at bounding box center [325, 212] width 611 height 384
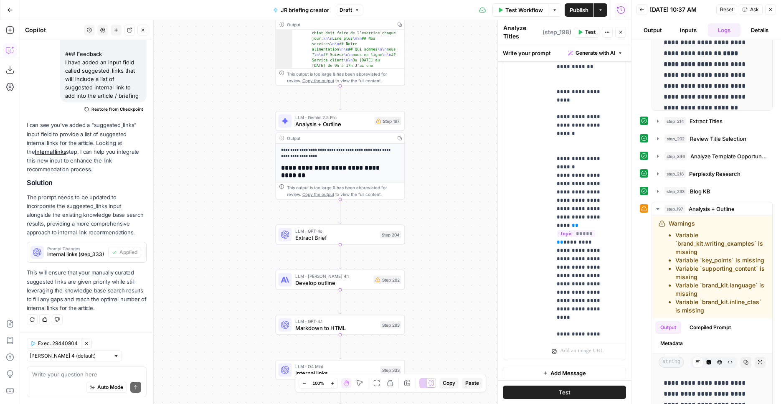
drag, startPoint x: 460, startPoint y: 133, endPoint x: 457, endPoint y: 327, distance: 193.9
click at [457, 327] on div "true false Workflow Set Inputs Inputs SEO Research Semrush Keyword Overview Ste…" at bounding box center [325, 212] width 611 height 384
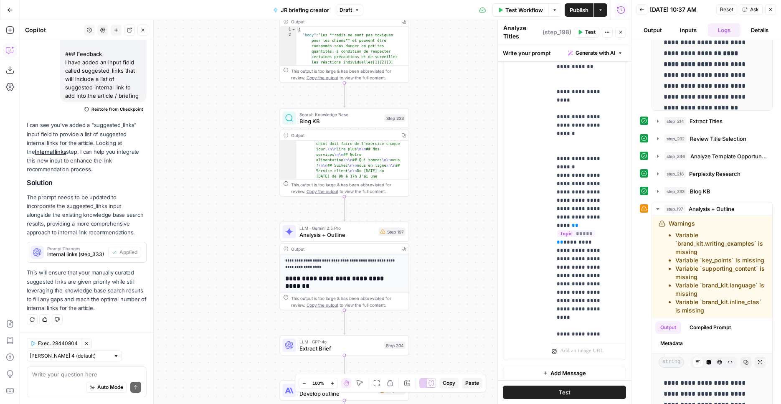
drag, startPoint x: 460, startPoint y: 191, endPoint x: 463, endPoint y: 215, distance: 23.6
click at [463, 215] on div "true false Workflow Set Inputs Inputs SEO Research Semrush Keyword Overview Ste…" at bounding box center [325, 212] width 611 height 384
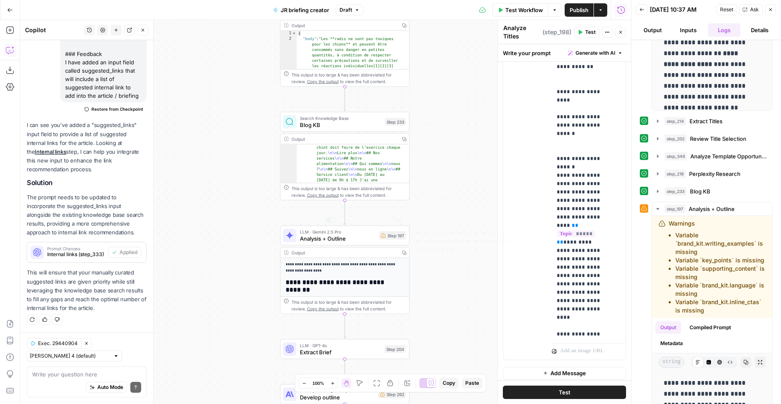
drag, startPoint x: 363, startPoint y: 236, endPoint x: 353, endPoint y: 230, distance: 11.5
click at [363, 236] on span "Analysis + Outline" at bounding box center [338, 238] width 76 height 8
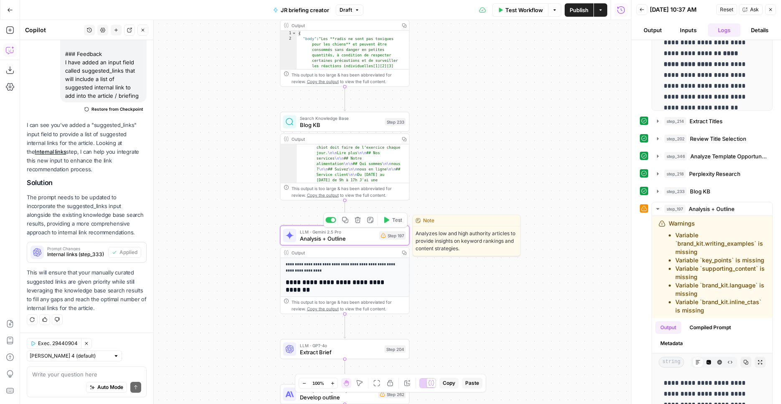
type textarea "Analysis + Outline"
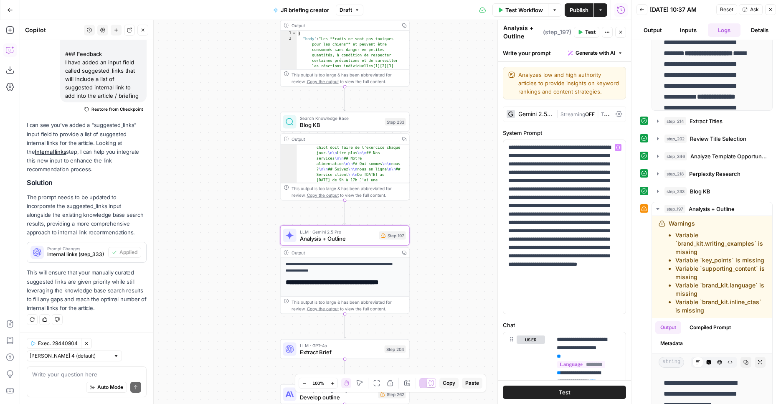
scroll to position [16, 0]
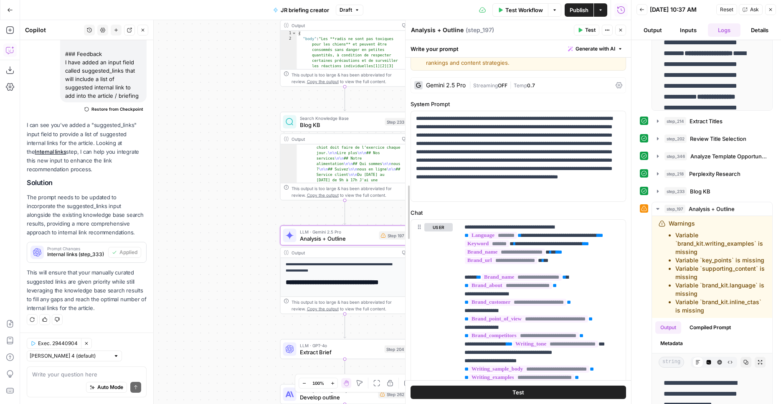
drag, startPoint x: 500, startPoint y: 264, endPoint x: 408, endPoint y: 265, distance: 91.9
click at [408, 265] on div "**********" at bounding box center [518, 212] width 226 height 384
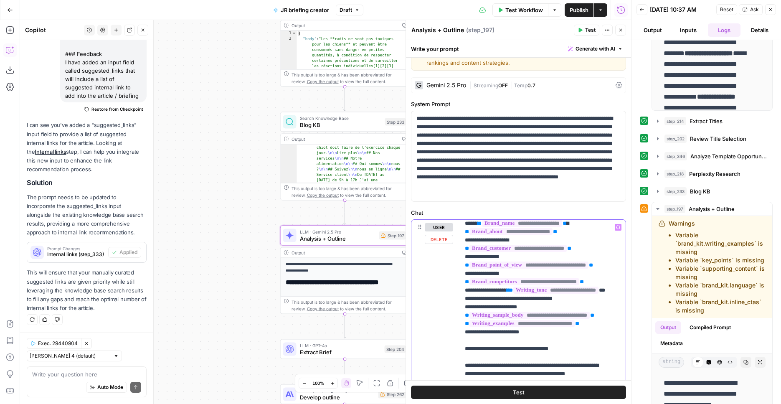
click at [575, 327] on span "**********" at bounding box center [522, 323] width 105 height 7
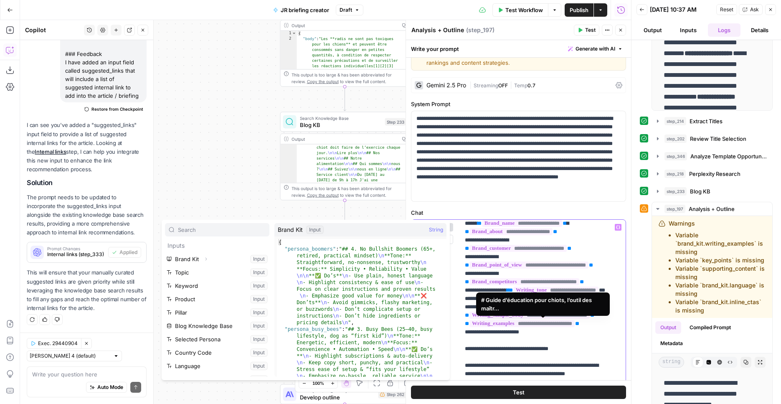
click at [584, 319] on span "**********" at bounding box center [530, 315] width 120 height 7
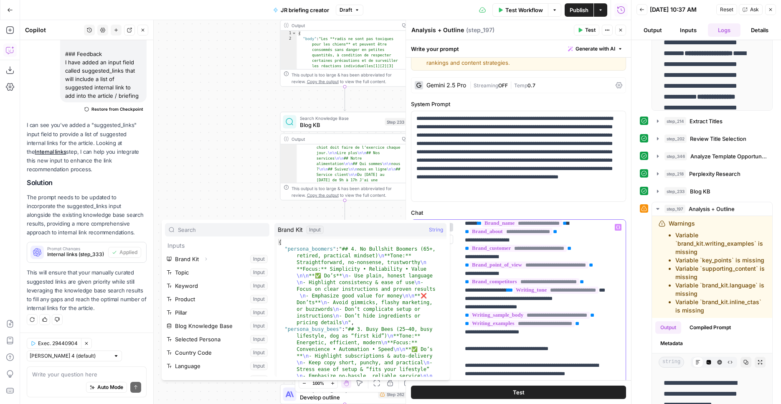
click at [565, 327] on span "**********" at bounding box center [522, 323] width 105 height 7
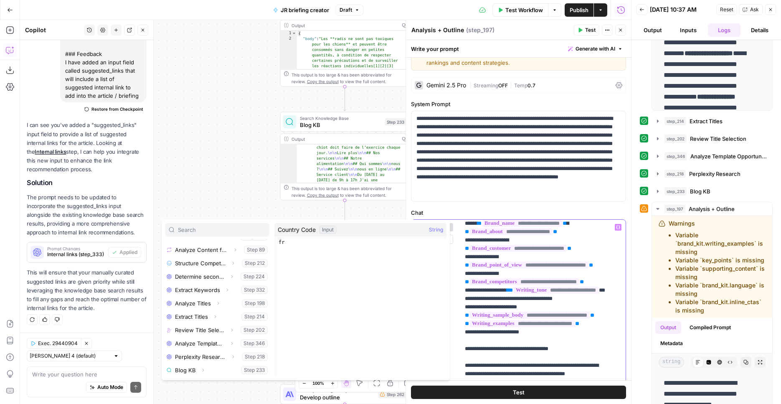
scroll to position [0, 0]
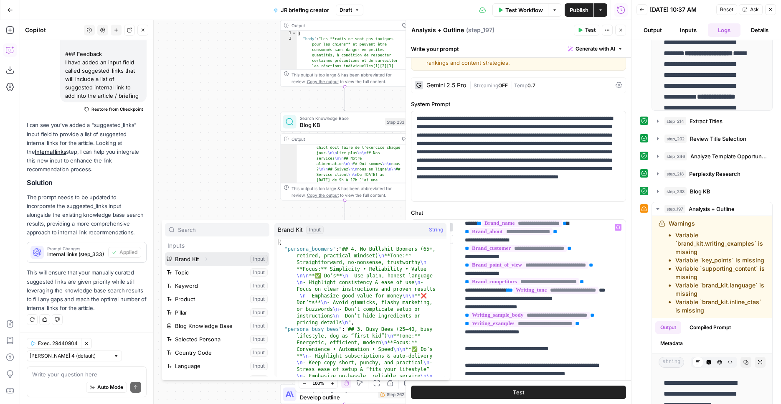
click at [207, 259] on icon "button" at bounding box center [205, 259] width 5 height 5
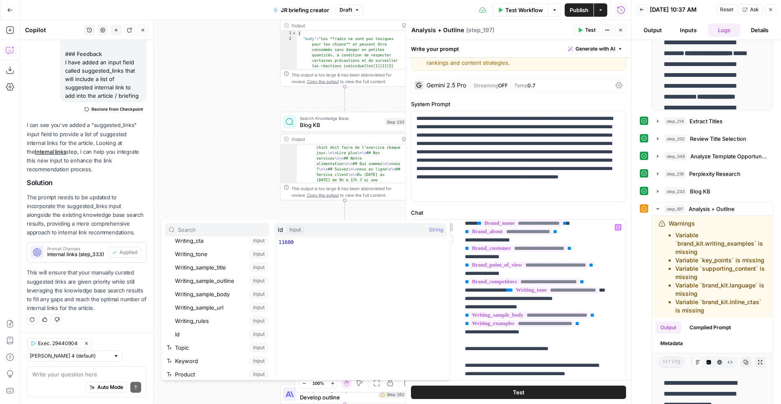
scroll to position [216, 0]
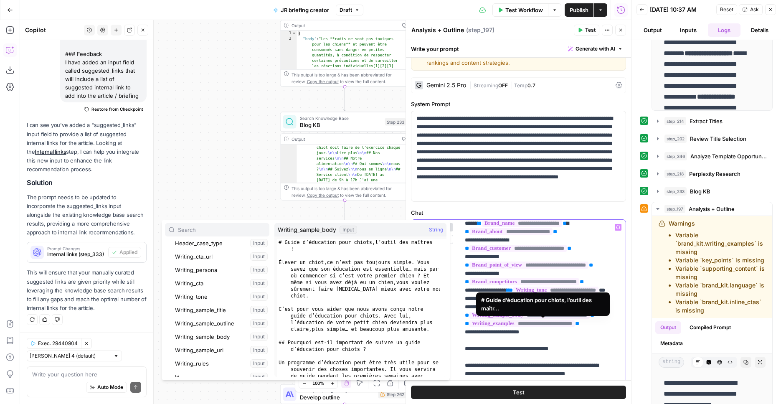
click at [552, 319] on span "**********" at bounding box center [530, 315] width 120 height 7
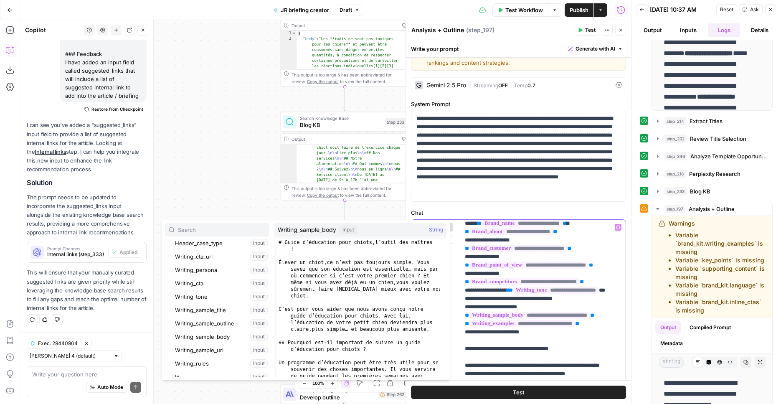
click at [547, 327] on span "**********" at bounding box center [522, 323] width 105 height 7
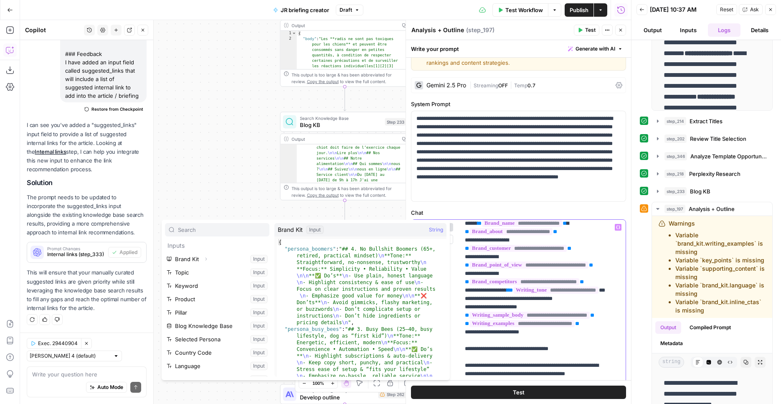
click at [547, 327] on span "**********" at bounding box center [522, 323] width 105 height 7
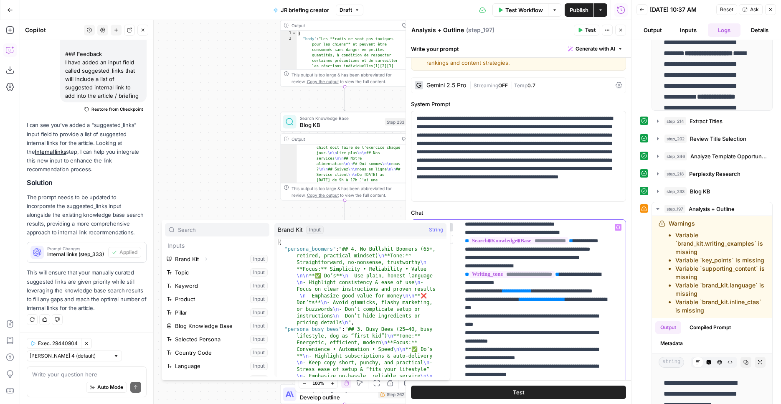
scroll to position [5452, 0]
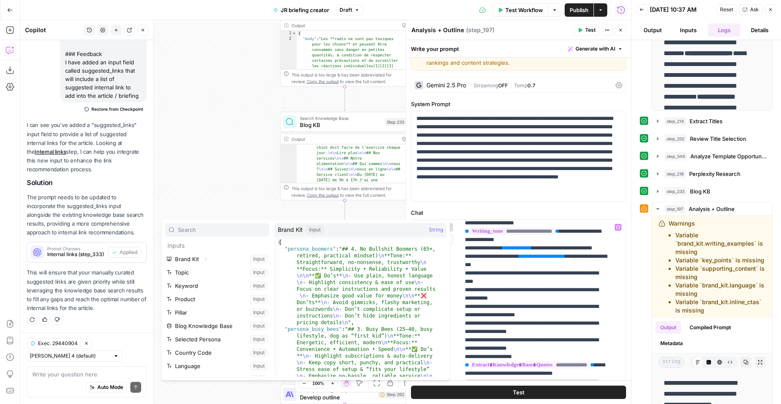
click at [520, 211] on label "Chat" at bounding box center [518, 212] width 215 height 8
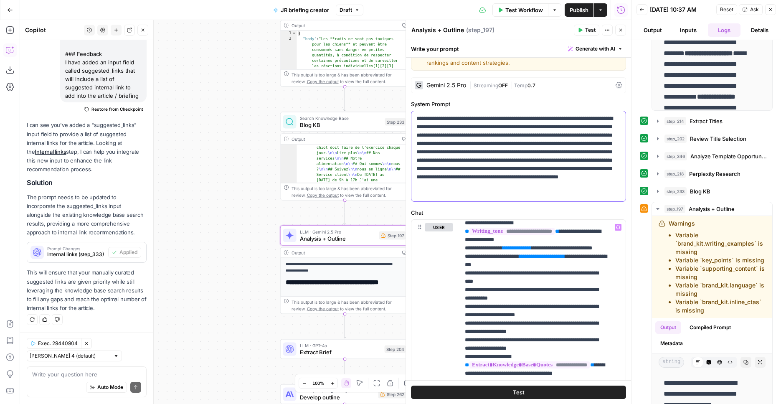
click at [524, 185] on p "**********" at bounding box center [516, 156] width 198 height 84
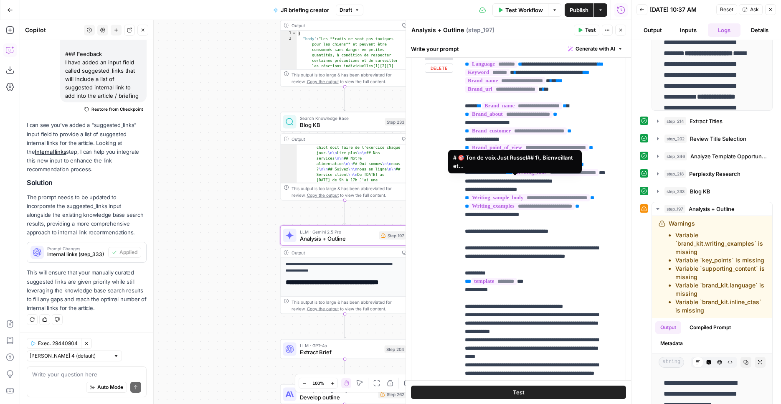
scroll to position [153, 0]
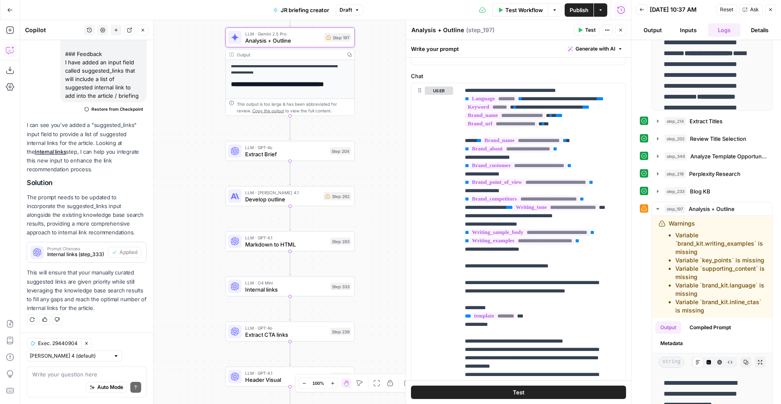
drag, startPoint x: 260, startPoint y: 246, endPoint x: 205, endPoint y: 47, distance: 207.2
click at [205, 47] on div "true false Workflow Set Inputs Inputs SEO Research Semrush Keyword Overview Ste…" at bounding box center [325, 212] width 611 height 384
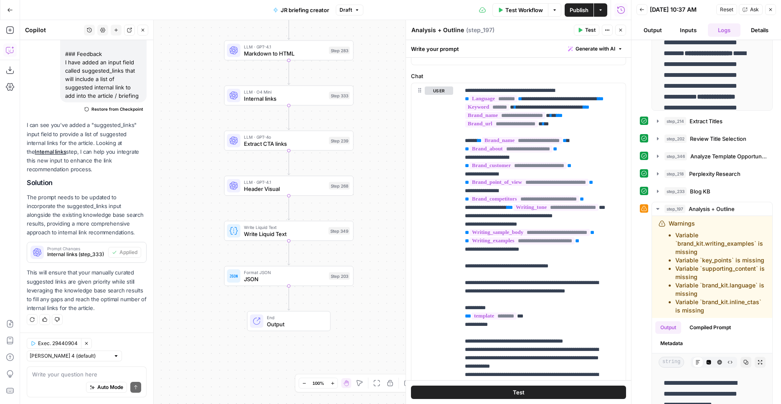
drag, startPoint x: 387, startPoint y: 262, endPoint x: 390, endPoint y: 133, distance: 129.1
click at [386, 71] on div "true false Workflow Set Inputs Inputs SEO Research Semrush Keyword Overview Ste…" at bounding box center [325, 212] width 611 height 384
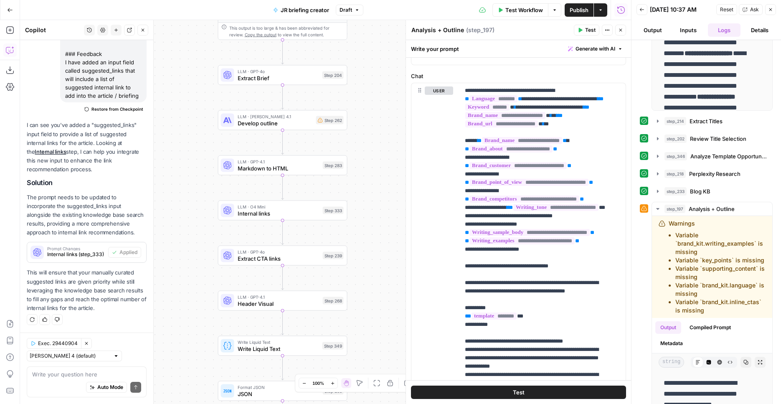
drag, startPoint x: 396, startPoint y: 203, endPoint x: 391, endPoint y: 326, distance: 122.9
click at [391, 328] on div "true false Workflow Set Inputs Inputs SEO Research Semrush Keyword Overview Ste…" at bounding box center [325, 212] width 611 height 384
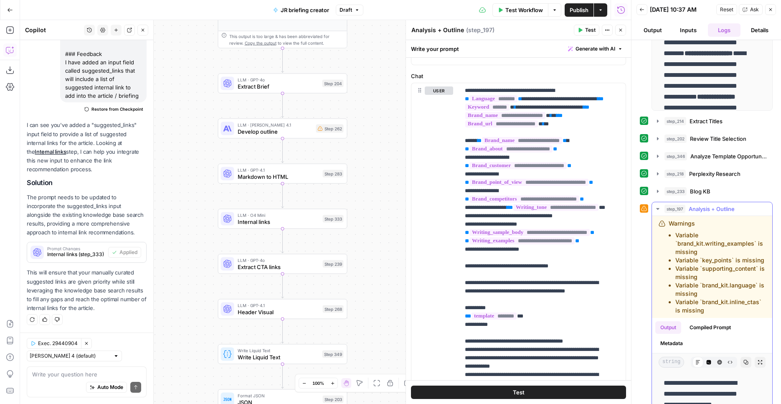
click at [729, 213] on span "Analysis + Outline" at bounding box center [712, 209] width 46 height 8
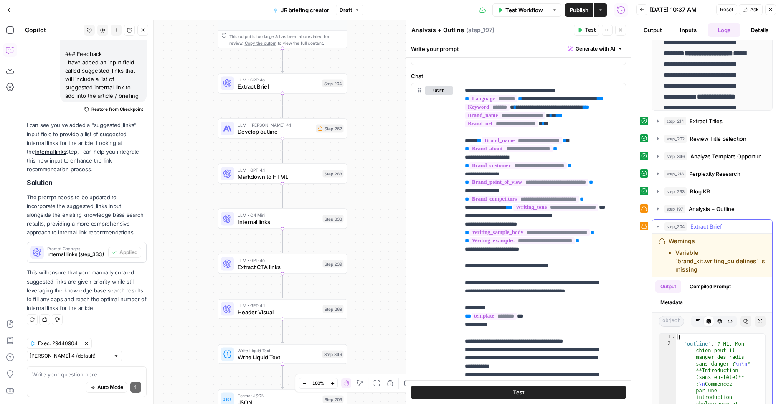
click at [728, 230] on div "step_204 Extract Brief 1 minute 25 seconds / 14 tasks" at bounding box center [716, 226] width 103 height 8
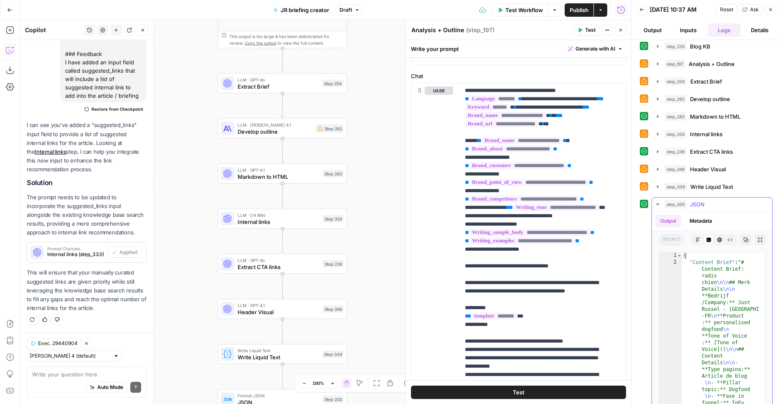
scroll to position [543, 0]
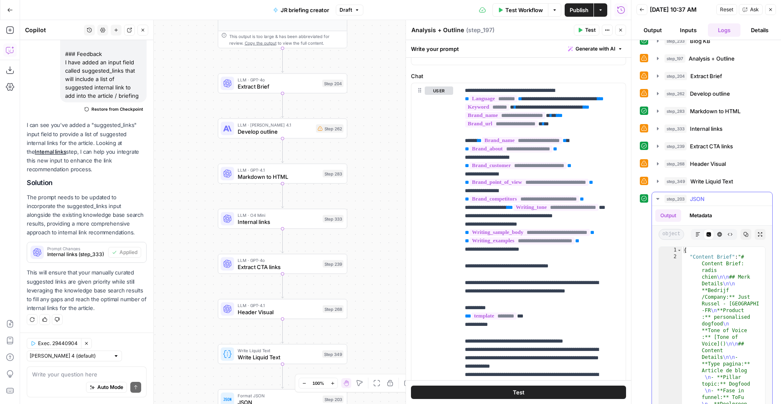
click at [714, 203] on div "step_203 JSON 0 ms" at bounding box center [716, 199] width 103 height 8
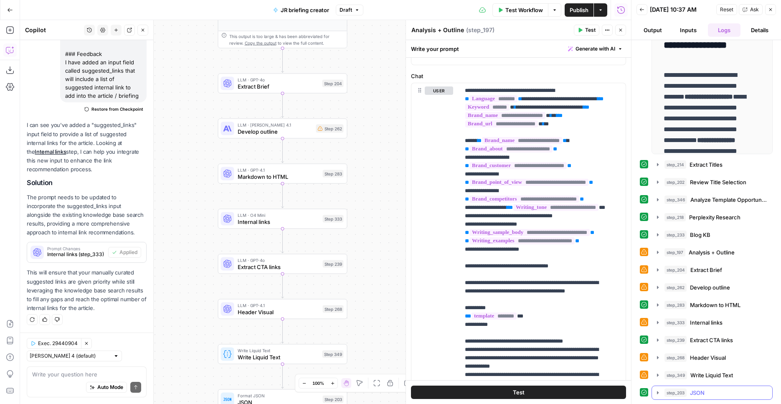
click at [718, 394] on div "step_203 JSON 0 ms" at bounding box center [716, 393] width 103 height 8
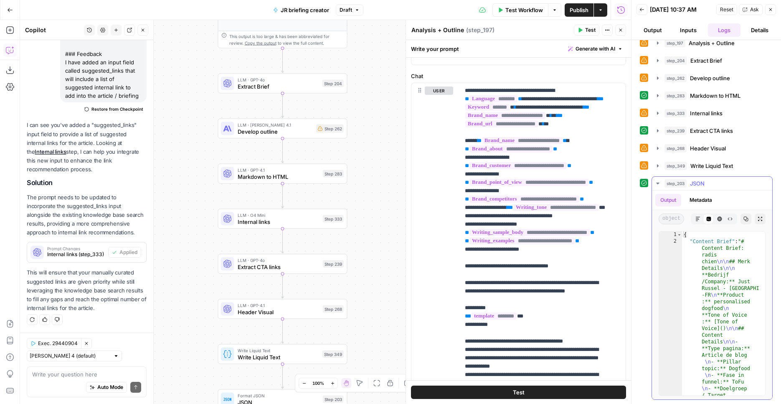
scroll to position [18, 0]
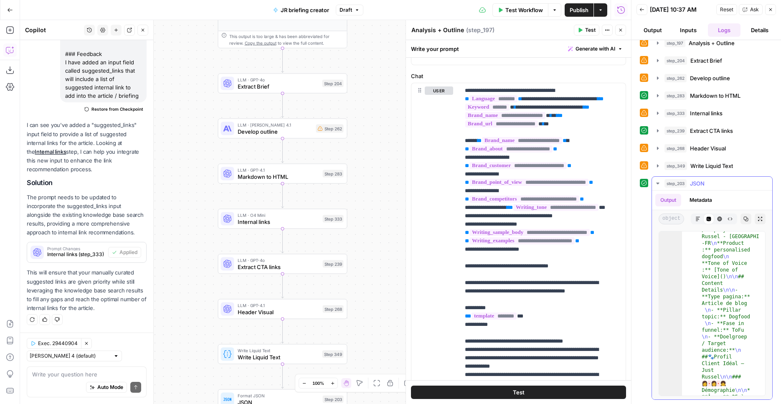
click at [695, 221] on button "Markdown" at bounding box center [698, 218] width 11 height 11
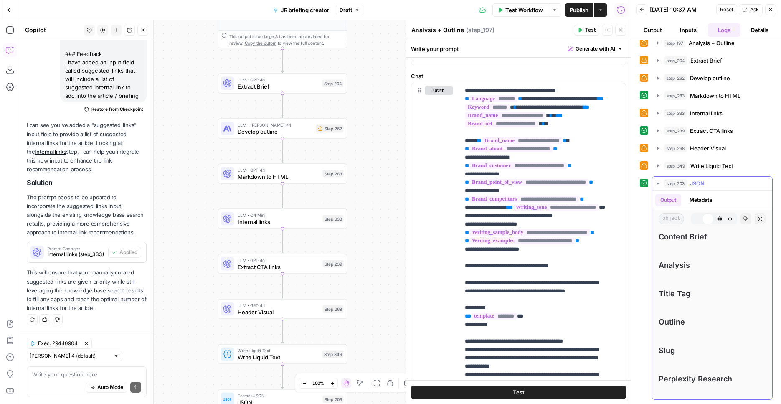
click at [758, 218] on icon "button" at bounding box center [760, 218] width 5 height 5
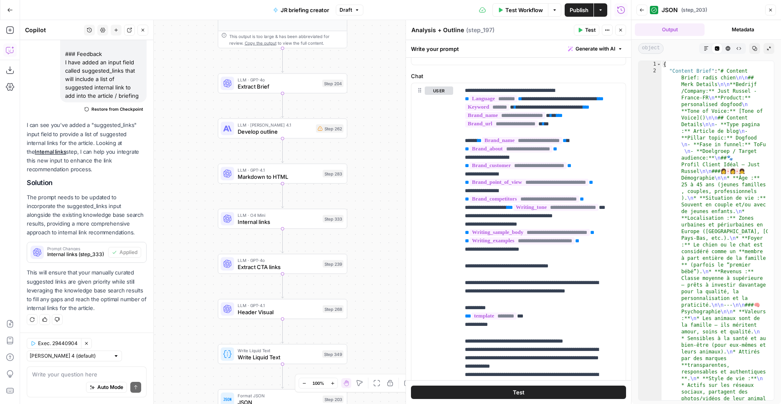
click at [704, 48] on icon "button" at bounding box center [706, 48] width 5 height 5
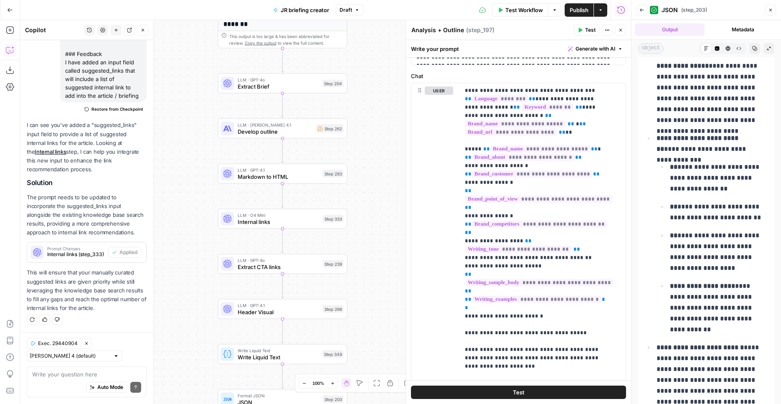
scroll to position [6757, 0]
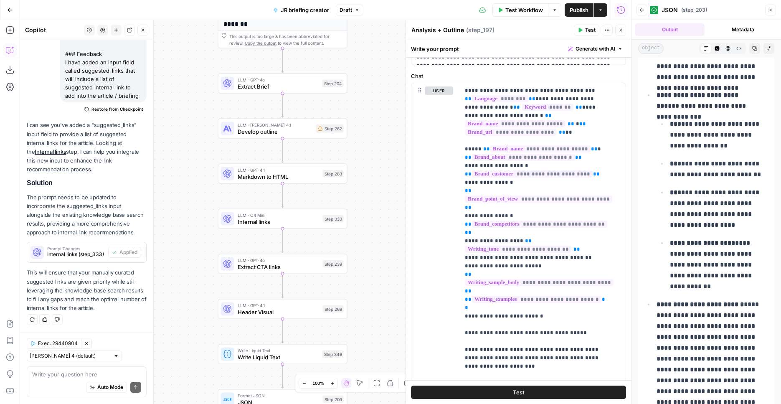
click at [584, 12] on span "Publish" at bounding box center [579, 10] width 19 height 8
click at [645, 5] on button "Back" at bounding box center [642, 10] width 11 height 11
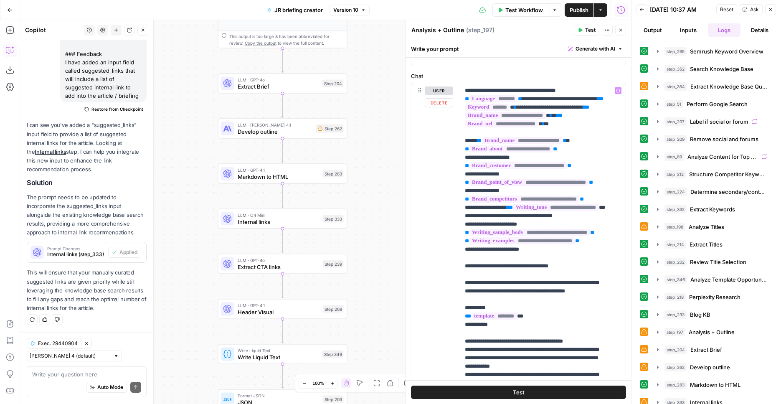
scroll to position [289, 0]
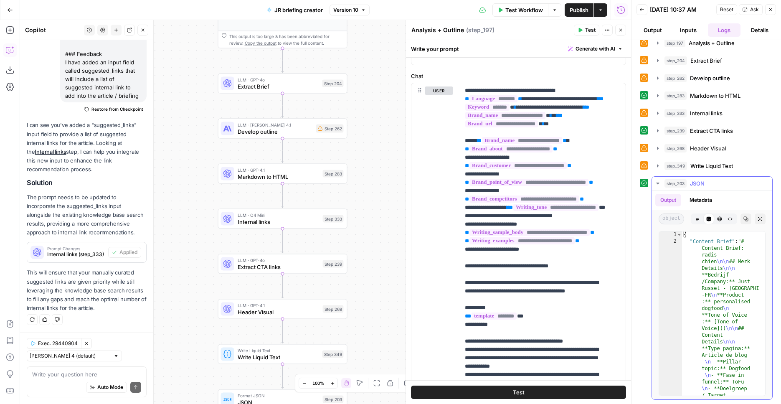
click at [716, 183] on div "step_203 JSON 0 ms" at bounding box center [716, 183] width 103 height 8
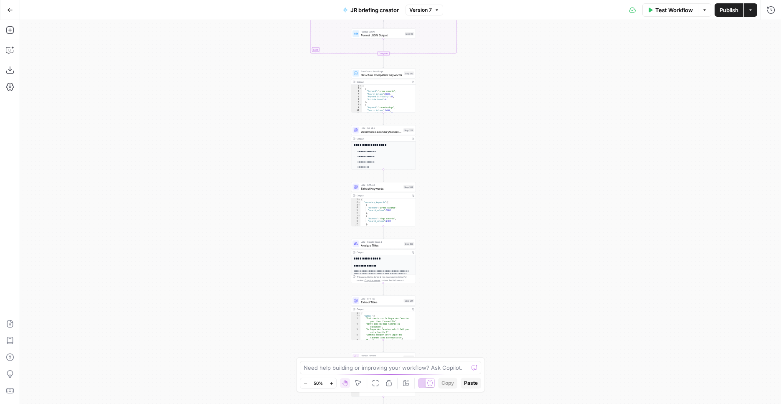
drag, startPoint x: 295, startPoint y: 158, endPoint x: 271, endPoint y: 251, distance: 95.6
click at [271, 251] on div "true false Workflow Set Inputs Inputs SEO Research Semrush Keyword Overview Ste…" at bounding box center [400, 212] width 761 height 384
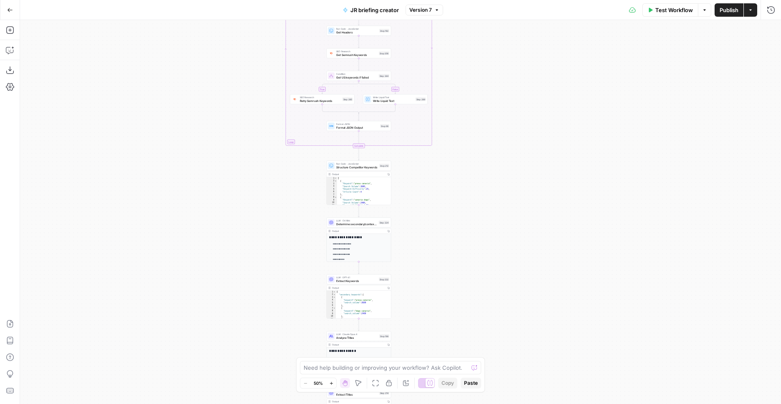
drag, startPoint x: 274, startPoint y: 109, endPoint x: 229, endPoint y: 239, distance: 138.5
click at [229, 250] on div "true false Workflow Set Inputs Inputs SEO Research Semrush Keyword Overview Ste…" at bounding box center [400, 212] width 761 height 384
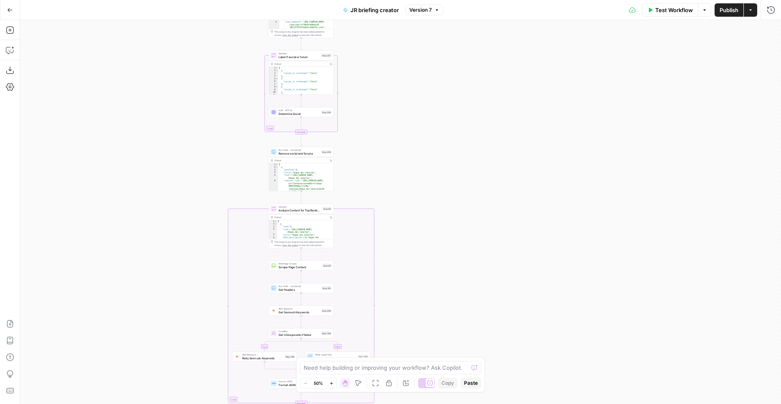
drag, startPoint x: 212, startPoint y: 141, endPoint x: 205, endPoint y: 332, distance: 190.6
click at [205, 332] on div "true false Workflow Set Inputs Inputs SEO Research Semrush Keyword Overview Ste…" at bounding box center [400, 212] width 761 height 384
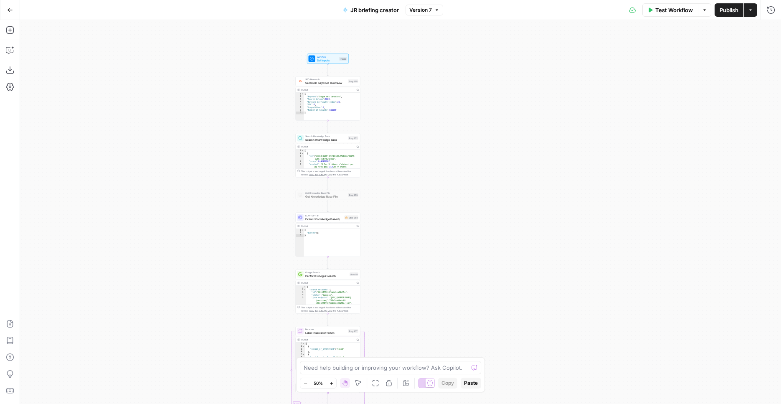
drag, startPoint x: 213, startPoint y: 308, endPoint x: 219, endPoint y: 311, distance: 6.9
click at [222, 347] on div "true false Workflow Set Inputs Inputs SEO Research Semrush Keyword Overview Ste…" at bounding box center [400, 212] width 761 height 384
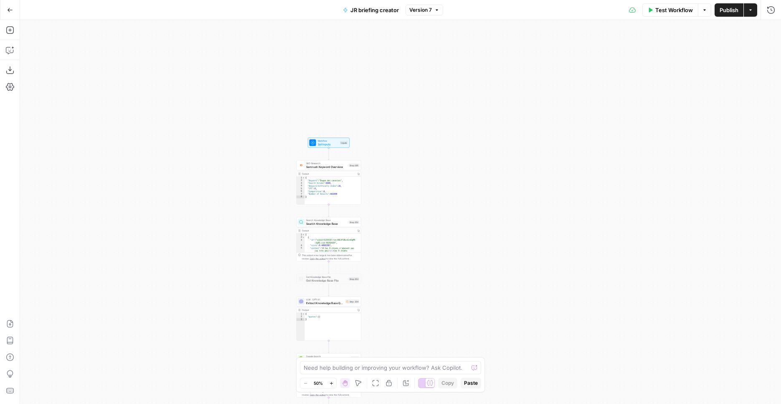
drag, startPoint x: 198, startPoint y: 195, endPoint x: 201, endPoint y: 212, distance: 17.3
click at [199, 279] on div "true false Workflow Set Inputs Inputs SEO Research Semrush Keyword Overview Ste…" at bounding box center [400, 212] width 761 height 384
click at [201, 186] on div "true false Workflow Set Inputs Inputs SEO Research Semrush Keyword Overview Ste…" at bounding box center [400, 212] width 761 height 384
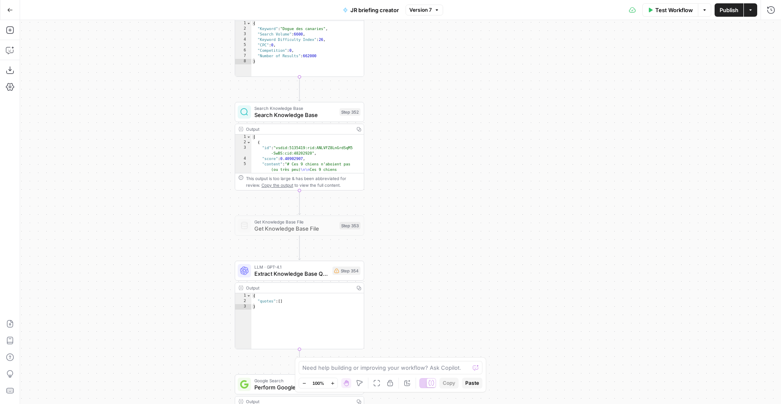
drag, startPoint x: 249, startPoint y: 239, endPoint x: 92, endPoint y: 94, distance: 213.8
click at [91, 94] on div "true false Workflow Set Inputs Inputs SEO Research Semrush Keyword Overview Ste…" at bounding box center [400, 212] width 761 height 384
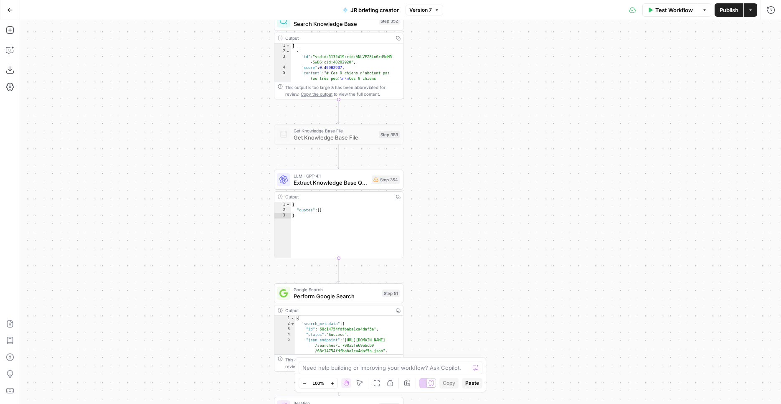
drag, startPoint x: 496, startPoint y: 195, endPoint x: 521, endPoint y: 146, distance: 55.5
click at [536, 109] on div "true false Workflow Set Inputs Inputs SEO Research Semrush Keyword Overview Ste…" at bounding box center [400, 212] width 761 height 384
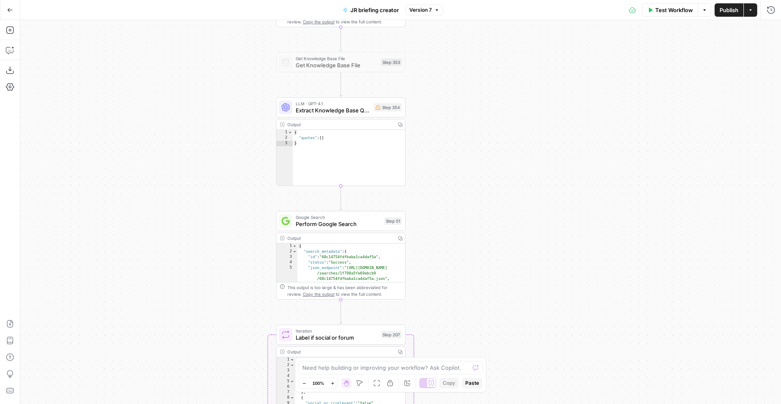
drag, startPoint x: 527, startPoint y: 191, endPoint x: 514, endPoint y: 84, distance: 108.1
click at [514, 84] on div "true false Workflow Set Inputs Inputs SEO Research Semrush Keyword Overview Ste…" at bounding box center [400, 212] width 761 height 384
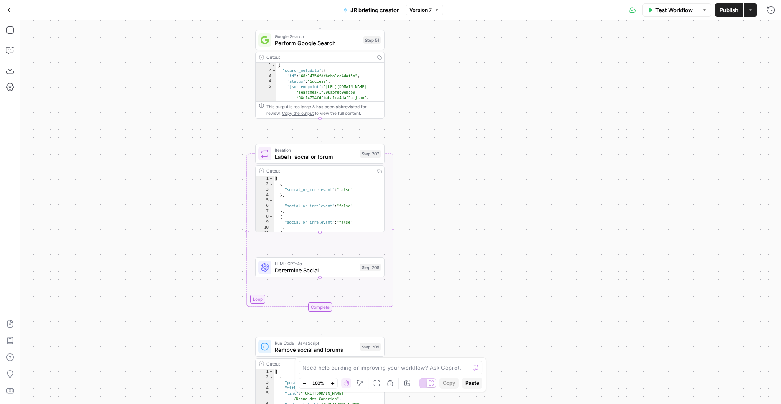
drag, startPoint x: 512, startPoint y: 154, endPoint x: 518, endPoint y: 213, distance: 58.8
click at [502, 84] on div "true false Workflow Set Inputs Inputs SEO Research Semrush Keyword Overview Ste…" at bounding box center [400, 212] width 761 height 384
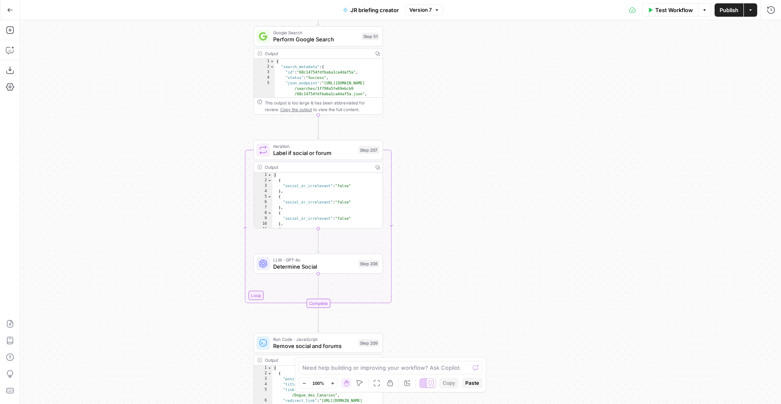
drag, startPoint x: 522, startPoint y: 240, endPoint x: 524, endPoint y: 50, distance: 190.5
click at [524, 50] on div "true false Workflow Set Inputs Inputs SEO Research Semrush Keyword Overview Ste…" at bounding box center [400, 212] width 761 height 384
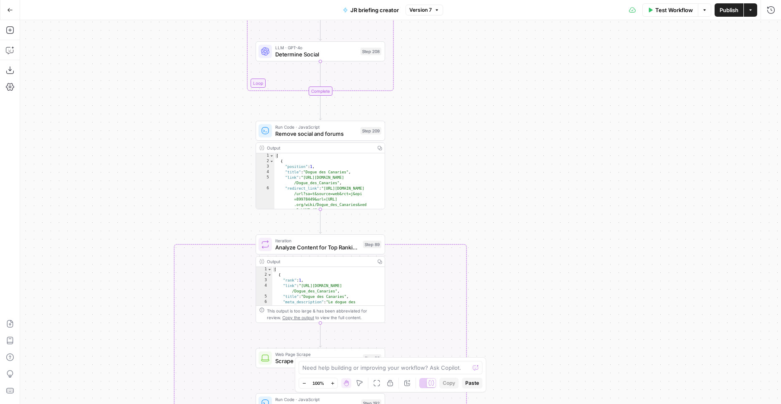
drag, startPoint x: 556, startPoint y: 199, endPoint x: 551, endPoint y: 18, distance: 181.0
click at [551, 20] on div "true false Workflow Set Inputs Inputs SEO Research Semrush Keyword Overview Ste…" at bounding box center [400, 212] width 761 height 384
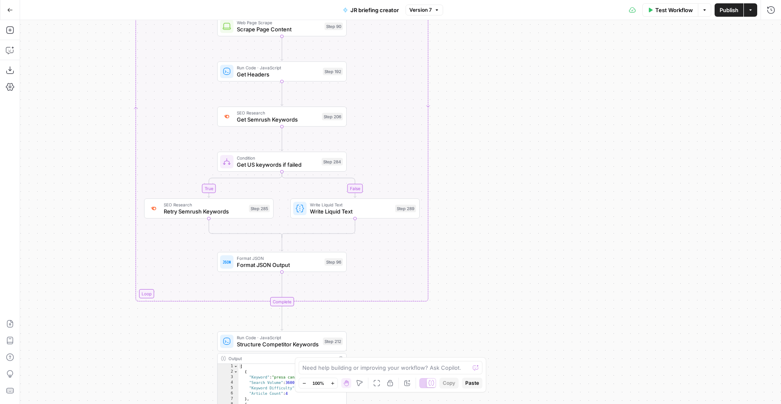
drag, startPoint x: 542, startPoint y: 117, endPoint x: 528, endPoint y: 45, distance: 73.1
click at [528, 45] on div "true false Workflow Set Inputs Inputs SEO Research Semrush Keyword Overview Ste…" at bounding box center [400, 212] width 761 height 384
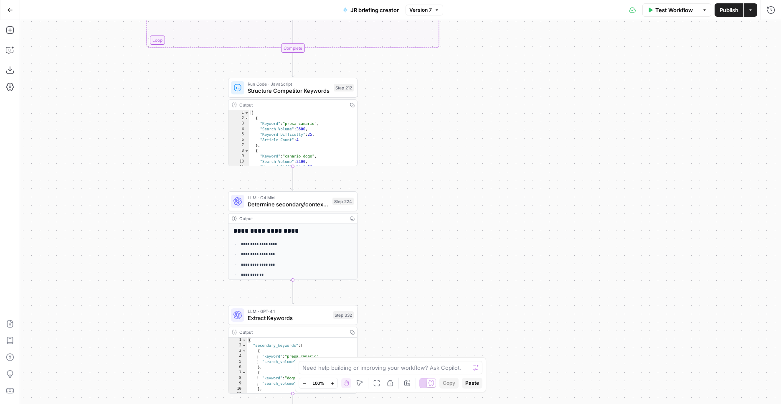
drag, startPoint x: 559, startPoint y: 204, endPoint x: 574, endPoint y: 159, distance: 47.8
click at [569, 107] on div "true false Workflow Set Inputs Inputs SEO Research Semrush Keyword Overview Ste…" at bounding box center [400, 212] width 761 height 384
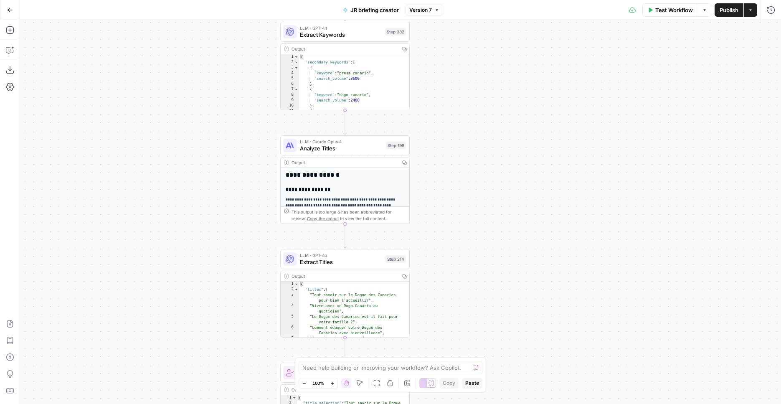
drag, startPoint x: 556, startPoint y: 239, endPoint x: 551, endPoint y: 173, distance: 65.8
click at [599, 21] on div "true false Workflow Set Inputs Inputs SEO Research Semrush Keyword Overview Ste…" at bounding box center [400, 212] width 761 height 384
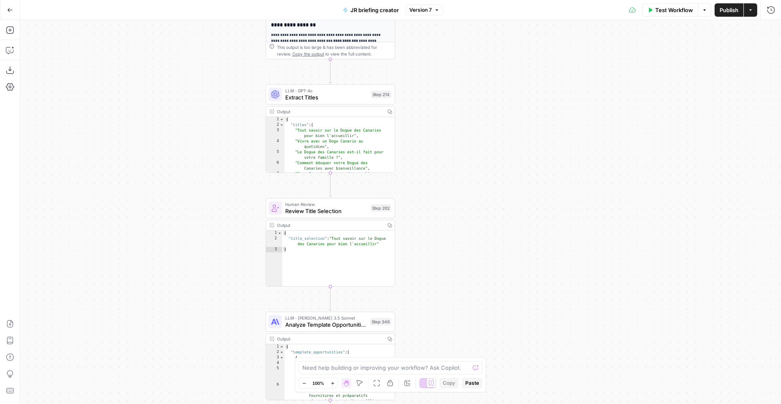
drag, startPoint x: 537, startPoint y: 213, endPoint x: 508, endPoint y: 162, distance: 58.8
click at [523, 77] on div "true false Workflow Set Inputs Inputs SEO Research Semrush Keyword Overview Ste…" at bounding box center [400, 212] width 761 height 384
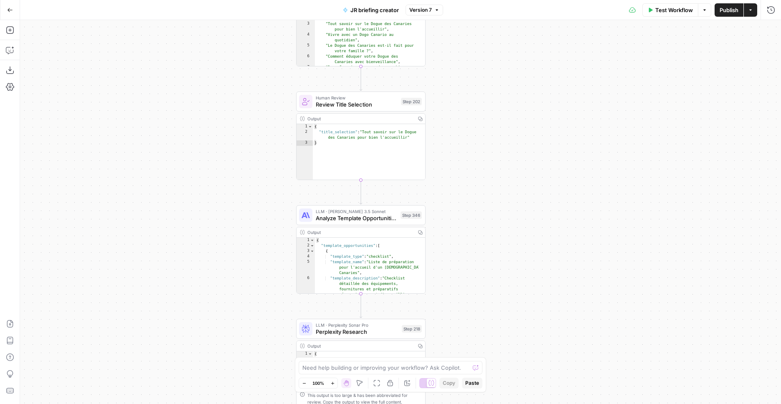
drag, startPoint x: 501, startPoint y: 198, endPoint x: 531, endPoint y: 96, distance: 107.1
click at [533, 86] on div "true false Workflow Set Inputs Inputs SEO Research Semrush Keyword Overview Ste…" at bounding box center [400, 212] width 761 height 384
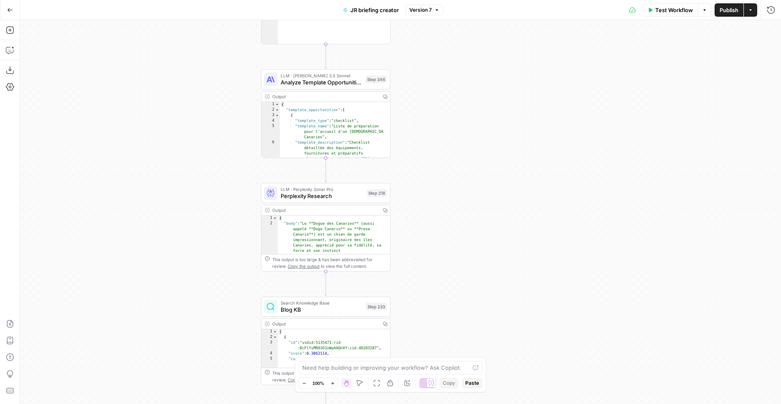
drag, startPoint x: 485, startPoint y: 90, endPoint x: 478, endPoint y: 170, distance: 80.6
click at [484, 81] on div "true false Workflow Set Inputs Inputs SEO Research Semrush Keyword Overview Ste…" at bounding box center [400, 212] width 761 height 384
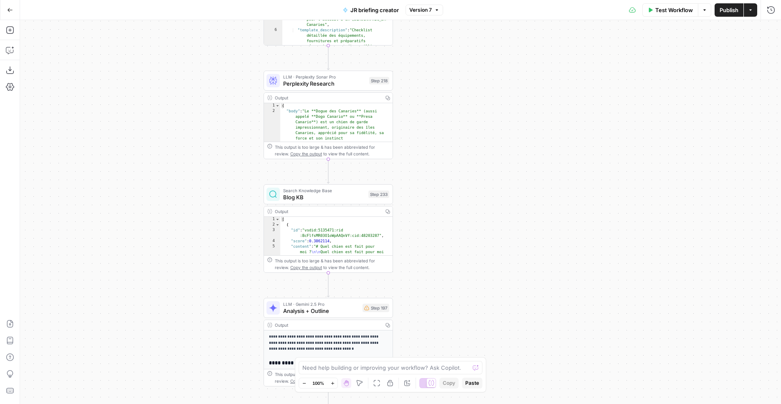
drag, startPoint x: 478, startPoint y: 165, endPoint x: 478, endPoint y: 121, distance: 44.3
click at [478, 100] on div "true false Workflow Set Inputs Inputs SEO Research Semrush Keyword Overview Ste…" at bounding box center [400, 212] width 761 height 384
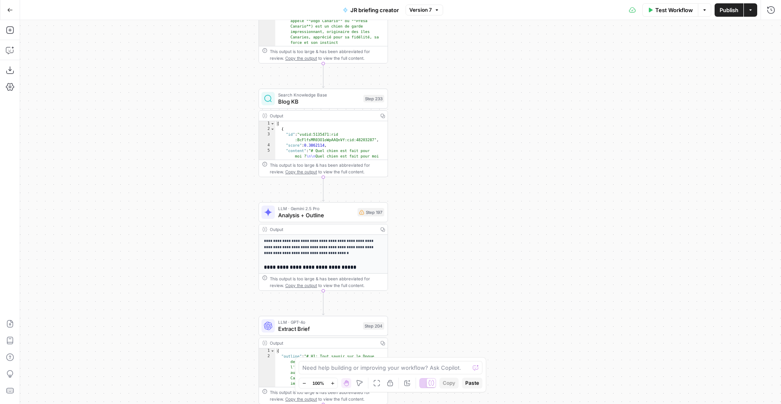
drag, startPoint x: 486, startPoint y: 159, endPoint x: 479, endPoint y: 72, distance: 87.2
click at [479, 72] on div "true false Workflow Set Inputs Inputs SEO Research Semrush Keyword Overview Ste…" at bounding box center [400, 212] width 761 height 384
click at [332, 213] on span "Analysis + Outline" at bounding box center [316, 215] width 76 height 8
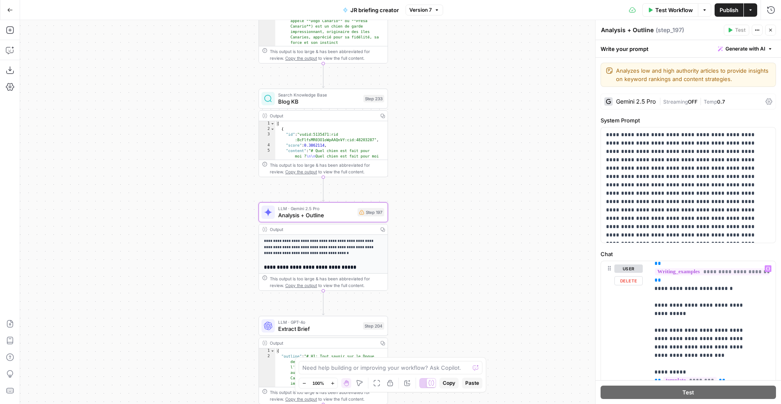
scroll to position [358, 0]
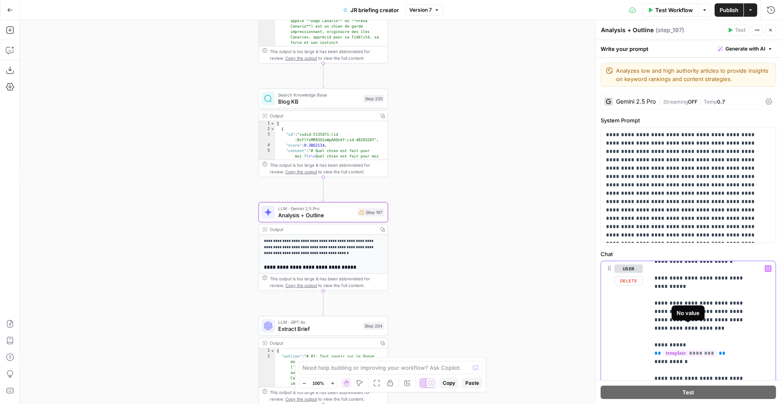
click at [690, 350] on span "********" at bounding box center [689, 353] width 53 height 7
click at [493, 331] on div "true false Workflow Set Inputs Inputs SEO Research Semrush Keyword Overview Ste…" at bounding box center [400, 212] width 761 height 384
click at [7, 32] on icon "button" at bounding box center [10, 30] width 8 height 8
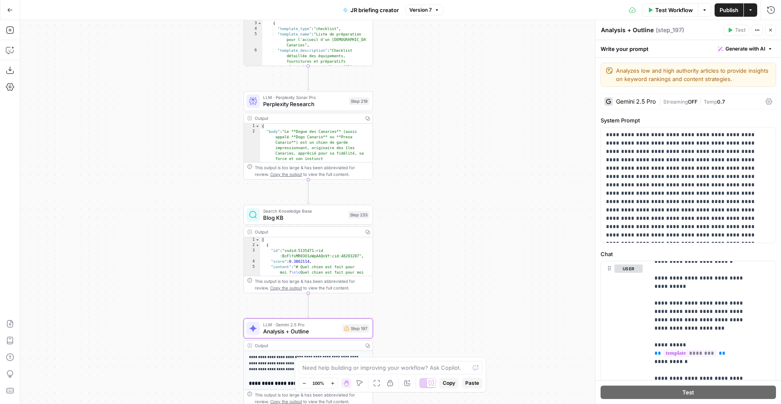
drag, startPoint x: 417, startPoint y: 224, endPoint x: 394, endPoint y: 186, distance: 44.4
click at [394, 186] on div "true false Workflow Set Inputs Inputs SEO Research Semrush Keyword Overview Ste…" at bounding box center [400, 212] width 761 height 384
click at [307, 217] on span "Blog KB" at bounding box center [304, 217] width 82 height 8
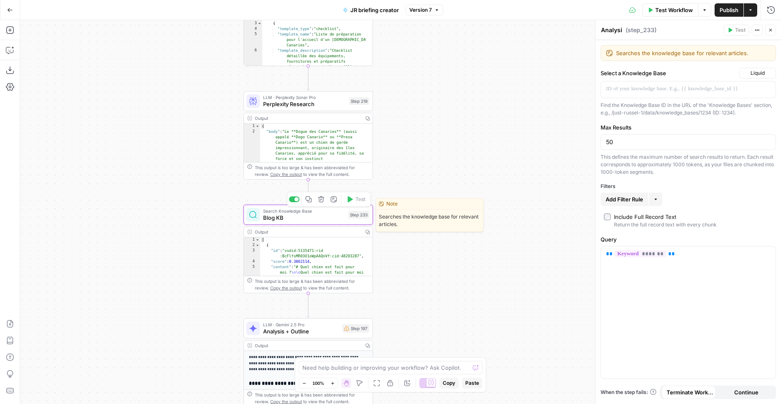
type textarea "Blog KB"
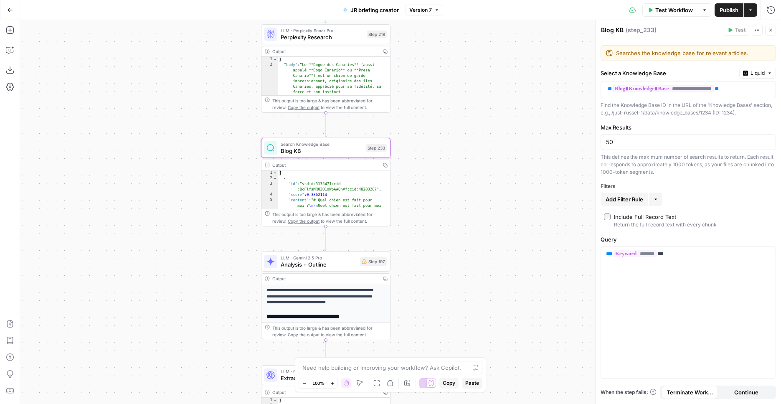
drag, startPoint x: 464, startPoint y: 218, endPoint x: 474, endPoint y: 170, distance: 49.2
click at [474, 170] on div "true false Workflow Set Inputs Inputs SEO Research Semrush Keyword Overview Ste…" at bounding box center [400, 212] width 761 height 384
click at [470, 170] on div "true false Workflow Set Inputs Inputs SEO Research Semrush Keyword Overview Ste…" at bounding box center [400, 212] width 761 height 384
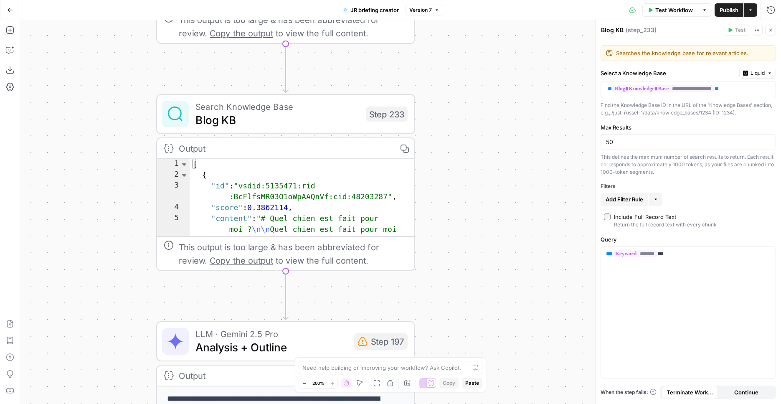
drag, startPoint x: 378, startPoint y: 150, endPoint x: 483, endPoint y: 137, distance: 105.1
click at [483, 137] on div "true false Workflow Set Inputs Inputs SEO Research Semrush Keyword Overview Ste…" at bounding box center [400, 212] width 761 height 384
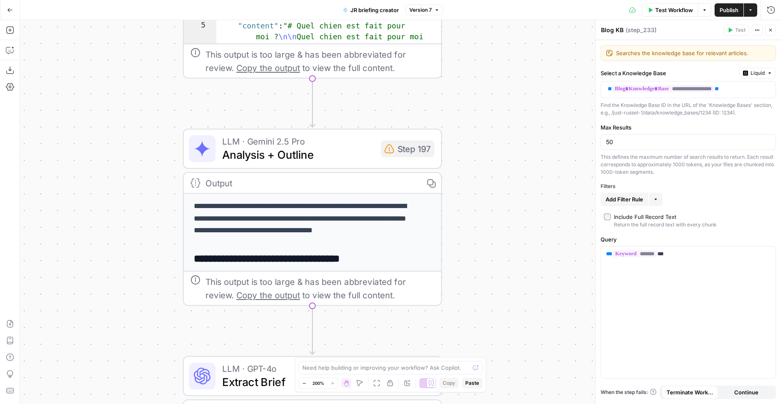
drag, startPoint x: 490, startPoint y: 214, endPoint x: 506, endPoint y: 67, distance: 147.6
click at [506, 67] on div "true false Workflow Set Inputs Inputs SEO Research Semrush Keyword Overview Ste…" at bounding box center [400, 212] width 761 height 384
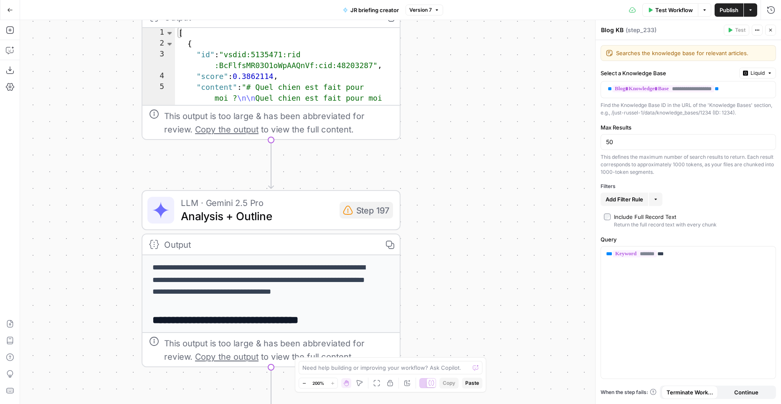
drag, startPoint x: 497, startPoint y: 140, endPoint x: 456, endPoint y: 197, distance: 70.0
click at [456, 197] on div "true false Workflow Set Inputs Inputs SEO Research Semrush Keyword Overview Ste…" at bounding box center [400, 212] width 761 height 384
drag, startPoint x: 463, startPoint y: 102, endPoint x: 466, endPoint y: 113, distance: 10.8
click at [466, 112] on div "true false Workflow Set Inputs Inputs SEO Research Semrush Keyword Overview Ste…" at bounding box center [400, 212] width 761 height 384
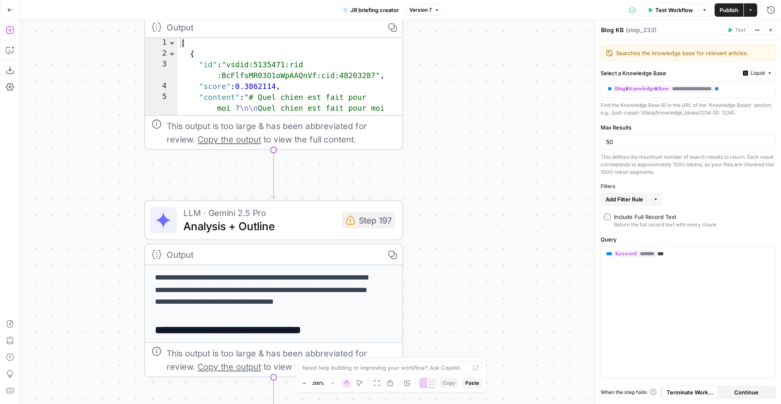
click at [9, 32] on icon "button" at bounding box center [10, 30] width 8 height 8
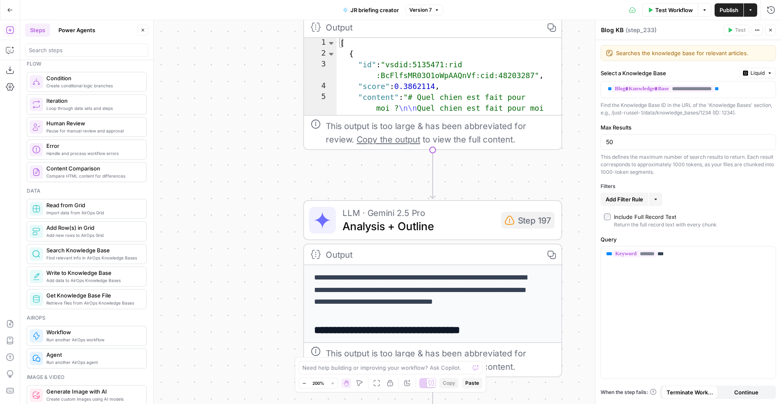
scroll to position [256, 0]
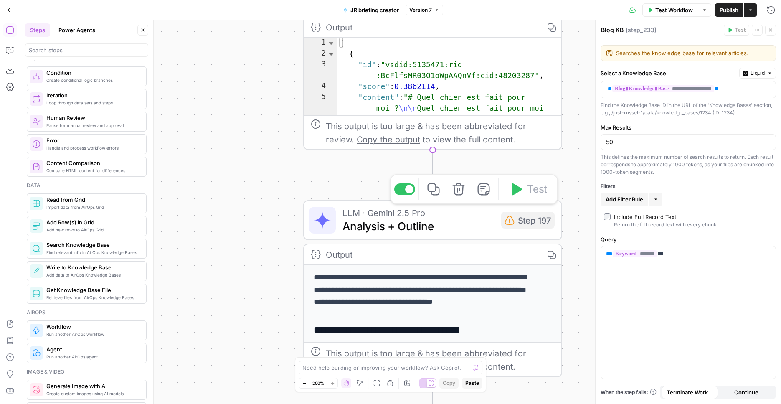
click at [442, 216] on span "LLM · Gemini 2.5 Pro" at bounding box center [419, 212] width 152 height 13
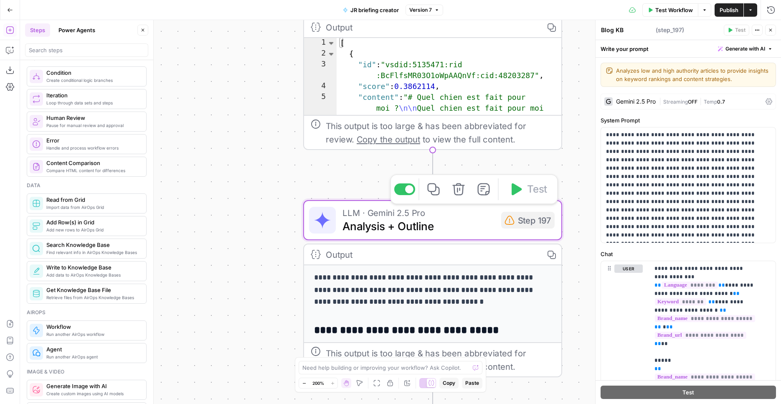
type textarea "Analysis + Outline"
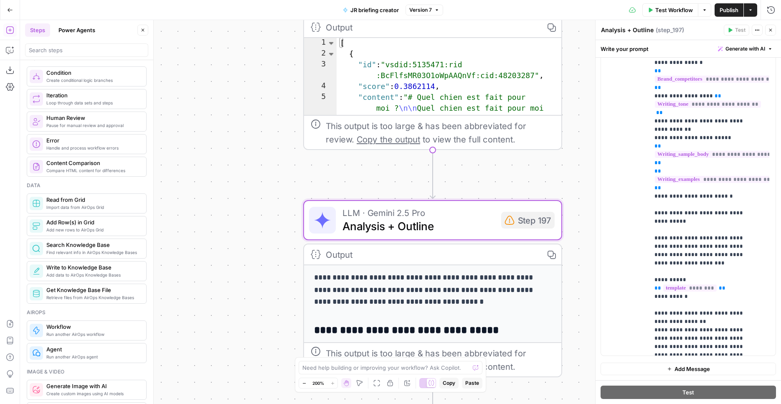
scroll to position [263, 0]
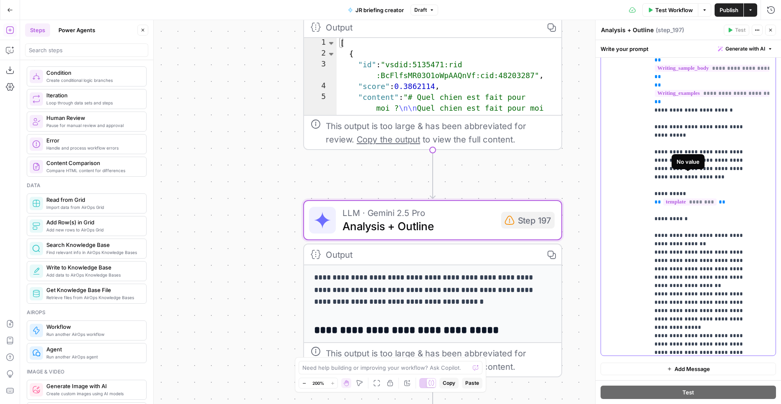
click at [703, 198] on span "********" at bounding box center [689, 201] width 53 height 7
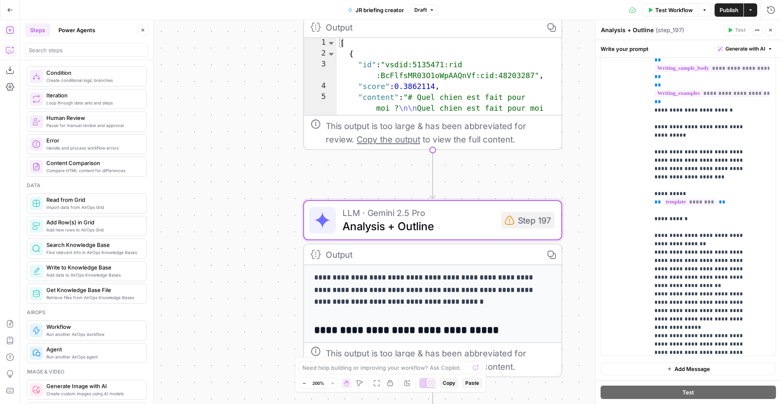
click at [11, 53] on icon "button" at bounding box center [10, 50] width 8 height 8
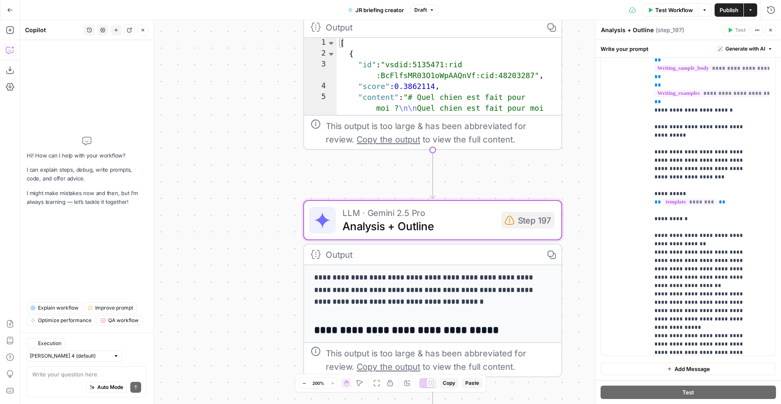
click at [76, 375] on textarea at bounding box center [86, 374] width 109 height 8
type textarea "Re"
click at [737, 49] on span "Generate with AI" at bounding box center [746, 49] width 40 height 8
click at [730, 91] on div "Improve your existing prompt" at bounding box center [728, 95] width 70 height 8
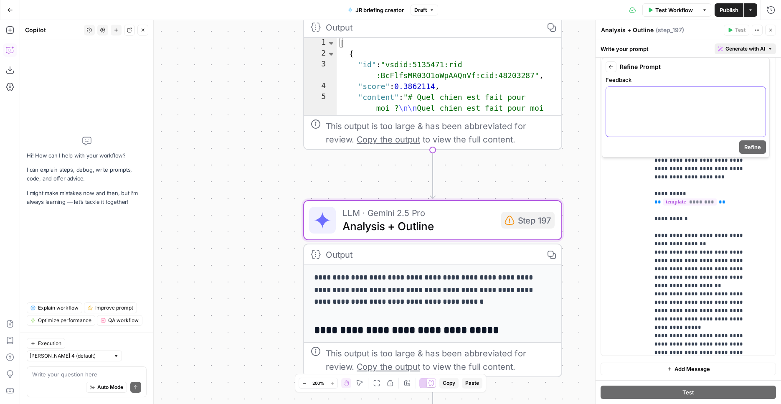
click at [676, 113] on div at bounding box center [686, 112] width 160 height 50
click at [753, 150] on span "Refine" at bounding box center [752, 147] width 17 height 8
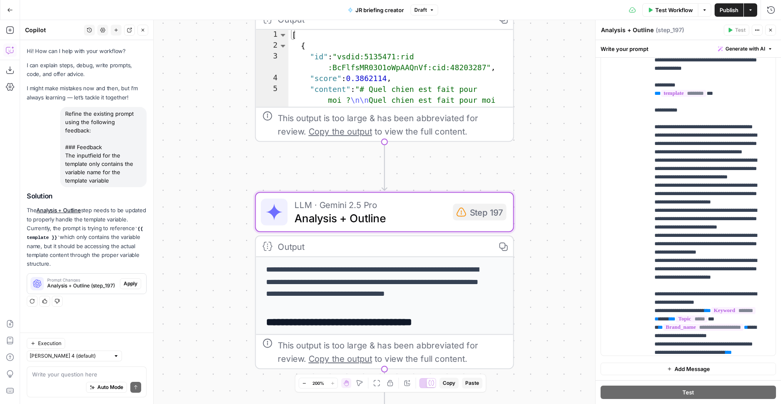
click at [129, 278] on button "Apply" at bounding box center [130, 283] width 21 height 11
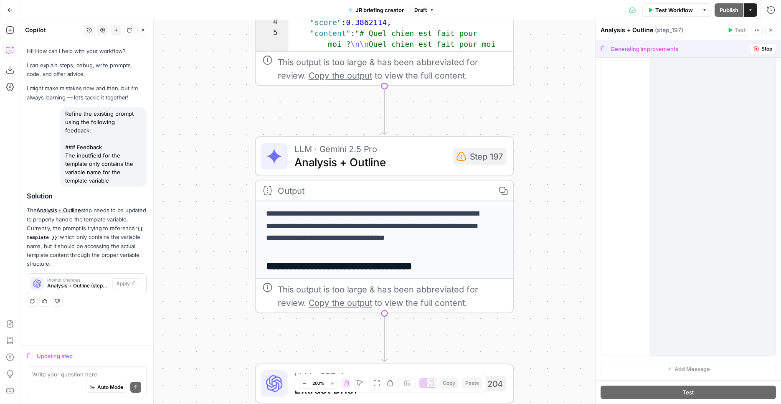
scroll to position [11498, 0]
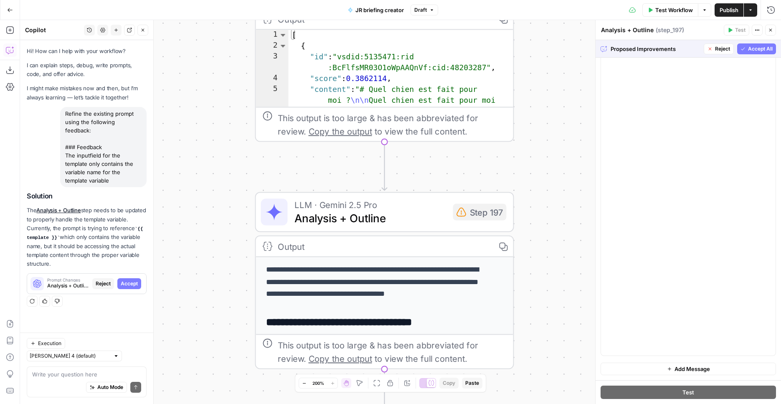
drag, startPoint x: 755, startPoint y: 54, endPoint x: 747, endPoint y: 13, distance: 41.7
click at [755, 53] on button "Accept All" at bounding box center [756, 48] width 39 height 11
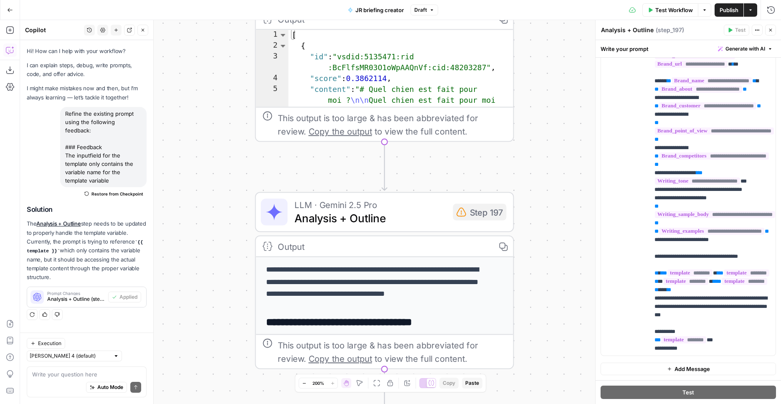
scroll to position [0, 0]
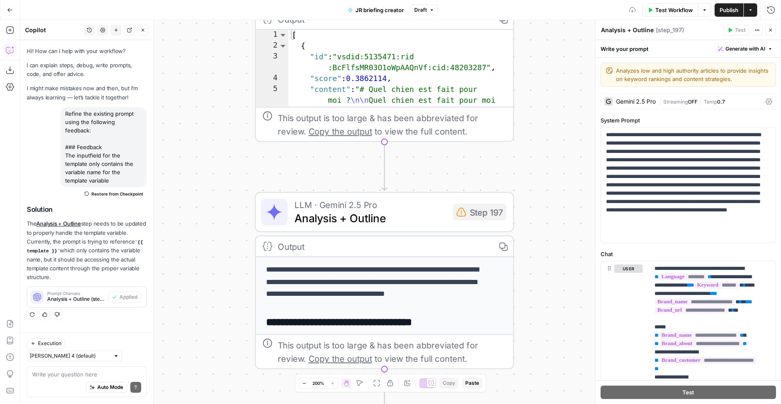
click at [735, 11] on span "Publish" at bounding box center [729, 10] width 19 height 8
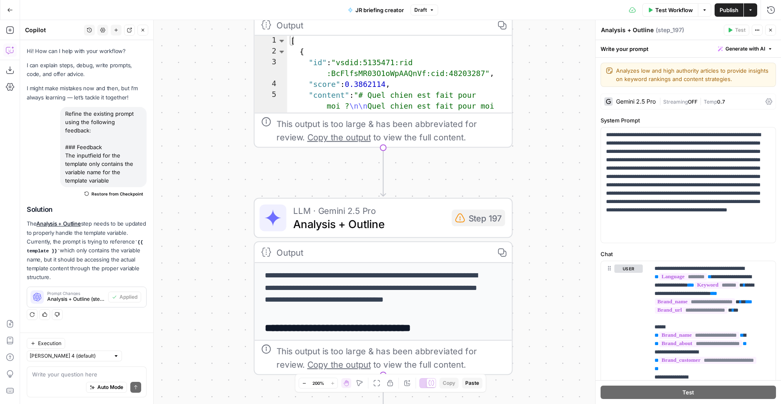
drag, startPoint x: 551, startPoint y: 61, endPoint x: 584, endPoint y: 349, distance: 289.8
click at [586, 404] on div "true false Workflow Set Inputs Inputs SEO Research Semrush Keyword Overview Ste…" at bounding box center [400, 212] width 761 height 384
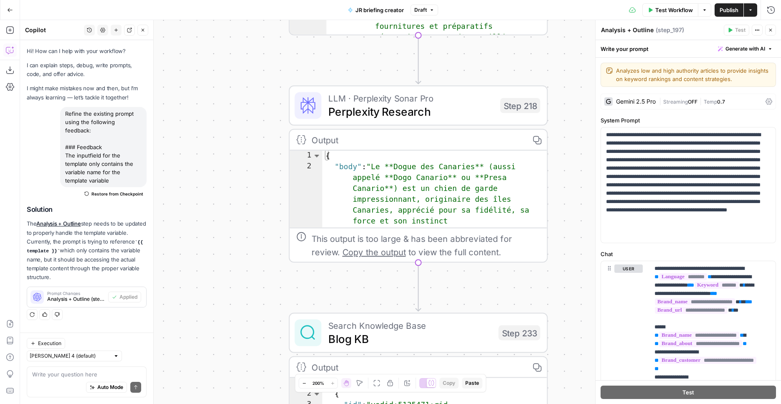
drag, startPoint x: 576, startPoint y: 97, endPoint x: 533, endPoint y: 361, distance: 267.6
click at [533, 368] on div "true false Workflow Set Inputs Inputs SEO Research Semrush Keyword Overview Ste…" at bounding box center [400, 212] width 761 height 384
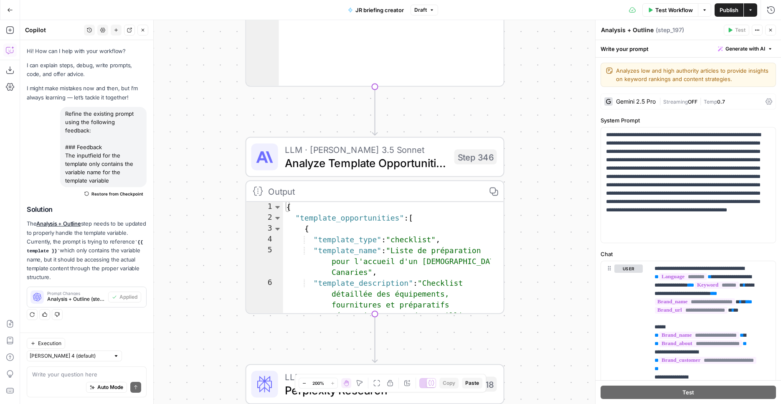
drag, startPoint x: 520, startPoint y: 124, endPoint x: 517, endPoint y: 404, distance: 279.1
click at [517, 404] on div "true false Workflow Set Inputs Inputs SEO Research Semrush Keyword Overview Ste…" at bounding box center [400, 212] width 761 height 384
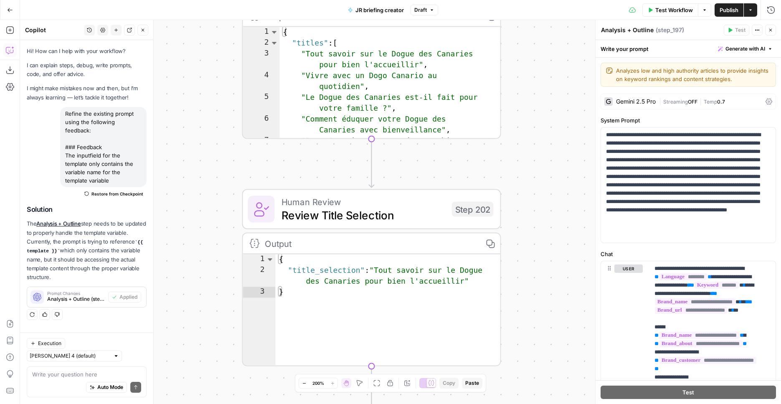
drag, startPoint x: 550, startPoint y: 105, endPoint x: 516, endPoint y: 404, distance: 301.0
click at [516, 404] on div "true false Workflow Set Inputs Inputs SEO Research Semrush Keyword Overview Ste…" at bounding box center [400, 212] width 761 height 384
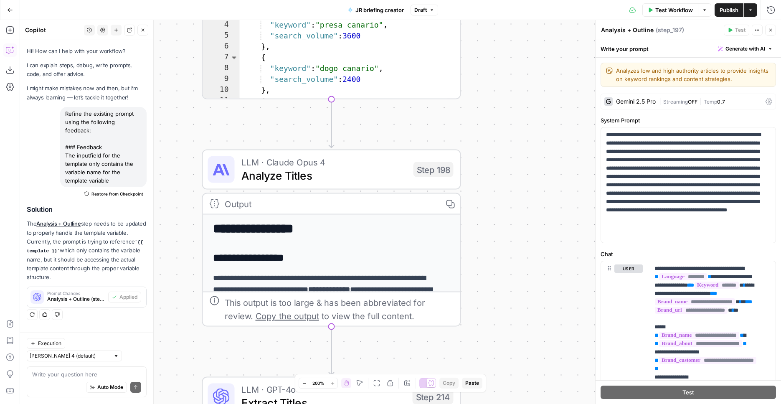
drag, startPoint x: 511, startPoint y: 200, endPoint x: 513, endPoint y: 216, distance: 16.4
click at [513, 323] on div "true false Workflow Set Inputs Inputs SEO Research Semrush Keyword Overview Ste…" at bounding box center [400, 212] width 761 height 384
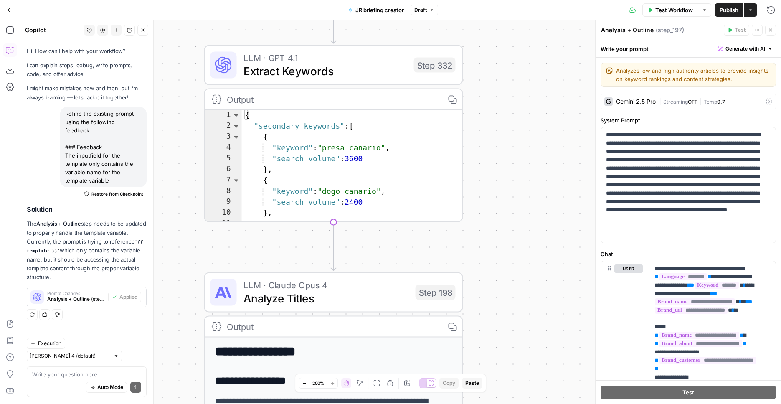
drag, startPoint x: 507, startPoint y: 46, endPoint x: 516, endPoint y: 271, distance: 225.4
click at [516, 271] on div "true false Workflow Set Inputs Inputs SEO Research Semrush Keyword Overview Ste…" at bounding box center [400, 212] width 761 height 384
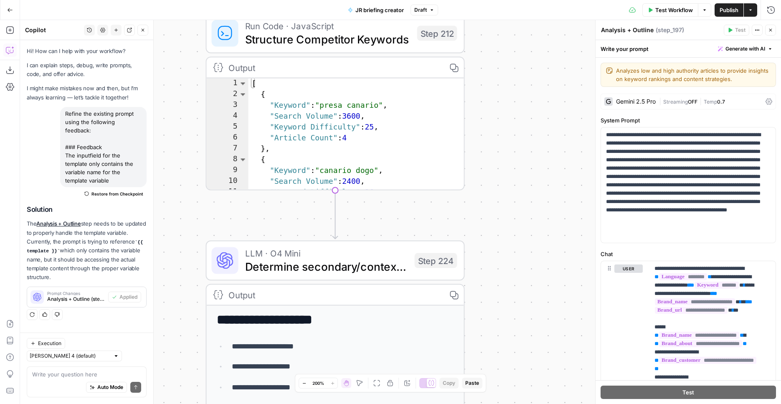
drag, startPoint x: 529, startPoint y: 59, endPoint x: 547, endPoint y: 19, distance: 44.3
click at [524, 299] on div "true false Workflow Set Inputs Inputs SEO Research Semrush Keyword Overview Ste…" at bounding box center [400, 212] width 761 height 384
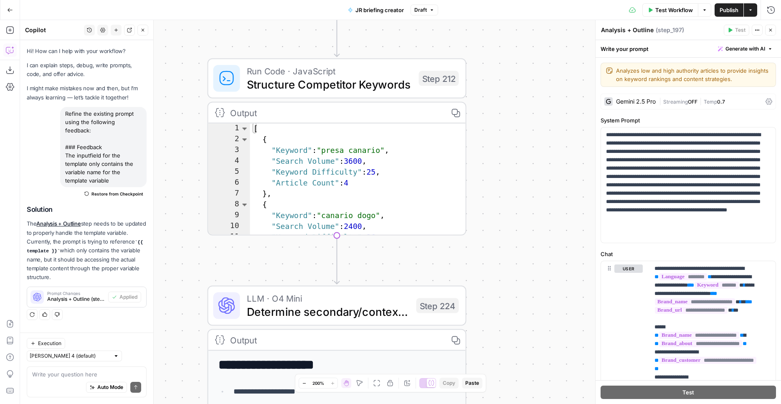
drag, startPoint x: 525, startPoint y: 78, endPoint x: 539, endPoint y: 339, distance: 261.5
click at [530, 404] on div "true false Workflow Set Inputs Inputs SEO Research Semrush Keyword Overview Ste…" at bounding box center [400, 212] width 761 height 384
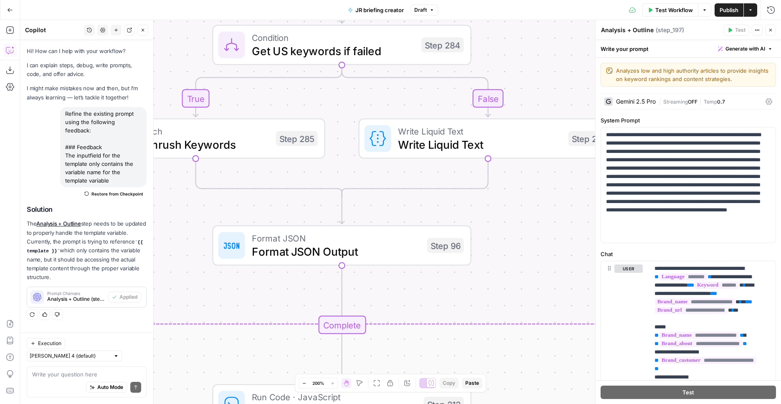
drag, startPoint x: 551, startPoint y: 150, endPoint x: 548, endPoint y: 316, distance: 165.5
click at [548, 316] on div "true false Workflow Set Inputs Inputs SEO Research Semrush Keyword Overview Ste…" at bounding box center [400, 212] width 761 height 384
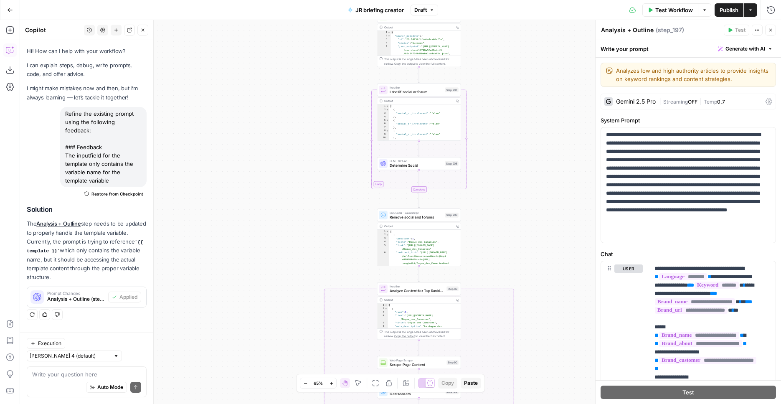
drag, startPoint x: 574, startPoint y: 94, endPoint x: 513, endPoint y: 402, distance: 314.0
click at [513, 404] on div "true false Workflow Set Inputs Inputs SEO Research Semrush Keyword Overview Ste…" at bounding box center [400, 212] width 761 height 384
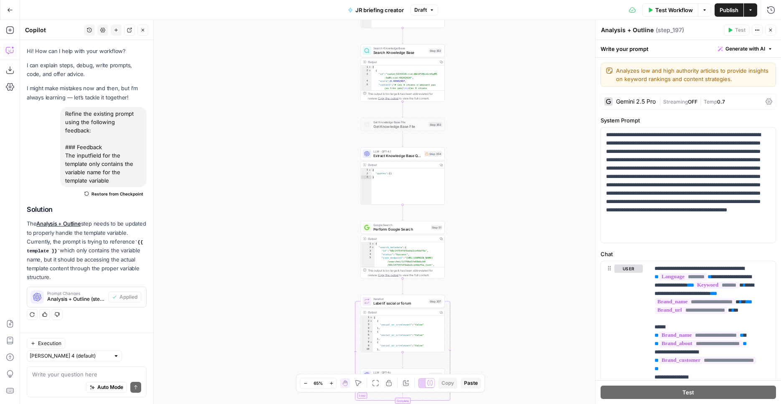
drag, startPoint x: 492, startPoint y: 231, endPoint x: 493, endPoint y: 389, distance: 158.8
click at [493, 389] on div "true false Workflow Set Inputs Inputs SEO Research Semrush Keyword Overview Ste…" at bounding box center [400, 212] width 761 height 384
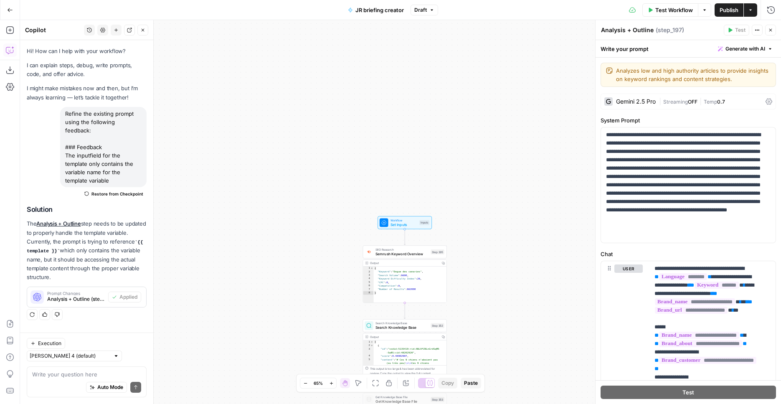
drag, startPoint x: 483, startPoint y: 312, endPoint x: 495, endPoint y: 340, distance: 30.3
click at [490, 404] on div "true false Workflow Set Inputs Inputs SEO Research Semrush Keyword Overview Ste…" at bounding box center [400, 212] width 761 height 384
click at [488, 190] on div "true false Workflow Set Inputs Inputs SEO Research Semrush Keyword Overview Ste…" at bounding box center [400, 212] width 761 height 384
click at [399, 262] on span "Semrush Keyword Overview" at bounding box center [405, 259] width 53 height 5
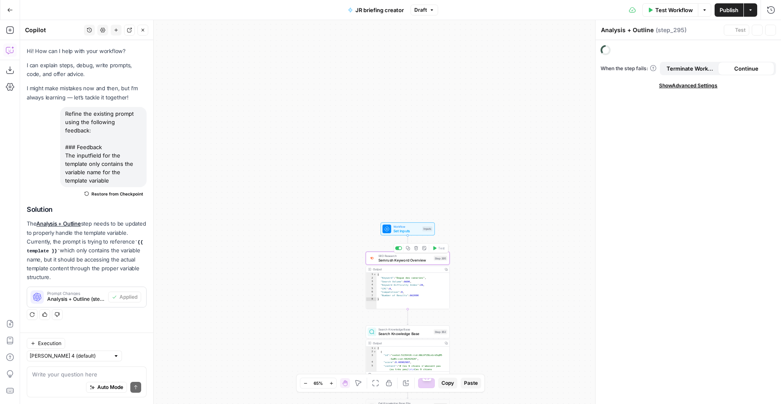
type textarea "Semrush Keyword Overview"
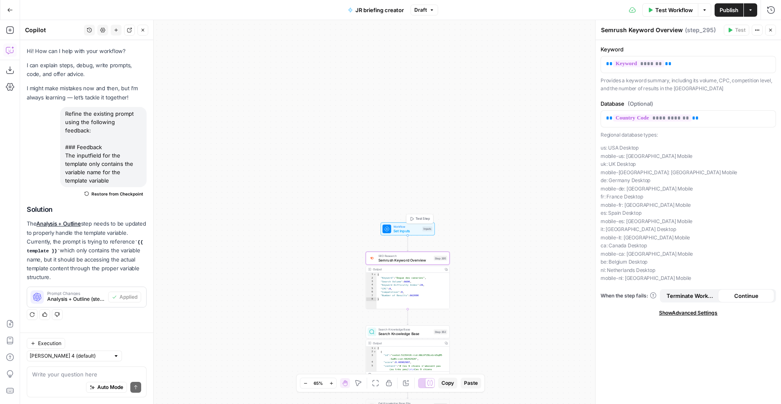
click at [402, 224] on div "Workflow Set Inputs Inputs Test Step" at bounding box center [408, 228] width 54 height 13
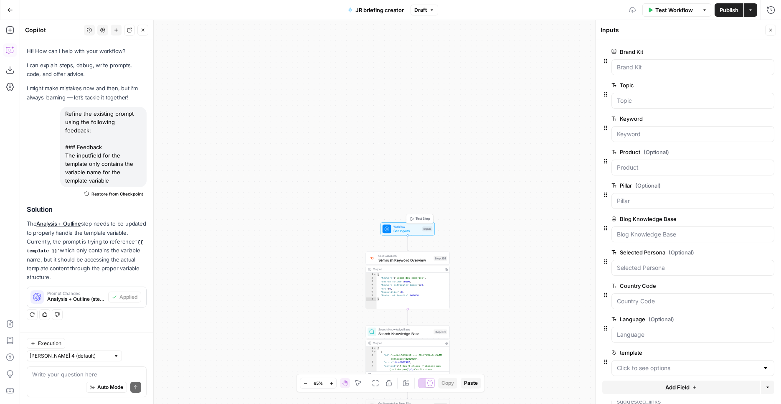
scroll to position [41, 0]
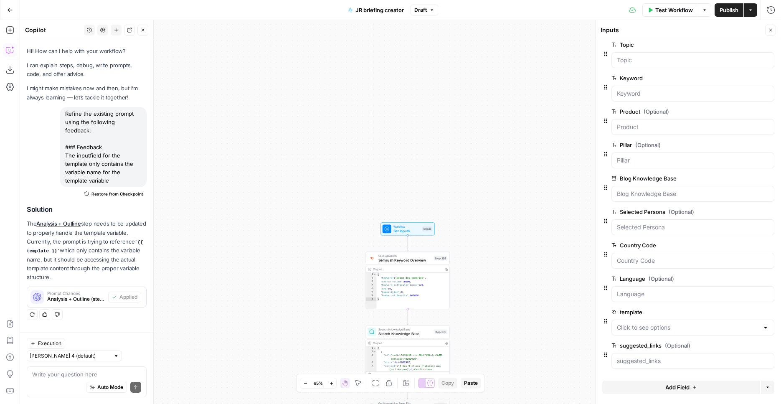
click at [716, 332] on div at bounding box center [693, 328] width 163 height 16
click at [734, 312] on span "edit field" at bounding box center [743, 312] width 18 height 7
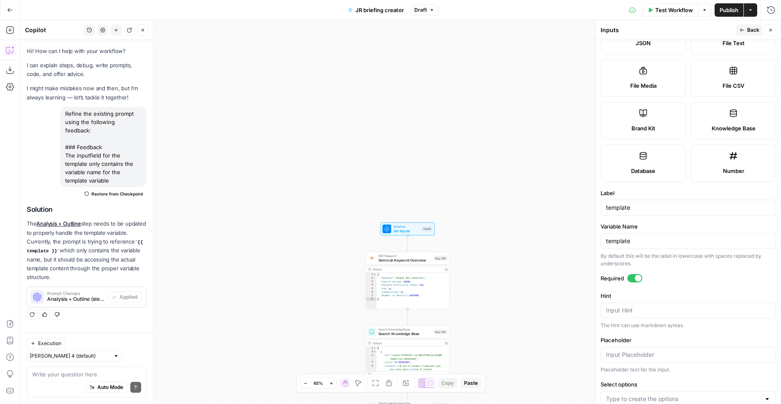
scroll to position [0, 0]
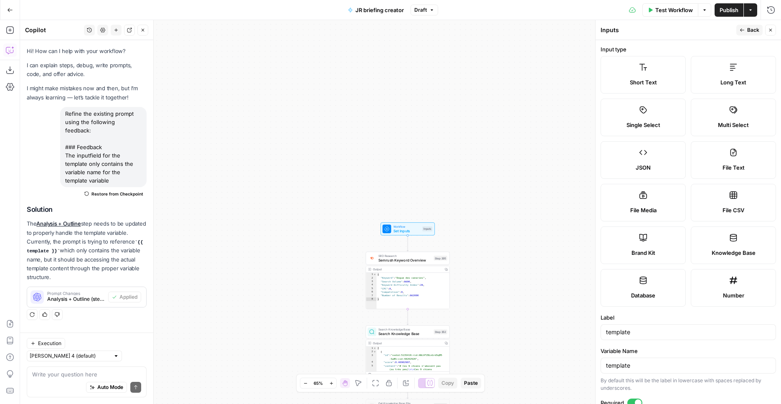
click at [653, 80] on span "Short Text" at bounding box center [643, 82] width 27 height 8
click at [745, 29] on button "Back" at bounding box center [750, 30] width 26 height 11
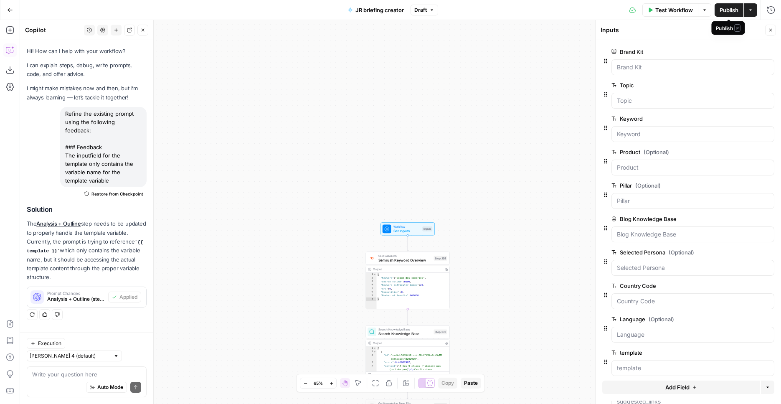
click at [729, 12] on span "Publish" at bounding box center [729, 10] width 19 height 8
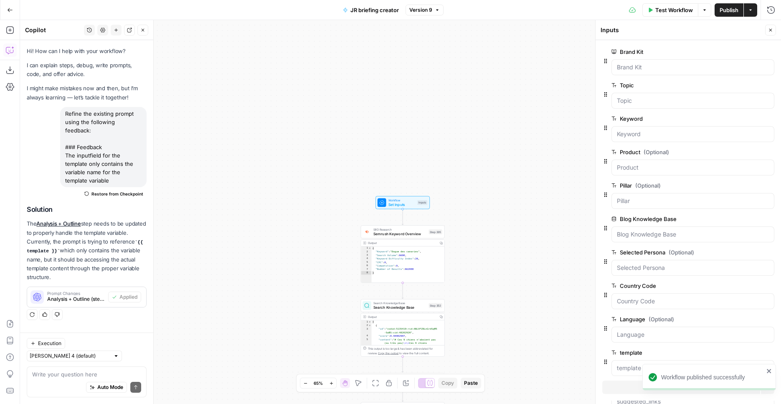
drag, startPoint x: 324, startPoint y: 231, endPoint x: 280, endPoint y: -35, distance: 268.9
click at [280, 20] on div "true false Workflow Set Inputs Inputs SEO Research Semrush Keyword Overview Ste…" at bounding box center [400, 212] width 761 height 384
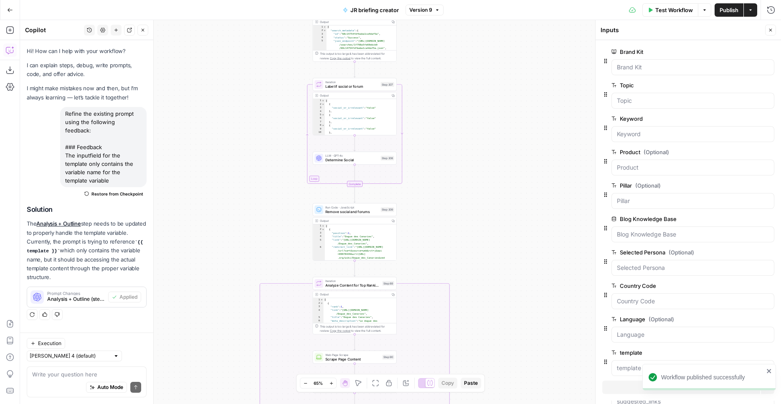
drag, startPoint x: 275, startPoint y: 221, endPoint x: 262, endPoint y: 91, distance: 130.2
click at [270, 20] on div "true false Workflow Set Inputs Inputs SEO Research Semrush Keyword Overview Ste…" at bounding box center [400, 212] width 761 height 384
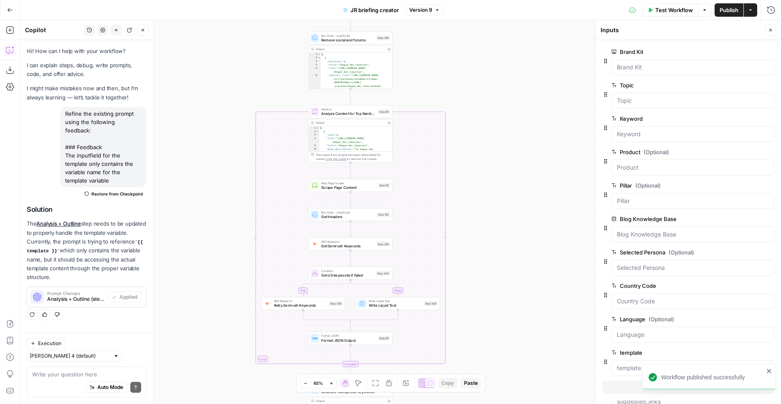
drag, startPoint x: 253, startPoint y: 222, endPoint x: 249, endPoint y: 50, distance: 172.2
click at [249, 50] on div "true false Workflow Set Inputs Inputs SEO Research Semrush Keyword Overview Ste…" at bounding box center [400, 212] width 761 height 384
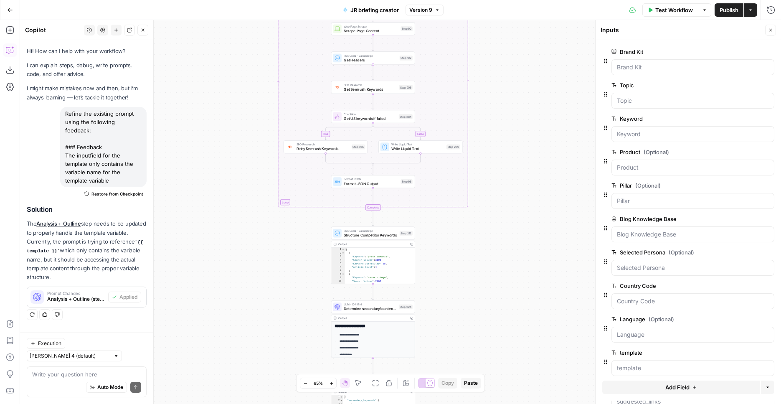
drag, startPoint x: 212, startPoint y: 99, endPoint x: 226, endPoint y: -35, distance: 135.3
click at [226, 20] on div "true false Workflow Set Inputs Inputs SEO Research Semrush Keyword Overview Ste…" at bounding box center [400, 212] width 761 height 384
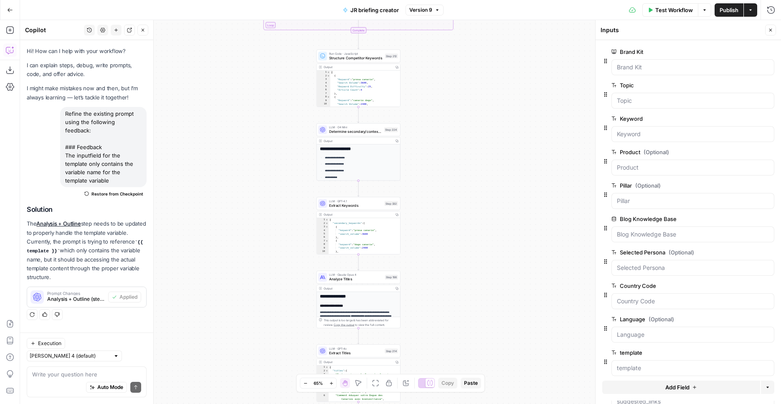
drag, startPoint x: 276, startPoint y: 224, endPoint x: 261, endPoint y: 53, distance: 171.9
click at [262, 47] on div "true false Workflow Set Inputs Inputs SEO Research Semrush Keyword Overview Ste…" at bounding box center [400, 212] width 761 height 384
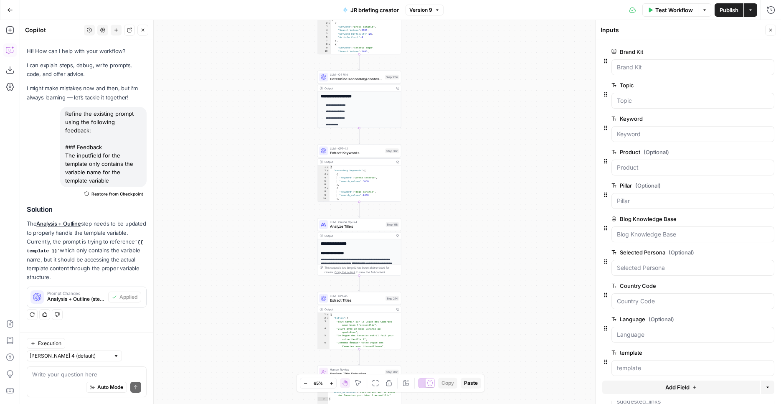
drag, startPoint x: 294, startPoint y: 217, endPoint x: 295, endPoint y: 165, distance: 52.6
click at [295, 165] on div "true false Workflow Set Inputs Inputs SEO Research Semrush Keyword Overview Ste…" at bounding box center [400, 212] width 761 height 384
click at [371, 222] on span "LLM · Claude Opus 4" at bounding box center [356, 221] width 53 height 4
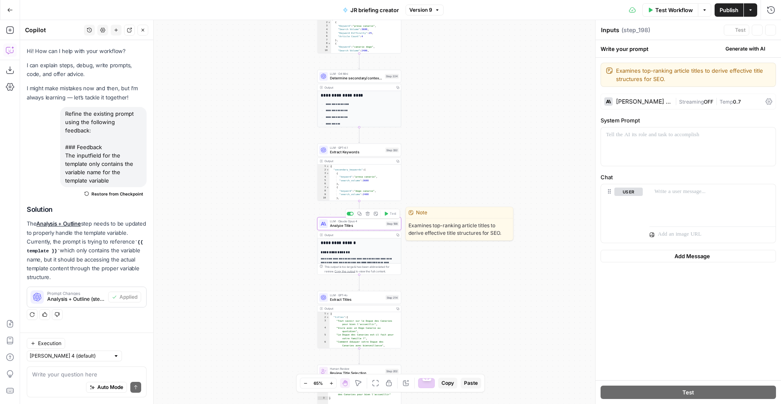
type textarea "Analyze Titles"
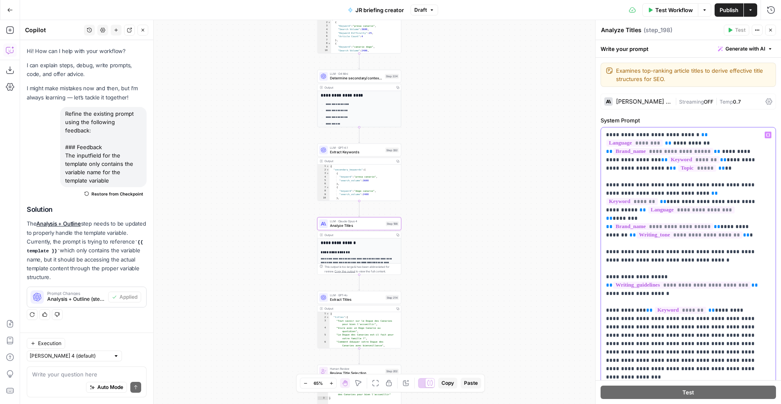
click at [662, 231] on span "**********" at bounding box center [690, 234] width 106 height 7
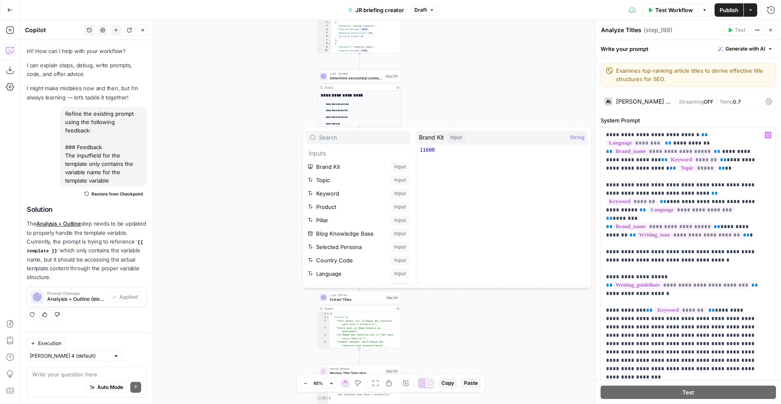
click at [486, 80] on div "true false Workflow Set Inputs Inputs SEO Research Semrush Keyword Overview Ste…" at bounding box center [400, 212] width 761 height 384
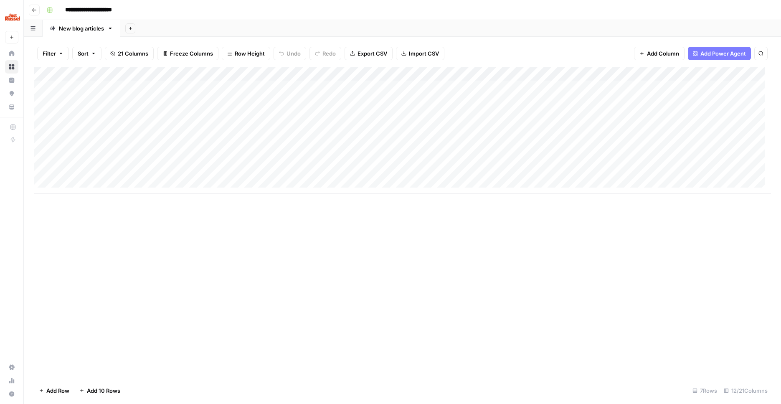
click at [695, 169] on div "Add Column" at bounding box center [402, 130] width 737 height 127
click at [321, 172] on div "Add Column" at bounding box center [402, 130] width 737 height 127
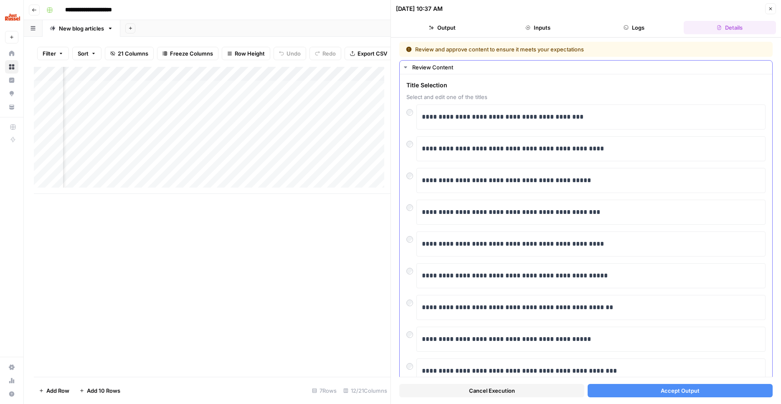
scroll to position [63, 0]
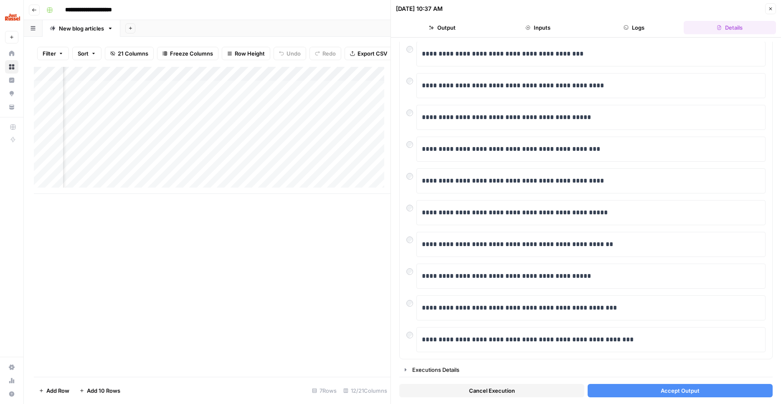
click at [675, 389] on span "Accept Output" at bounding box center [680, 390] width 39 height 8
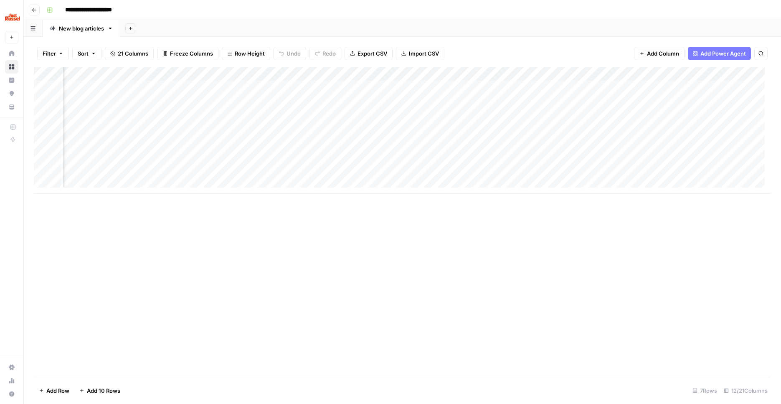
scroll to position [0, 342]
click at [377, 170] on div "Add Column" at bounding box center [402, 130] width 737 height 127
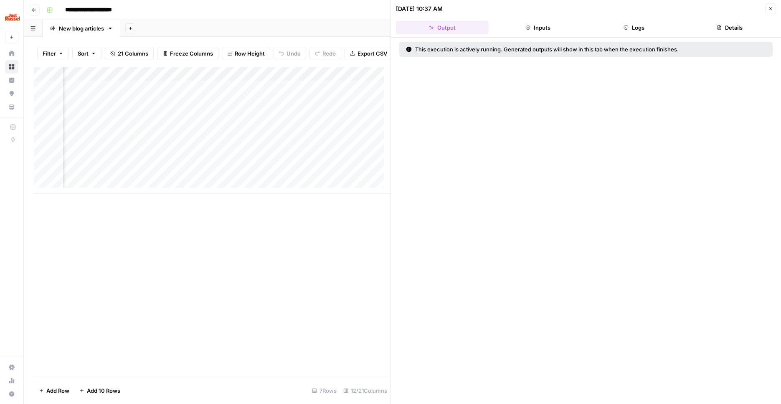
click at [550, 22] on button "Inputs" at bounding box center [538, 27] width 93 height 13
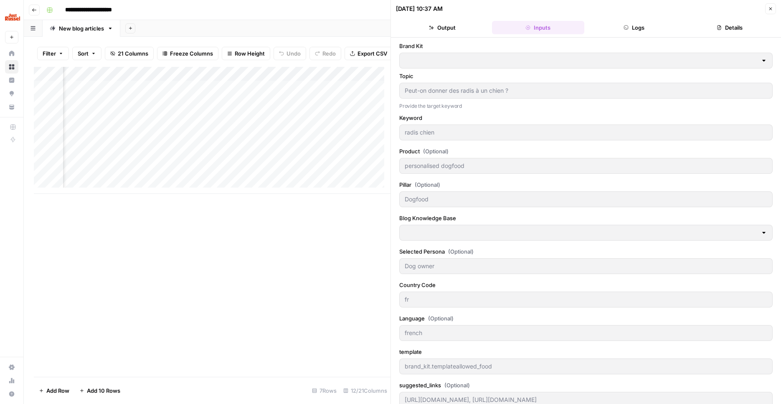
type input "Just Russel - [GEOGRAPHIC_DATA]-FR"
type input "XML sitemap FR .fr"
click at [597, 29] on button "Logs" at bounding box center [634, 27] width 93 height 13
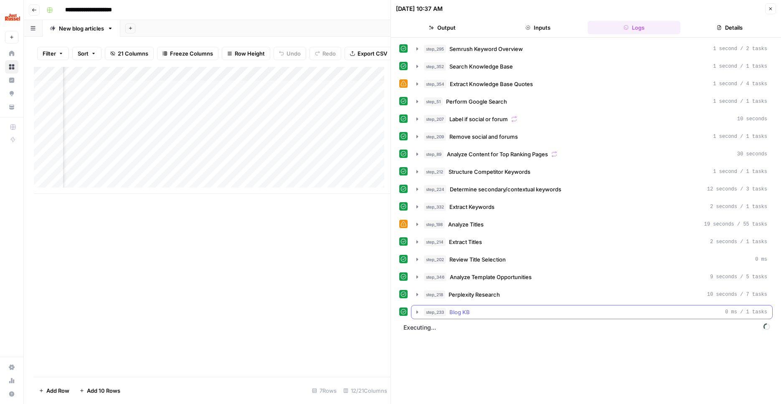
click at [483, 312] on div "step_233 Blog KB 0 ms / 1 tasks" at bounding box center [595, 312] width 343 height 8
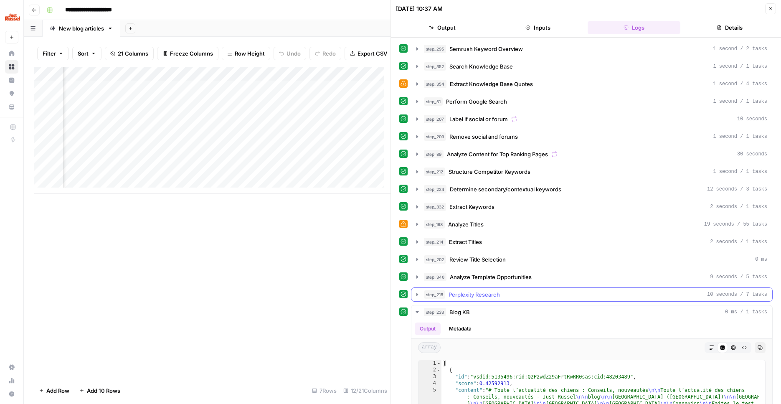
click at [483, 298] on span "Perplexity Research" at bounding box center [474, 294] width 51 height 8
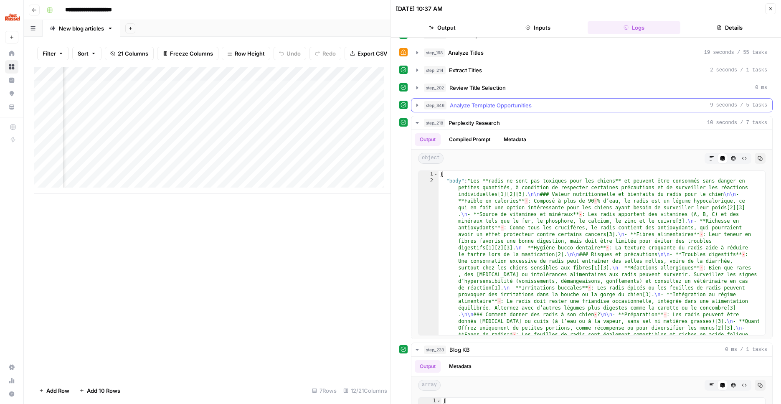
scroll to position [167, 0]
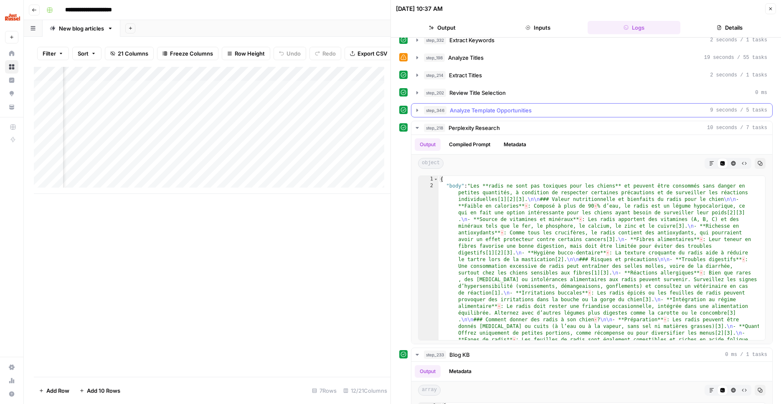
click at [502, 109] on span "Analyze Template Opportunities" at bounding box center [491, 110] width 82 height 8
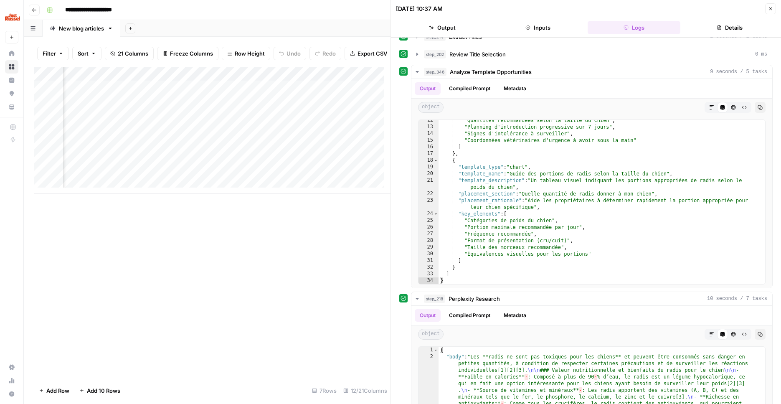
scroll to position [157, 0]
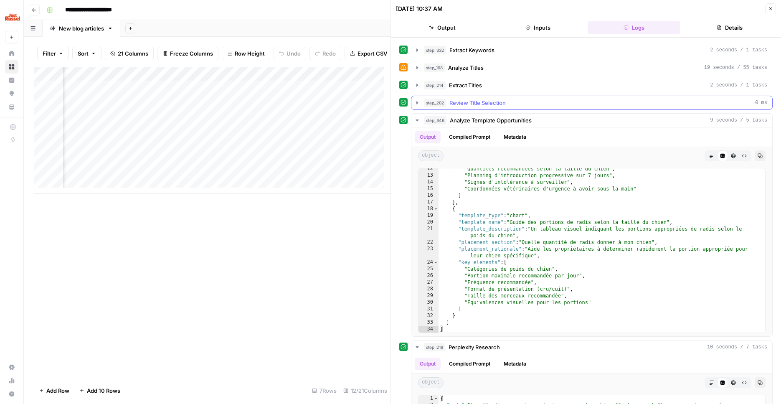
click at [490, 100] on span "Review Title Selection" at bounding box center [478, 103] width 56 height 8
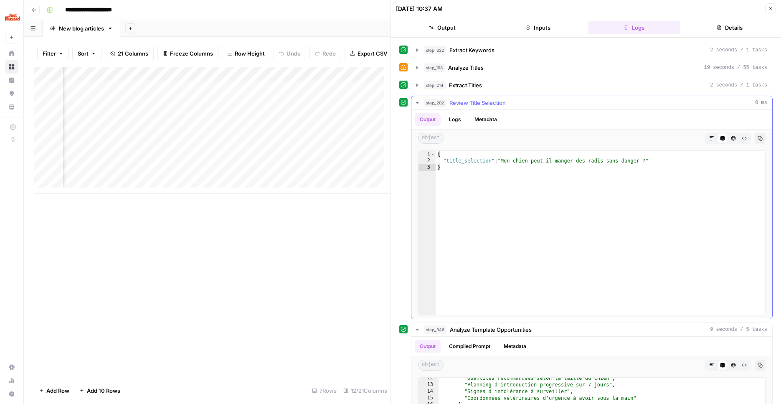
click at [490, 102] on span "Review Title Selection" at bounding box center [478, 103] width 56 height 8
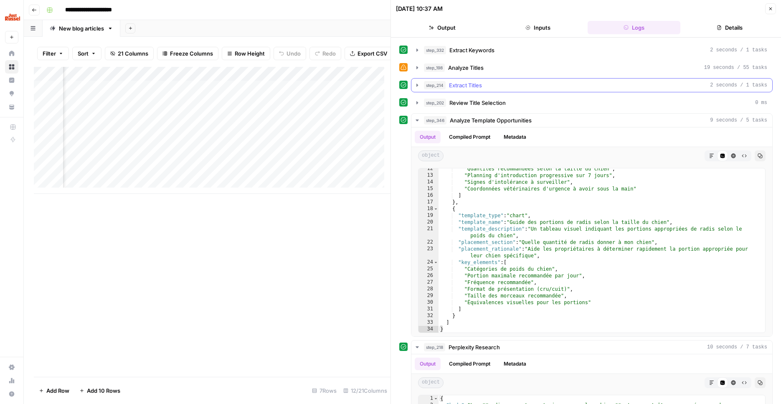
click at [489, 88] on div "step_214 Extract Titles 2 seconds / 1 tasks" at bounding box center [595, 85] width 343 height 8
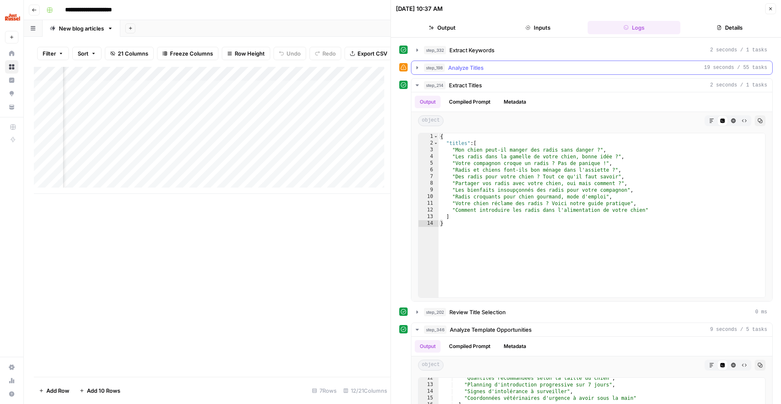
click at [499, 74] on div "step_198 Analyze Titles 19 seconds / 55 tasks" at bounding box center [592, 68] width 362 height 14
click at [498, 64] on div "step_198 Analyze Titles 19 seconds / 55 tasks" at bounding box center [595, 68] width 343 height 8
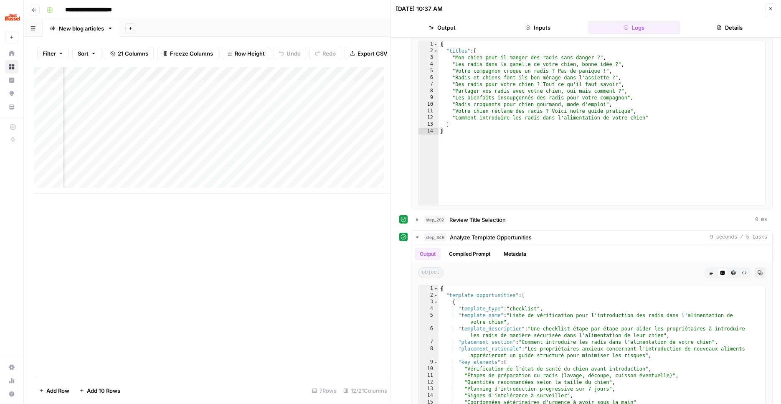
scroll to position [419, 0]
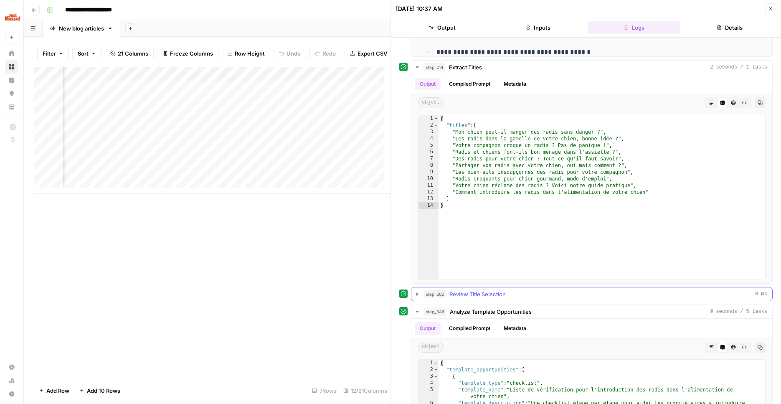
click at [499, 290] on button "step_202 Review Title Selection 0 ms" at bounding box center [592, 293] width 361 height 13
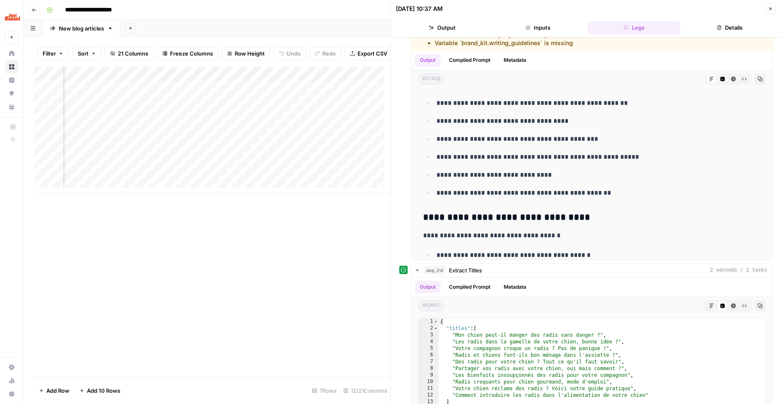
scroll to position [125, 0]
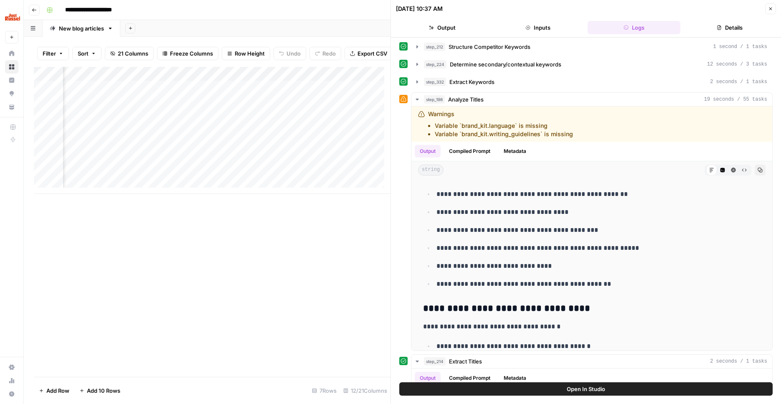
click at [771, 6] on button "Close" at bounding box center [770, 8] width 11 height 11
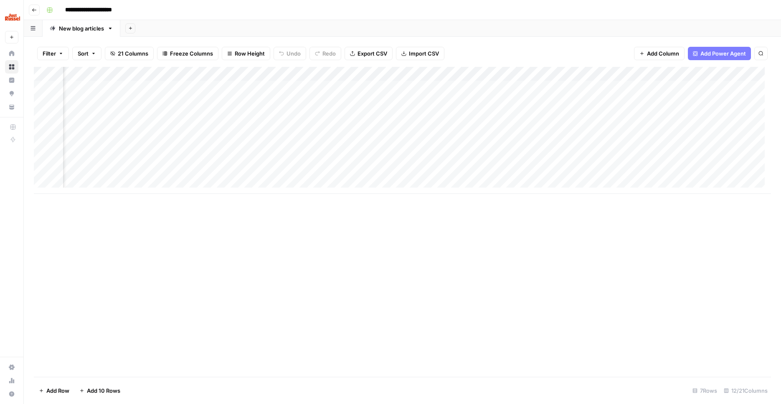
click at [590, 171] on div "Add Column" at bounding box center [402, 130] width 737 height 127
click at [566, 170] on div "Add Column" at bounding box center [402, 130] width 737 height 127
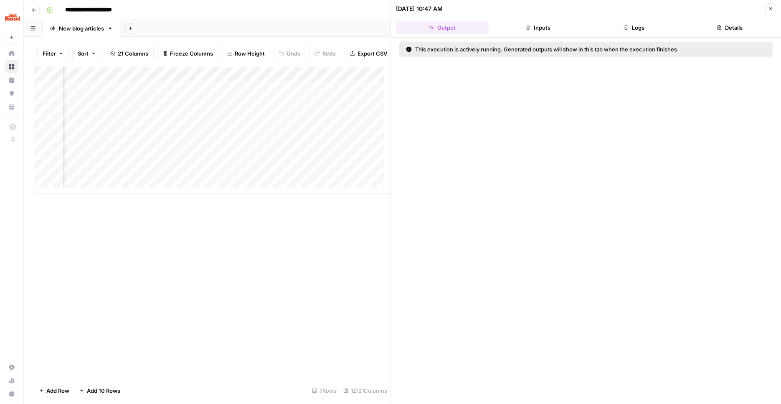
click at [624, 24] on button "Logs" at bounding box center [634, 27] width 93 height 13
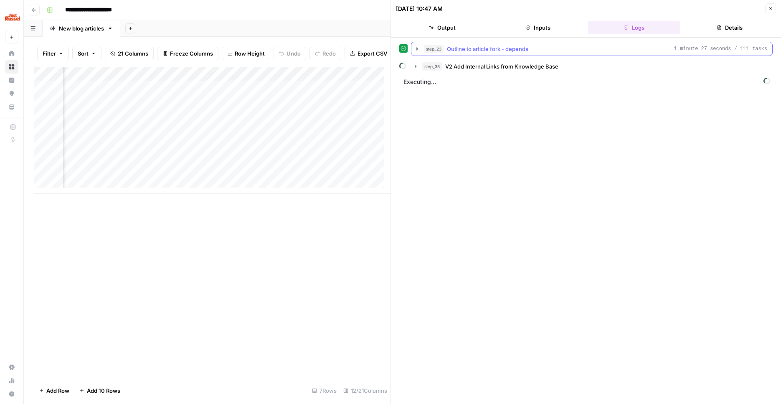
click at [570, 53] on button "step_23 Outline to article fork - depends 1 minute 27 seconds / 111 tasks" at bounding box center [592, 48] width 361 height 13
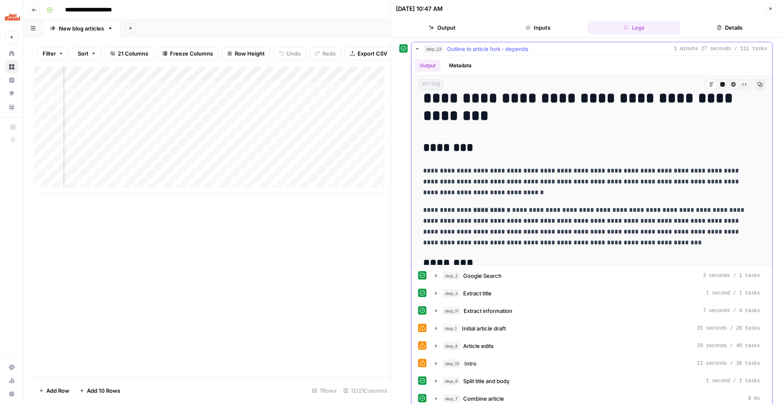
scroll to position [42, 0]
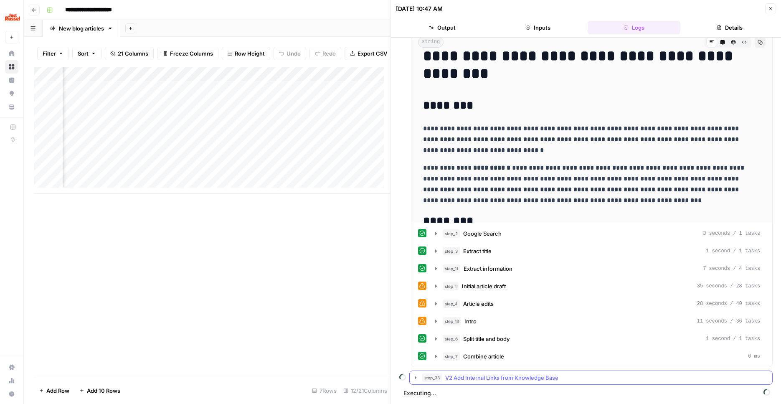
click at [490, 373] on button "step_33 V2 Add Internal Links from Knowledge Base" at bounding box center [591, 377] width 363 height 13
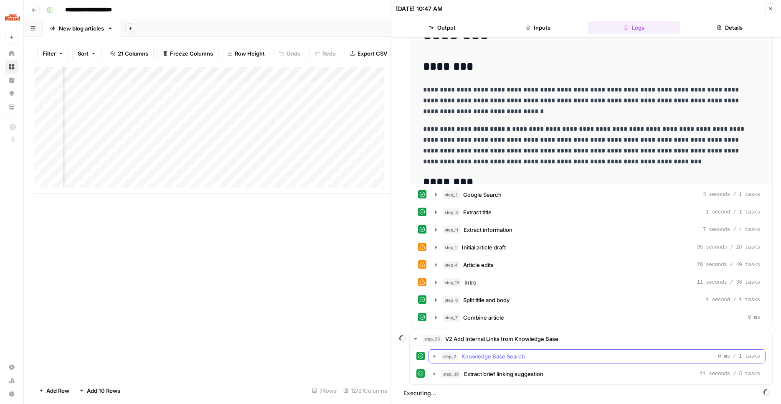
click at [499, 358] on span "Knowledge Base Search" at bounding box center [494, 356] width 64 height 8
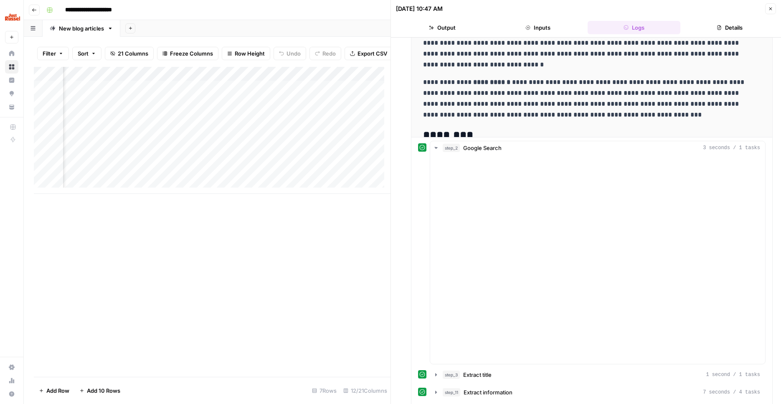
scroll to position [80, 0]
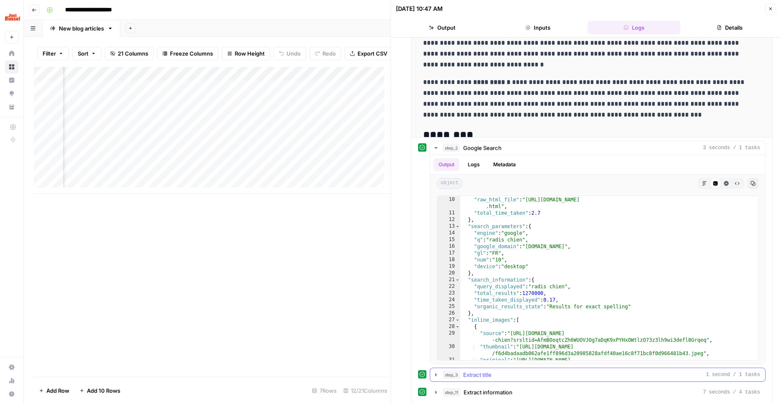
click at [511, 371] on div "step_3 Extract title 1 second / 1 tasks" at bounding box center [602, 375] width 318 height 8
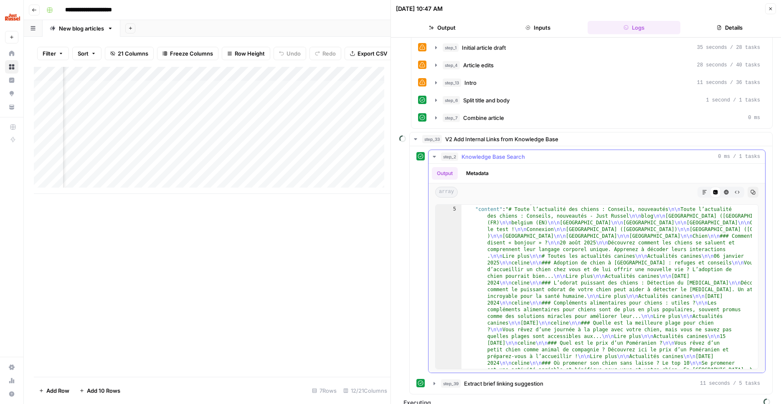
scroll to position [5, 0]
click at [483, 142] on span "V2 Add Internal Links from Knowledge Base" at bounding box center [501, 139] width 113 height 8
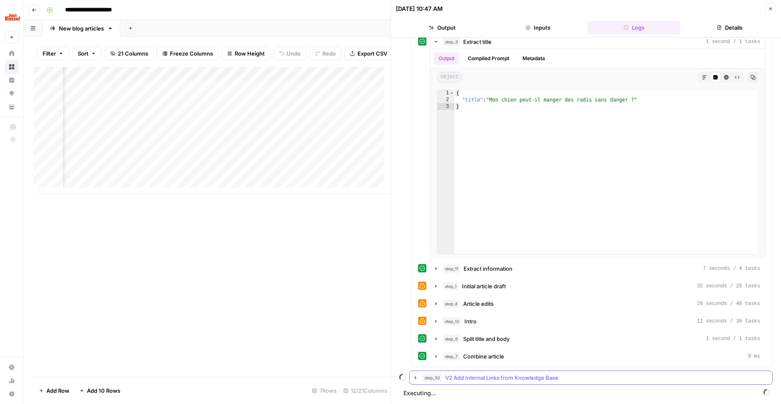
click at [517, 376] on span "V2 Add Internal Links from Knowledge Base" at bounding box center [501, 377] width 113 height 8
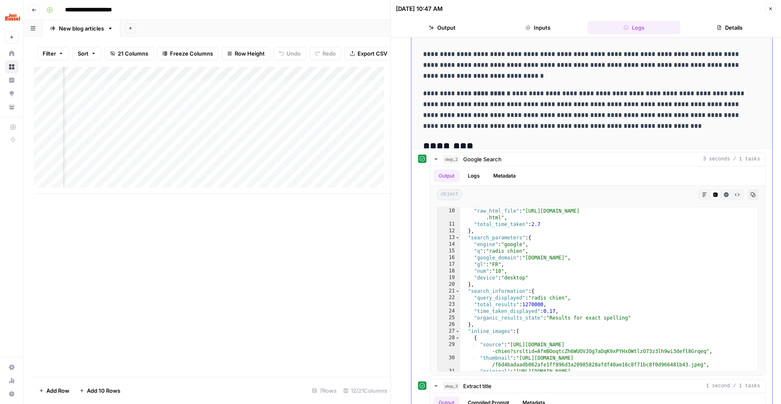
scroll to position [0, 0]
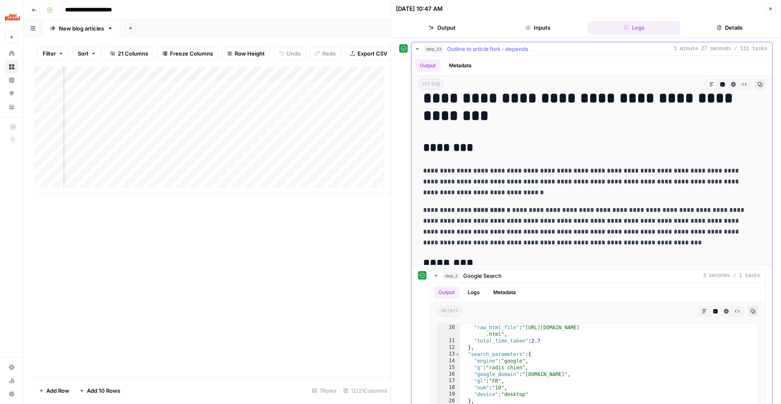
click at [497, 47] on span "Outline to article fork - depends" at bounding box center [487, 49] width 81 height 8
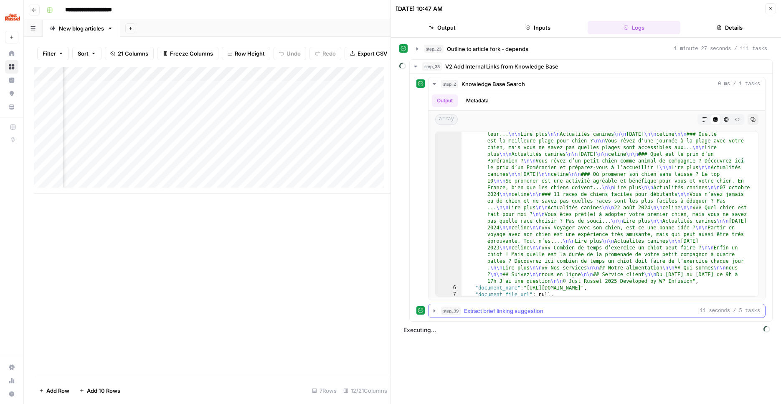
click at [503, 314] on span "Extract brief linking suggestion" at bounding box center [503, 311] width 79 height 8
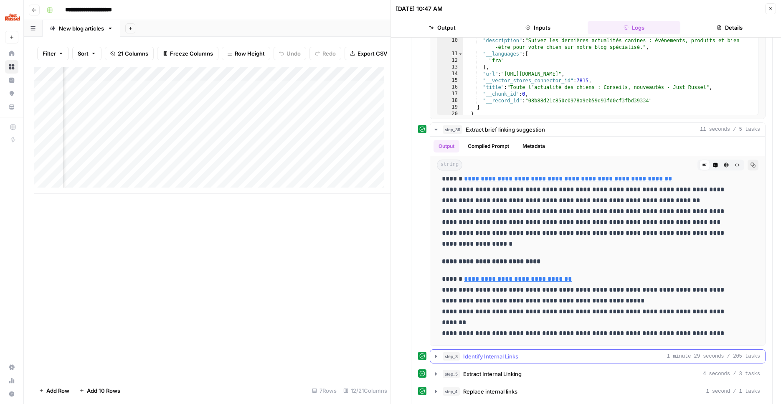
scroll to position [426, 0]
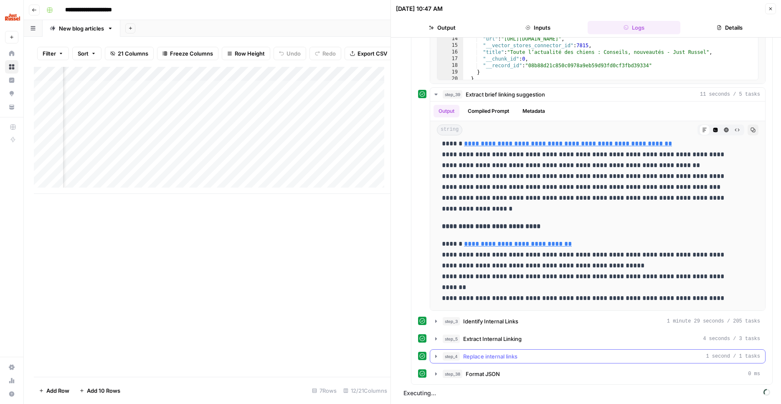
click at [507, 356] on span "Replace internal links" at bounding box center [490, 356] width 54 height 8
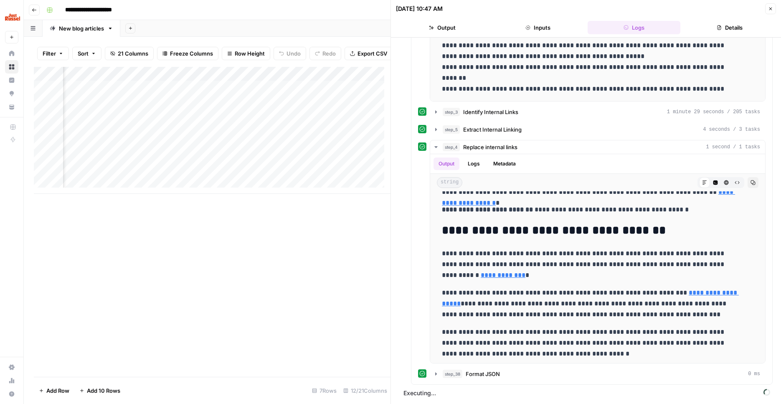
click at [773, 12] on button "Close" at bounding box center [770, 8] width 11 height 11
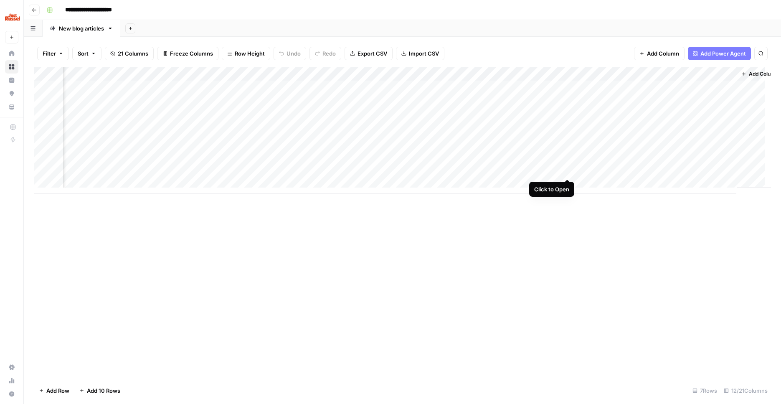
click at [568, 169] on div "Add Column" at bounding box center [402, 130] width 737 height 127
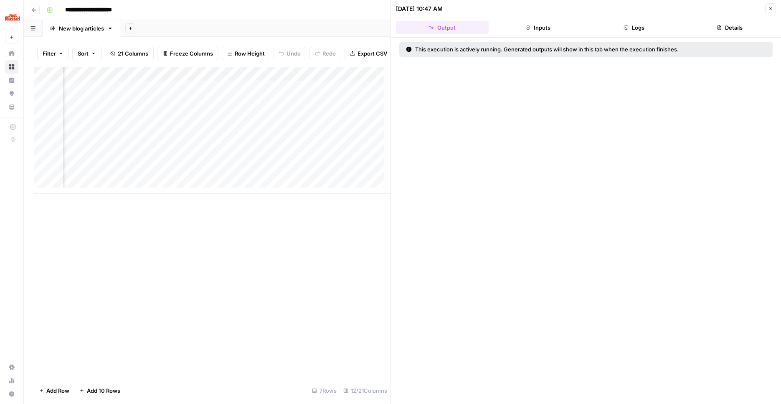
click at [635, 31] on button "Logs" at bounding box center [634, 27] width 93 height 13
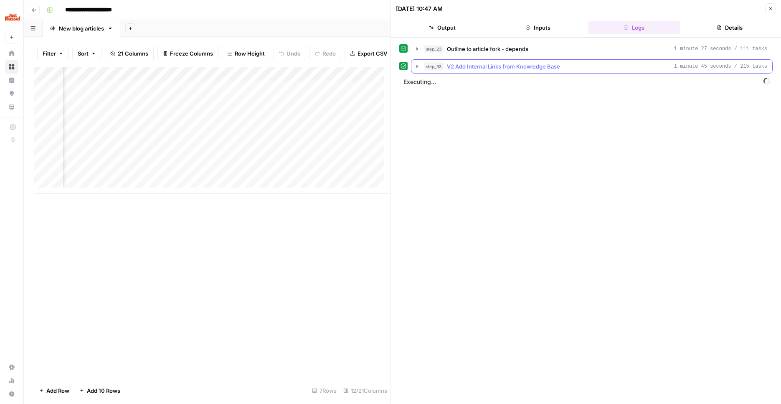
click at [537, 69] on span "V2 Add Internal Links from Knowledge Base" at bounding box center [503, 66] width 113 height 8
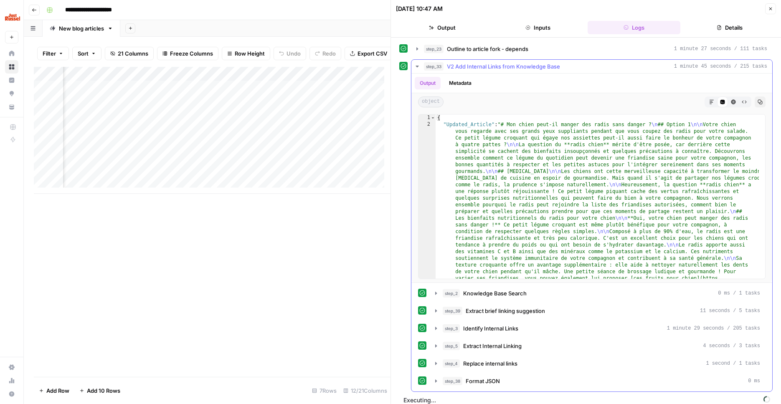
click at [709, 101] on icon "button" at bounding box center [711, 101] width 5 height 5
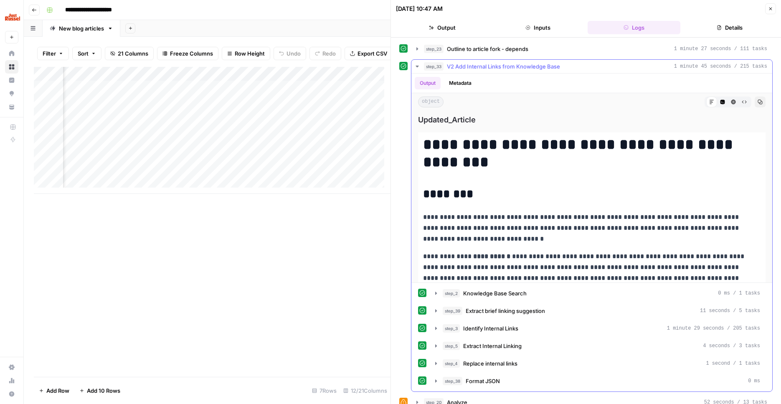
scroll to position [25, 0]
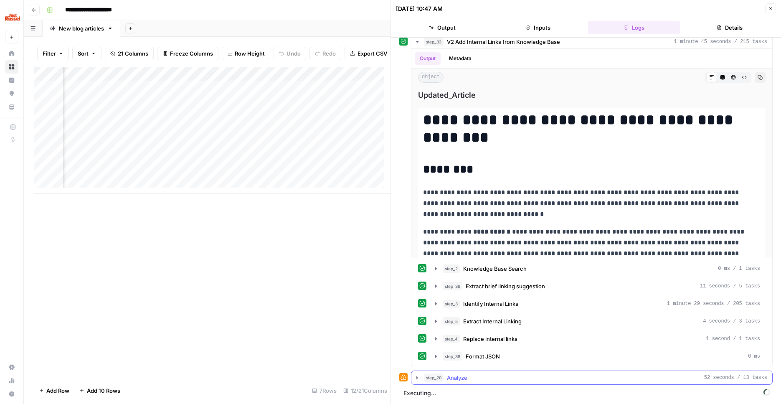
click at [472, 373] on button "step_20 Analyze 52 seconds / 13 tasks" at bounding box center [592, 377] width 361 height 13
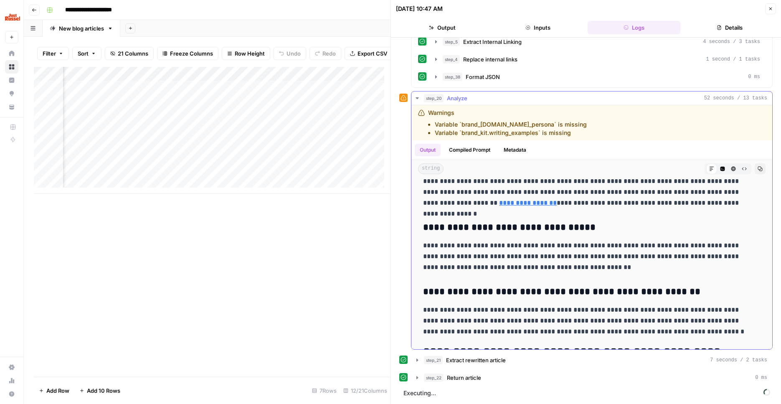
scroll to position [1538, 0]
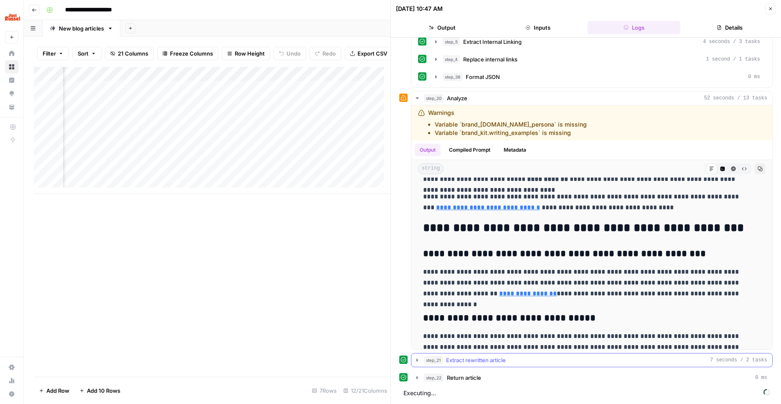
click at [513, 363] on div "step_21 Extract rewritten article 7 seconds / 2 tasks" at bounding box center [595, 360] width 343 height 8
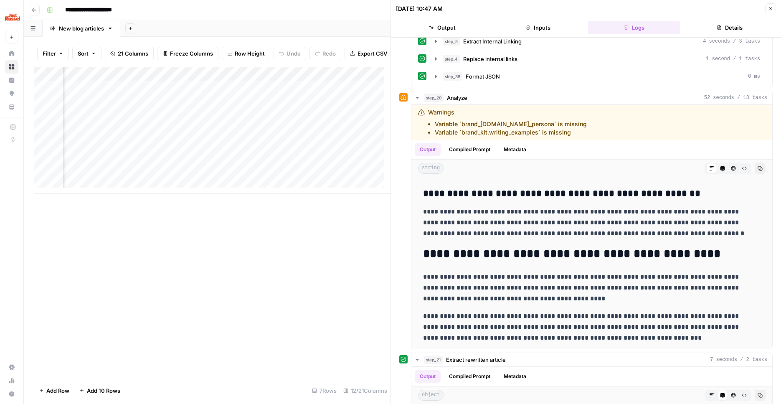
scroll to position [1750, 0]
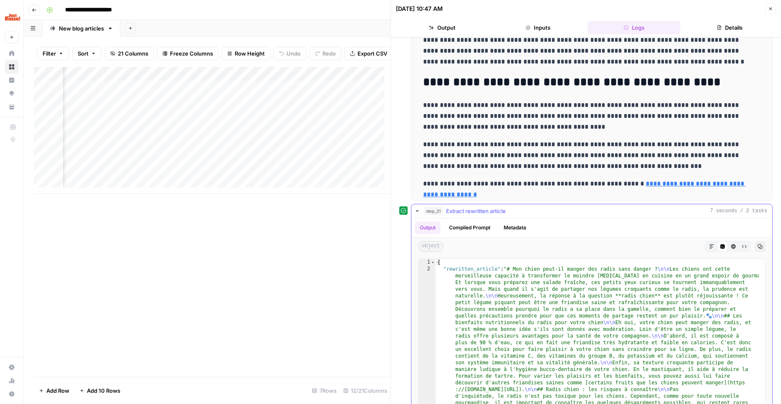
click at [550, 207] on button "step_21 Extract rewritten article 7 seconds / 2 tasks" at bounding box center [592, 210] width 361 height 13
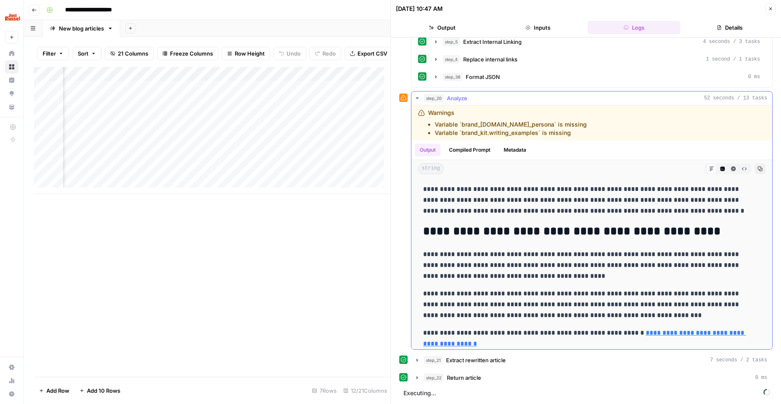
scroll to position [305, 0]
click at [500, 379] on div "step_22 Return article 0 ms" at bounding box center [595, 377] width 343 height 8
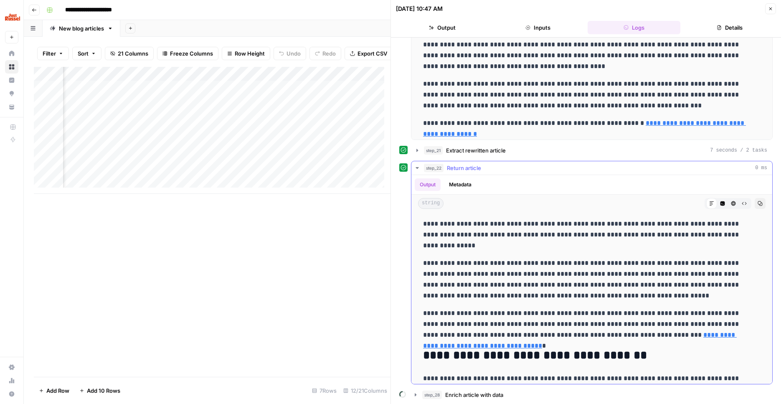
scroll to position [186, 0]
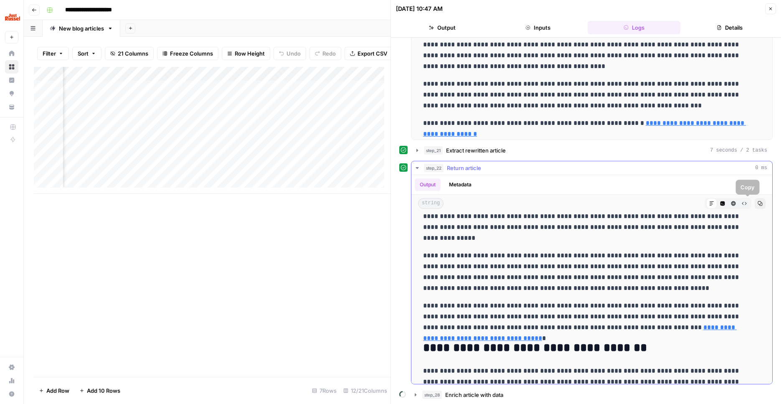
drag, startPoint x: 749, startPoint y: 202, endPoint x: 748, endPoint y: 213, distance: 11.3
click at [758, 202] on icon "button" at bounding box center [760, 203] width 5 height 5
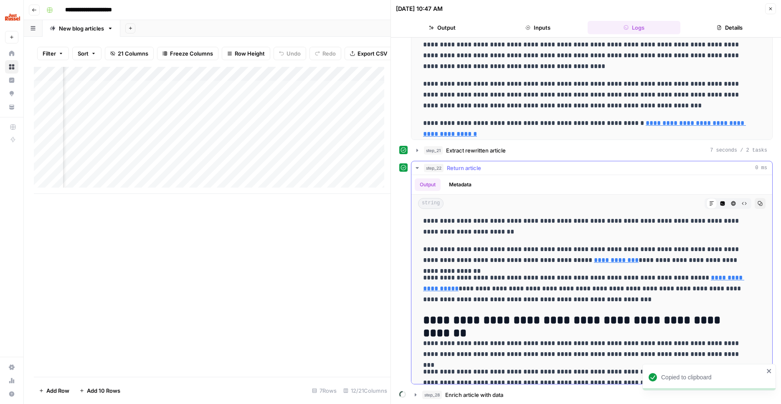
scroll to position [419, 0]
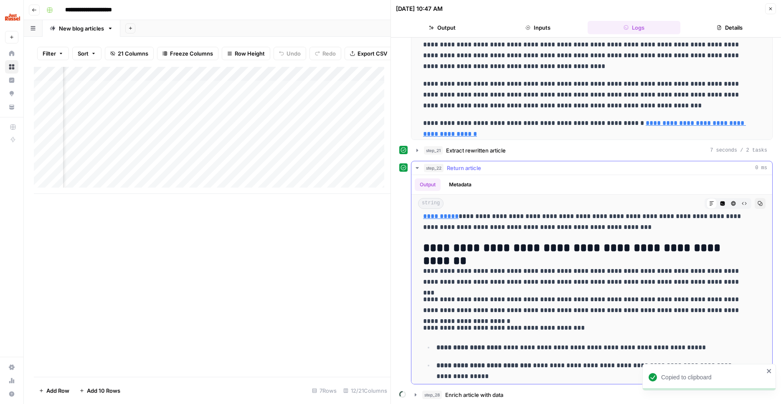
click at [481, 167] on span "Return article" at bounding box center [464, 168] width 34 height 8
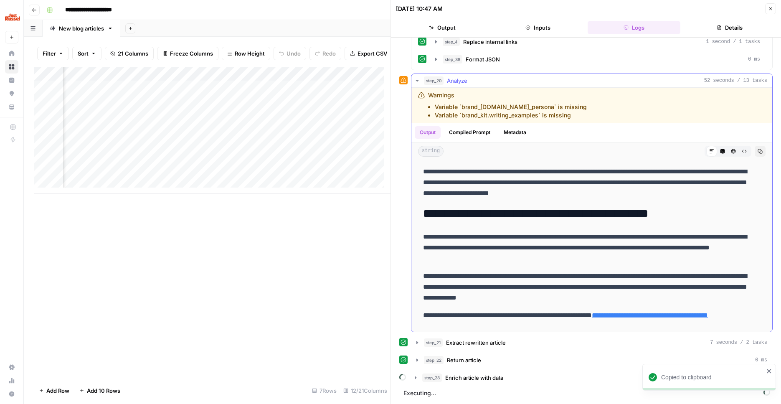
scroll to position [322, 0]
click at [522, 380] on div "step_28 Enrich article with data" at bounding box center [594, 377] width 345 height 8
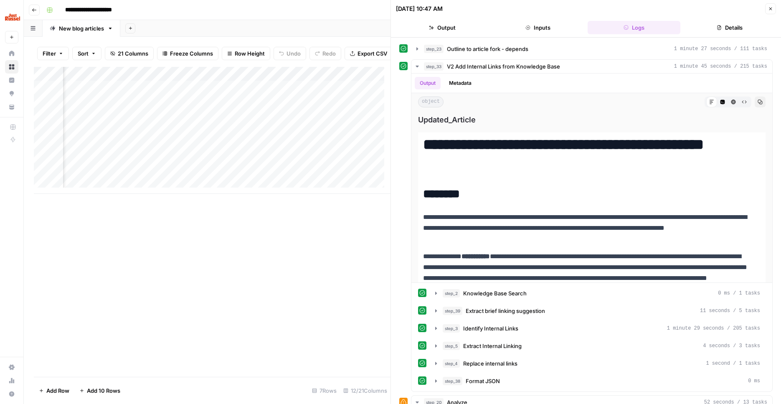
scroll to position [1750, 0]
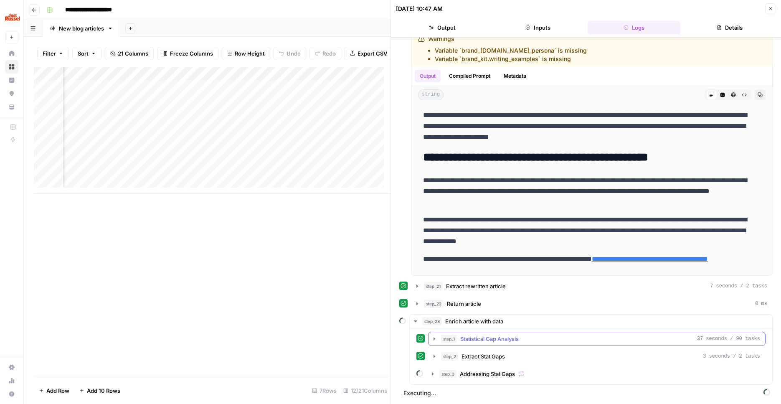
click at [542, 338] on div "step_1 Statistical Gap Analysis 37 seconds / 90 tasks" at bounding box center [600, 339] width 319 height 8
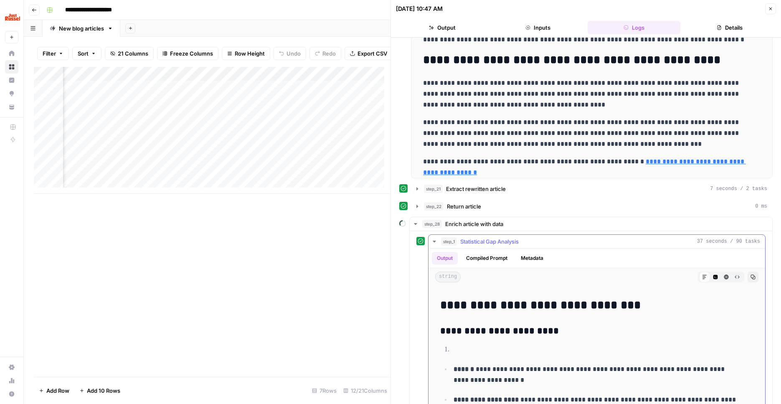
scroll to position [446, 0]
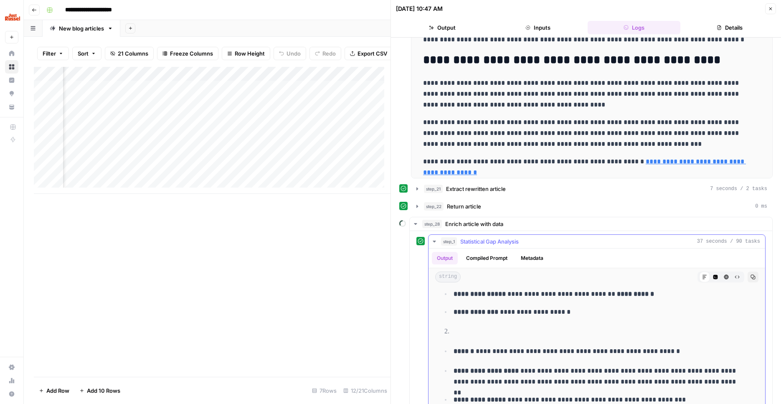
click at [556, 241] on div "step_1 Statistical Gap Analysis 37 seconds / 90 tasks" at bounding box center [600, 241] width 319 height 8
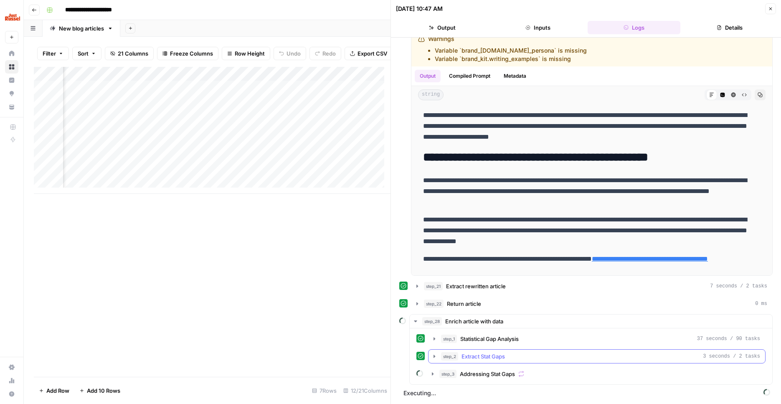
click at [545, 354] on div "step_2 Extract Stat Gaps 3 seconds / 2 tasks" at bounding box center [600, 356] width 319 height 8
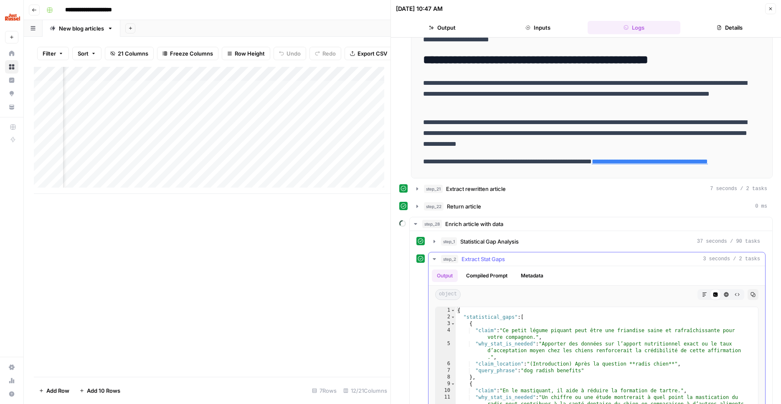
scroll to position [518, 0]
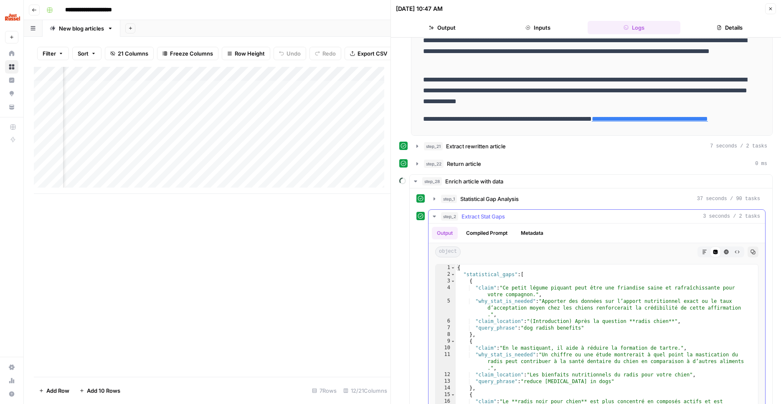
click at [542, 221] on div "step_2 Extract Stat Gaps 3 seconds / 2 tasks" at bounding box center [600, 216] width 319 height 8
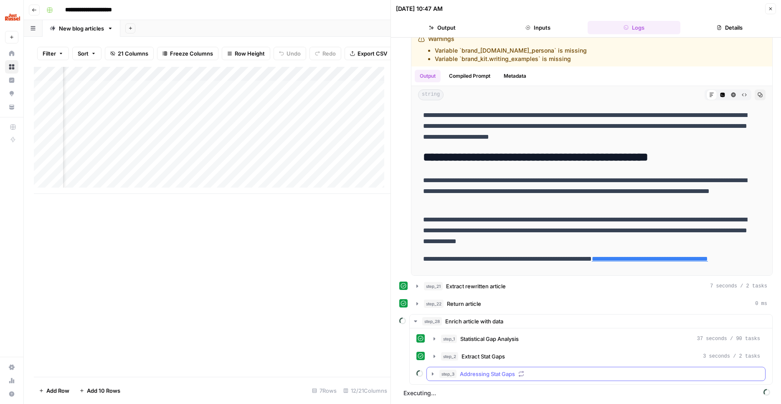
click at [566, 376] on div "step_3 Addressing Stat Gaps" at bounding box center [599, 374] width 321 height 8
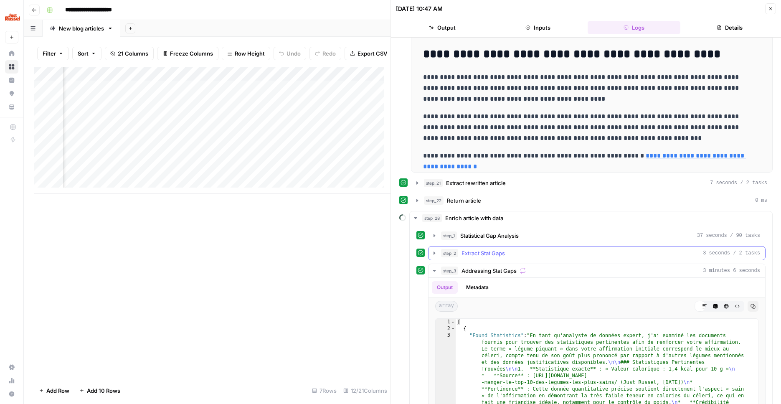
scroll to position [734, 0]
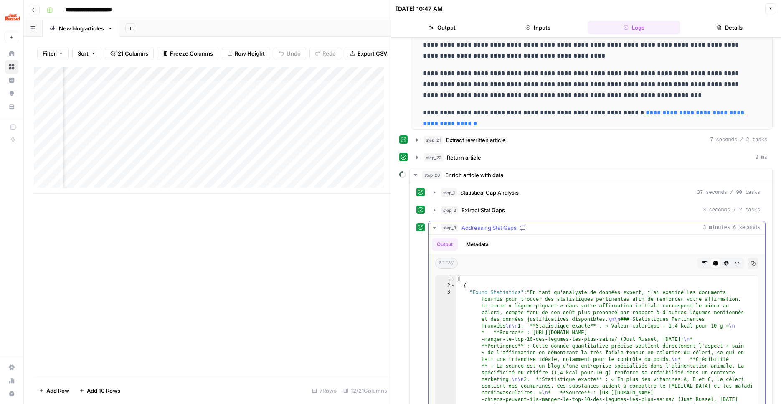
click at [582, 225] on div "step_3 Addressing Stat Gaps 3 minutes 6 seconds" at bounding box center [600, 228] width 319 height 8
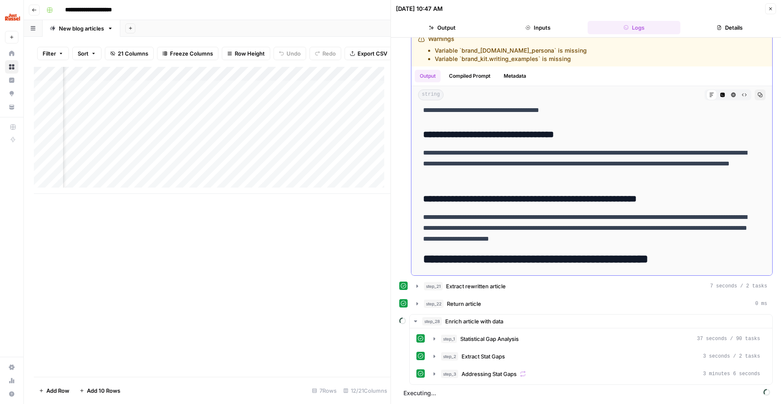
scroll to position [1562, 0]
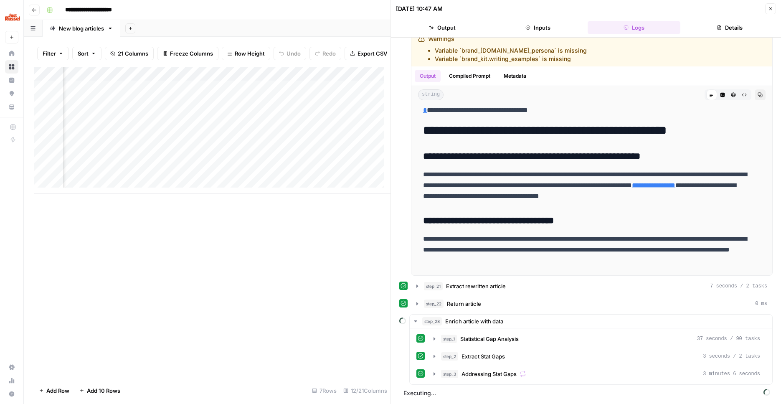
click at [419, 30] on button "Output" at bounding box center [442, 27] width 93 height 13
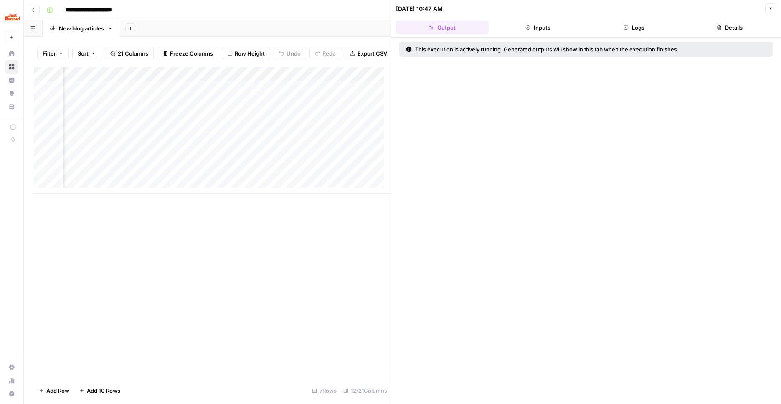
scroll to position [0, 0]
click at [526, 28] on button "Inputs" at bounding box center [538, 27] width 93 height 13
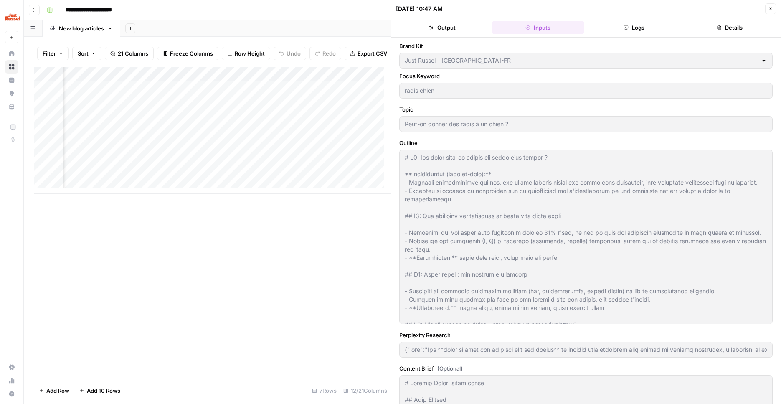
click at [643, 30] on button "Logs" at bounding box center [634, 27] width 93 height 13
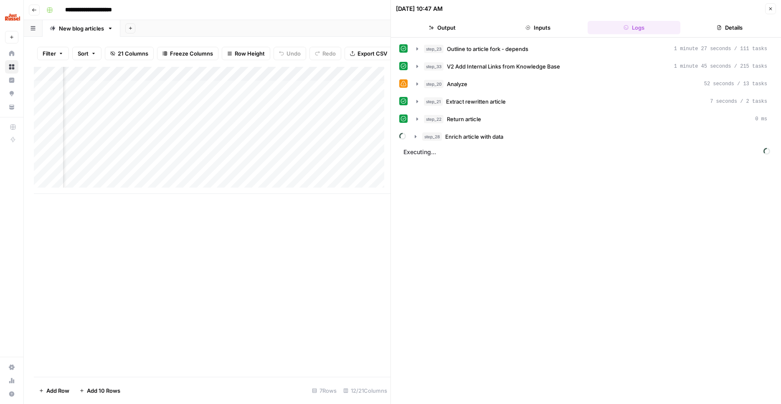
click at [755, 27] on button "Details" at bounding box center [730, 27] width 93 height 13
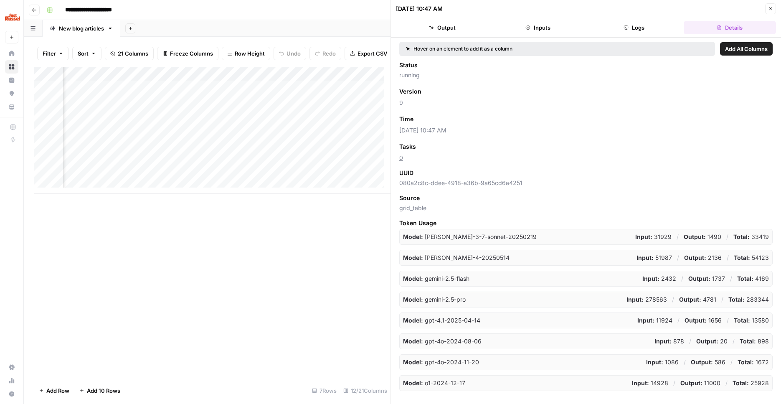
click at [645, 30] on button "Logs" at bounding box center [634, 27] width 93 height 13
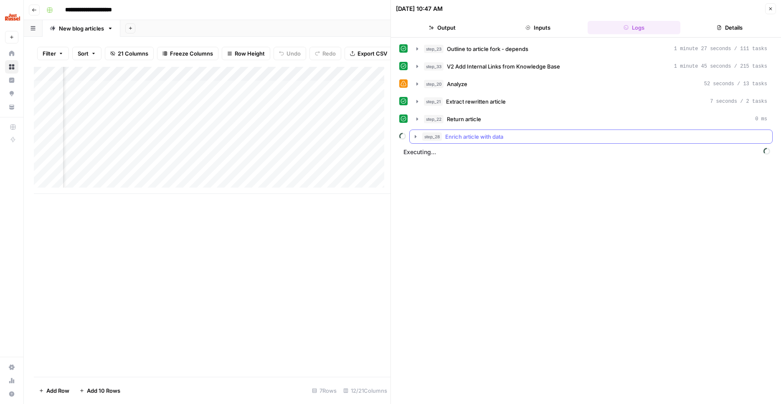
click at [517, 132] on div "step_28 Enrich article with data" at bounding box center [594, 136] width 345 height 8
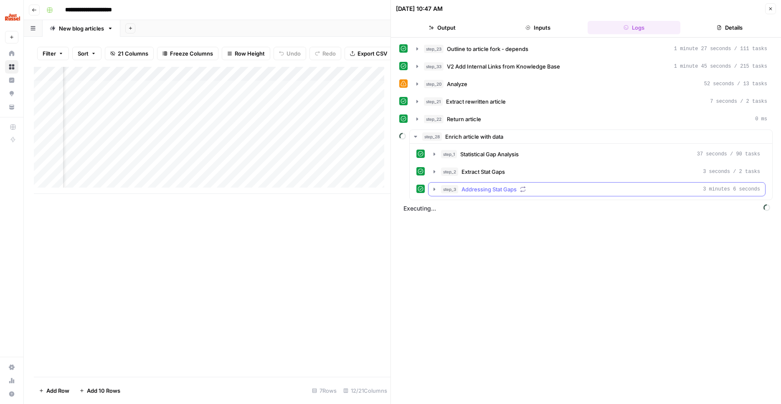
click at [532, 190] on div "step_3 Addressing Stat Gaps 3 minutes 6 seconds" at bounding box center [600, 189] width 319 height 8
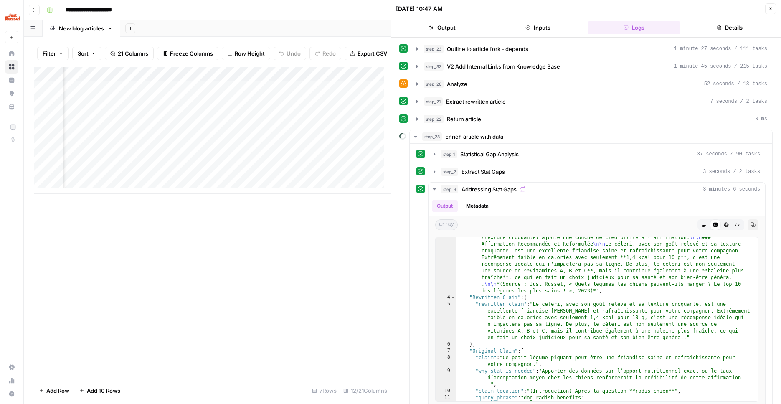
click at [769, 9] on icon "button" at bounding box center [770, 8] width 5 height 5
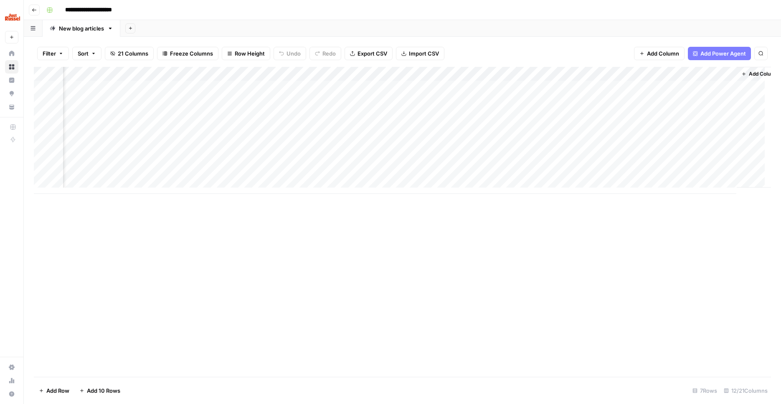
click at [568, 72] on div "Add Column" at bounding box center [402, 130] width 737 height 127
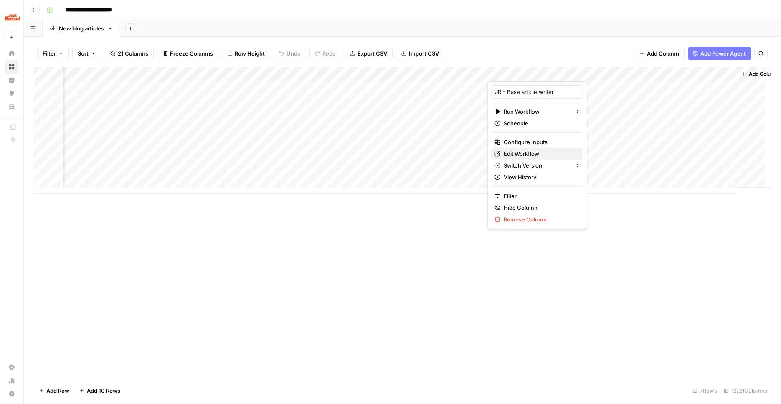
click at [544, 151] on span "Edit Workflow" at bounding box center [540, 154] width 73 height 8
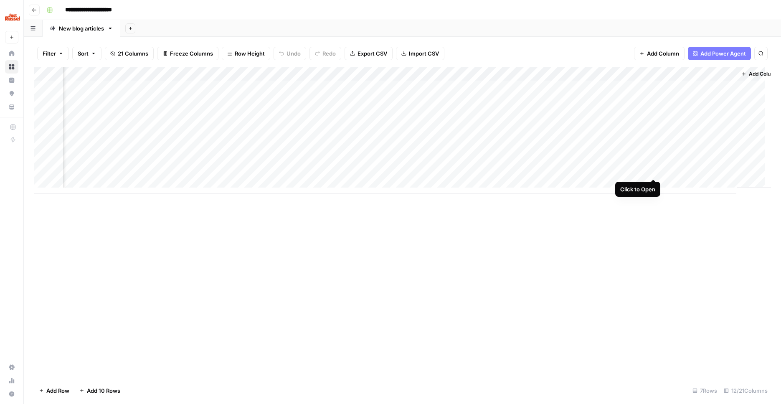
click at [652, 170] on div "Add Column" at bounding box center [402, 130] width 737 height 127
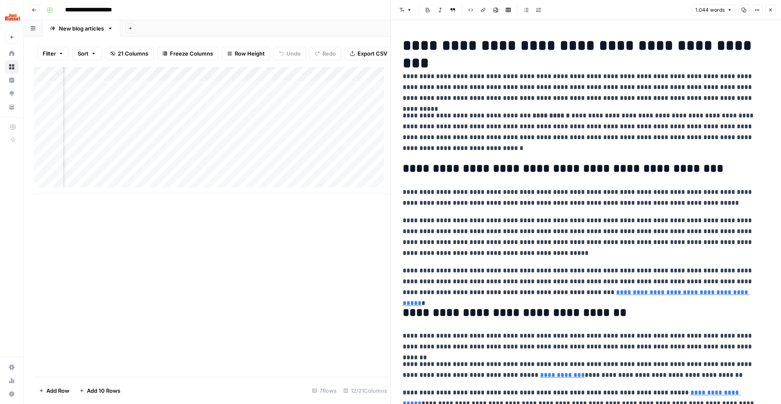
click at [547, 102] on p "**********" at bounding box center [583, 87] width 361 height 33
copy div "**********"
click at [541, 119] on strong "**********" at bounding box center [551, 115] width 37 height 6
click at [500, 117] on p "**********" at bounding box center [583, 131] width 361 height 43
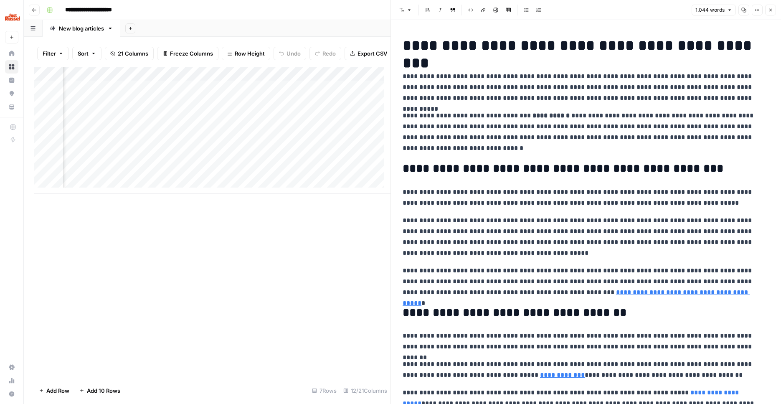
click at [771, 9] on icon "button" at bounding box center [770, 10] width 5 height 5
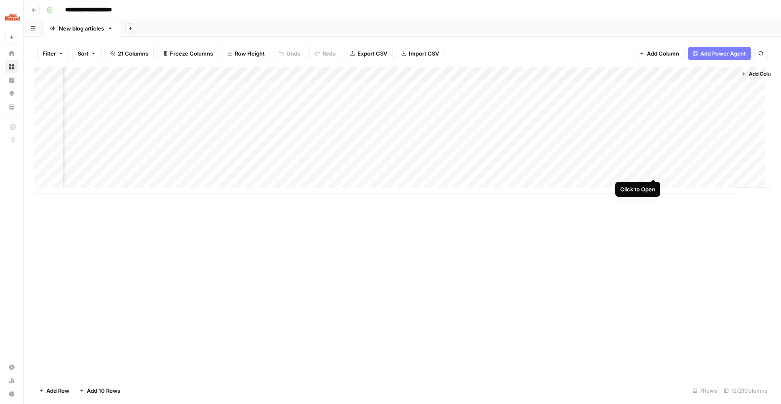
click at [655, 169] on div "Add Column" at bounding box center [402, 130] width 737 height 127
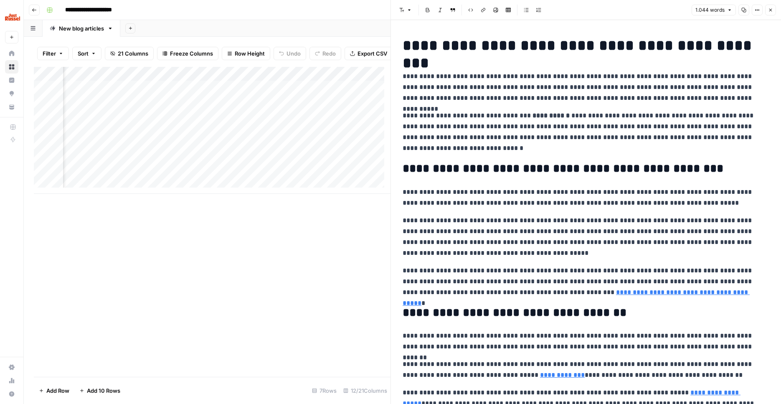
click at [446, 119] on p "**********" at bounding box center [583, 131] width 361 height 43
click at [419, 164] on span "Edit with AI" at bounding box center [429, 164] width 26 height 8
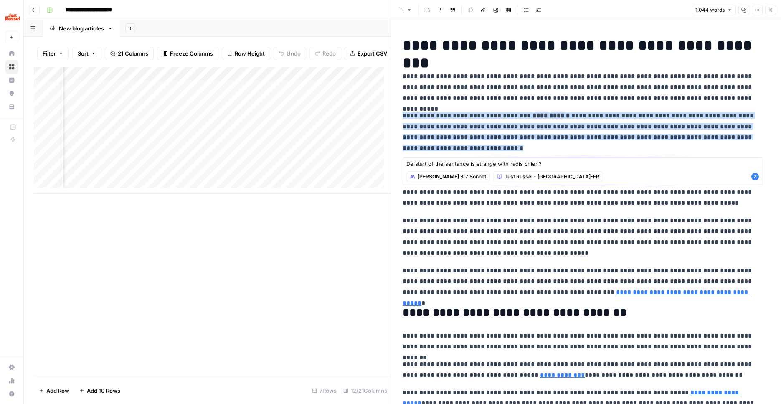
type textarea "De start of the sentance is strange with radis chien?"
click at [755, 178] on icon "button" at bounding box center [756, 177] width 8 height 8
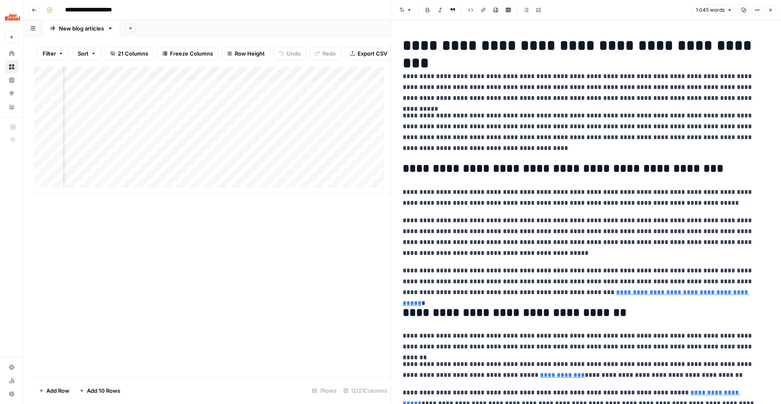
click at [497, 122] on p "**********" at bounding box center [583, 131] width 361 height 43
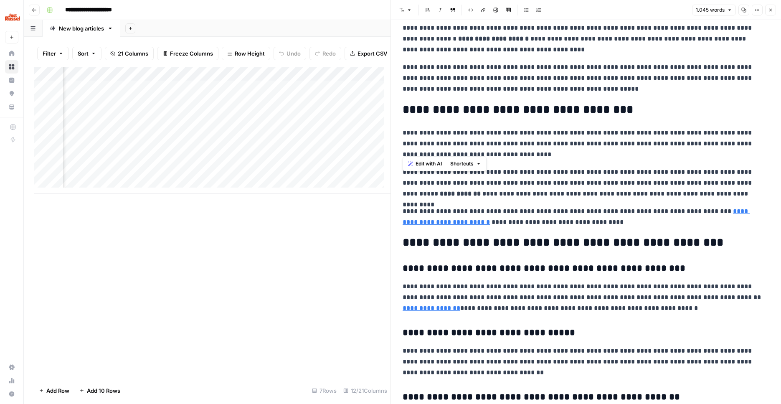
scroll to position [515, 0]
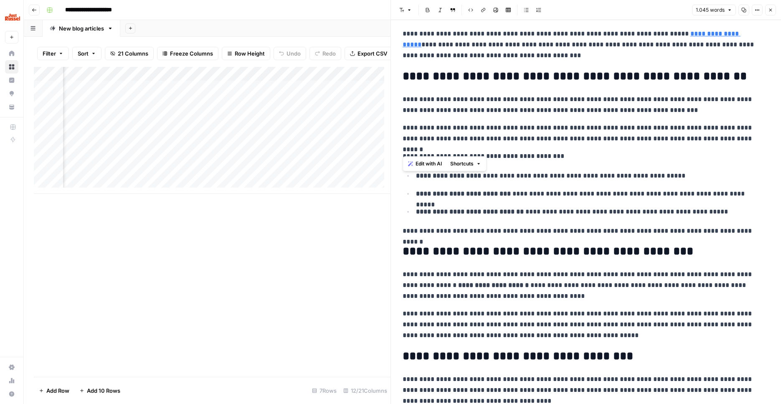
click at [525, 149] on div "**********" at bounding box center [586, 250] width 377 height 1151
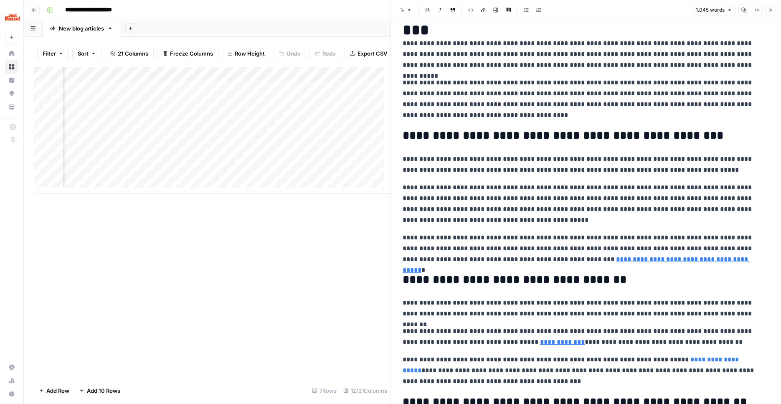
scroll to position [0, 0]
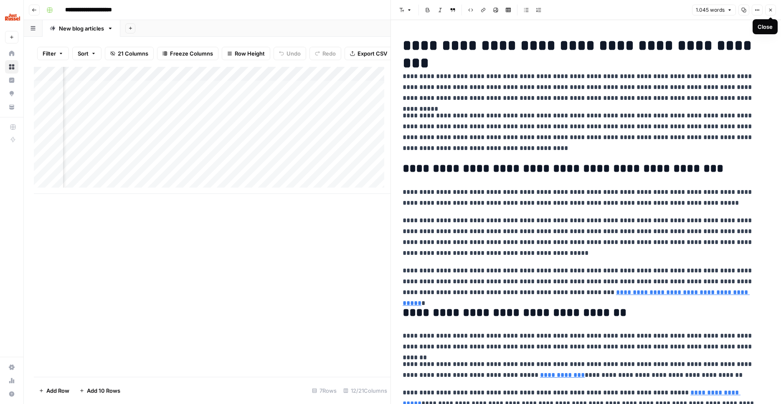
click at [770, 13] on button "Close" at bounding box center [770, 10] width 11 height 11
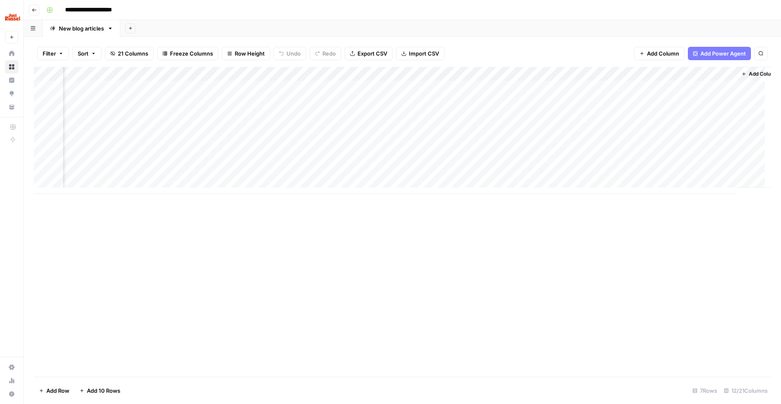
scroll to position [6, 401]
drag, startPoint x: 490, startPoint y: 193, endPoint x: 430, endPoint y: 190, distance: 60.7
click at [430, 190] on div "Add Column" at bounding box center [402, 222] width 737 height 310
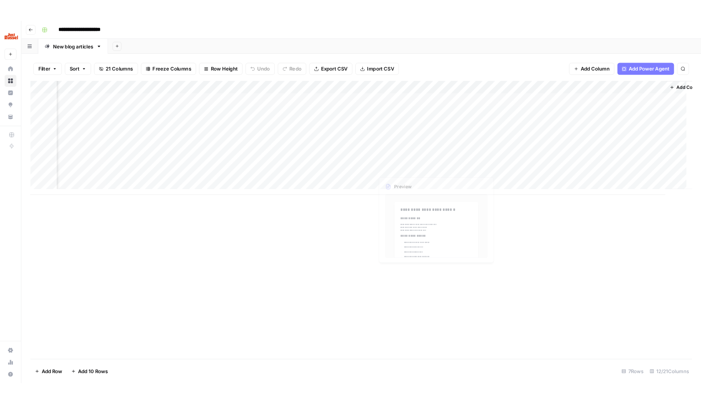
scroll to position [0, 396]
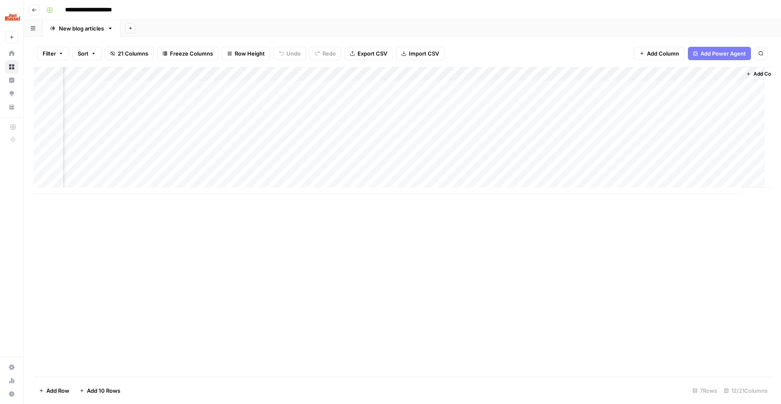
click at [323, 72] on div "Add Column" at bounding box center [402, 130] width 737 height 127
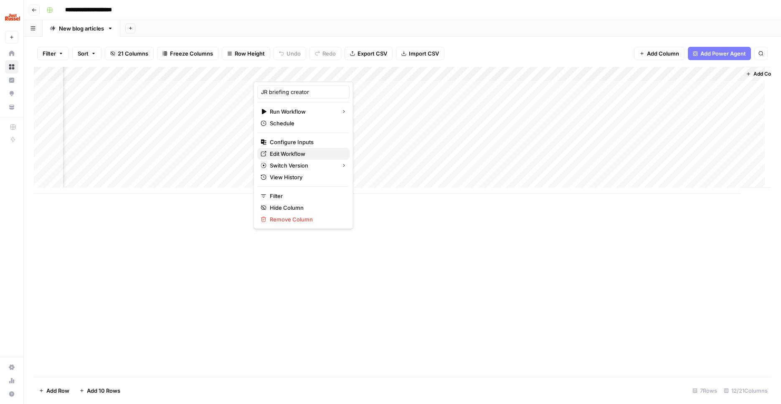
click at [302, 152] on span "Edit Workflow" at bounding box center [306, 154] width 73 height 8
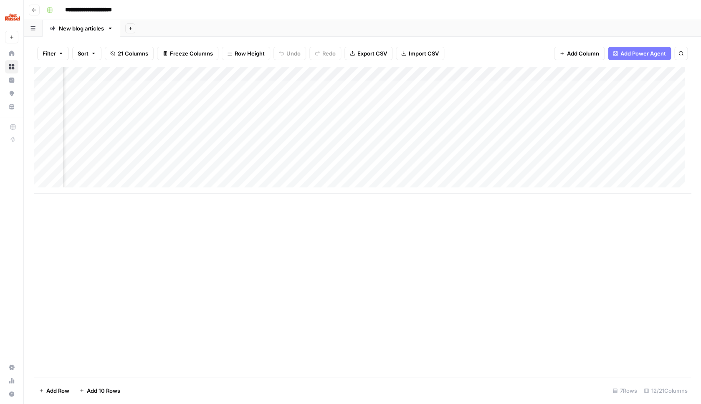
scroll to position [0, 168]
click at [412, 170] on div "Add Column" at bounding box center [363, 130] width 658 height 127
click at [483, 248] on div "Add Column" at bounding box center [363, 222] width 658 height 310
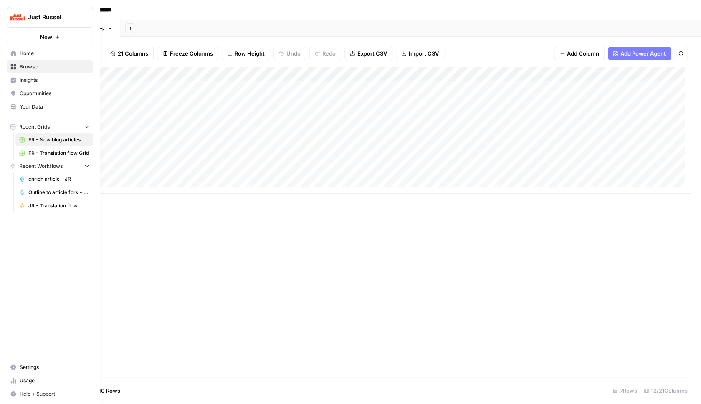
click at [47, 112] on link "Your Data" at bounding box center [50, 106] width 86 height 13
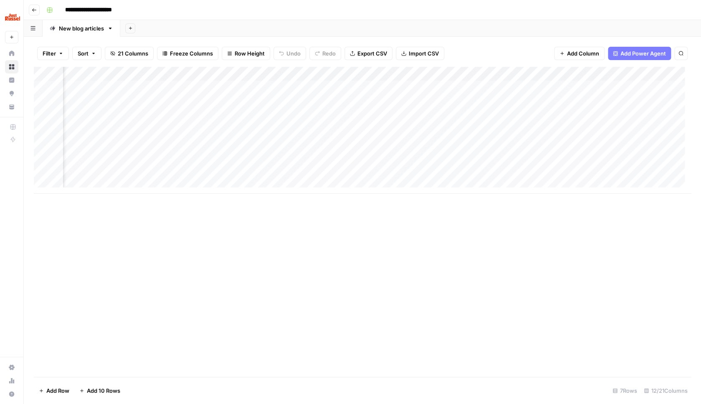
click at [321, 157] on div "Add Column" at bounding box center [363, 130] width 658 height 127
click at [251, 233] on div "Add Column" at bounding box center [363, 222] width 658 height 310
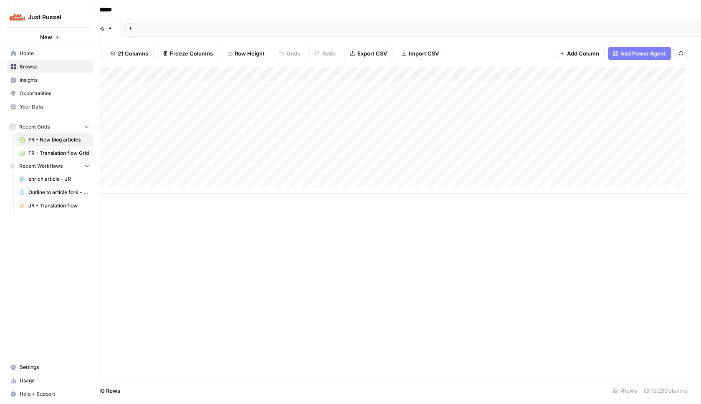
click at [43, 107] on span "Your Data" at bounding box center [55, 107] width 70 height 8
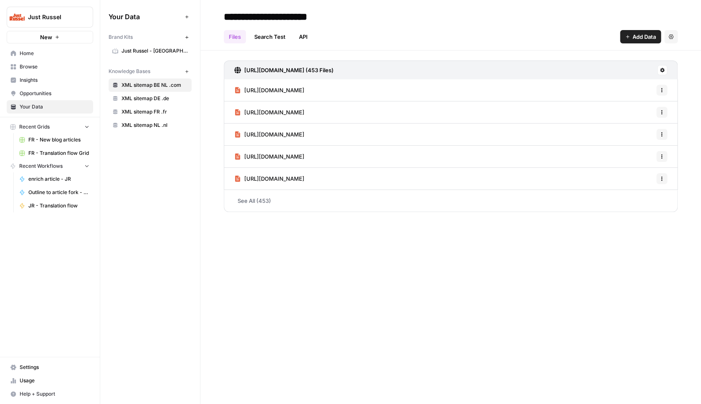
click at [153, 54] on span "Just Russel - [GEOGRAPHIC_DATA]-FR" at bounding box center [155, 51] width 66 height 8
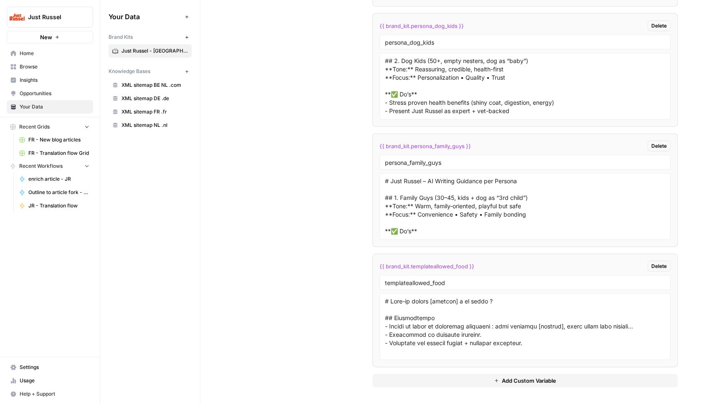
scroll to position [53, 0]
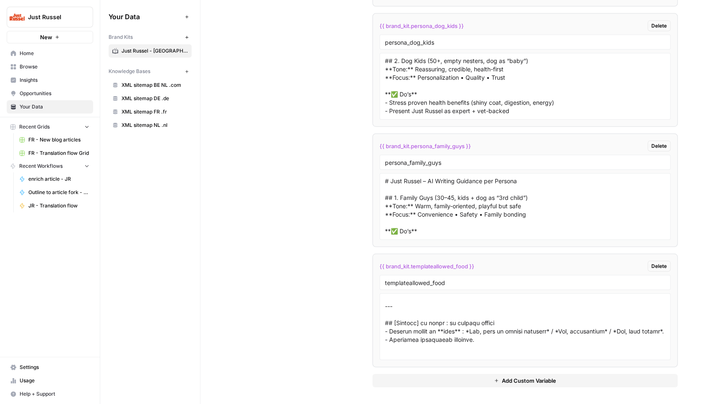
click at [520, 383] on span "Add Custom Variable" at bounding box center [529, 381] width 54 height 8
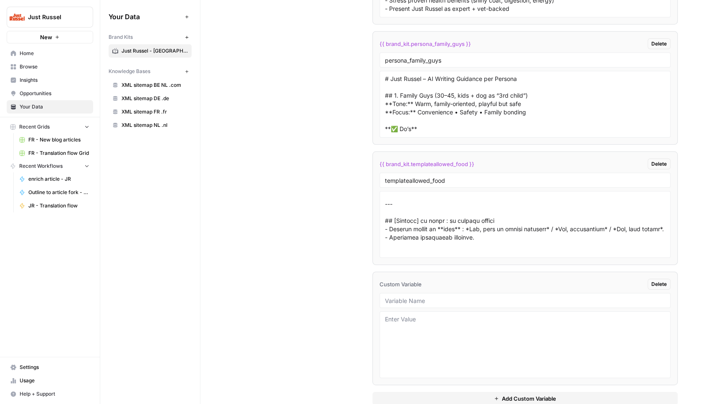
scroll to position [2385, 0]
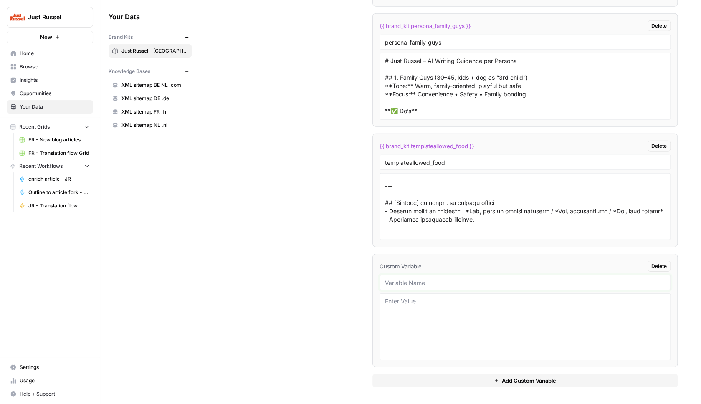
click at [397, 285] on input "text" at bounding box center [525, 283] width 280 height 8
type input "d"
type input "template_dogbreeds"
click at [413, 317] on textarea at bounding box center [525, 326] width 280 height 59
type textarea "fdsjkhkhsd"
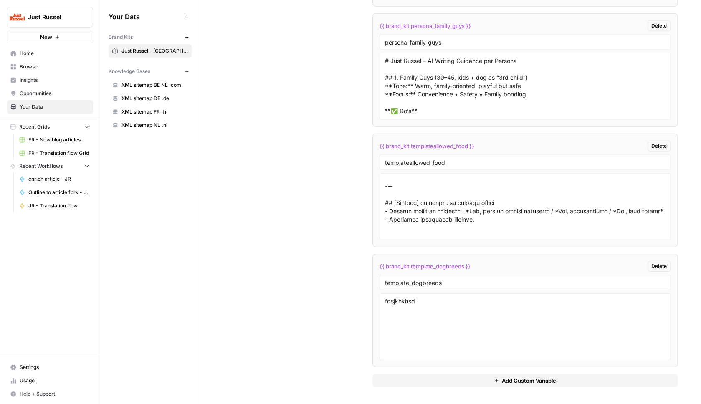
click at [193, 221] on div "Your Data Add Data Brand Kits New Just Russel - [GEOGRAPHIC_DATA]-FR Knowledge …" at bounding box center [150, 202] width 100 height 404
click at [59, 59] on link "Home" at bounding box center [50, 53] width 86 height 13
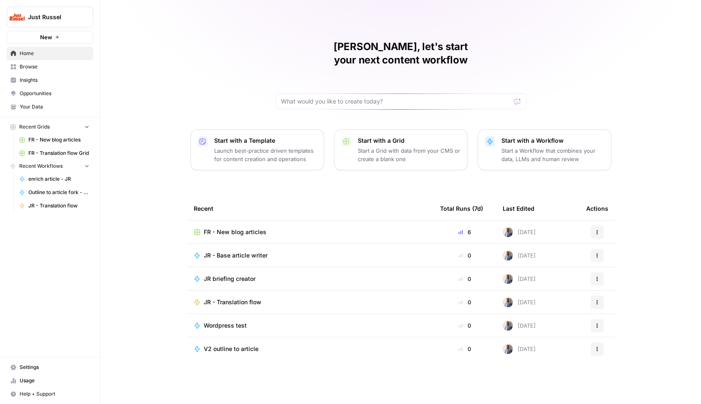
click at [55, 66] on span "Browse" at bounding box center [55, 67] width 70 height 8
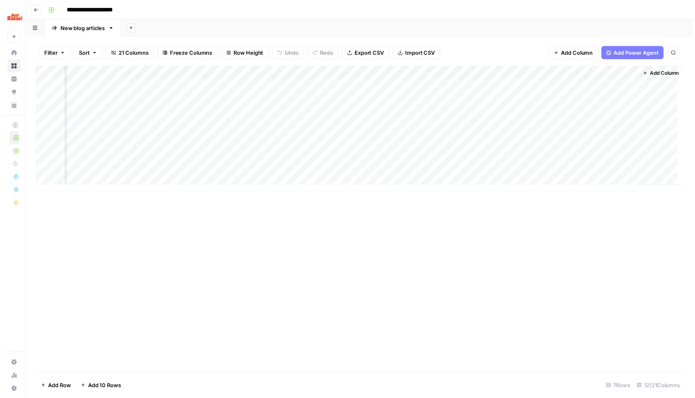
scroll to position [0, 499]
click at [541, 170] on div "Add Column" at bounding box center [363, 130] width 658 height 127
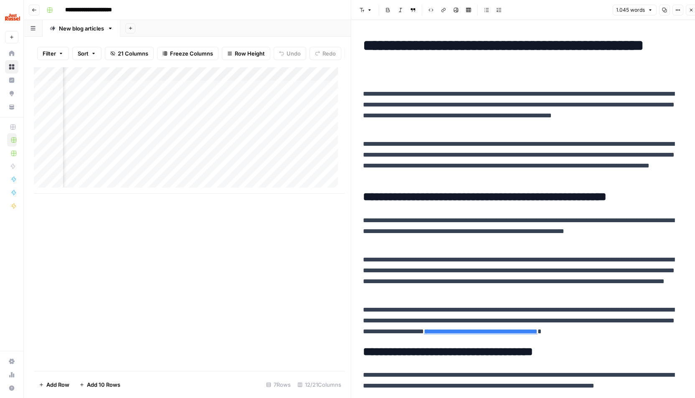
click at [688, 12] on icon "button" at bounding box center [690, 10] width 5 height 5
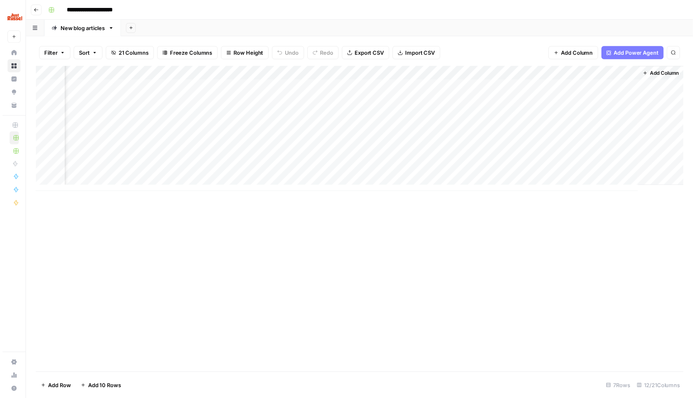
scroll to position [0, 489]
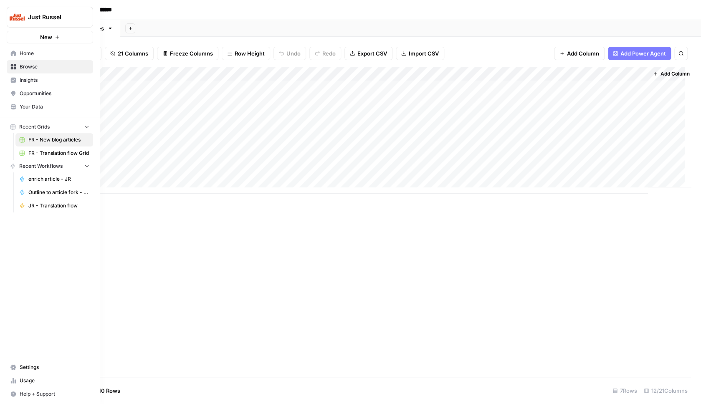
click at [45, 55] on span "Home" at bounding box center [55, 54] width 70 height 8
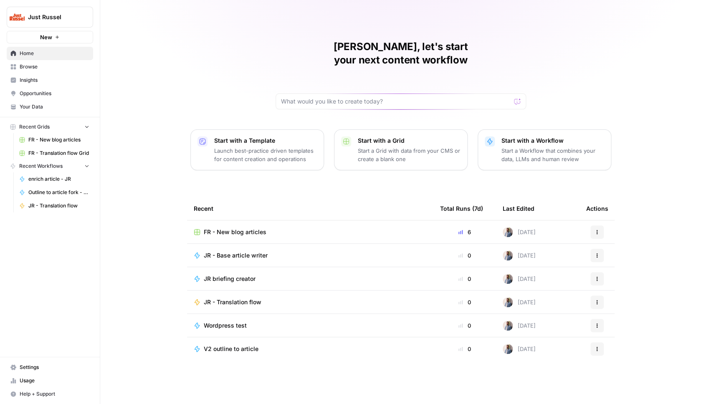
click at [49, 153] on span "FR - Translation flow Grid" at bounding box center [58, 154] width 61 height 8
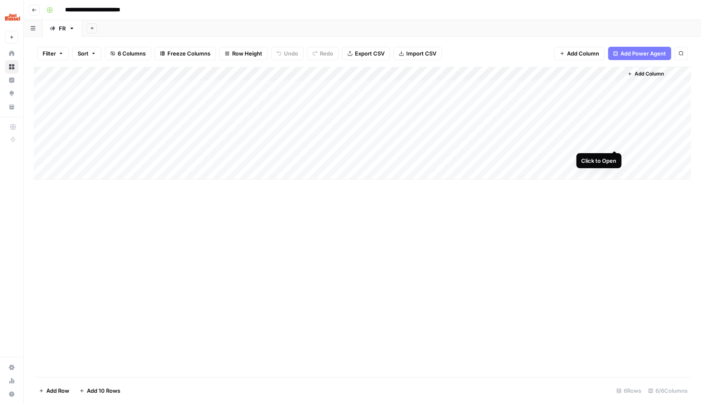
click at [615, 143] on div "Add Column" at bounding box center [363, 123] width 658 height 113
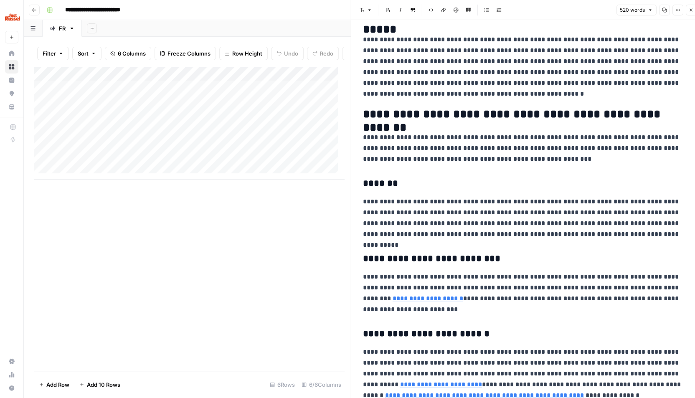
scroll to position [356, 0]
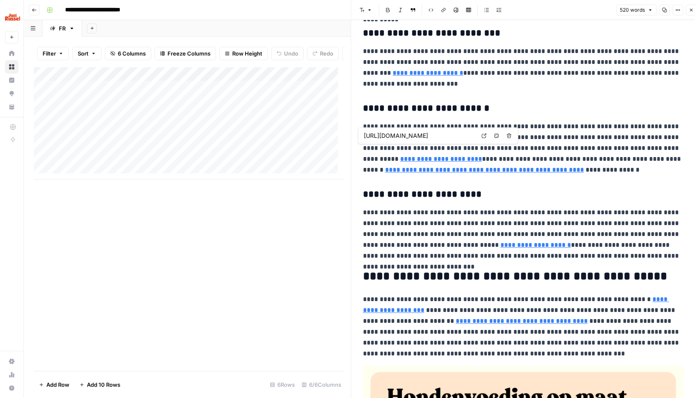
type input "[URL][DOMAIN_NAME]"
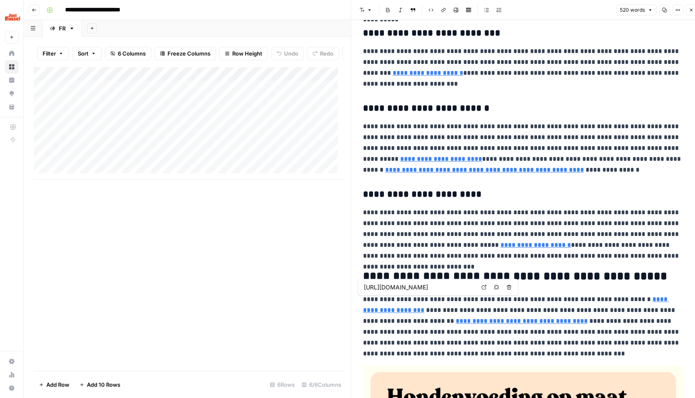
type input "[URL][DOMAIN_NAME]"
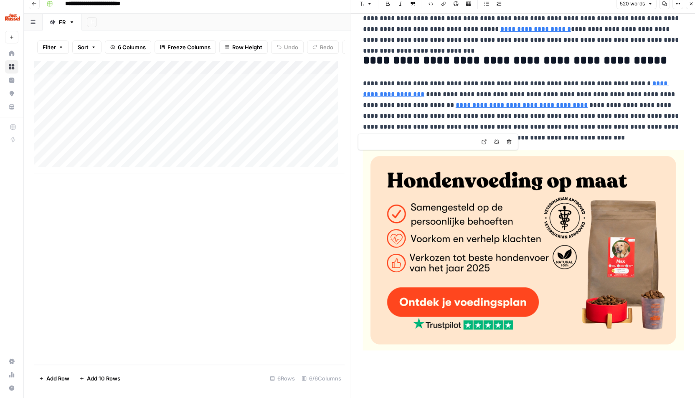
scroll to position [0, 0]
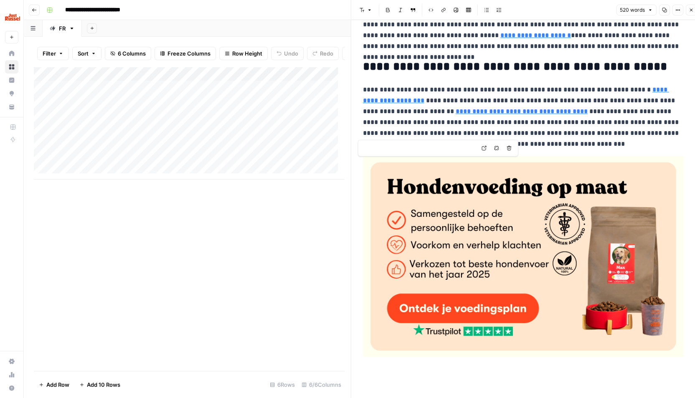
type input "[URL][DOMAIN_NAME]"
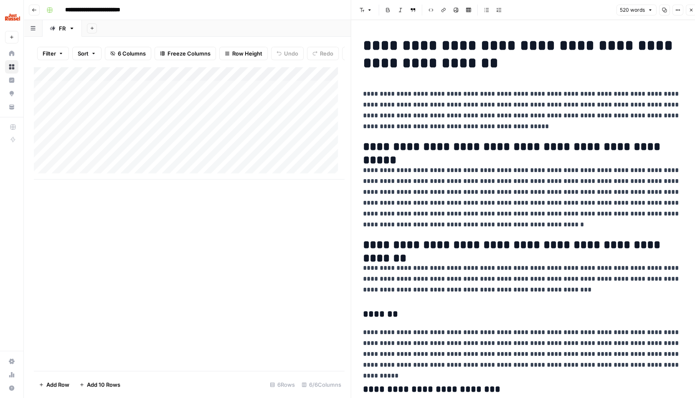
click at [687, 13] on button "Close" at bounding box center [691, 10] width 11 height 11
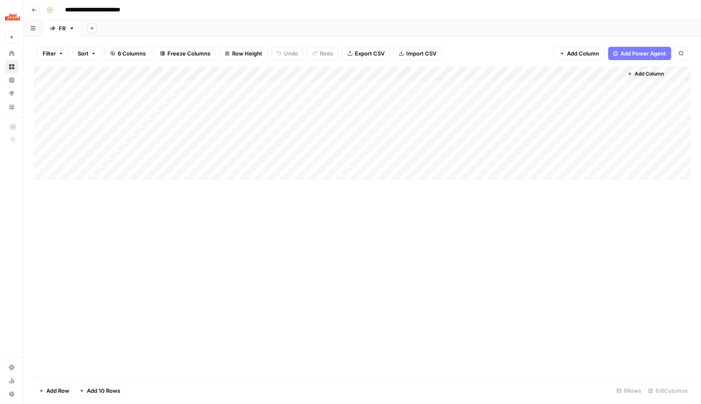
click at [532, 70] on div "Add Column" at bounding box center [363, 123] width 658 height 113
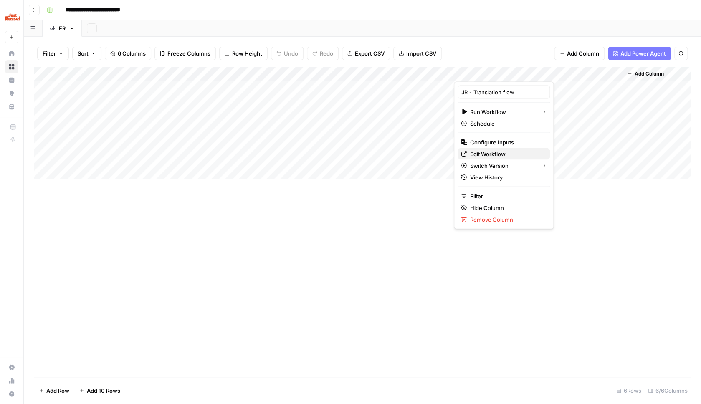
click at [490, 155] on span "Edit Workflow" at bounding box center [506, 154] width 73 height 8
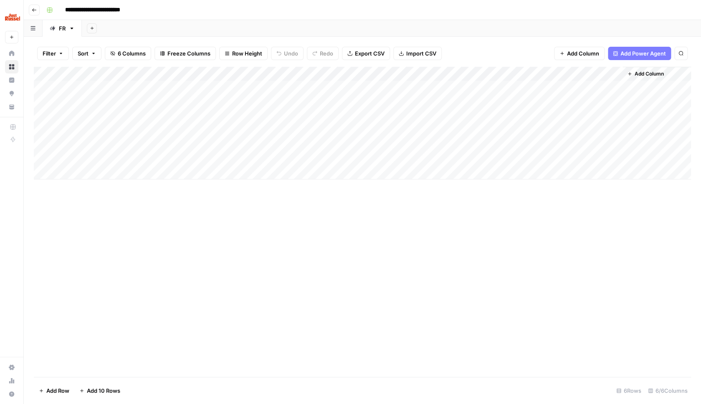
click at [460, 235] on div "Add Column" at bounding box center [363, 222] width 658 height 310
click at [304, 250] on div "Add Column" at bounding box center [363, 222] width 658 height 310
drag, startPoint x: 408, startPoint y: 240, endPoint x: 280, endPoint y: 197, distance: 134.5
click at [408, 239] on div "Add Column" at bounding box center [363, 222] width 658 height 310
drag, startPoint x: 183, startPoint y: 71, endPoint x: 231, endPoint y: 71, distance: 47.6
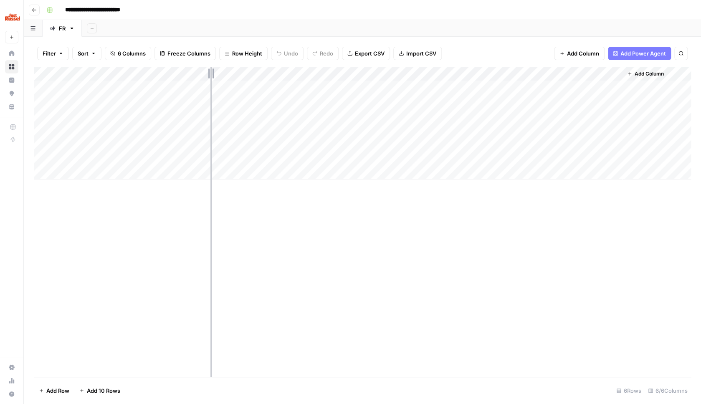
click at [231, 71] on div "Add Column" at bounding box center [363, 123] width 658 height 113
click at [661, 128] on div "Add Column" at bounding box center [363, 123] width 658 height 113
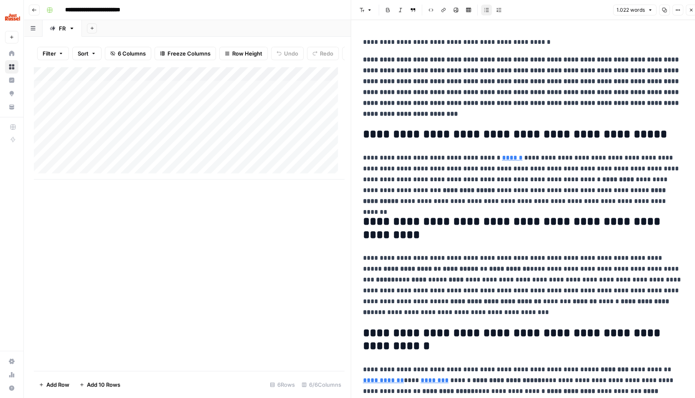
click at [689, 11] on icon "button" at bounding box center [690, 10] width 5 height 5
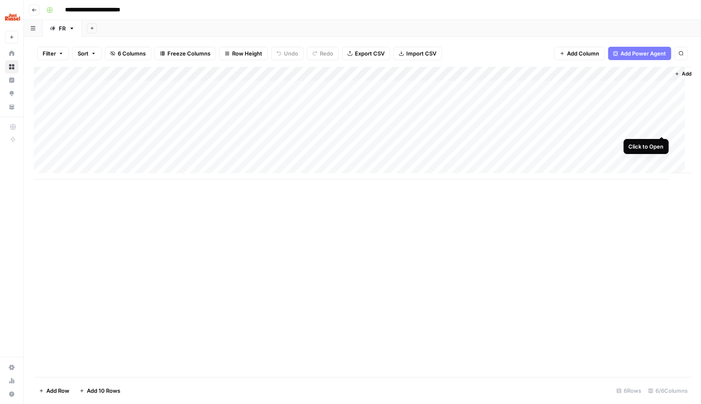
click at [663, 128] on div "Add Column" at bounding box center [363, 123] width 658 height 113
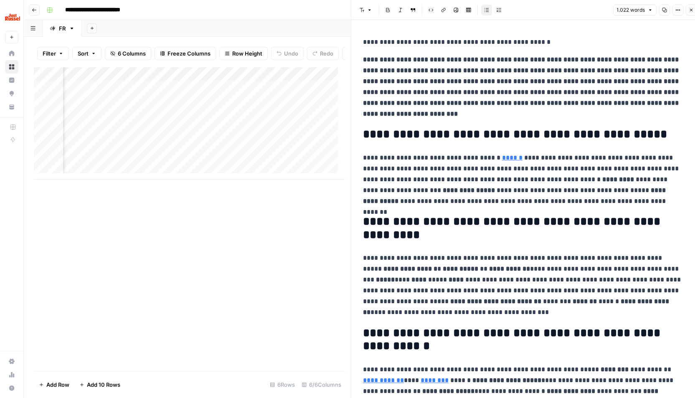
scroll to position [0, 145]
click at [457, 128] on strong "**********" at bounding box center [515, 134] width 304 height 12
click at [550, 128] on strong "**********" at bounding box center [515, 134] width 304 height 12
click at [541, 128] on strong "**********" at bounding box center [515, 134] width 304 height 12
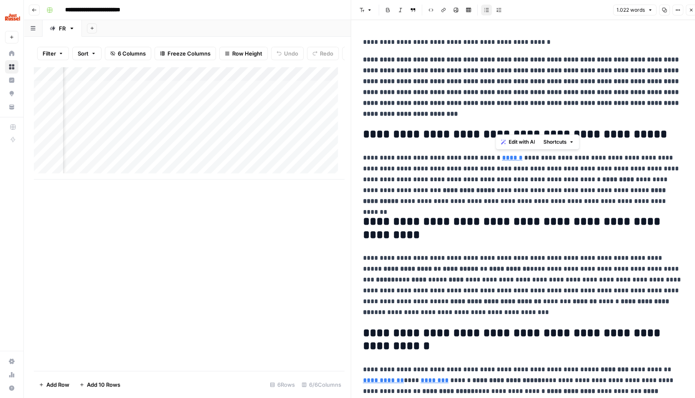
click at [442, 43] on p "**********" at bounding box center [523, 42] width 321 height 11
click at [384, 76] on p "**********" at bounding box center [526, 86] width 327 height 65
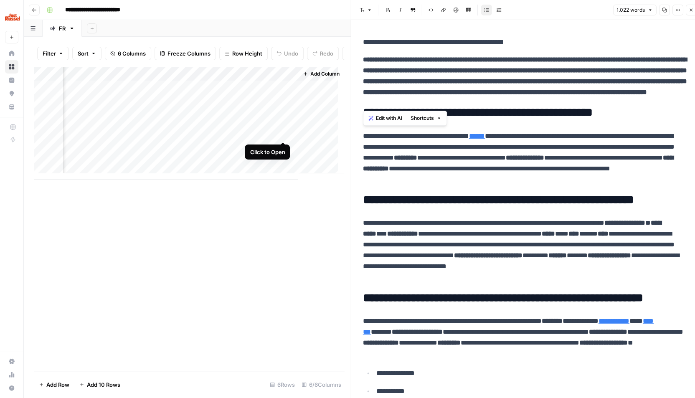
click at [282, 134] on div "Add Column" at bounding box center [189, 123] width 310 height 113
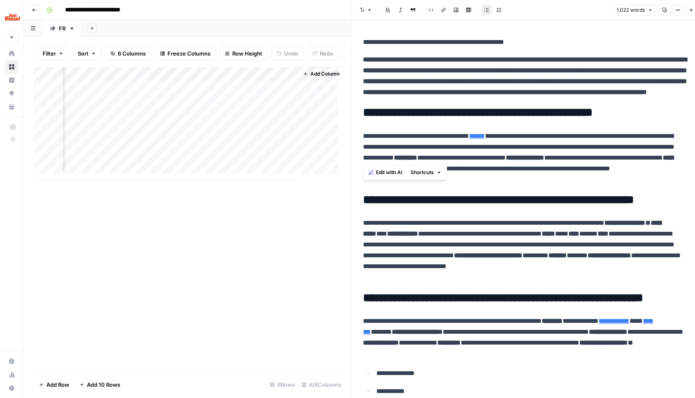
drag, startPoint x: 359, startPoint y: 146, endPoint x: 563, endPoint y: 160, distance: 204.4
click at [395, 176] on span "Edit with AI" at bounding box center [389, 173] width 26 height 8
click at [418, 174] on p "**********" at bounding box center [523, 158] width 321 height 54
drag, startPoint x: 368, startPoint y: 148, endPoint x: 673, endPoint y: 156, distance: 304.7
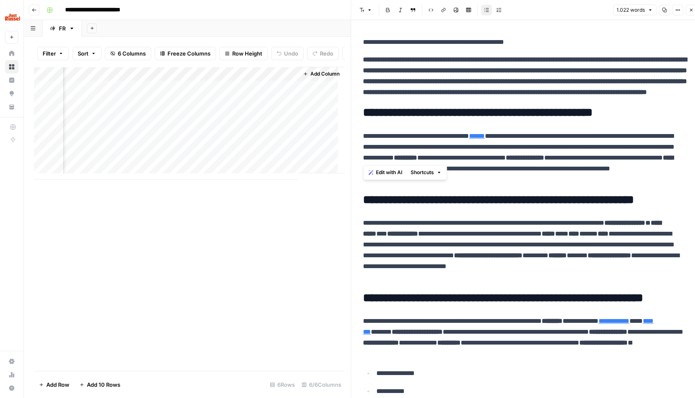
click at [386, 171] on span "Edit with AI" at bounding box center [389, 173] width 26 height 8
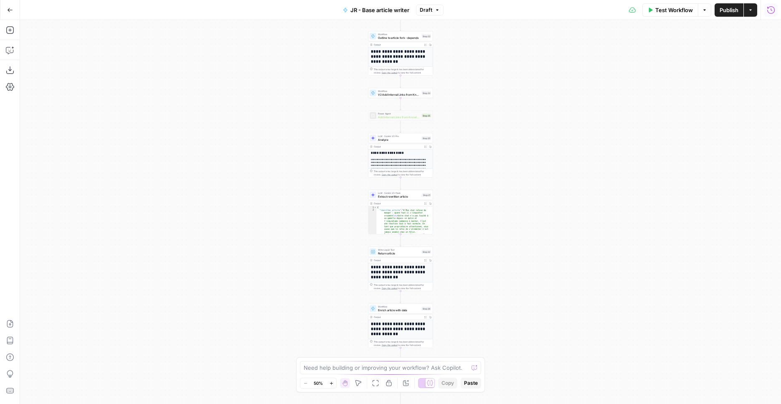
click at [767, 10] on icon "button" at bounding box center [771, 10] width 8 height 8
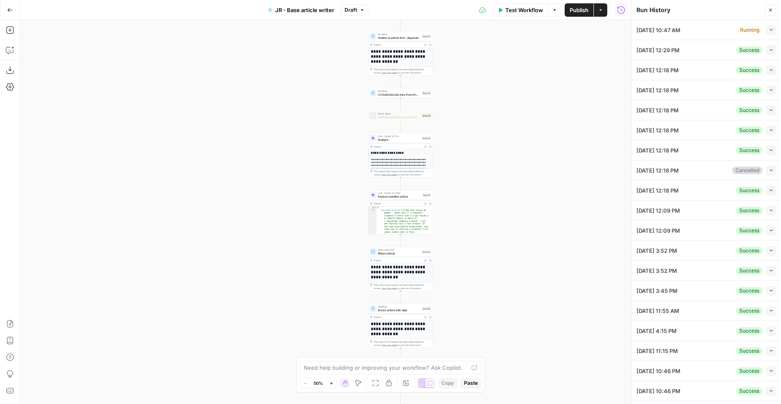
click at [769, 30] on icon "button" at bounding box center [771, 30] width 5 height 5
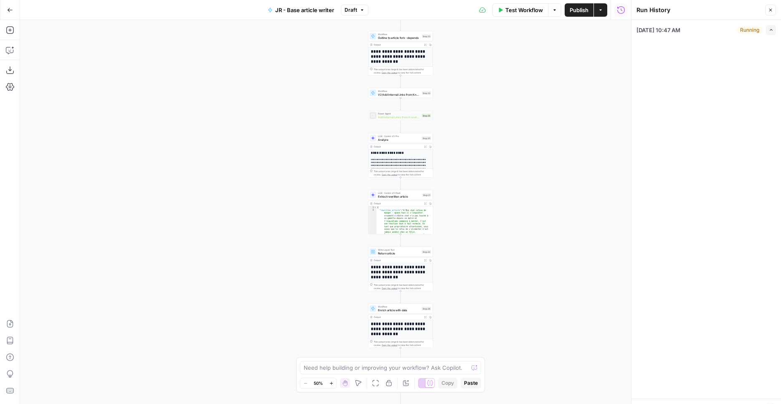
type input "XML sitemap FR .fr"
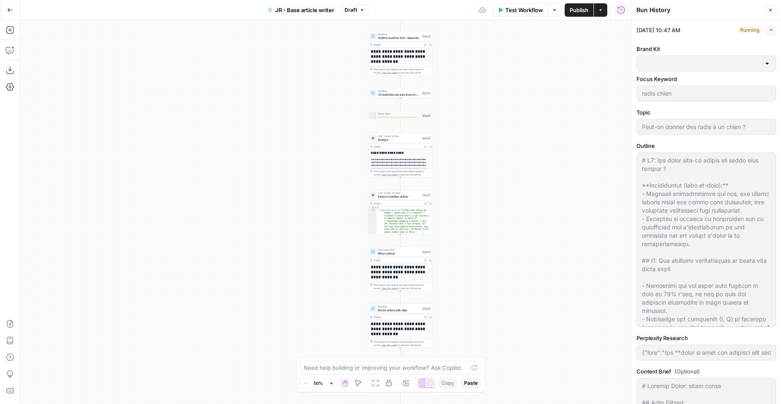
type input "Just Russel - France-FR"
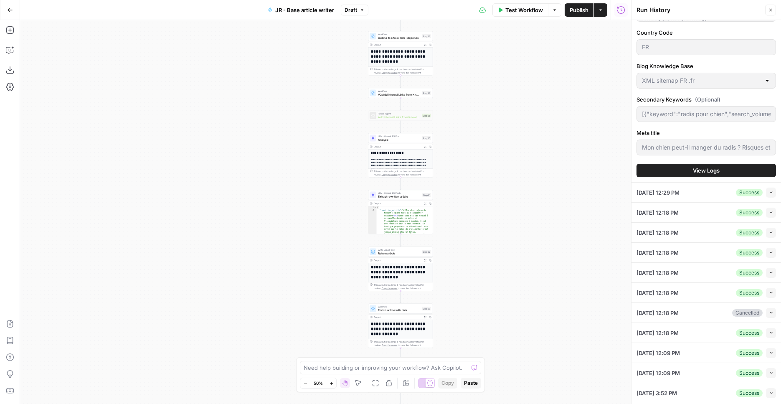
scroll to position [574, 0]
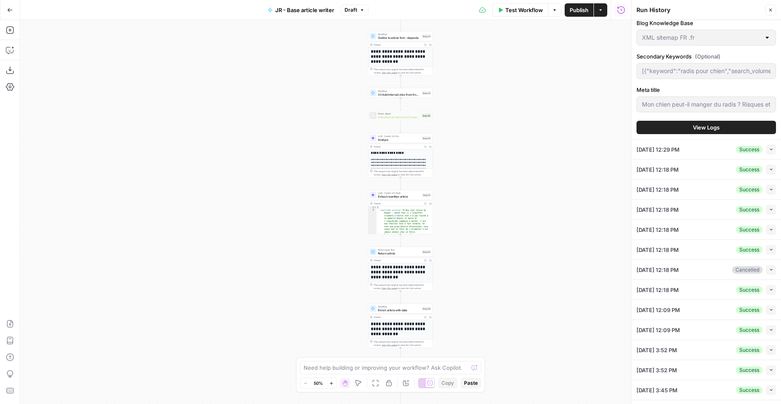
click at [724, 124] on button "View Logs" at bounding box center [707, 127] width 140 height 13
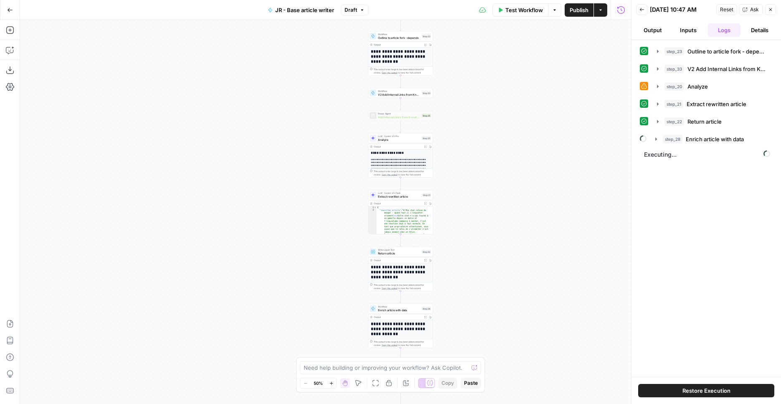
click at [709, 389] on span "Restore Execution" at bounding box center [707, 390] width 48 height 8
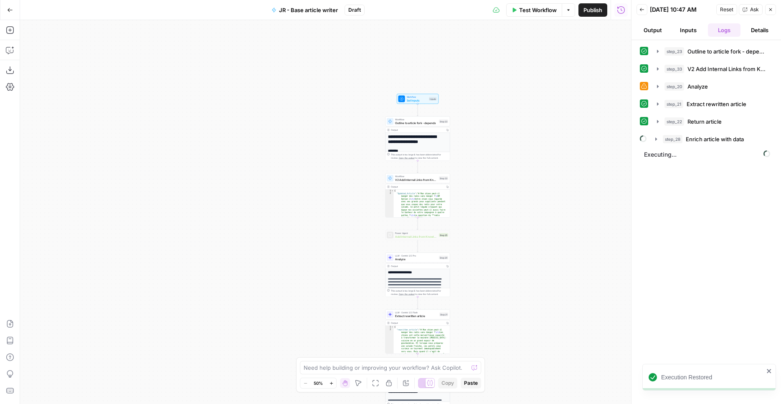
drag, startPoint x: 533, startPoint y: 76, endPoint x: 551, endPoint y: 162, distance: 86.9
click at [551, 162] on div "**********" at bounding box center [325, 212] width 611 height 384
click at [472, 286] on div "**********" at bounding box center [325, 212] width 611 height 384
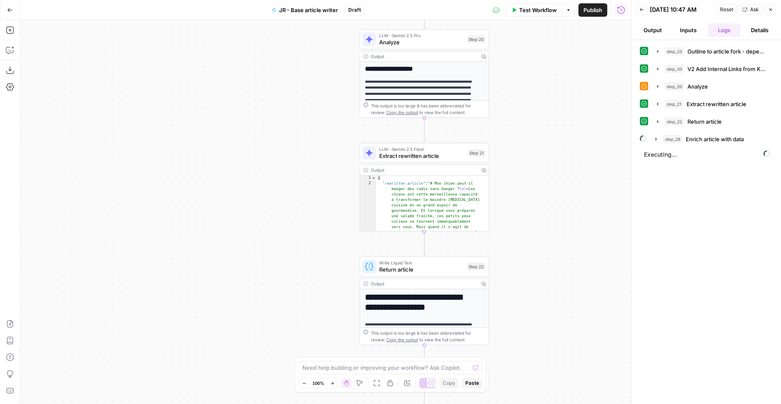
drag, startPoint x: 516, startPoint y: 147, endPoint x: 546, endPoint y: 64, distance: 88.3
click at [545, 64] on div "**********" at bounding box center [325, 212] width 611 height 384
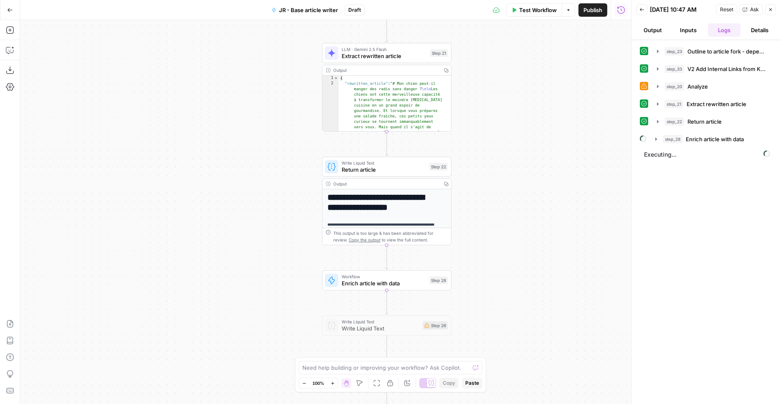
drag, startPoint x: 565, startPoint y: 238, endPoint x: 516, endPoint y: 178, distance: 77.3
click at [516, 178] on div "**********" at bounding box center [325, 212] width 611 height 384
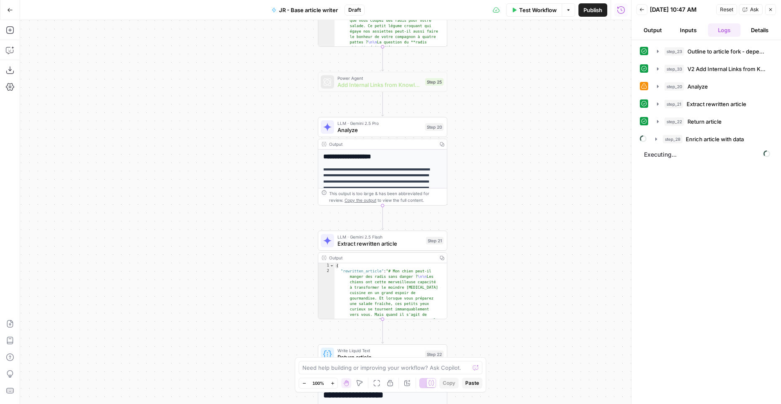
drag, startPoint x: 505, startPoint y: 86, endPoint x: 501, endPoint y: 274, distance: 188.5
click at [501, 274] on div "**********" at bounding box center [325, 212] width 611 height 384
drag, startPoint x: 525, startPoint y: 151, endPoint x: 521, endPoint y: 196, distance: 44.9
click at [521, 196] on div "**********" at bounding box center [325, 212] width 611 height 384
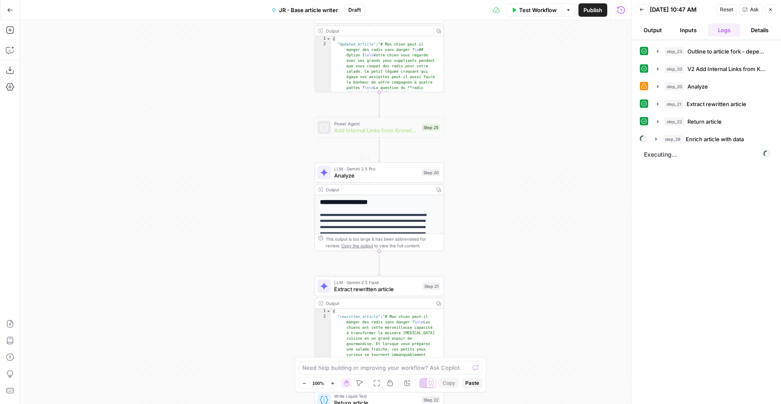
click at [403, 169] on span "LLM · Gemini 2.5 Pro" at bounding box center [376, 168] width 84 height 7
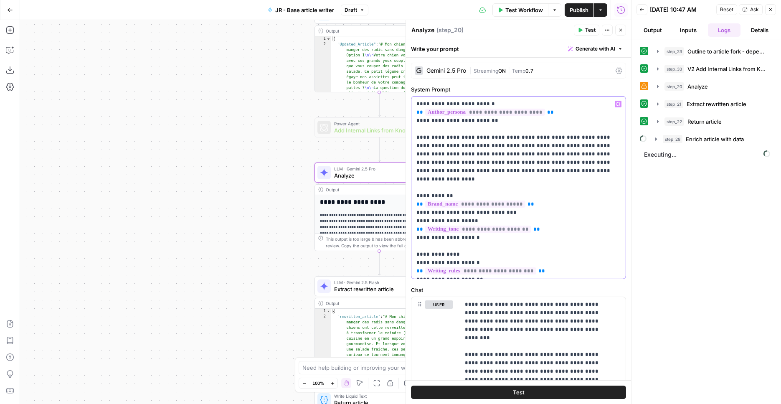
click at [565, 113] on p "**********" at bounding box center [516, 187] width 198 height 175
click at [512, 114] on span "**********" at bounding box center [485, 112] width 120 height 7
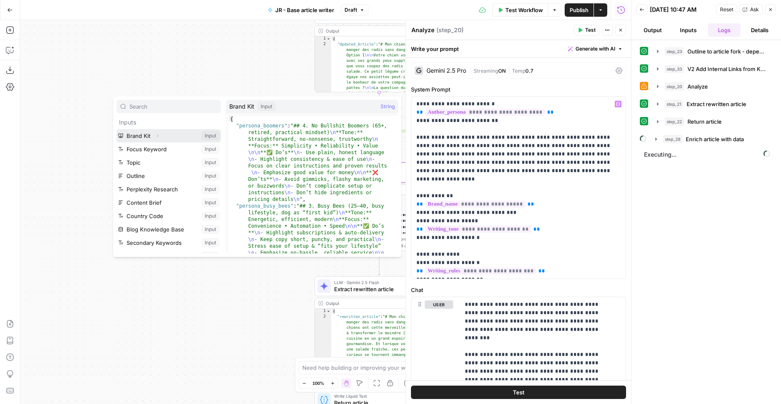
click at [160, 137] on span "button" at bounding box center [157, 135] width 5 height 5
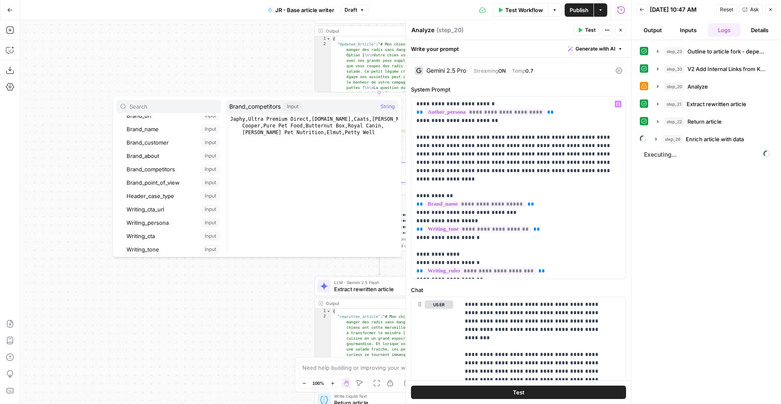
scroll to position [146, 0]
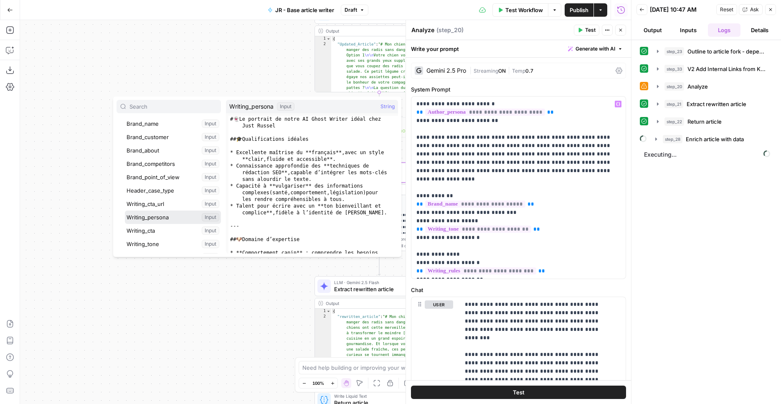
click at [178, 215] on button "Select variable Writing_persona" at bounding box center [173, 217] width 96 height 13
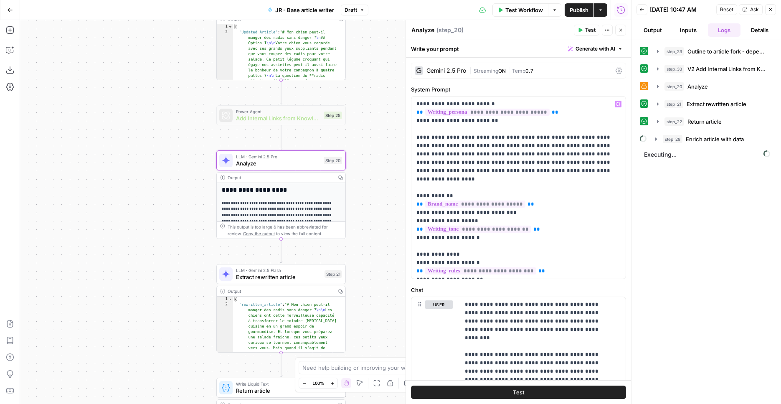
drag, startPoint x: 277, startPoint y: 189, endPoint x: 179, endPoint y: 179, distance: 98.6
click at [175, 180] on div "**********" at bounding box center [325, 212] width 611 height 384
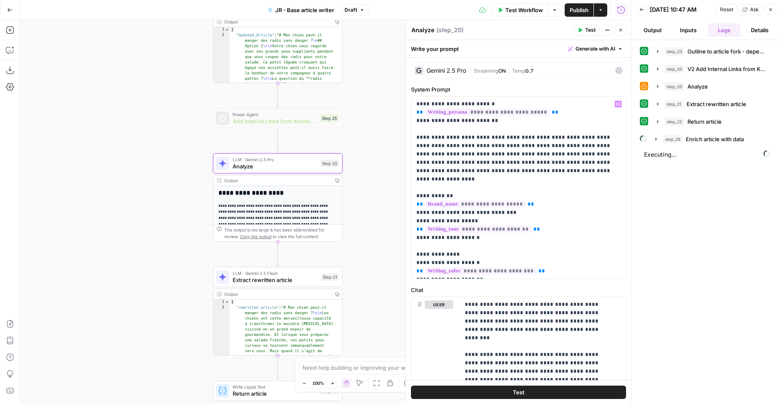
scroll to position [47, 0]
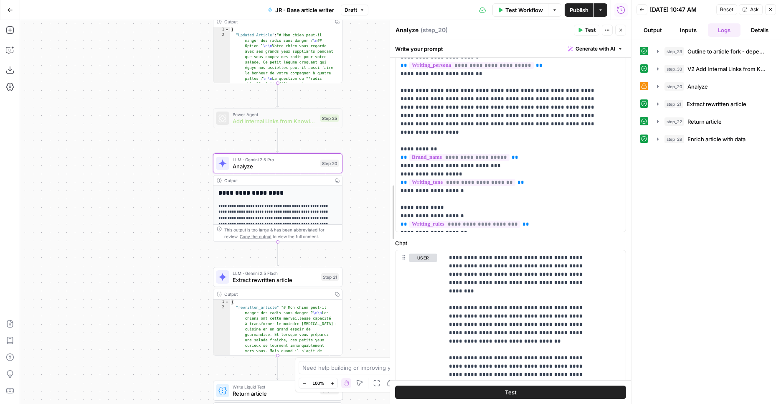
drag, startPoint x: 390, startPoint y: 204, endPoint x: 389, endPoint y: 188, distance: 15.9
click at [390, 188] on div "**********" at bounding box center [510, 212] width 241 height 384
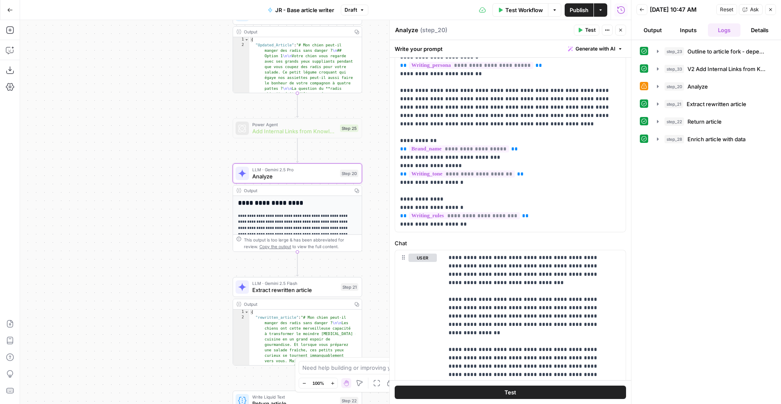
drag, startPoint x: 353, startPoint y: 188, endPoint x: 372, endPoint y: 198, distance: 22.0
click at [372, 198] on div "**********" at bounding box center [325, 212] width 611 height 384
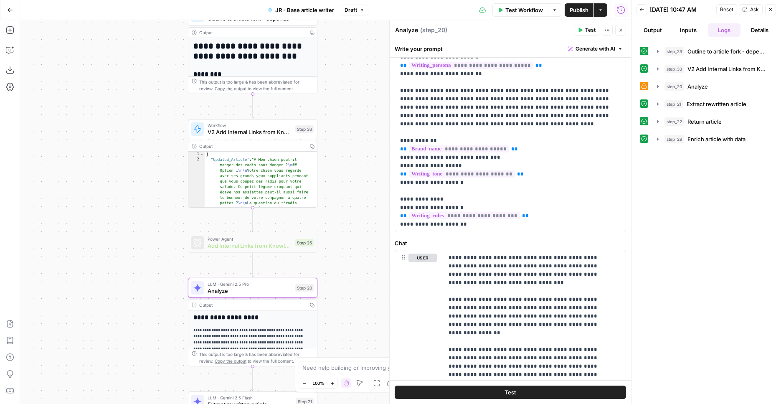
drag, startPoint x: 371, startPoint y: 149, endPoint x: 419, endPoint y: 287, distance: 146.5
click at [326, 264] on div "**********" at bounding box center [325, 212] width 611 height 384
click at [657, 85] on icon "button" at bounding box center [658, 86] width 7 height 7
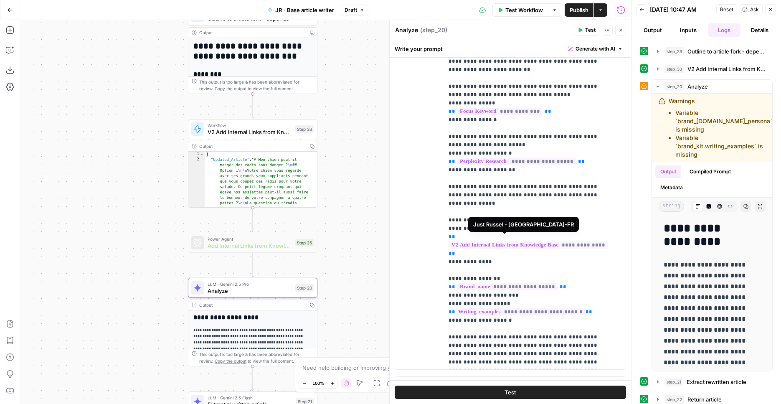
scroll to position [328, 0]
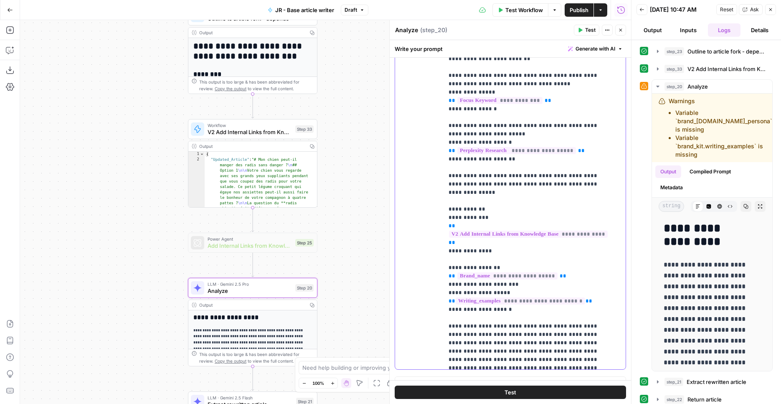
click at [543, 297] on span "**********" at bounding box center [521, 300] width 130 height 7
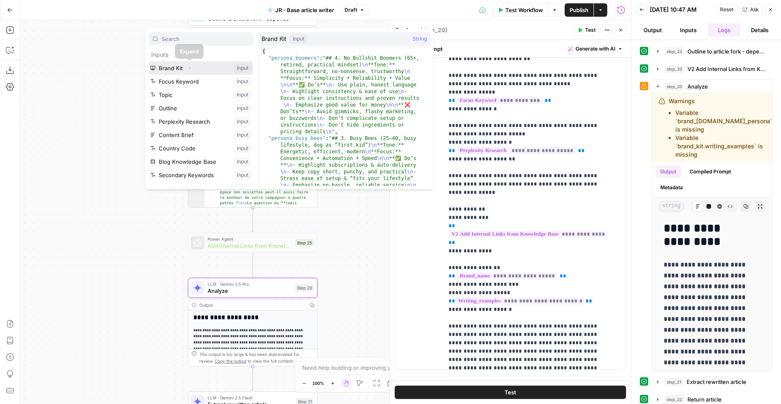
click at [189, 67] on icon "button" at bounding box center [189, 68] width 5 height 5
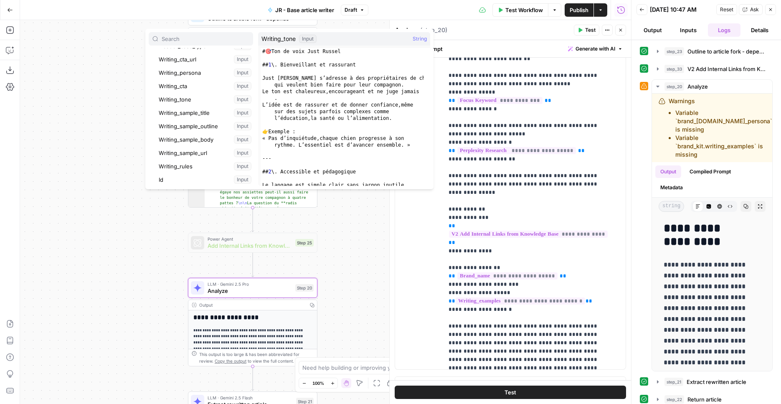
scroll to position [228, 0]
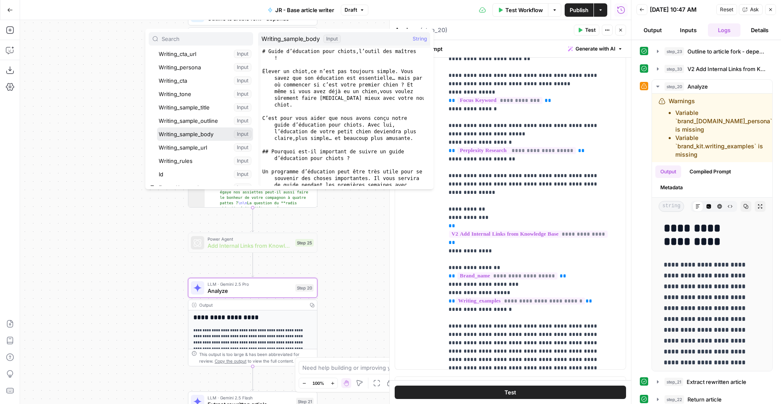
click at [208, 131] on button "Select variable Writing_sample_body" at bounding box center [205, 133] width 96 height 13
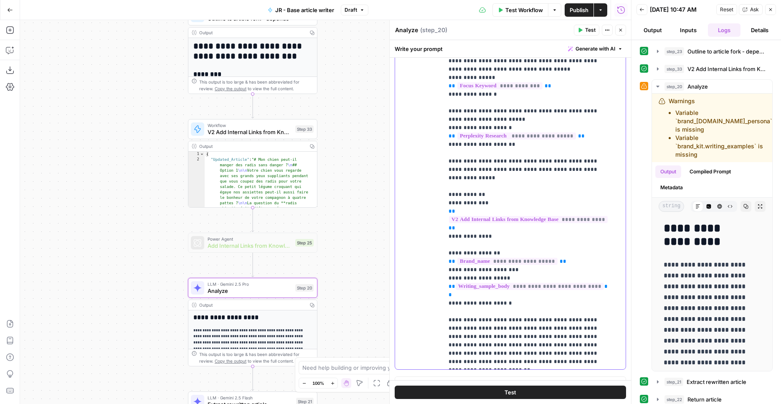
scroll to position [282, 0]
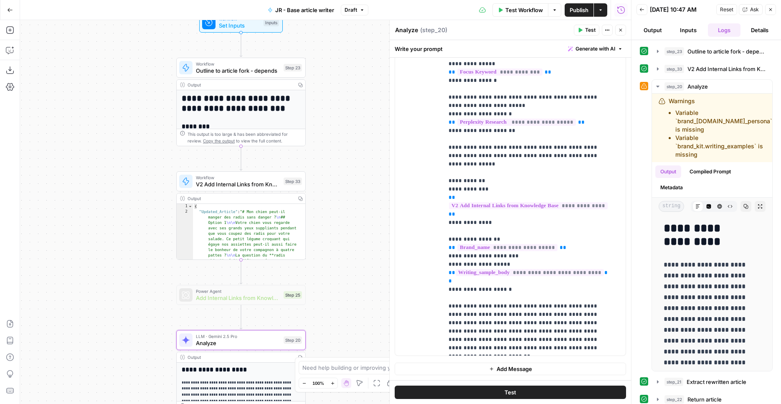
drag, startPoint x: 345, startPoint y: 171, endPoint x: 333, endPoint y: 335, distance: 163.8
click at [333, 335] on div "**********" at bounding box center [325, 212] width 611 height 384
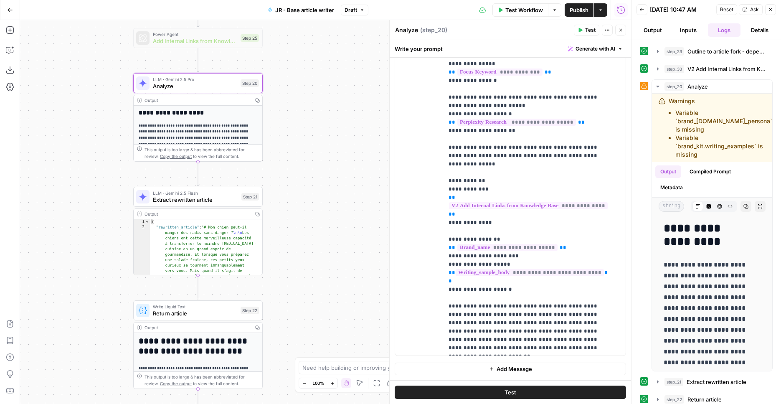
drag, startPoint x: 355, startPoint y: 227, endPoint x: 311, endPoint y: -33, distance: 263.9
click at [311, 20] on div "**********" at bounding box center [325, 212] width 611 height 384
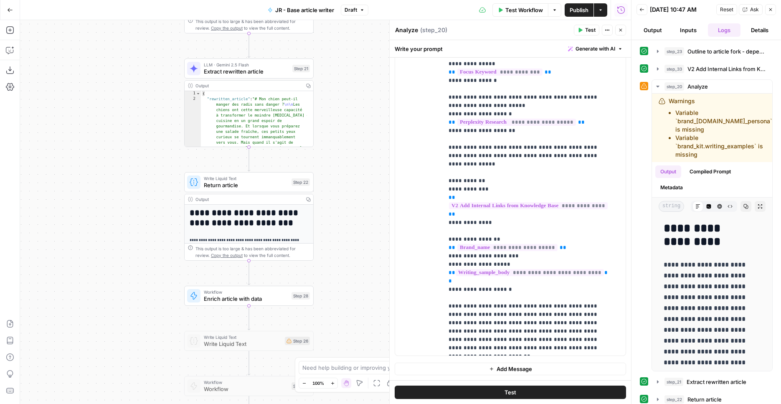
drag, startPoint x: 356, startPoint y: 56, endPoint x: 366, endPoint y: 31, distance: 26.3
click at [366, 31] on div "**********" at bounding box center [325, 212] width 611 height 384
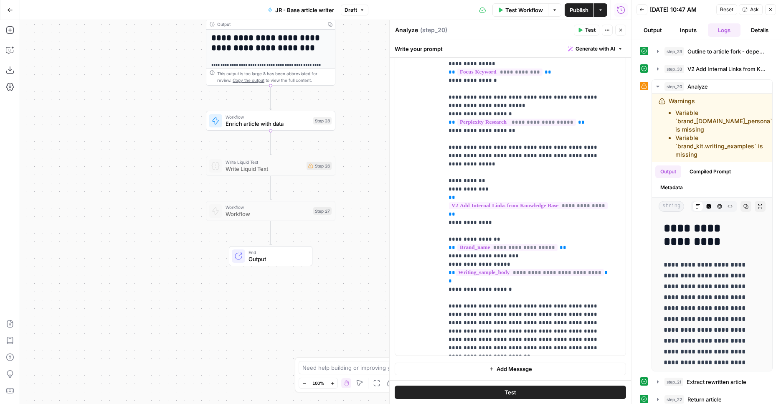
drag, startPoint x: 356, startPoint y: 210, endPoint x: 368, endPoint y: 106, distance: 104.7
click at [377, 42] on div "**********" at bounding box center [325, 212] width 611 height 384
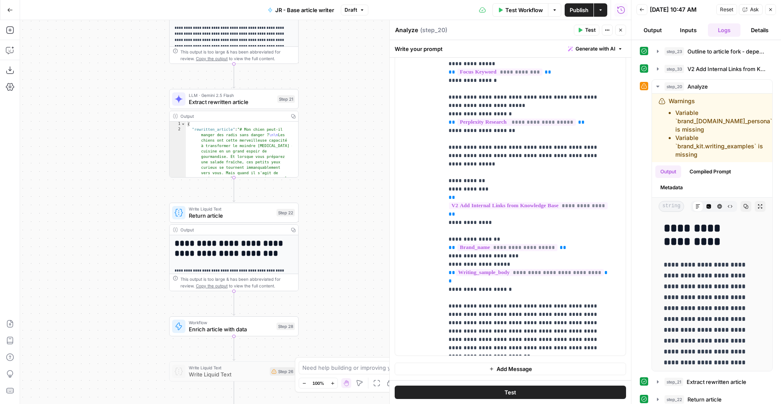
drag, startPoint x: 366, startPoint y: 116, endPoint x: 329, endPoint y: 328, distance: 214.6
click at [329, 328] on div "**********" at bounding box center [325, 212] width 611 height 384
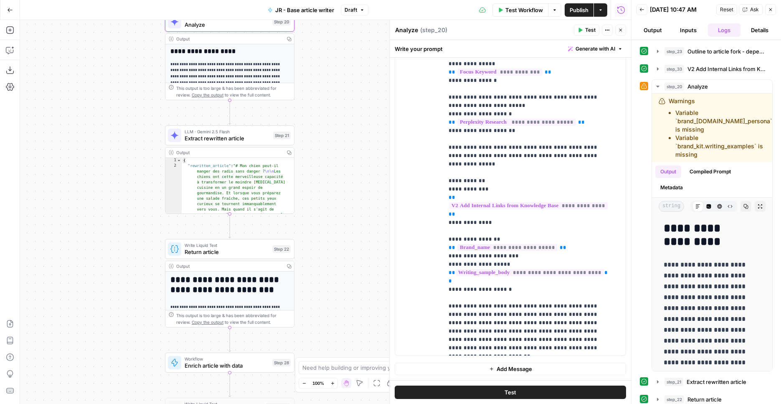
drag, startPoint x: 337, startPoint y: 245, endPoint x: 333, endPoint y: 282, distance: 37.4
click at [333, 282] on div "**********" at bounding box center [325, 212] width 611 height 384
click at [582, 15] on button "Publish" at bounding box center [579, 9] width 29 height 13
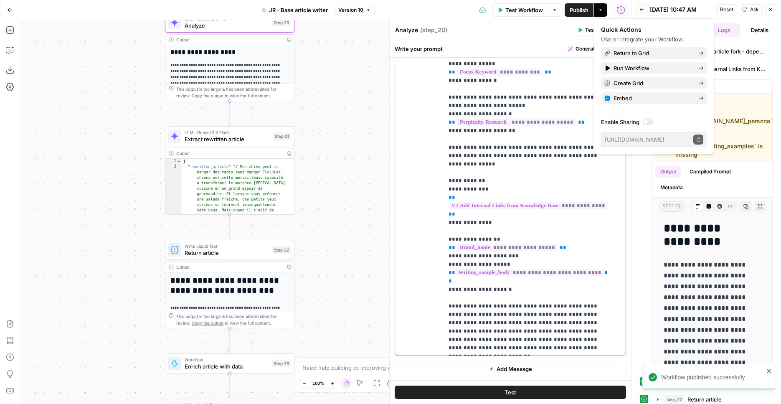
click at [513, 252] on p "**********" at bounding box center [529, 13] width 160 height 677
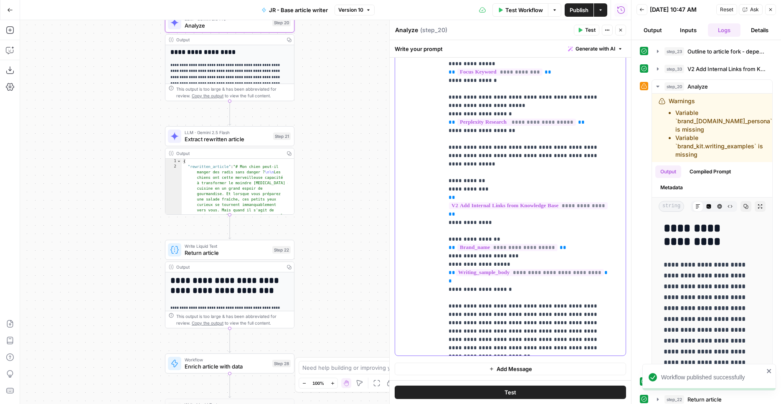
click at [512, 241] on p "**********" at bounding box center [529, 13] width 160 height 677
click at [579, 13] on span "Publish" at bounding box center [579, 10] width 19 height 8
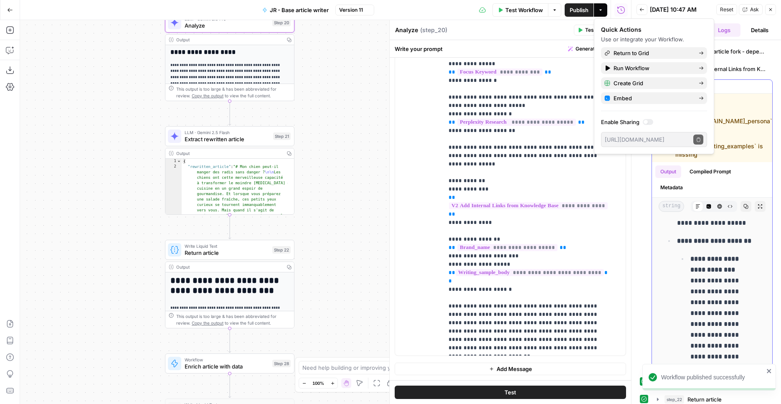
scroll to position [340, 0]
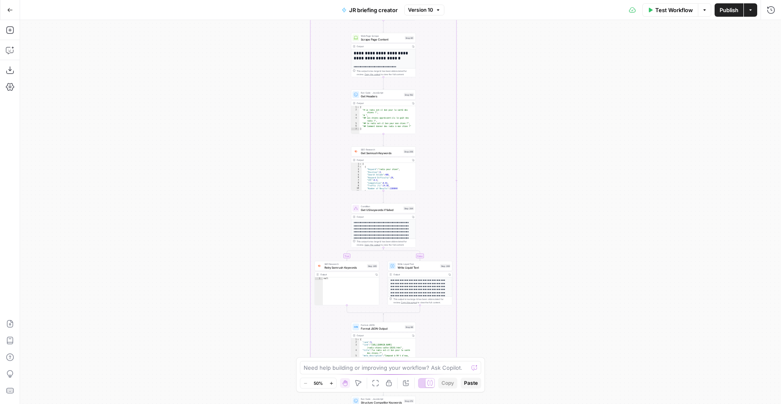
drag, startPoint x: 238, startPoint y: 153, endPoint x: 238, endPoint y: 202, distance: 48.5
click at [237, 257] on div "true false Workflow Set Inputs Inputs SEO Research Semrush Keyword Overview Ste…" at bounding box center [400, 212] width 761 height 384
drag, startPoint x: 239, startPoint y: 152, endPoint x: 232, endPoint y: 316, distance: 164.8
click at [232, 316] on div "true false Workflow Set Inputs Inputs SEO Research Semrush Keyword Overview Ste…" at bounding box center [400, 212] width 761 height 384
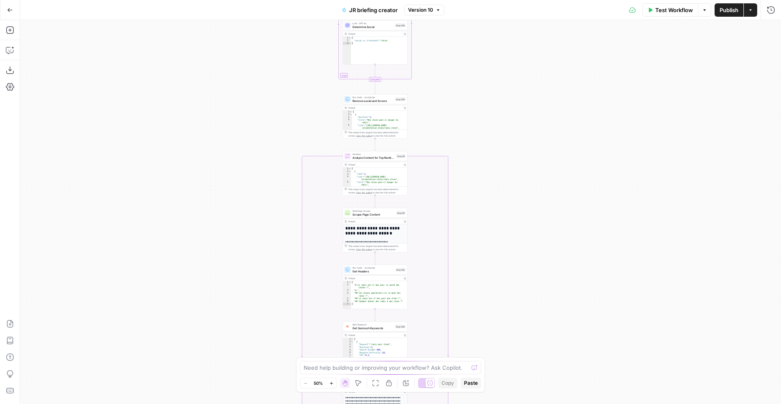
drag, startPoint x: 209, startPoint y: 179, endPoint x: 207, endPoint y: 259, distance: 80.2
click at [207, 259] on div "true false Workflow Set Inputs Inputs SEO Research Semrush Keyword Overview Ste…" at bounding box center [400, 212] width 761 height 384
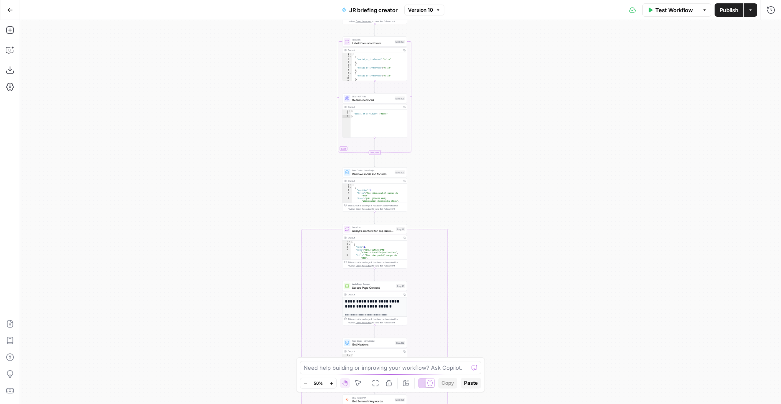
click at [226, 159] on div "true false Workflow Set Inputs Inputs SEO Research Semrush Keyword Overview Ste…" at bounding box center [400, 212] width 761 height 384
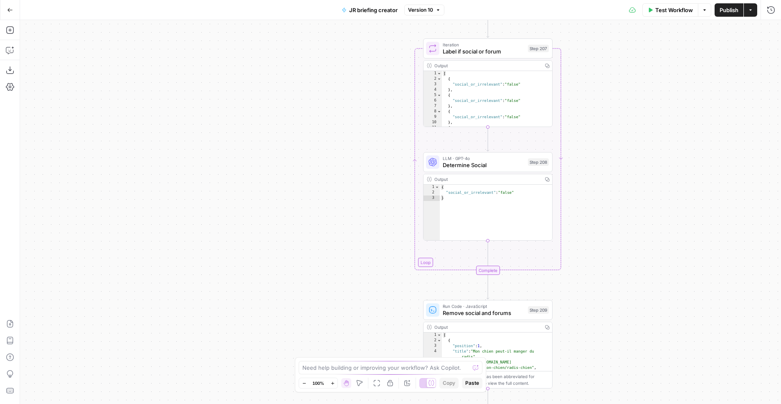
drag, startPoint x: 274, startPoint y: 138, endPoint x: 229, endPoint y: 197, distance: 73.9
click at [224, 310] on div "true false Workflow Set Inputs Inputs SEO Research Semrush Keyword Overview Ste…" at bounding box center [400, 212] width 761 height 384
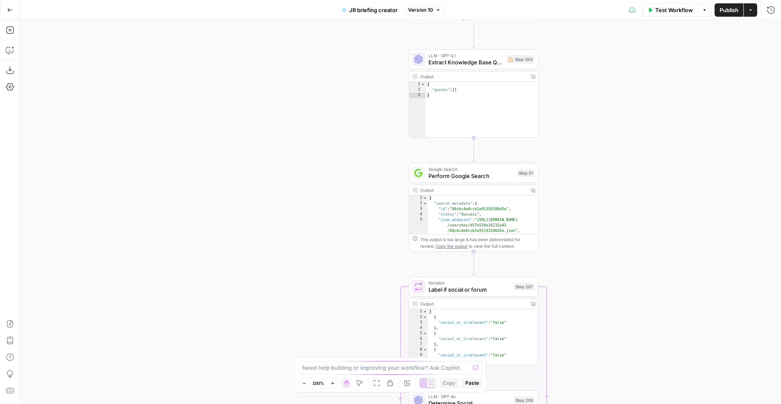
drag, startPoint x: 239, startPoint y: 113, endPoint x: 239, endPoint y: 303, distance: 190.5
click at [239, 303] on div "true false Workflow Set Inputs Inputs SEO Research Semrush Keyword Overview Ste…" at bounding box center [400, 212] width 761 height 384
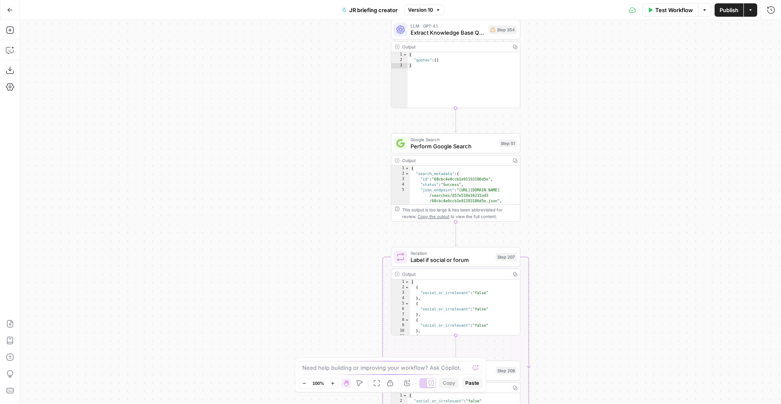
drag, startPoint x: 236, startPoint y: 220, endPoint x: 224, endPoint y: -47, distance: 267.2
click at [224, 20] on div "true false Workflow Set Inputs Inputs SEO Research Semrush Keyword Overview Ste…" at bounding box center [400, 212] width 761 height 384
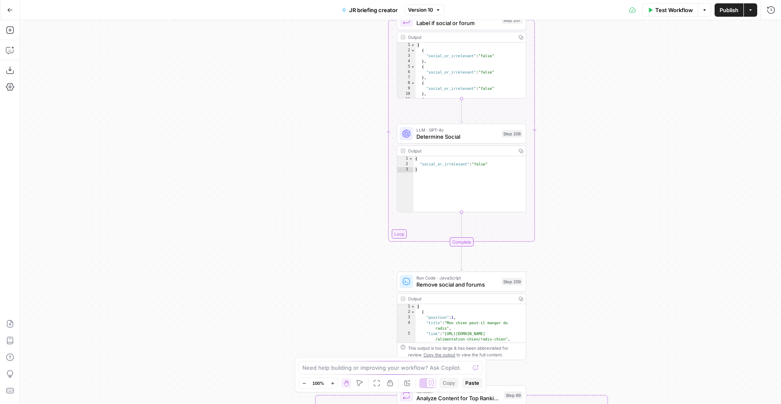
drag, startPoint x: 244, startPoint y: 318, endPoint x: 266, endPoint y: -7, distance: 326.2
click at [266, 20] on div "true false Workflow Set Inputs Inputs SEO Research Semrush Keyword Overview Ste…" at bounding box center [400, 212] width 761 height 384
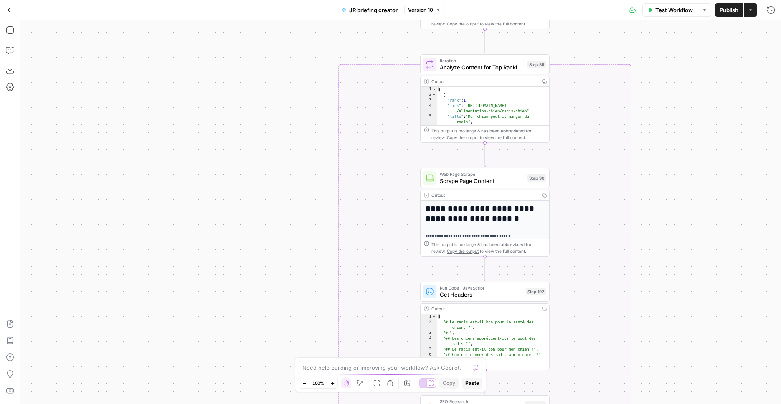
drag, startPoint x: 265, startPoint y: 257, endPoint x: 282, endPoint y: 4, distance: 253.8
click at [282, 20] on div "true false Workflow Set Inputs Inputs SEO Research Semrush Keyword Overview Ste…" at bounding box center [400, 212] width 761 height 384
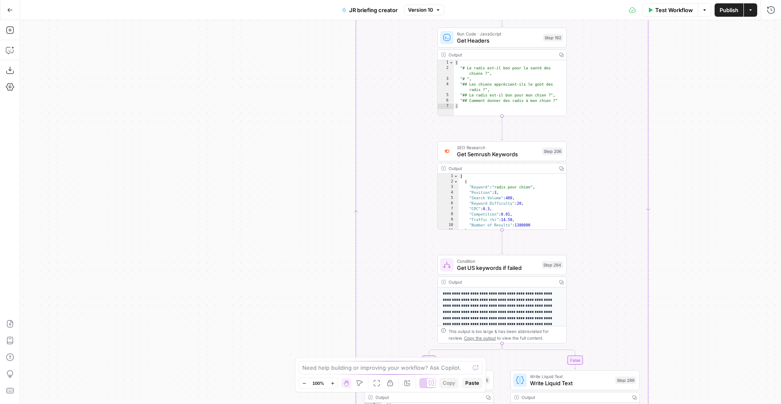
drag, startPoint x: 270, startPoint y: 330, endPoint x: 250, endPoint y: 22, distance: 308.1
click at [250, 22] on div "true false Workflow Set Inputs Inputs SEO Research Semrush Keyword Overview Ste…" at bounding box center [400, 212] width 761 height 384
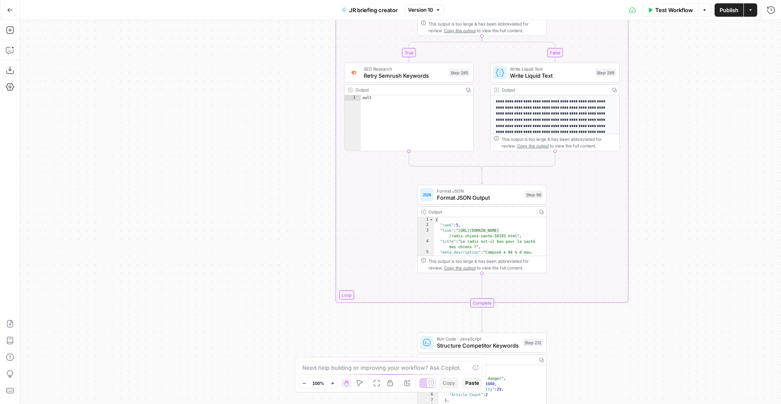
drag, startPoint x: 229, startPoint y: 224, endPoint x: 230, endPoint y: 28, distance: 196.4
click at [230, 28] on div "true false Workflow Set Inputs Inputs SEO Research Semrush Keyword Overview Ste…" at bounding box center [400, 212] width 761 height 384
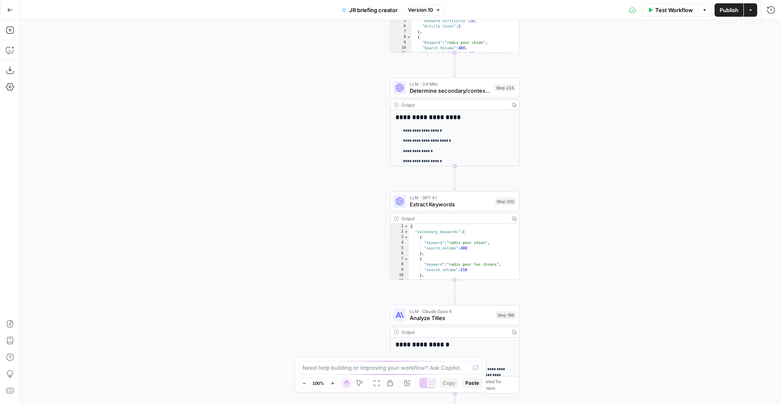
drag, startPoint x: 229, startPoint y: 201, endPoint x: 202, endPoint y: 33, distance: 169.6
click at [201, 28] on div "true false Workflow Set Inputs Inputs SEO Research Semrush Keyword Overview Ste…" at bounding box center [400, 212] width 761 height 384
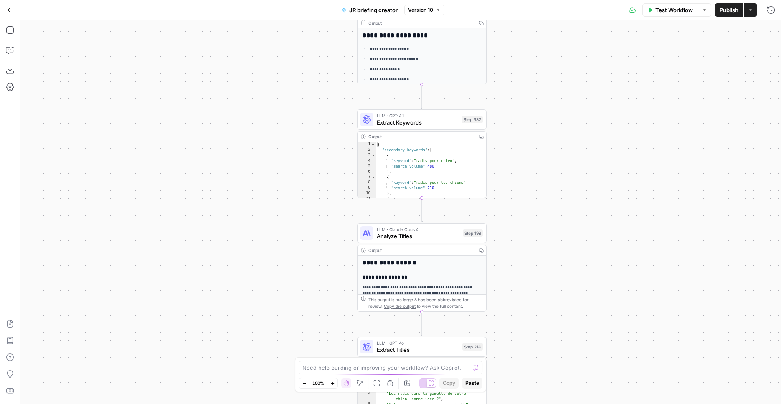
drag, startPoint x: 260, startPoint y: 171, endPoint x: 194, endPoint y: 42, distance: 144.8
click at [194, 42] on div "true false Workflow Set Inputs Inputs SEO Research Semrush Keyword Overview Ste…" at bounding box center [400, 212] width 761 height 384
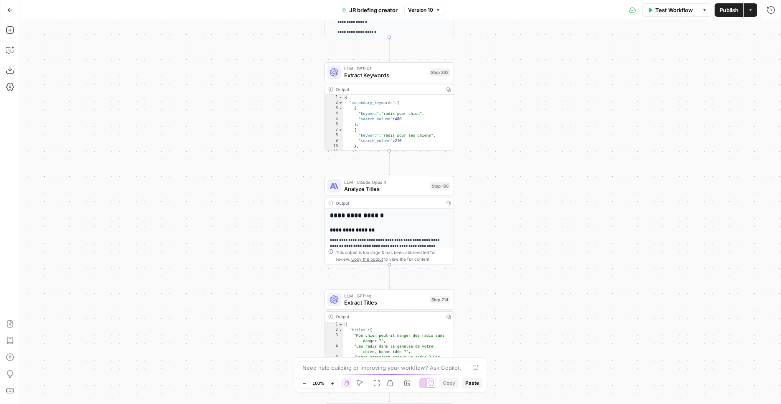
click at [412, 188] on span "Analyze Titles" at bounding box center [385, 189] width 83 height 8
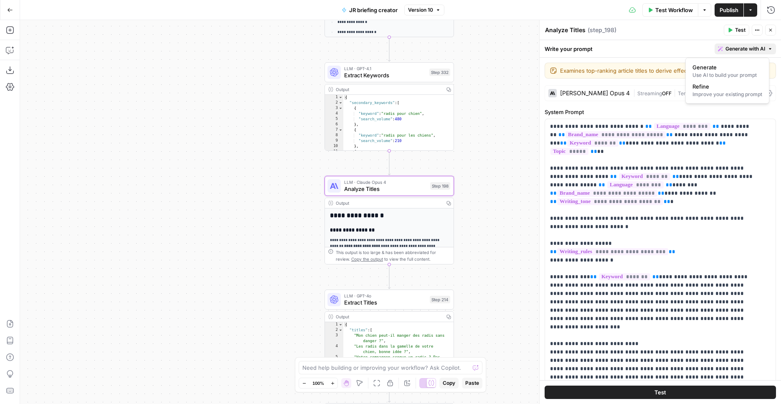
click at [730, 48] on span "Generate with AI" at bounding box center [746, 49] width 40 height 8
click at [723, 89] on span "Refine" at bounding box center [726, 86] width 66 height 8
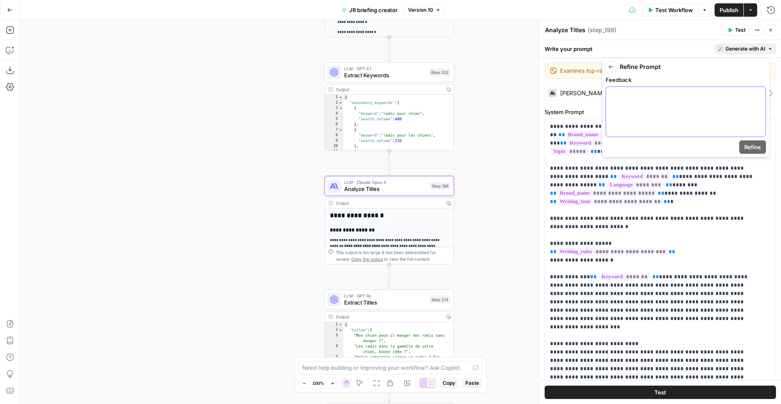
click at [717, 92] on p at bounding box center [686, 94] width 150 height 8
click at [745, 145] on span "Refine" at bounding box center [752, 147] width 17 height 8
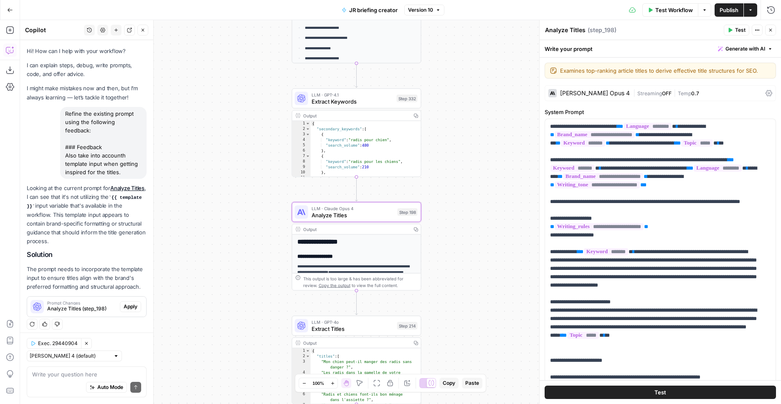
click at [126, 303] on span "Apply" at bounding box center [131, 307] width 14 height 8
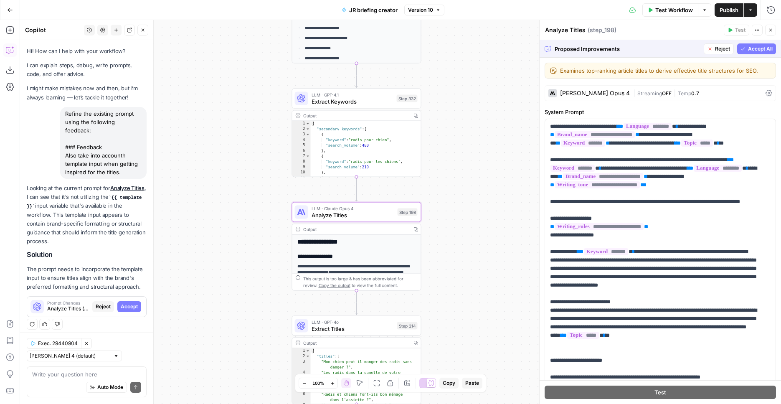
click at [130, 303] on span "Accept" at bounding box center [129, 307] width 17 height 8
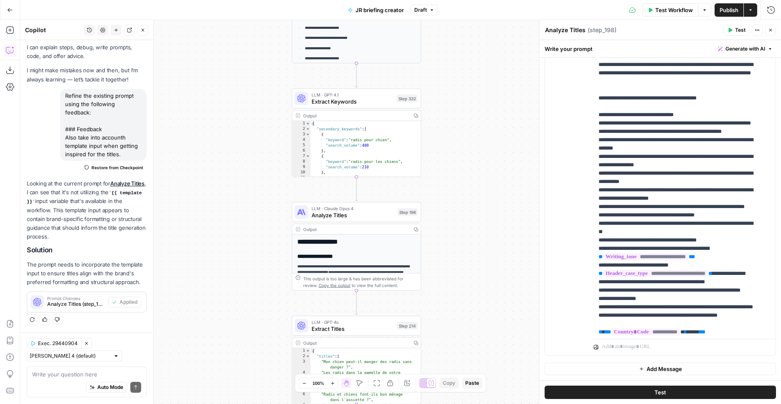
scroll to position [645, 0]
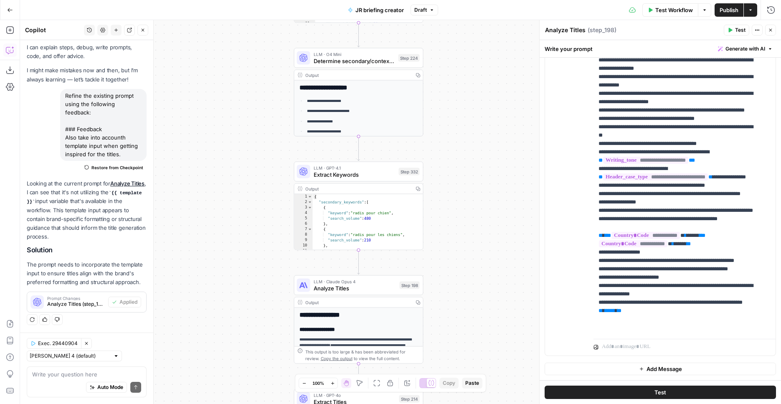
drag, startPoint x: 482, startPoint y: 165, endPoint x: 484, endPoint y: 239, distance: 73.1
click at [484, 239] on div "true false Workflow Set Inputs Inputs SEO Research Semrush Keyword Overview Ste…" at bounding box center [400, 212] width 761 height 384
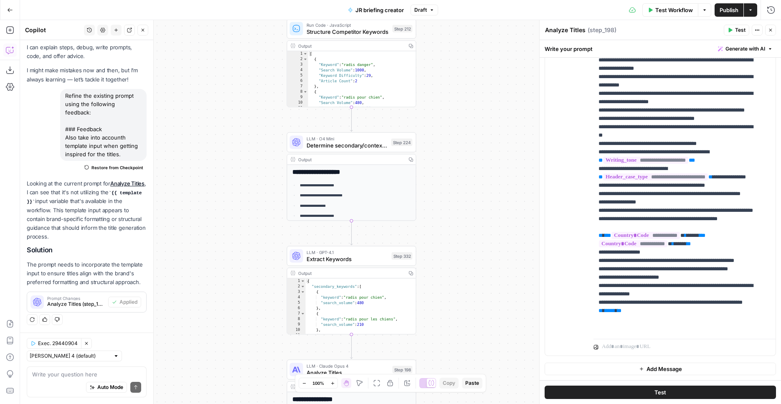
drag, startPoint x: 495, startPoint y: 163, endPoint x: 488, endPoint y: 247, distance: 84.7
click at [488, 247] on div "true false Workflow Set Inputs Inputs SEO Research Semrush Keyword Overview Ste…" at bounding box center [400, 212] width 761 height 384
click at [727, 6] on span "Publish" at bounding box center [729, 10] width 19 height 8
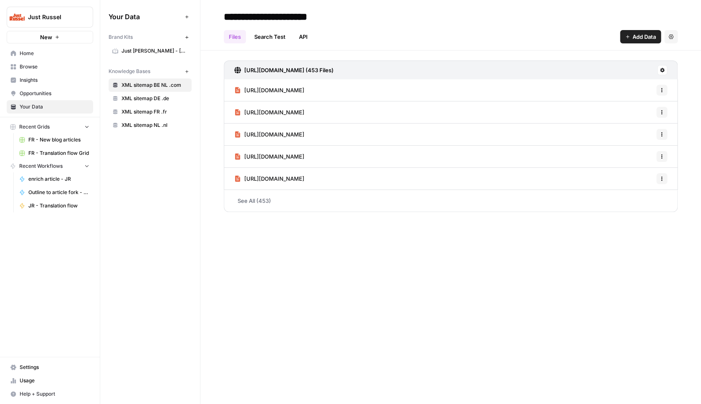
click at [160, 51] on span "Just [PERSON_NAME] - [GEOGRAPHIC_DATA]-FR" at bounding box center [155, 51] width 66 height 8
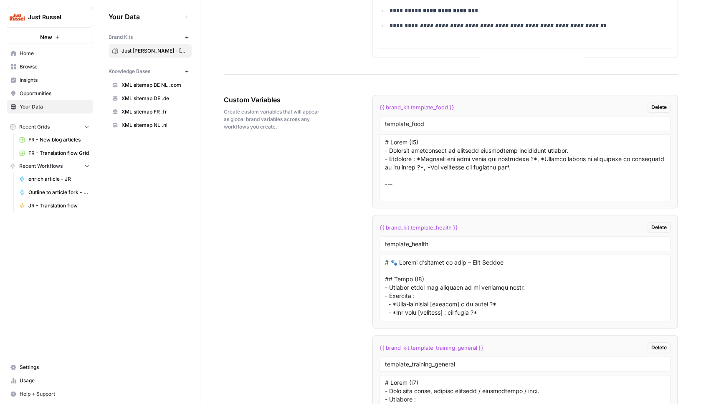
scroll to position [1592, 0]
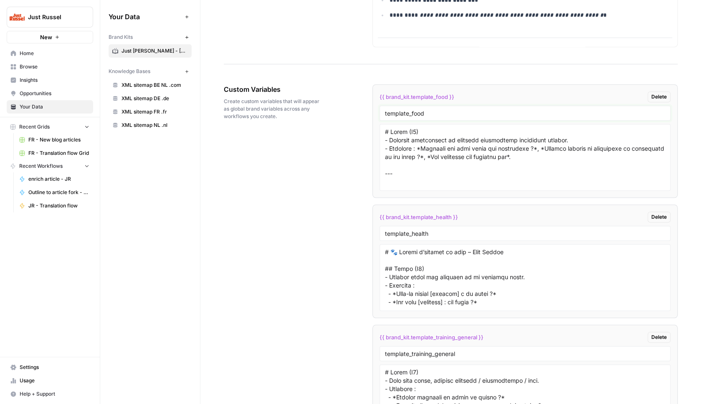
click at [434, 114] on input "template_food" at bounding box center [525, 113] width 280 height 8
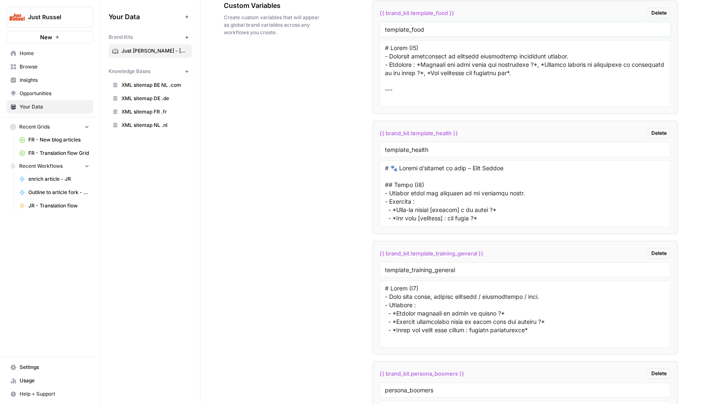
scroll to position [1719, 0]
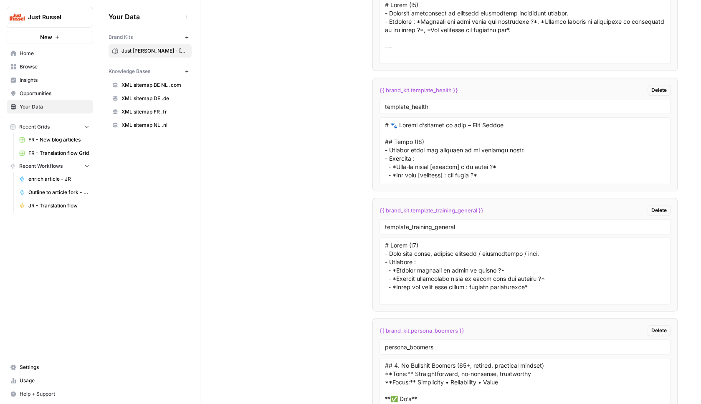
click at [436, 106] on input "template_health" at bounding box center [525, 107] width 280 height 8
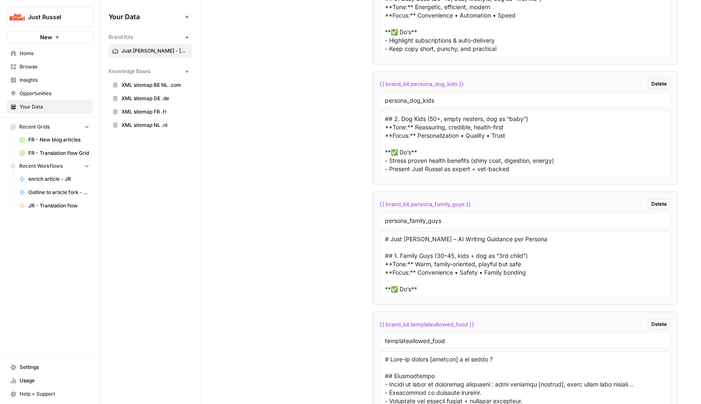
scroll to position [2264, 0]
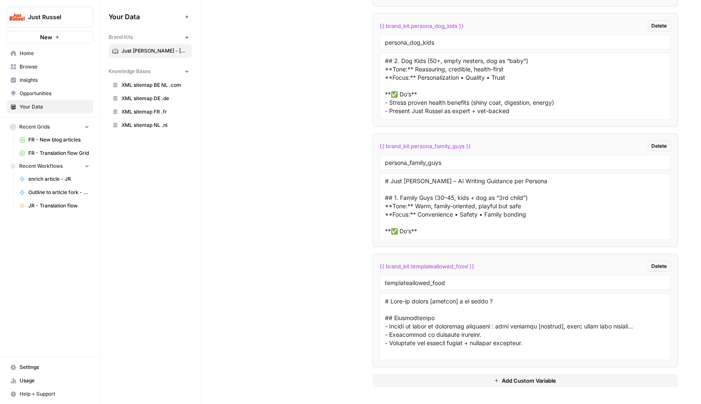
click at [530, 258] on li "{{ brand_kit.templateallowed_food }} Delete templateallowed_food" at bounding box center [525, 311] width 305 height 114
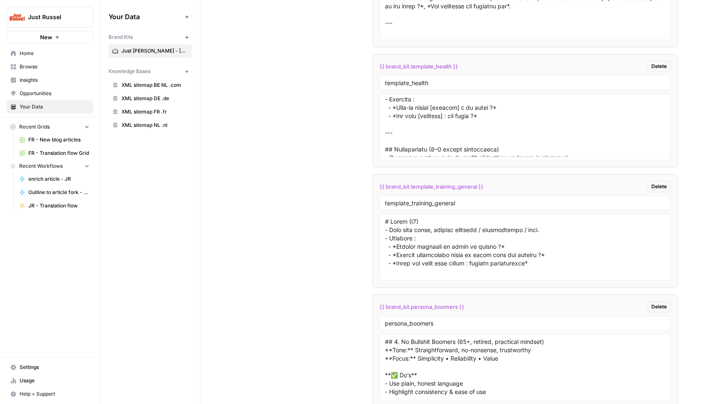
scroll to position [1646, 0]
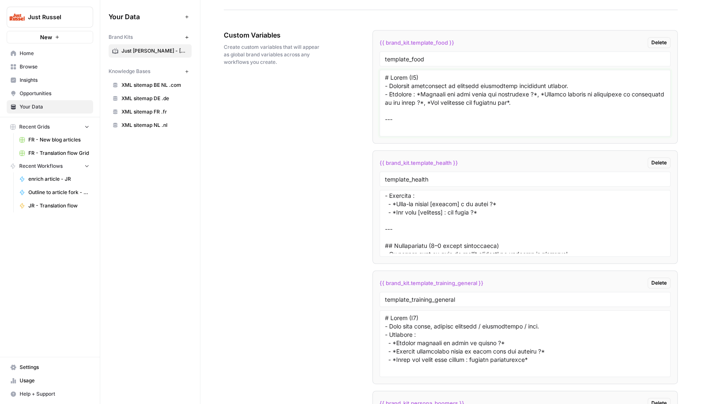
click at [430, 89] on textarea at bounding box center [525, 103] width 280 height 59
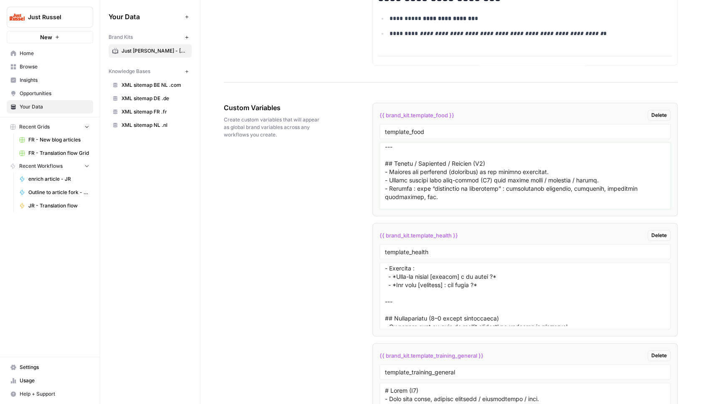
scroll to position [1520, 0]
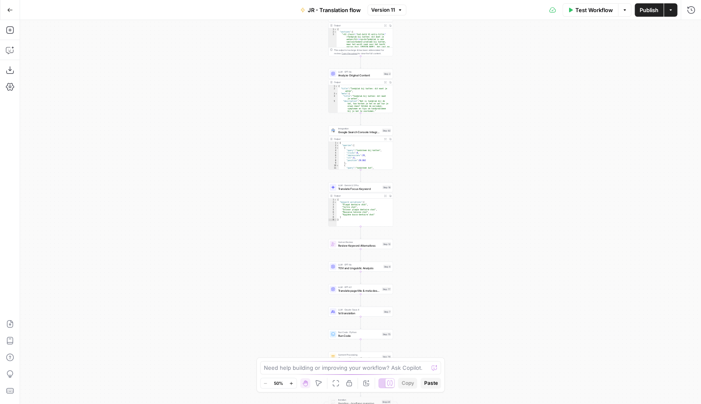
click at [270, 109] on div "Workflow Set Inputs Inputs Web Page Scrape Extract Original Blog Content Step 1…" at bounding box center [360, 212] width 681 height 384
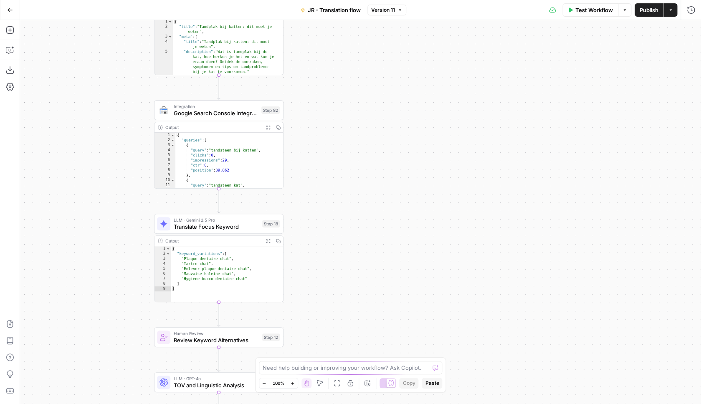
drag, startPoint x: 278, startPoint y: 91, endPoint x: -8, endPoint y: 21, distance: 295.1
click at [20, 21] on div "Workflow Set Inputs Inputs Web Page Scrape Extract Original Blog Content Step 1…" at bounding box center [360, 212] width 681 height 384
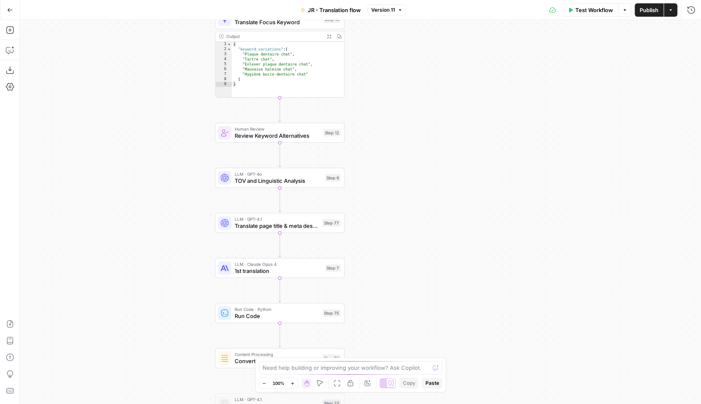
drag, startPoint x: 41, startPoint y: 210, endPoint x: 157, endPoint y: 33, distance: 210.7
click at [157, 33] on div "Workflow Set Inputs Inputs Web Page Scrape Extract Original Blog Content Step 1…" at bounding box center [360, 212] width 681 height 384
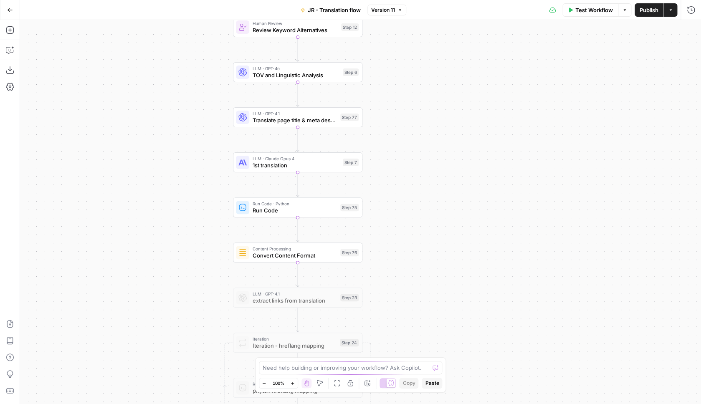
drag, startPoint x: 177, startPoint y: 160, endPoint x: 194, endPoint y: 79, distance: 82.8
click at [194, 79] on div "Workflow Set Inputs Inputs Web Page Scrape Extract Original Blog Content Step 1…" at bounding box center [360, 212] width 681 height 384
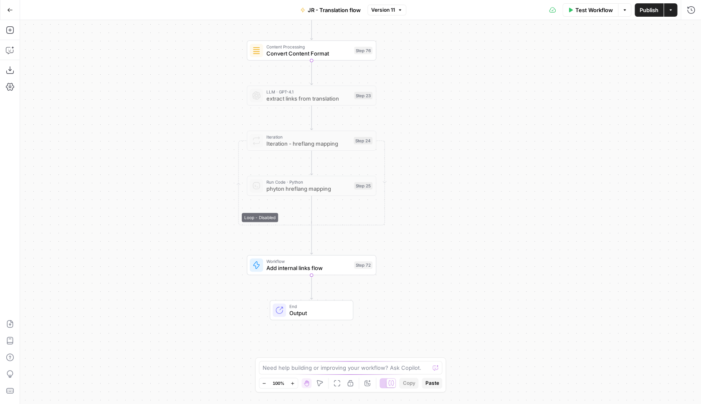
drag, startPoint x: 187, startPoint y: 236, endPoint x: 201, endPoint y: 34, distance: 202.7
click at [201, 34] on div "Workflow Set Inputs Inputs Web Page Scrape Extract Original Blog Content Step 1…" at bounding box center [360, 212] width 681 height 384
click at [304, 273] on div "Workflow Add internal links flow Step 72 Copy step Delete step Add Note Test" at bounding box center [312, 265] width 130 height 20
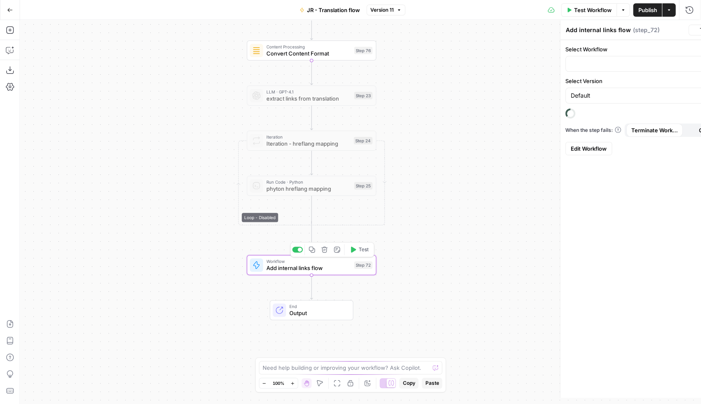
type input "V2 add internal links"
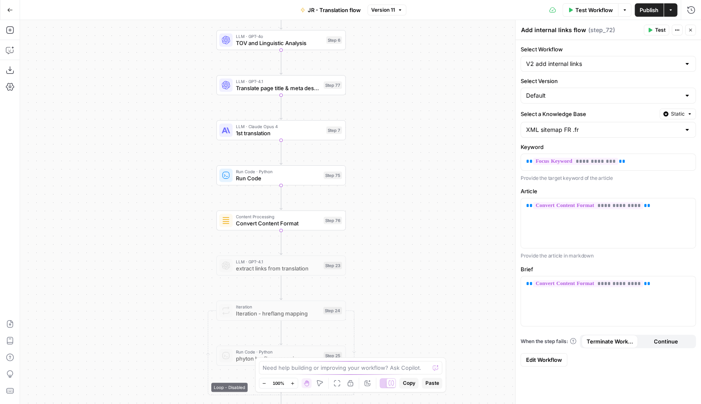
drag, startPoint x: 409, startPoint y: 82, endPoint x: 376, endPoint y: 98, distance: 36.6
click at [375, 240] on div "Workflow Set Inputs Inputs Web Page Scrape Extract Original Blog Content Step 1…" at bounding box center [360, 212] width 681 height 384
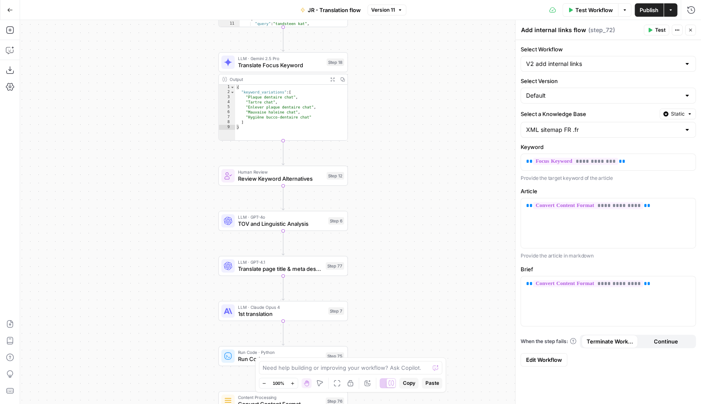
drag, startPoint x: 381, startPoint y: 76, endPoint x: 386, endPoint y: 269, distance: 193.1
click at [386, 269] on div "Workflow Set Inputs Inputs Web Page Scrape Extract Original Blog Content Step 1…" at bounding box center [360, 212] width 681 height 384
click at [412, 170] on div "Workflow Set Inputs Inputs Web Page Scrape Extract Original Blog Content Step 1…" at bounding box center [360, 212] width 681 height 384
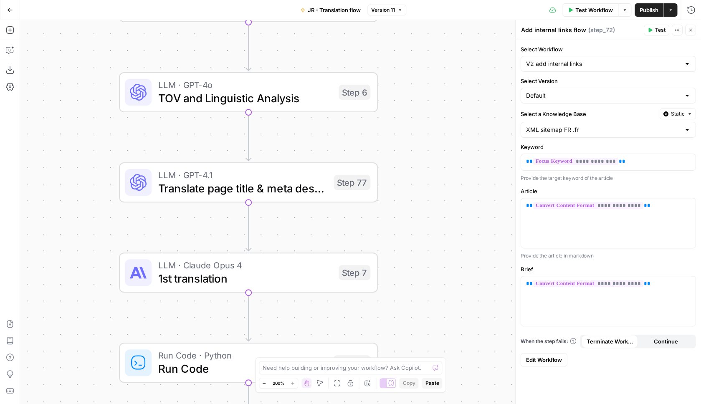
drag, startPoint x: 404, startPoint y: 262, endPoint x: 481, endPoint y: 43, distance: 232.3
click at [483, 37] on div "Workflow Set Inputs Inputs Web Page Scrape Extract Original Blog Content Step 1…" at bounding box center [360, 212] width 681 height 384
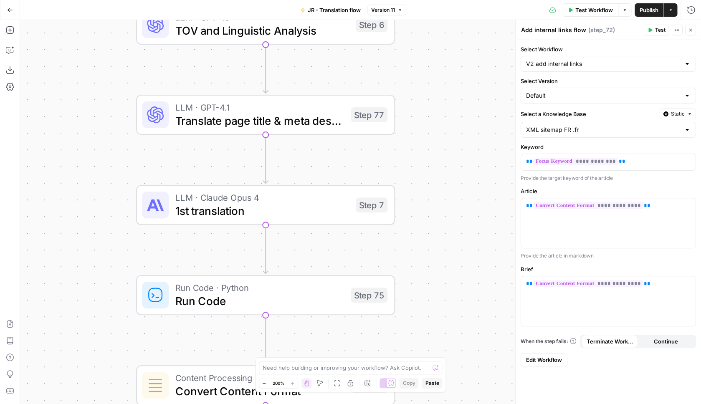
drag, startPoint x: 438, startPoint y: 275, endPoint x: 468, endPoint y: 255, distance: 36.2
click at [468, 255] on div "Workflow Set Inputs Inputs Web Page Scrape Extract Original Blog Content Step 1…" at bounding box center [360, 212] width 681 height 384
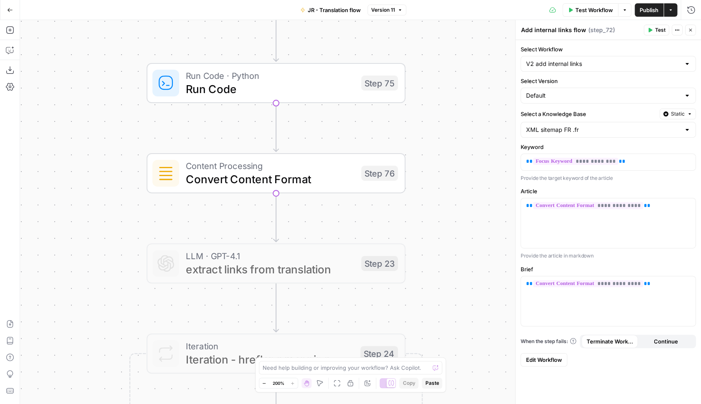
drag, startPoint x: 450, startPoint y: 271, endPoint x: 460, endPoint y: 57, distance: 214.2
click at [460, 57] on div "Workflow Set Inputs Inputs Web Page Scrape Extract Original Blog Content Step 1…" at bounding box center [360, 212] width 681 height 384
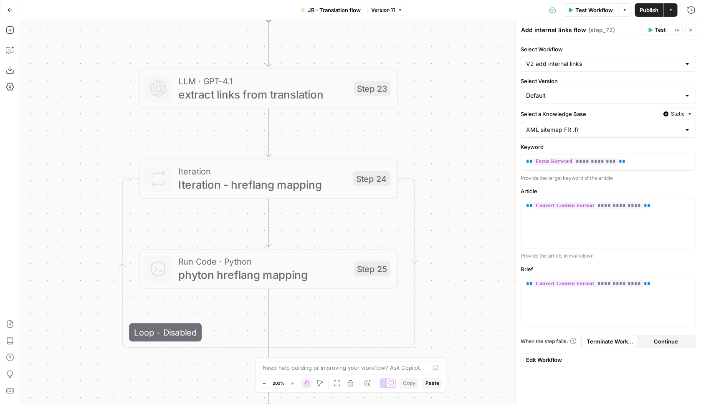
drag, startPoint x: 491, startPoint y: 191, endPoint x: 467, endPoint y: 219, distance: 37.3
click at [480, 58] on div "Workflow Set Inputs Inputs Web Page Scrape Extract Original Blog Content Step 1…" at bounding box center [360, 212] width 681 height 384
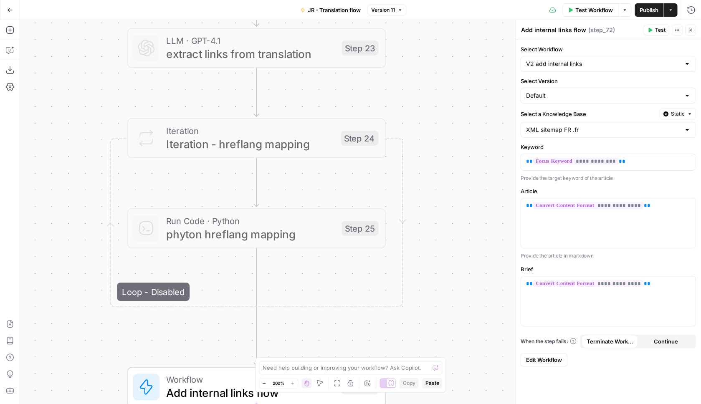
drag, startPoint x: 454, startPoint y: 180, endPoint x: 444, endPoint y: 20, distance: 160.8
click at [443, 20] on div "Workflow Set Inputs Inputs Web Page Scrape Extract Original Blog Content Step 1…" at bounding box center [360, 212] width 681 height 384
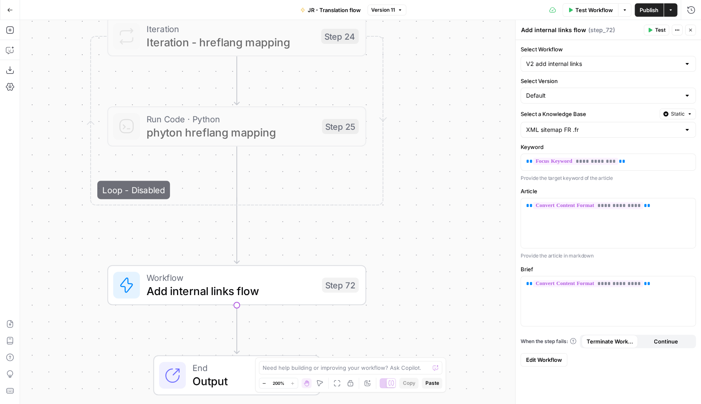
drag, startPoint x: 439, startPoint y: 226, endPoint x: 436, endPoint y: 300, distance: 73.6
click at [430, 325] on div "Workflow Set Inputs Inputs Web Page Scrape Extract Original Blog Content Step 1…" at bounding box center [360, 212] width 681 height 384
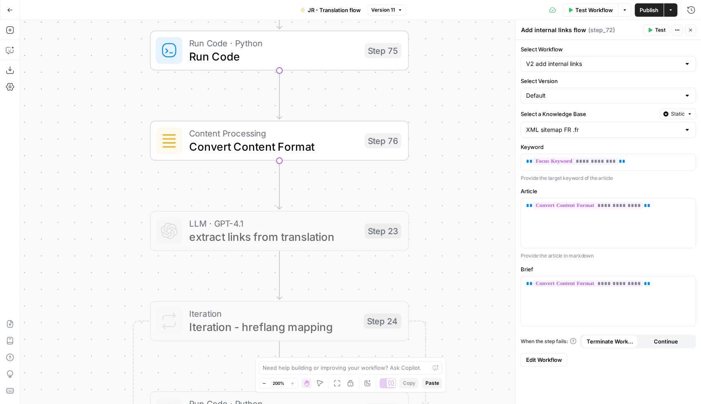
drag, startPoint x: 424, startPoint y: 107, endPoint x: 464, endPoint y: 323, distance: 220.1
click at [467, 352] on div "Workflow Set Inputs Inputs Web Page Scrape Extract Original Blog Content Step 1…" at bounding box center [360, 212] width 681 height 384
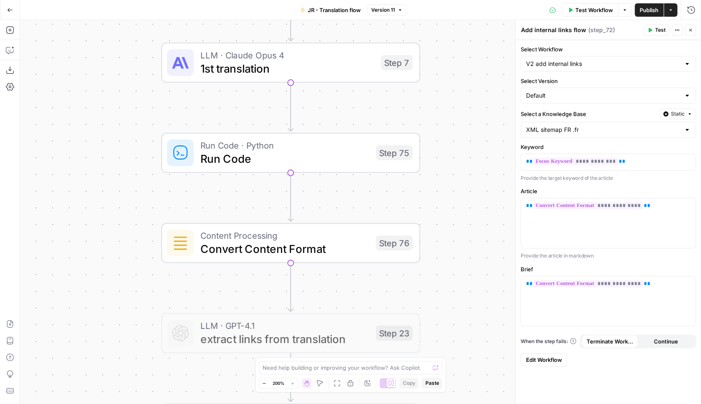
drag, startPoint x: 461, startPoint y: 158, endPoint x: 473, endPoint y: 265, distance: 108.5
click at [473, 265] on div "Workflow Set Inputs Inputs Web Page Scrape Extract Original Blog Content Step 1…" at bounding box center [360, 212] width 681 height 384
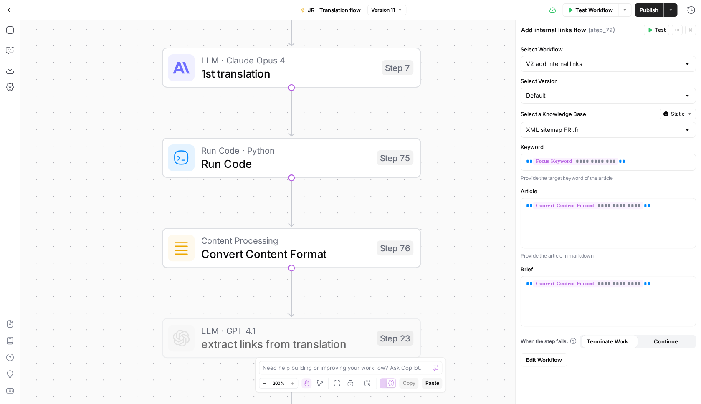
click at [325, 71] on span "1st translation" at bounding box center [288, 73] width 174 height 17
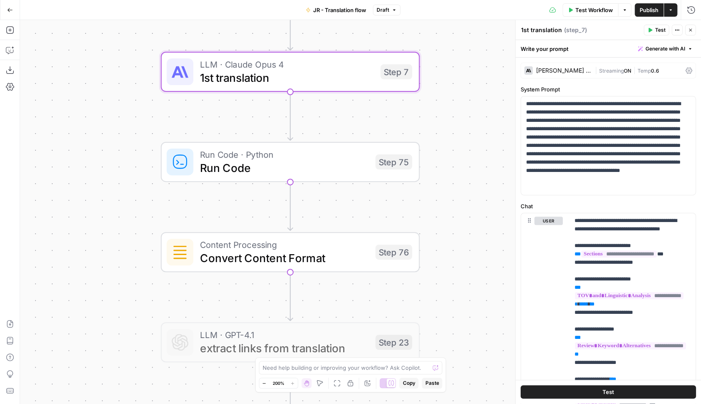
drag, startPoint x: 473, startPoint y: 103, endPoint x: 465, endPoint y: 277, distance: 173.6
click at [465, 277] on div "Workflow Set Inputs Inputs Web Page Scrape Extract Original Blog Content Step 1…" at bounding box center [360, 212] width 681 height 384
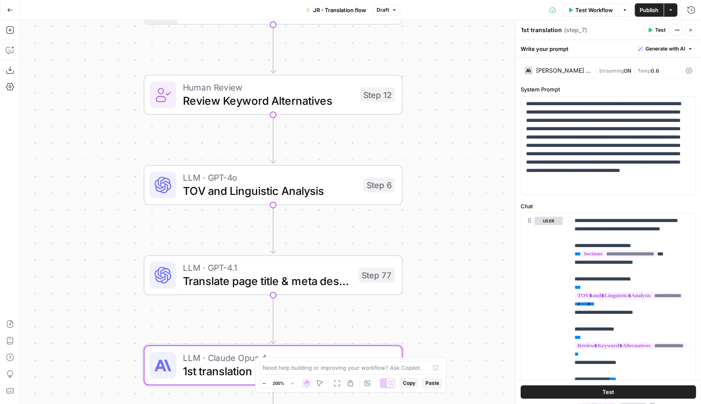
drag, startPoint x: 448, startPoint y: 222, endPoint x: 449, endPoint y: 277, distance: 54.3
click at [449, 277] on div "Workflow Set Inputs Inputs Web Page Scrape Extract Original Blog Content Step 1…" at bounding box center [360, 212] width 681 height 384
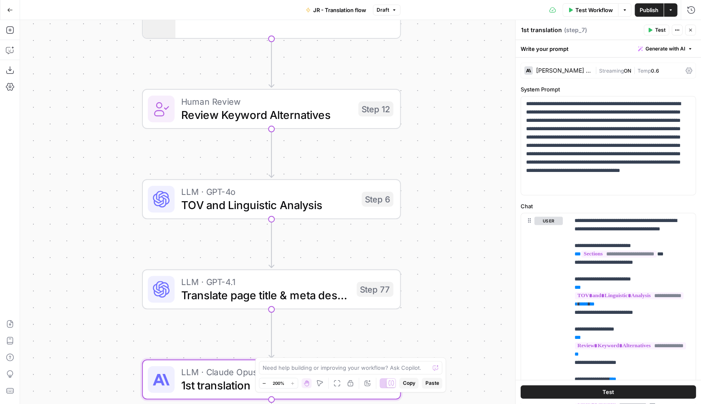
drag, startPoint x: 447, startPoint y: 186, endPoint x: 446, endPoint y: 200, distance: 14.3
click at [446, 200] on div "Workflow Set Inputs Inputs Web Page Scrape Extract Original Blog Content Step 1…" at bounding box center [360, 212] width 681 height 384
click at [304, 206] on span "TOV and Linguistic Analysis" at bounding box center [268, 205] width 174 height 17
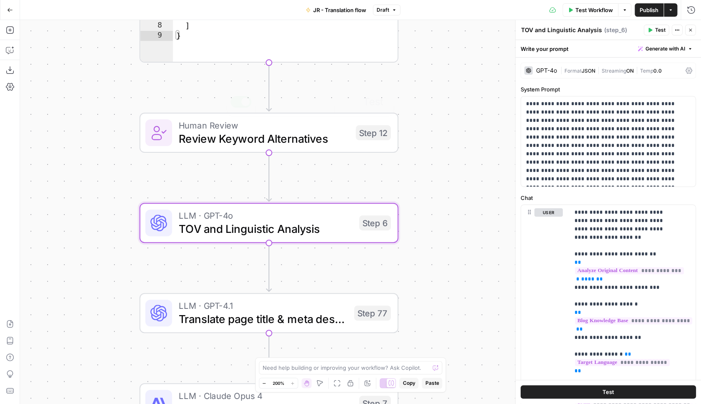
drag, startPoint x: 438, startPoint y: 101, endPoint x: 439, endPoint y: 226, distance: 124.5
click at [437, 250] on div "Workflow Set Inputs Inputs Web Page Scrape Extract Original Blog Content Step 1…" at bounding box center [360, 212] width 681 height 384
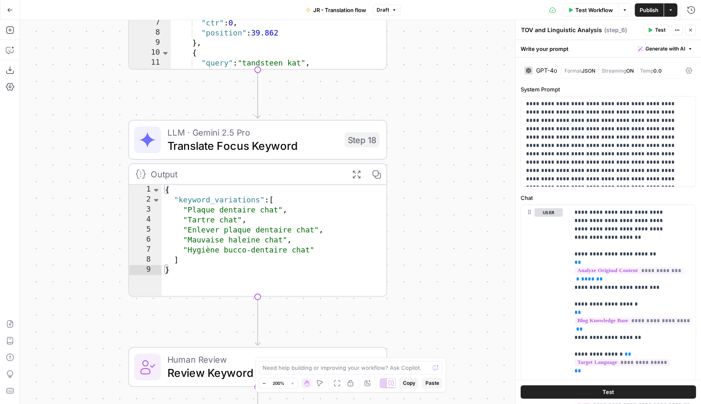
drag, startPoint x: 439, startPoint y: 155, endPoint x: 427, endPoint y: 270, distance: 115.5
click at [427, 270] on div "Workflow Set Inputs Inputs Web Page Scrape Extract Original Blog Content Step 1…" at bounding box center [360, 212] width 681 height 384
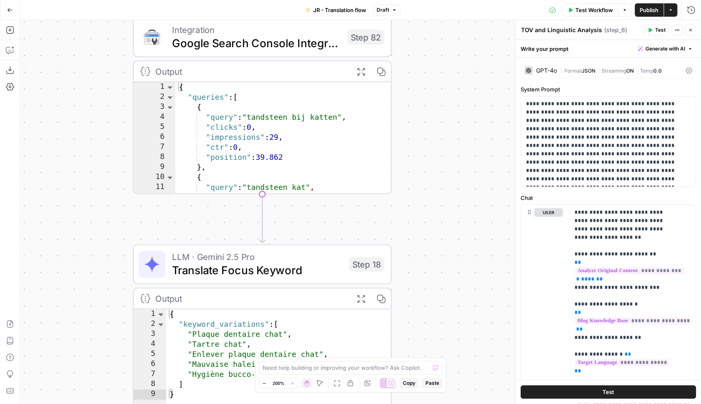
drag, startPoint x: 419, startPoint y: 166, endPoint x: 427, endPoint y: 265, distance: 99.4
click at [427, 265] on div "Workflow Set Inputs Inputs Web Page Scrape Extract Original Blog Content Step 1…" at bounding box center [360, 212] width 681 height 384
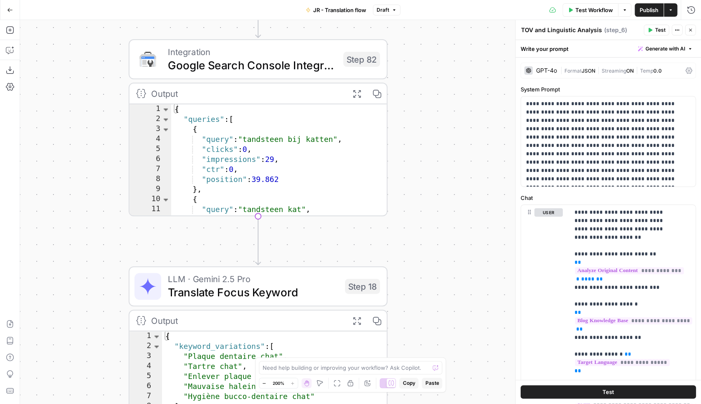
drag, startPoint x: 442, startPoint y: 156, endPoint x: 439, endPoint y: 175, distance: 20.0
click at [439, 175] on div "Workflow Set Inputs Inputs Web Page Scrape Extract Original Blog Content Step 1…" at bounding box center [360, 212] width 681 height 384
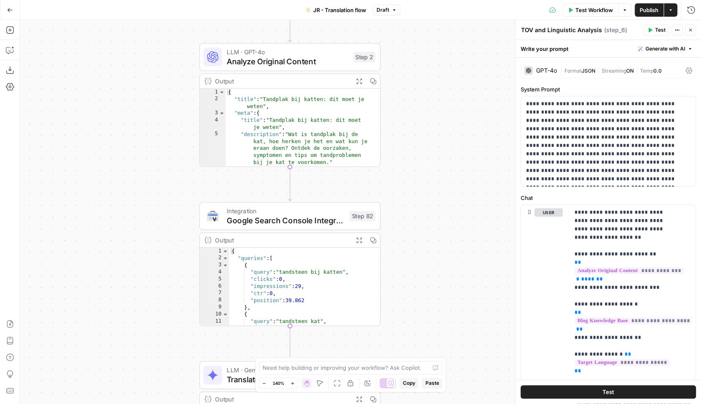
drag, startPoint x: 439, startPoint y: 119, endPoint x: 422, endPoint y: 234, distance: 115.7
click at [422, 234] on div "Workflow Set Inputs Inputs Web Page Scrape Extract Original Blog Content Step 1…" at bounding box center [360, 212] width 681 height 384
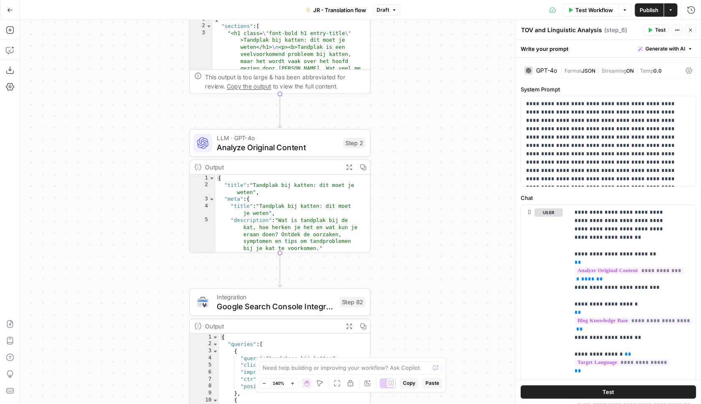
drag, startPoint x: 429, startPoint y: 155, endPoint x: 419, endPoint y: 241, distance: 86.6
click at [419, 241] on div "Workflow Set Inputs Inputs Web Page Scrape Extract Original Blog Content Step 1…" at bounding box center [360, 212] width 681 height 384
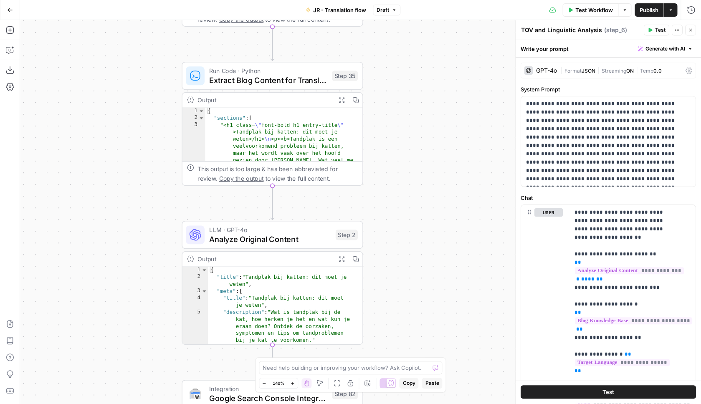
drag, startPoint x: 418, startPoint y: 166, endPoint x: 410, endPoint y: 258, distance: 92.2
click at [410, 258] on div "Workflow Set Inputs Inputs Web Page Scrape Extract Original Blog Content Step 1…" at bounding box center [360, 212] width 681 height 384
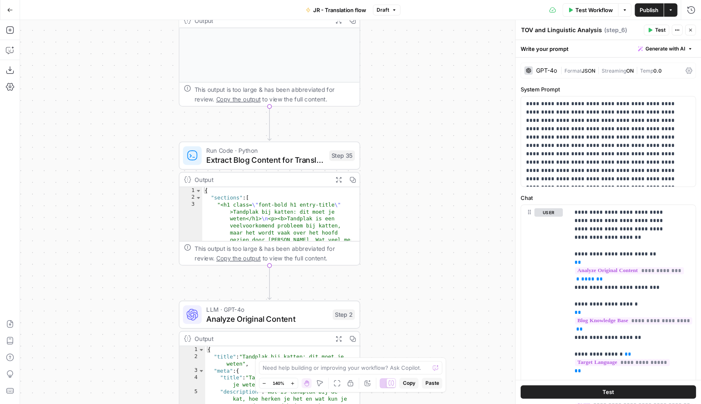
drag, startPoint x: 409, startPoint y: 220, endPoint x: 426, endPoint y: 282, distance: 64.9
click at [426, 282] on div "Workflow Set Inputs Inputs Web Page Scrape Extract Original Blog Content Step 1…" at bounding box center [360, 212] width 681 height 384
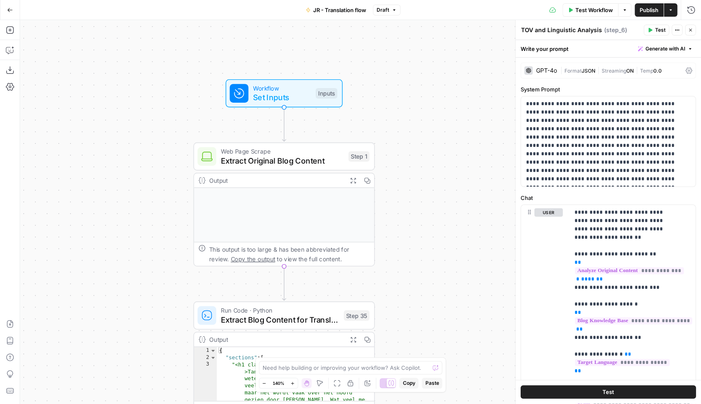
drag, startPoint x: 431, startPoint y: 246, endPoint x: 437, endPoint y: 270, distance: 24.9
click at [435, 283] on div "Workflow Set Inputs Inputs Web Page Scrape Extract Original Blog Content Step 1…" at bounding box center [360, 212] width 681 height 384
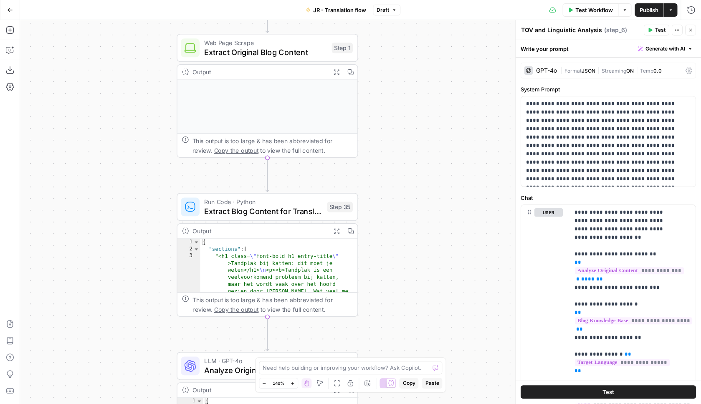
drag, startPoint x: 434, startPoint y: 193, endPoint x: 418, endPoint y: 83, distance: 111.1
click at [418, 83] on div "Workflow Set Inputs Inputs Web Page Scrape Extract Original Blog Content Step 1…" at bounding box center [360, 212] width 681 height 384
drag, startPoint x: 447, startPoint y: 84, endPoint x: 443, endPoint y: 18, distance: 67.0
click at [443, 20] on div "Workflow Set Inputs Inputs Web Page Scrape Extract Original Blog Content Step 1…" at bounding box center [360, 212] width 681 height 384
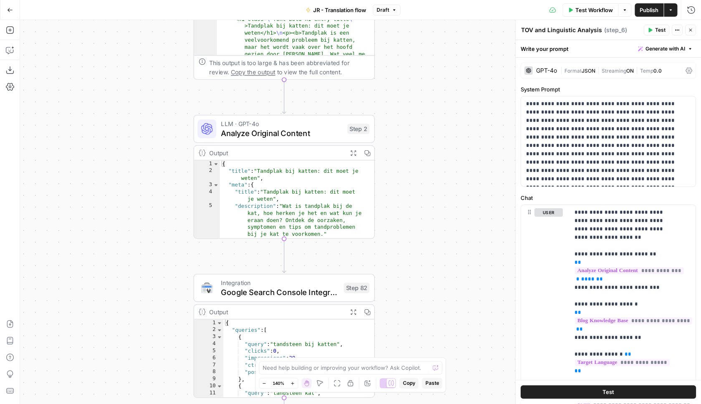
drag, startPoint x: 429, startPoint y: 213, endPoint x: 427, endPoint y: 53, distance: 160.4
click at [428, 48] on div "Workflow Set Inputs Inputs Web Page Scrape Extract Original Blog Content Step 1…" at bounding box center [360, 212] width 681 height 384
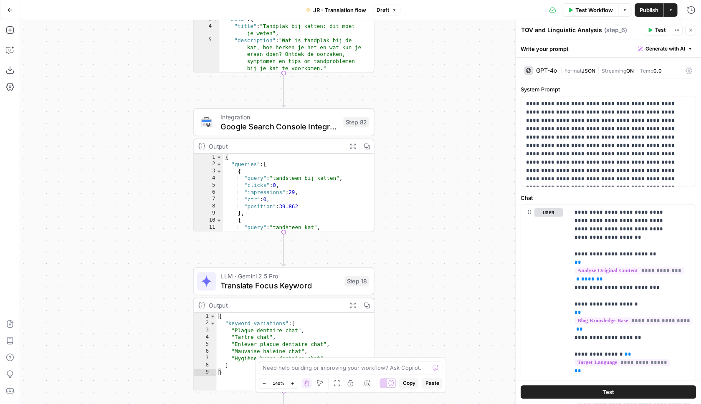
drag, startPoint x: 439, startPoint y: 216, endPoint x: 439, endPoint y: 24, distance: 191.8
click at [439, 24] on div "Workflow Set Inputs Inputs Web Page Scrape Extract Original Blog Content Step 1…" at bounding box center [360, 212] width 681 height 384
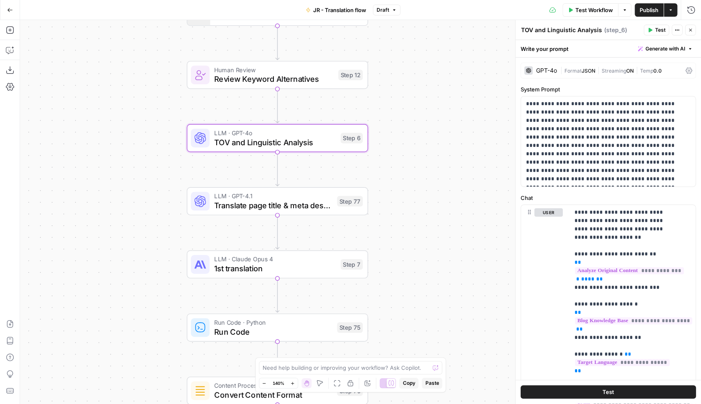
drag, startPoint x: 452, startPoint y: 231, endPoint x: 447, endPoint y: 178, distance: 53.7
click at [445, 60] on div "Workflow Set Inputs Inputs Web Page Scrape Extract Original Blog Content Step 1…" at bounding box center [360, 212] width 681 height 384
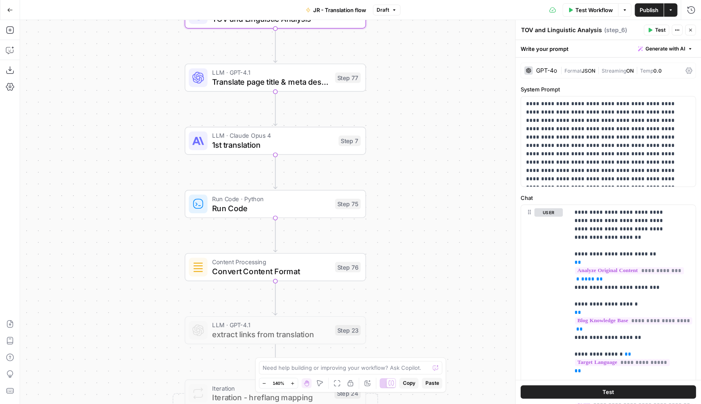
drag, startPoint x: 447, startPoint y: 201, endPoint x: 446, endPoint y: 78, distance: 123.3
click at [446, 78] on div "Workflow Set Inputs Inputs Web Page Scrape Extract Original Blog Content Step 1…" at bounding box center [360, 212] width 681 height 384
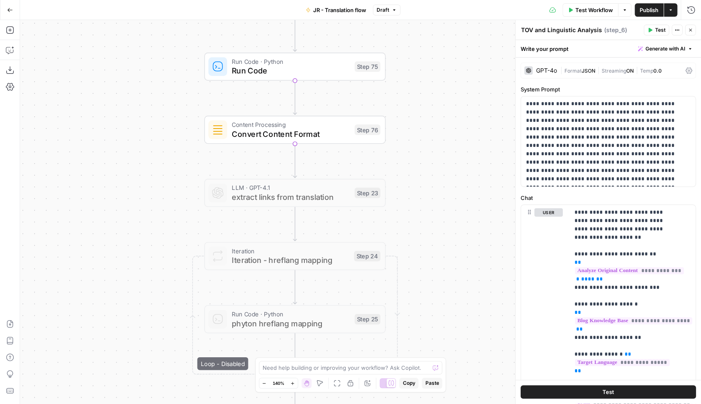
drag, startPoint x: 437, startPoint y: 194, endPoint x: 457, endPoint y: 54, distance: 141.8
click at [457, 54] on div "Workflow Set Inputs Inputs Web Page Scrape Extract Original Blog Content Step 1…" at bounding box center [360, 212] width 681 height 384
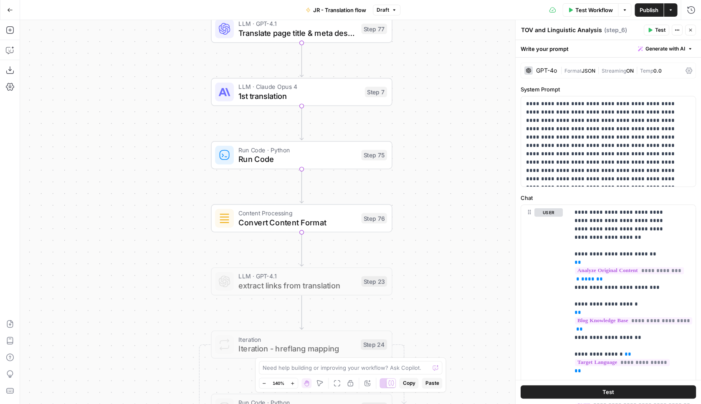
drag, startPoint x: 443, startPoint y: 175, endPoint x: 449, endPoint y: 294, distance: 119.2
click at [449, 294] on div "Workflow Set Inputs Inputs Web Page Scrape Extract Original Blog Content Step 1…" at bounding box center [360, 212] width 681 height 384
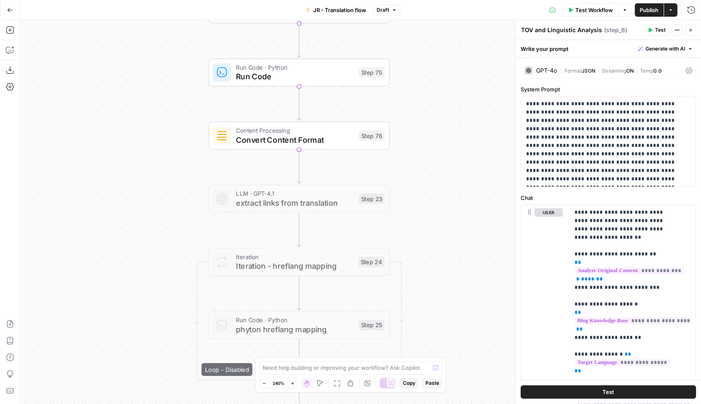
drag, startPoint x: 437, startPoint y: 132, endPoint x: 430, endPoint y: 128, distance: 7.3
click at [434, 51] on div "Workflow Set Inputs Inputs Web Page Scrape Extract Original Blog Content Step 1…" at bounding box center [360, 212] width 681 height 384
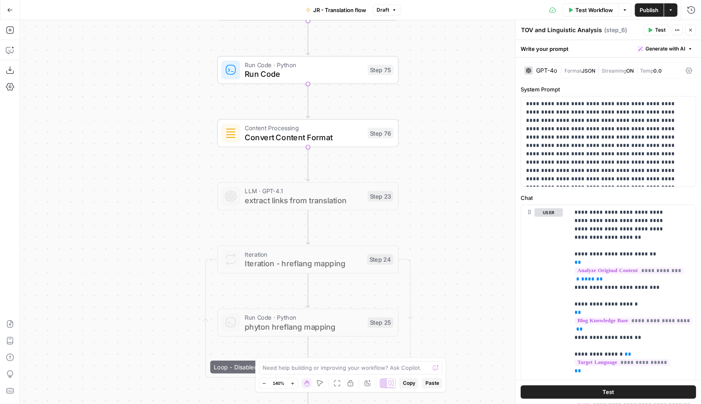
drag, startPoint x: 428, startPoint y: 229, endPoint x: 437, endPoint y: 207, distance: 23.4
click at [436, 273] on div "Workflow Set Inputs Inputs Web Page Scrape Extract Original Blog Content Step 1…" at bounding box center [360, 212] width 681 height 384
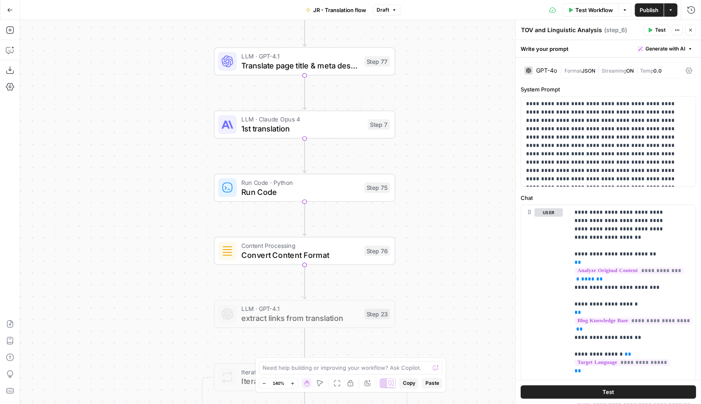
drag, startPoint x: 429, startPoint y: 113, endPoint x: 426, endPoint y: 246, distance: 133.3
click at [425, 270] on div "Workflow Set Inputs Inputs Web Page Scrape Extract Original Blog Content Step 1…" at bounding box center [360, 212] width 681 height 384
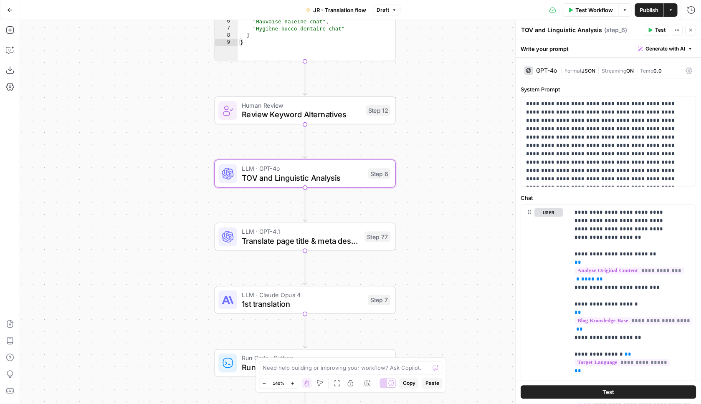
drag, startPoint x: 429, startPoint y: 137, endPoint x: 430, endPoint y: 258, distance: 120.7
click at [430, 258] on div "Workflow Set Inputs Inputs Web Page Scrape Extract Original Blog Content Step 1…" at bounding box center [360, 212] width 681 height 384
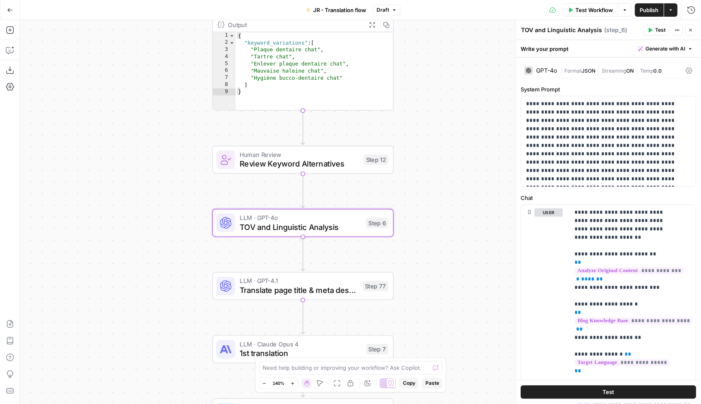
drag
click at [432, 296] on div "Workflow Set Inputs Inputs Web Page Scrape Extract Original Blog Content Step 1…" at bounding box center [360, 212] width 681 height 384
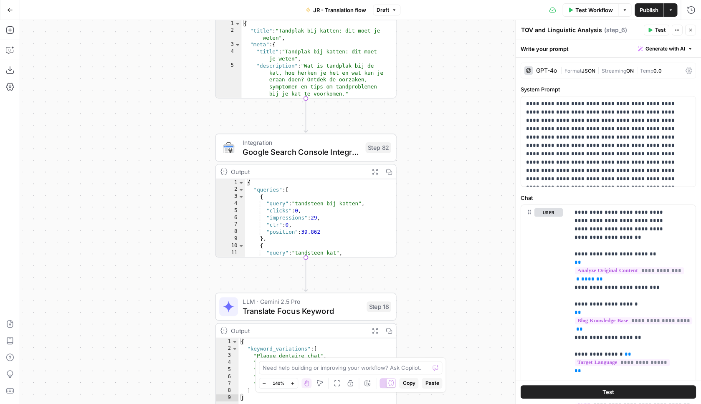
click at [437, 348] on div "Workflow Set Inputs Inputs Web Page Scrape Extract Original Blog Content Step 1…" at bounding box center [360, 212] width 681 height 384
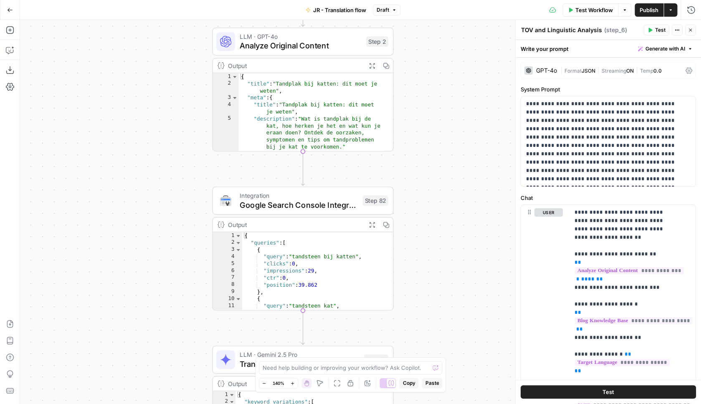
click at [451, 324] on div "Workflow Set Inputs Inputs Web Page Scrape Extract Original Blog Content Step 1…" at bounding box center [360, 212] width 681 height 384
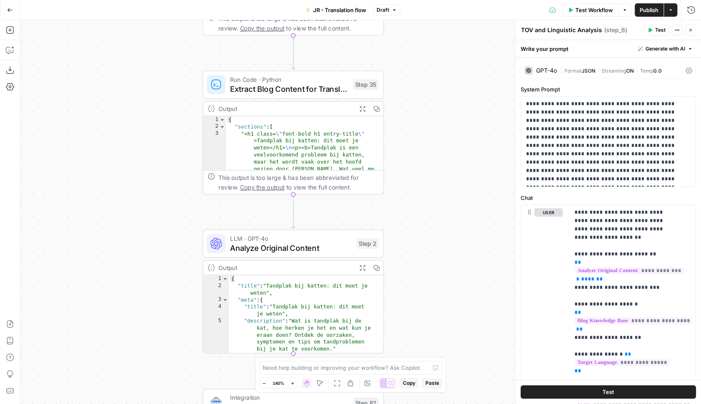
click at [445, 347] on div "Workflow Set Inputs Inputs Web Page Scrape Extract Original Blog Content Step 1…" at bounding box center [360, 212] width 681 height 384
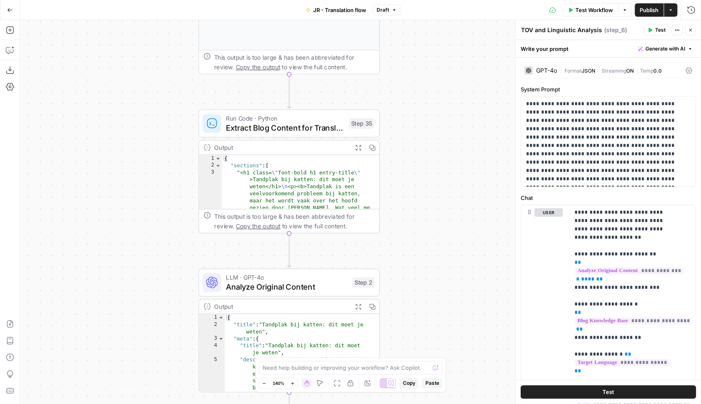
click at [434, 319] on div "Workflow Set Inputs Inputs Web Page Scrape Extract Original Blog Content Step 1…" at bounding box center [360, 212] width 681 height 384
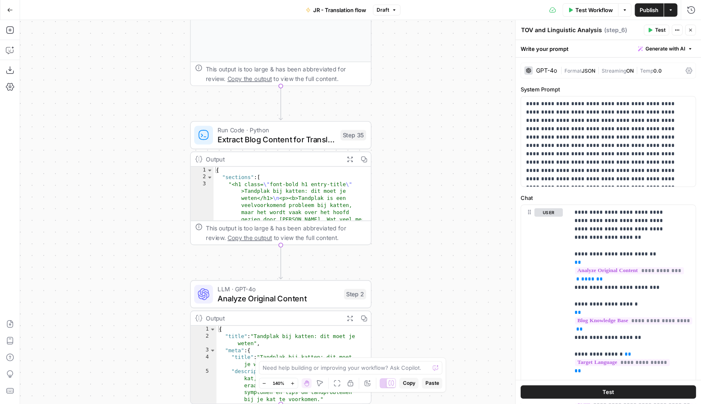
click at [429, 56] on div "Workflow Set Inputs Inputs Web Page Scrape Extract Original Blog Content Step 1…" at bounding box center [360, 212] width 681 height 384
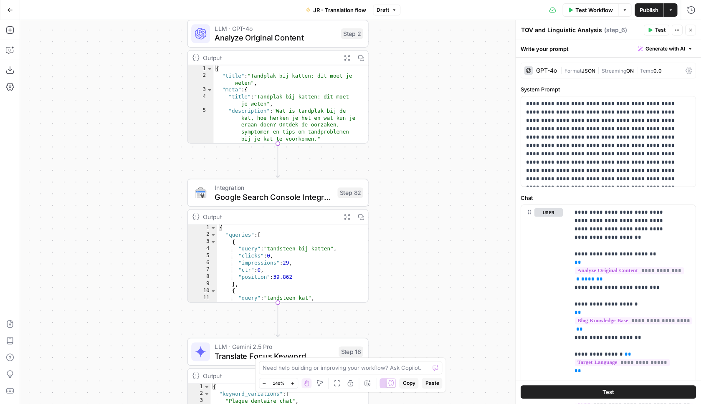
click at [434, 20] on div "Workflow Set Inputs Inputs Web Page Scrape Extract Original Blog Content Step 1…" at bounding box center [360, 212] width 681 height 384
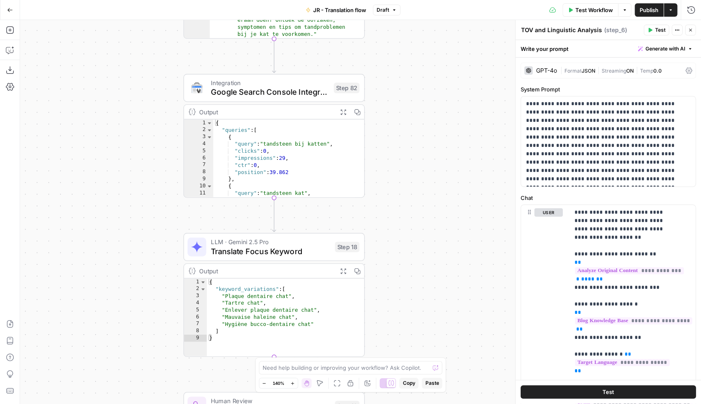
click at [456, 20] on div "Workflow Set Inputs Inputs Web Page Scrape Extract Original Blog Content Step 1…" at bounding box center [360, 212] width 681 height 384
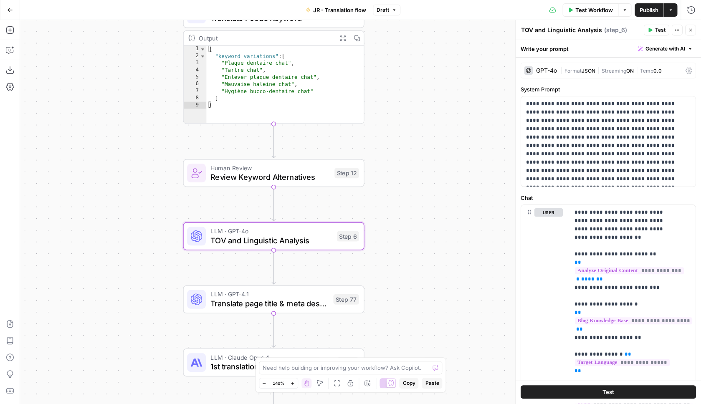
click at [458, 20] on div "Workflow Set Inputs Inputs Web Page Scrape Extract Original Blog Content Step 1…" at bounding box center [360, 212] width 681 height 384
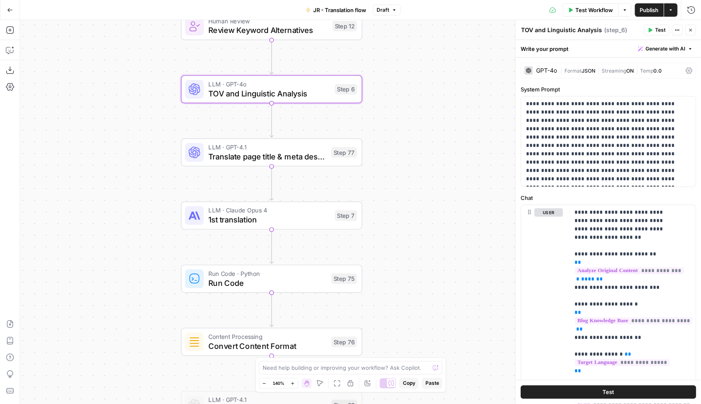
click at [460, 81] on div "Workflow Set Inputs Inputs Web Page Scrape Extract Original Blog Content Step 1…" at bounding box center [360, 212] width 681 height 384
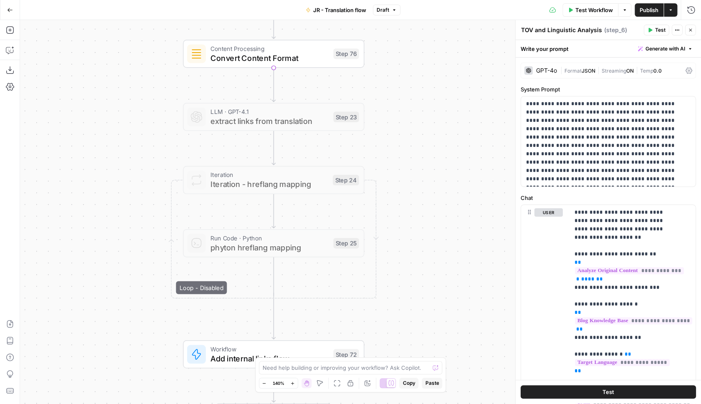
click at [455, 20] on div "Workflow Set Inputs Inputs Web Page Scrape Extract Original Blog Content Step 1…" at bounding box center [360, 212] width 681 height 384
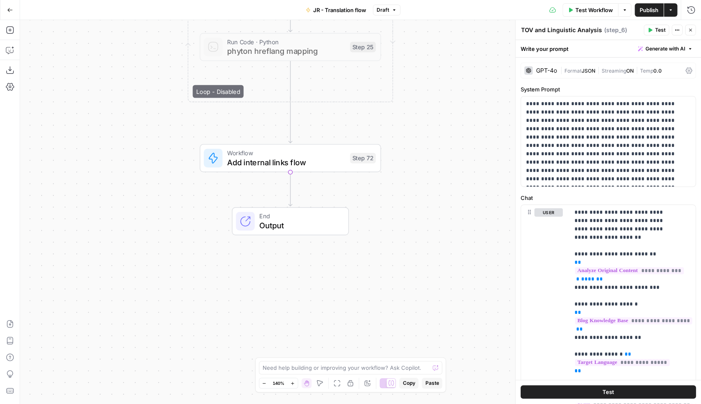
click at [468, 90] on div "Workflow Set Inputs Inputs Web Page Scrape Extract Original Blog Content Step 1…" at bounding box center [360, 212] width 681 height 384
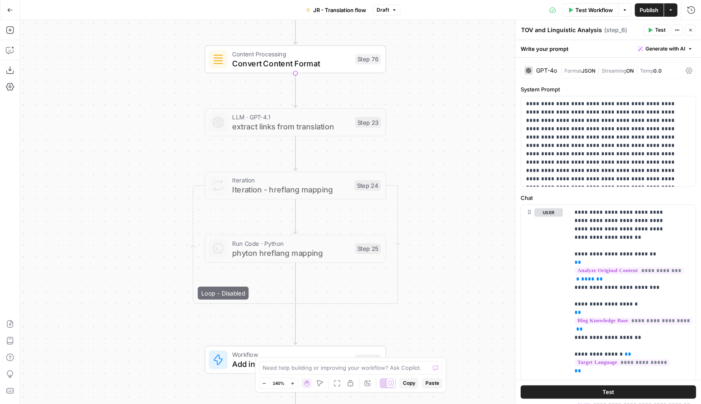
click at [440, 310] on div "Workflow Set Inputs Inputs Web Page Scrape Extract Original Blog Content Step 1…" at bounding box center [360, 212] width 681 height 384
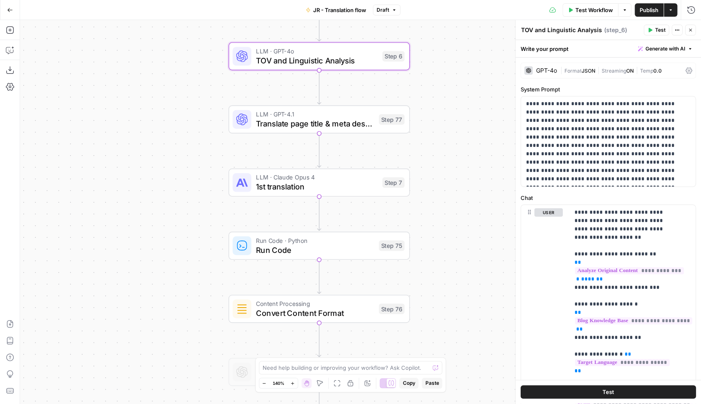
drag, startPoint x: 79, startPoint y: 118, endPoint x: 95, endPoint y: 379, distance: 262.1
click at [95, 379] on div "Workflow Set Inputs Inputs Web Page Scrape Extract Original Blog Content Step 1…" at bounding box center [360, 212] width 681 height 384
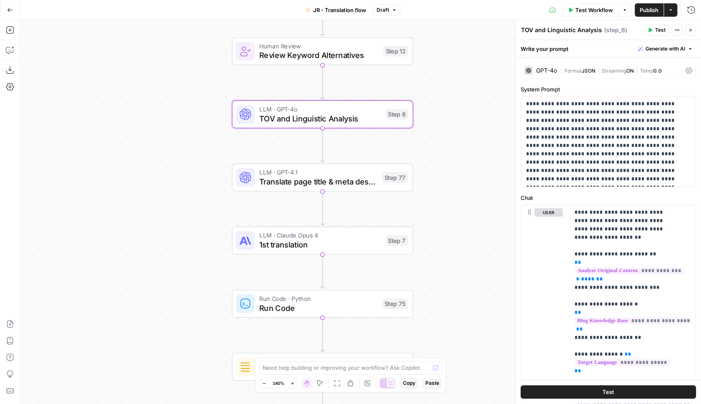
drag, startPoint x: 98, startPoint y: 180, endPoint x: 97, endPoint y: 273, distance: 93.6
click at [95, 272] on div "Workflow Set Inputs Inputs Web Page Scrape Extract Original Blog Content Step 1…" at bounding box center [360, 212] width 681 height 384
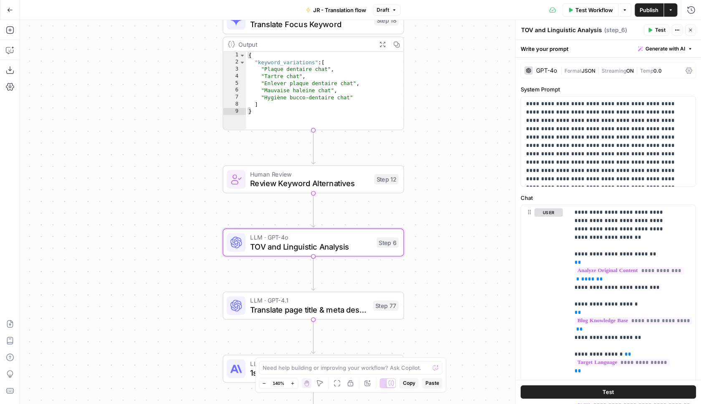
drag, startPoint x: 136, startPoint y: 81, endPoint x: 134, endPoint y: 196, distance: 115.3
click at [134, 196] on div "Workflow Set Inputs Inputs Web Page Scrape Extract Original Blog Content Step 1…" at bounding box center [360, 212] width 681 height 384
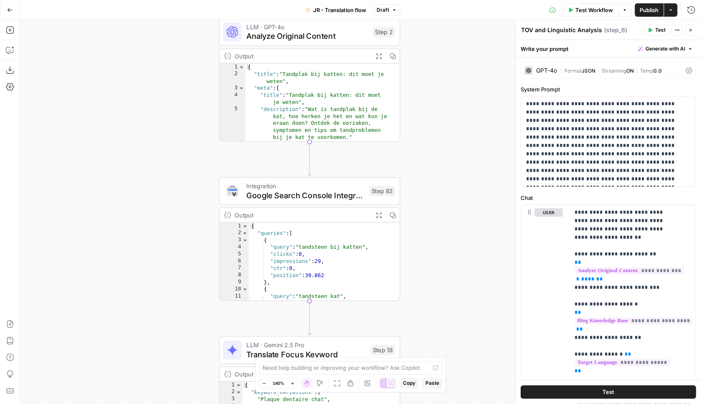
drag, startPoint x: 133, startPoint y: 35, endPoint x: 131, endPoint y: 249, distance: 214.7
click at [131, 249] on div "Workflow Set Inputs Inputs Web Page Scrape Extract Original Blog Content Step 1…" at bounding box center [360, 212] width 681 height 384
drag, startPoint x: 132, startPoint y: 102, endPoint x: 127, endPoint y: 263, distance: 161.4
click at [115, 303] on div "Workflow Set Inputs Inputs Web Page Scrape Extract Original Blog Content Step 1…" at bounding box center [360, 212] width 681 height 384
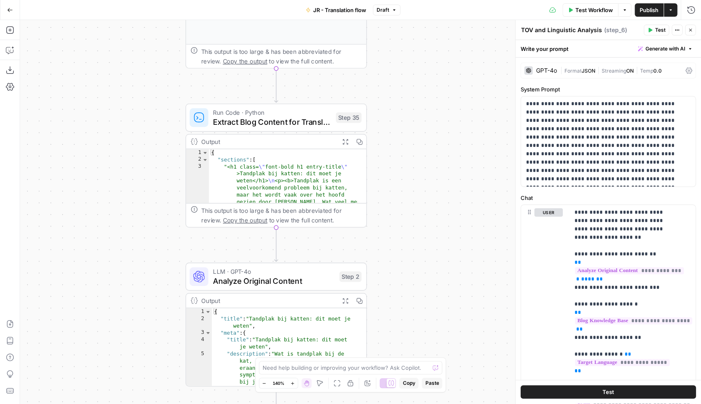
drag, startPoint x: 140, startPoint y: 139, endPoint x: 131, endPoint y: 168, distance: 30.8
click at [117, 277] on div "Workflow Set Inputs Inputs Web Page Scrape Extract Original Blog Content Step 1…" at bounding box center [360, 212] width 681 height 384
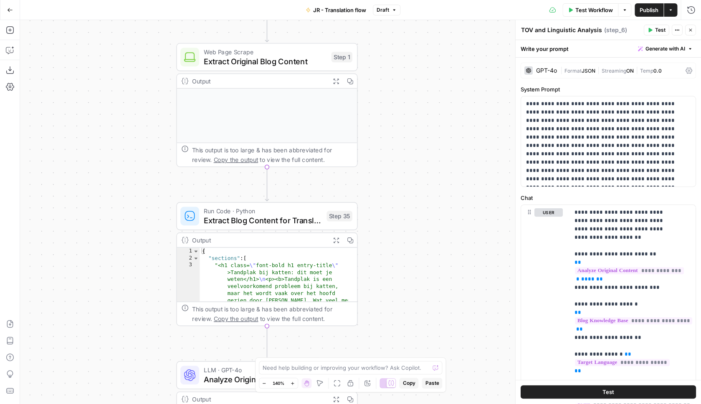
drag, startPoint x: 112, startPoint y: 254, endPoint x: 123, endPoint y: 261, distance: 13.1
click at [112, 316] on div "Workflow Set Inputs Inputs Web Page Scrape Extract Original Blog Content Step 1…" at bounding box center [360, 212] width 681 height 384
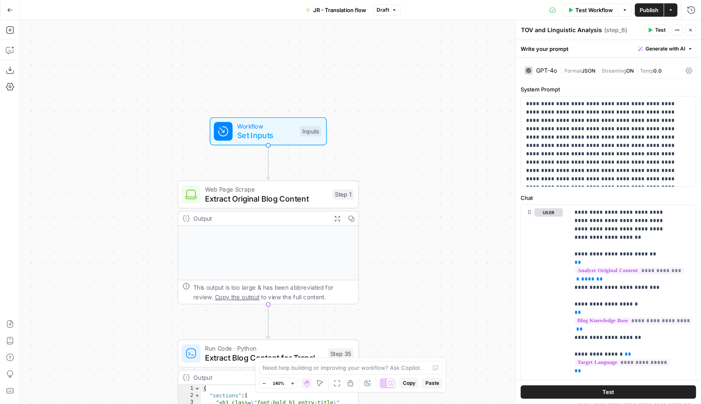
drag, startPoint x: 121, startPoint y: 167, endPoint x: 139, endPoint y: 12, distance: 156.0
click at [139, 20] on div "Workflow Set Inputs Inputs Web Page Scrape Extract Original Blog Content Step 1…" at bounding box center [360, 212] width 681 height 384
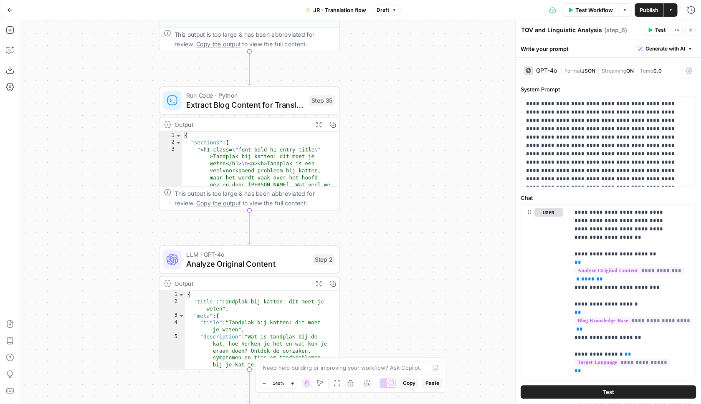
drag, startPoint x: 147, startPoint y: 167, endPoint x: 128, endPoint y: 10, distance: 157.8
click at [128, 20] on div "Workflow Set Inputs Inputs Web Page Scrape Extract Original Blog Content Step 1…" at bounding box center [360, 212] width 681 height 384
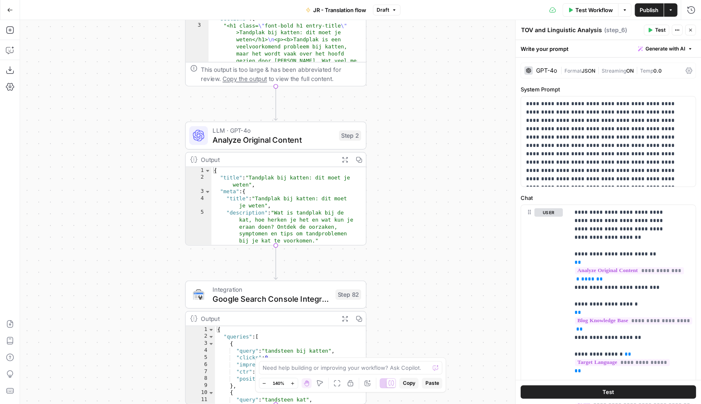
drag, startPoint x: 102, startPoint y: 175, endPoint x: 147, endPoint y: 5, distance: 175.4
click at [148, 20] on div "Workflow Set Inputs Inputs Web Page Scrape Extract Original Blog Content Step 1…" at bounding box center [360, 212] width 681 height 384
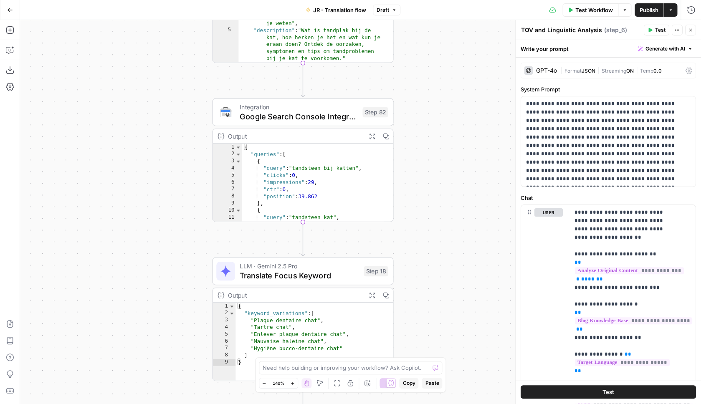
drag, startPoint x: 144, startPoint y: 35, endPoint x: 144, endPoint y: 6, distance: 28.8
click at [144, 20] on div "Workflow Set Inputs Inputs Web Page Scrape Extract Original Blog Content Step 1…" at bounding box center [360, 212] width 681 height 384
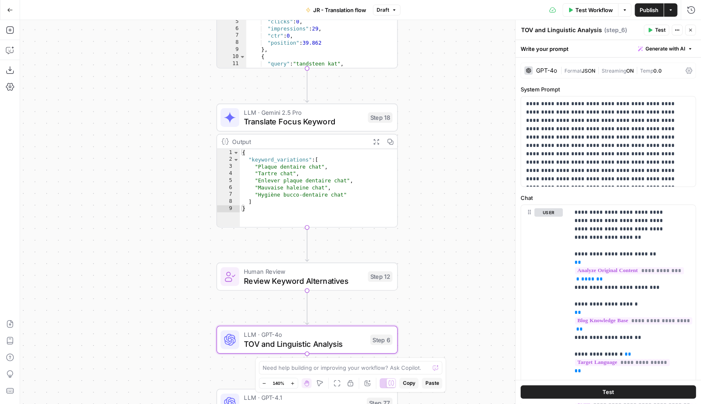
drag, startPoint x: 159, startPoint y: 150, endPoint x: 166, endPoint y: 4, distance: 145.6
click at [169, 20] on div "Workflow Set Inputs Inputs Web Page Scrape Extract Original Blog Content Step 1…" at bounding box center [360, 212] width 681 height 384
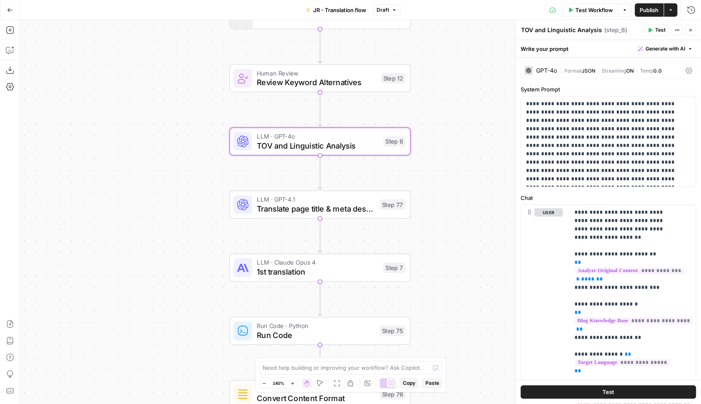
drag, startPoint x: 166, startPoint y: 137, endPoint x: 172, endPoint y: 26, distance: 110.8
click at [172, 26] on div "Workflow Set Inputs Inputs Web Page Scrape Extract Original Blog Content Step 1…" at bounding box center [360, 212] width 681 height 384
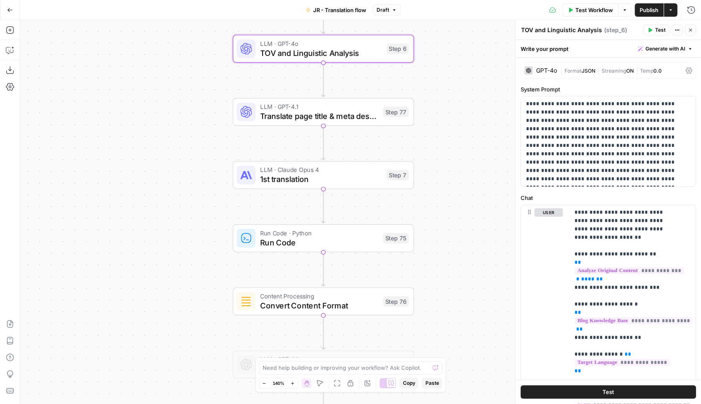
drag, startPoint x: 170, startPoint y: 147, endPoint x: 163, endPoint y: 112, distance: 35.8
click at [173, 36] on div "Workflow Set Inputs Inputs Web Page Scrape Extract Original Blog Content Step 1…" at bounding box center [360, 212] width 681 height 384
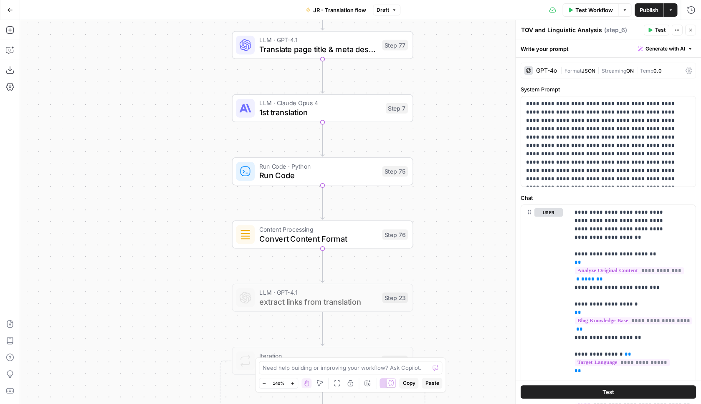
drag, startPoint x: 162, startPoint y: 184, endPoint x: 164, endPoint y: 26, distance: 157.5
click at [164, 27] on div "Workflow Set Inputs Inputs Web Page Scrape Extract Original Blog Content Step 1…" at bounding box center [360, 212] width 681 height 384
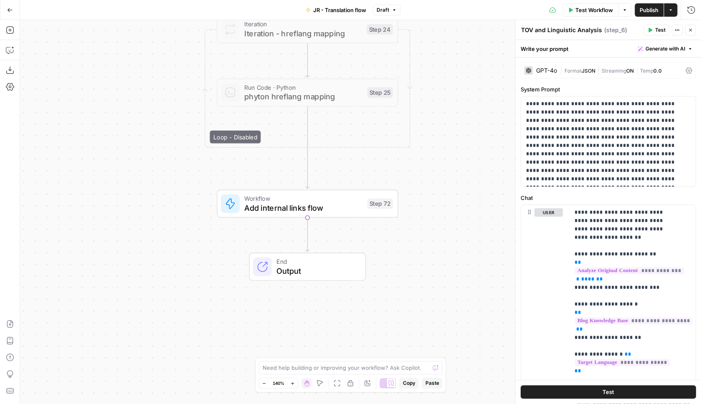
drag, startPoint x: 167, startPoint y: 231, endPoint x: 148, endPoint y: 45, distance: 187.3
click at [150, 30] on div "Workflow Set Inputs Inputs Web Page Scrape Extract Original Blog Content Step 1…" at bounding box center [360, 212] width 681 height 384
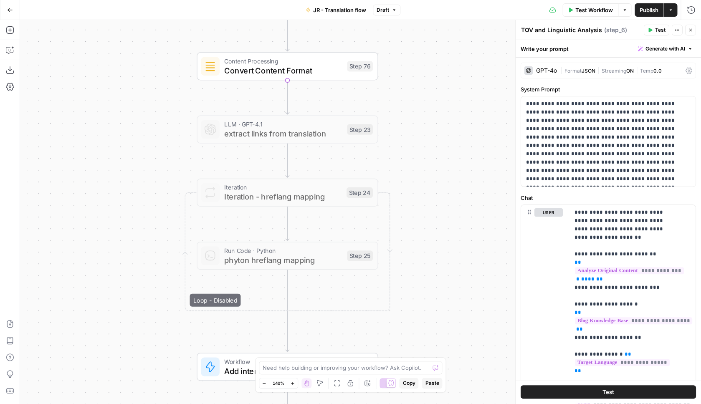
drag, startPoint x: 159, startPoint y: 38, endPoint x: 142, endPoint y: 267, distance: 230.0
click at [142, 267] on div "Workflow Set Inputs Inputs Web Page Scrape Extract Original Blog Content Step 1…" at bounding box center [360, 212] width 681 height 384
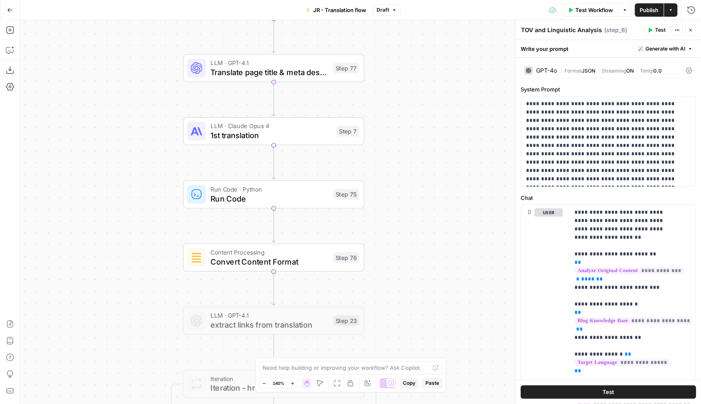
drag, startPoint x: 138, startPoint y: 106, endPoint x: 124, endPoint y: 297, distance: 191.8
click at [124, 297] on div "Workflow Set Inputs Inputs Web Page Scrape Extract Original Blog Content Step 1…" at bounding box center [360, 212] width 681 height 384
drag, startPoint x: 101, startPoint y: 155, endPoint x: 110, endPoint y: 303, distance: 147.7
click at [109, 311] on div "Workflow Set Inputs Inputs Web Page Scrape Extract Original Blog Content Step 1…" at bounding box center [360, 212] width 681 height 384
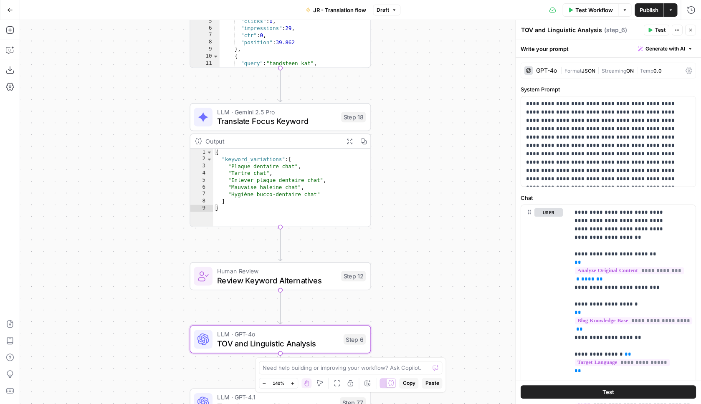
drag, startPoint x: 108, startPoint y: 164, endPoint x: 119, endPoint y: 211, distance: 48.8
click at [110, 377] on div "Workflow Set Inputs Inputs Web Page Scrape Extract Original Blog Content Step 1…" at bounding box center [360, 212] width 681 height 384
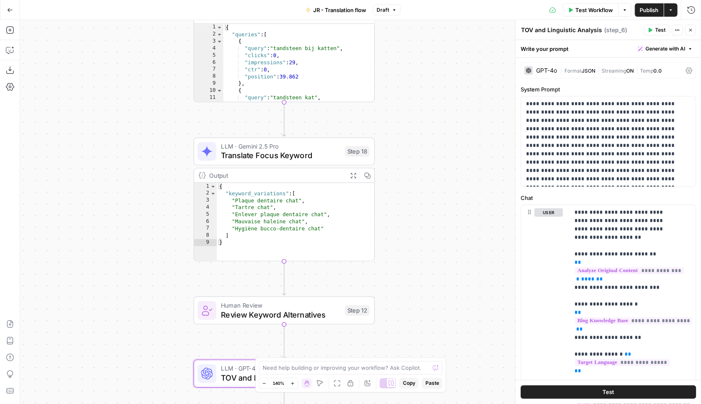
drag, startPoint x: 105, startPoint y: 322, endPoint x: 105, endPoint y: 342, distance: 19.6
click at [104, 347] on div "Workflow Set Inputs Inputs Web Page Scrape Extract Original Blog Content Step 1…" at bounding box center [360, 212] width 681 height 384
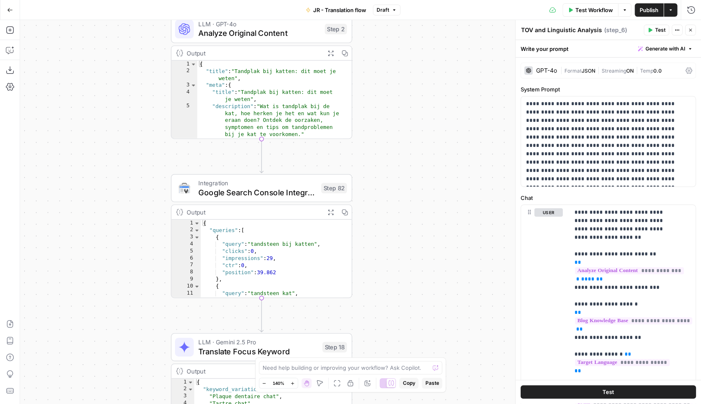
drag, startPoint x: 110, startPoint y: 230, endPoint x: 102, endPoint y: 300, distance: 70.6
click at [102, 300] on div "Workflow Set Inputs Inputs Web Page Scrape Extract Original Blog Content Step 1…" at bounding box center [360, 212] width 681 height 384
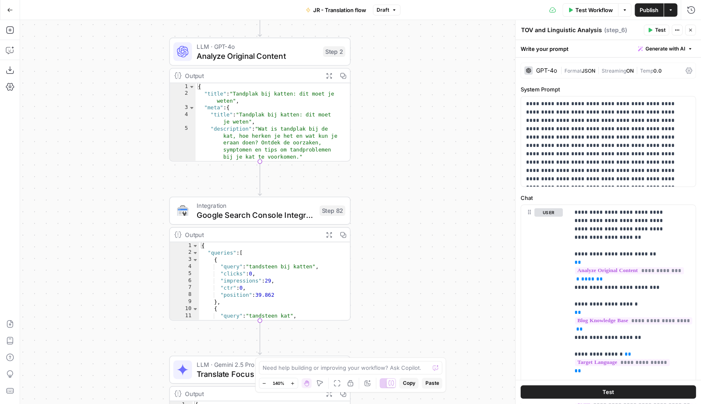
drag, startPoint x: 107, startPoint y: 182, endPoint x: 108, endPoint y: 323, distance: 141.2
click at [108, 323] on div "Workflow Set Inputs Inputs Web Page Scrape Extract Original Blog Content Step 1…" at bounding box center [360, 212] width 681 height 384
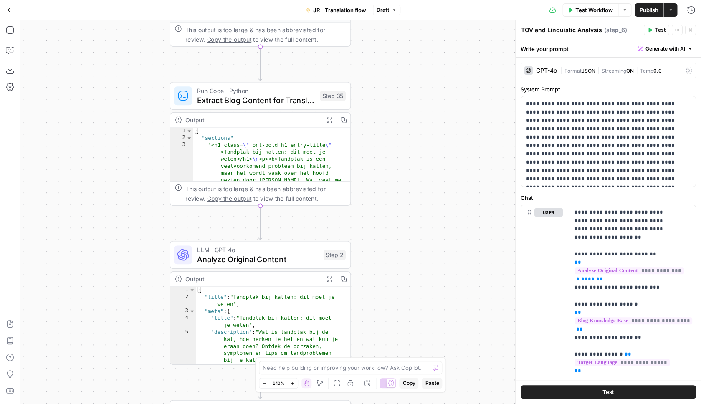
drag, startPoint x: 109, startPoint y: 182, endPoint x: 114, endPoint y: 311, distance: 129.2
click at [114, 311] on div "Workflow Set Inputs Inputs Web Page Scrape Extract Original Blog Content Step 1…" at bounding box center [360, 212] width 681 height 384
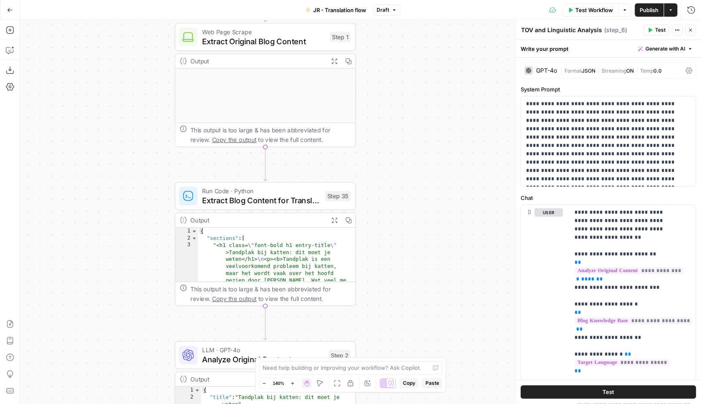
drag, startPoint x: 101, startPoint y: 178, endPoint x: 105, endPoint y: 229, distance: 50.7
click at [105, 229] on div "Workflow Set Inputs Inputs Web Page Scrape Extract Original Blog Content Step 1…" at bounding box center [360, 212] width 681 height 384
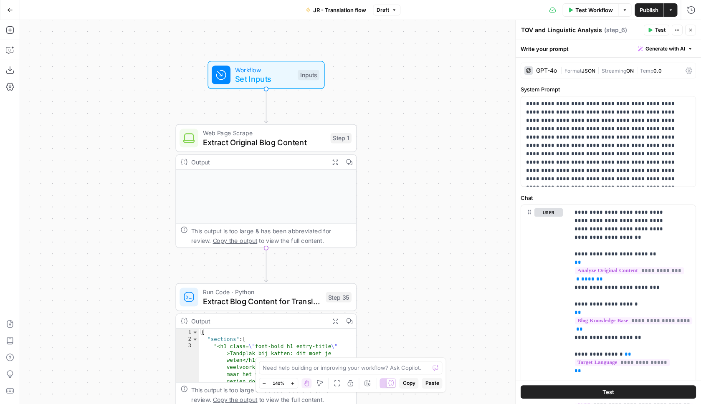
drag, startPoint x: 103, startPoint y: 186, endPoint x: 97, endPoint y: 267, distance: 80.8
click at [99, 268] on div "Workflow Set Inputs Inputs Web Page Scrape Extract Original Blog Content Step 1…" at bounding box center [360, 212] width 681 height 384
click at [4, 29] on button "Add Steps" at bounding box center [9, 29] width 13 height 13
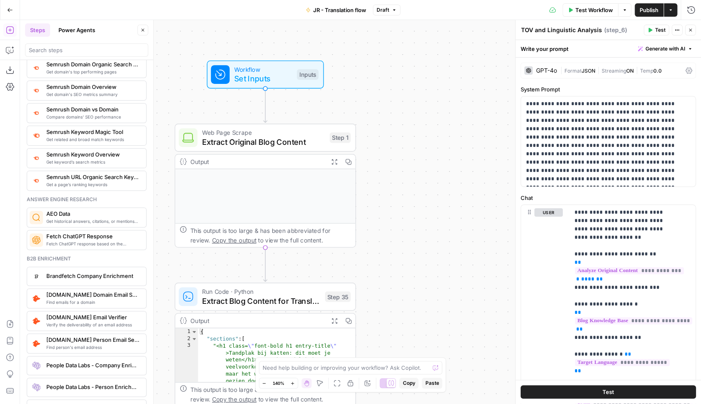
scroll to position [1019, 0]
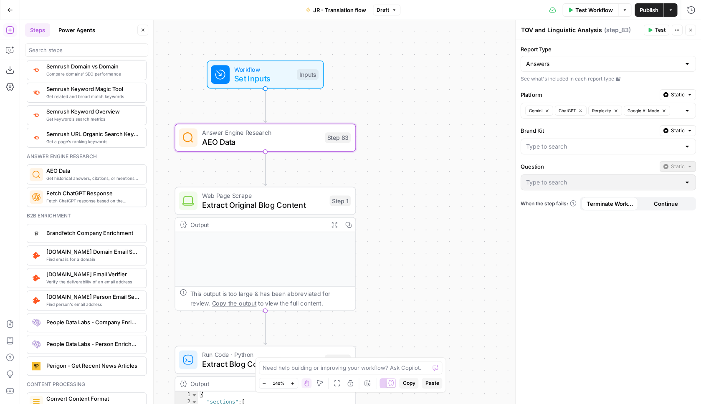
type textarea "AEO Data"
click at [577, 65] on input "Report Type" at bounding box center [603, 64] width 155 height 8
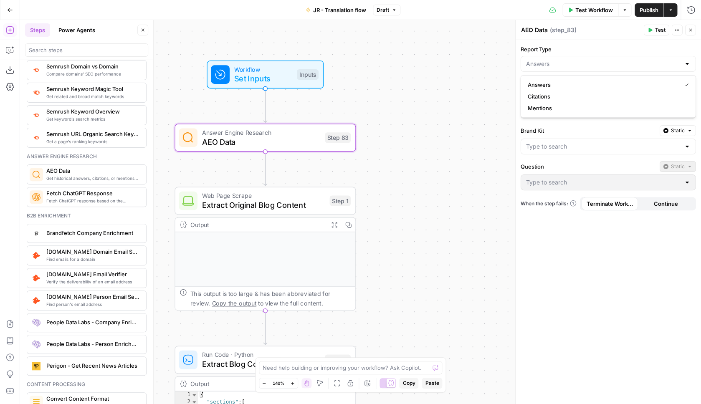
type input "Answers"
click at [580, 51] on label "Report Type" at bounding box center [608, 49] width 175 height 8
click at [580, 60] on input "Answers" at bounding box center [603, 64] width 155 height 8
type input "Answers"
click at [285, 119] on icon "button" at bounding box center [283, 116] width 9 height 9
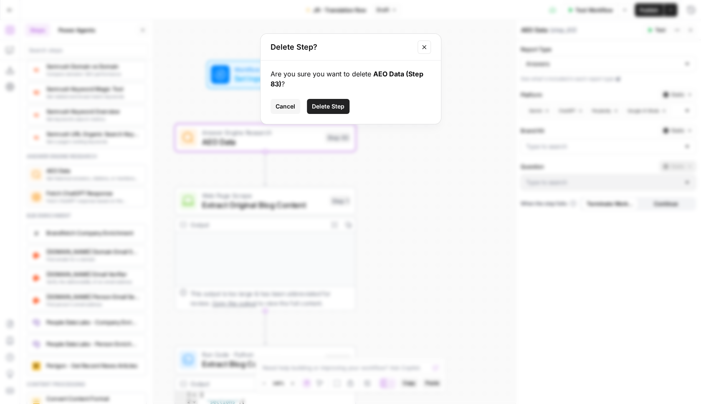
click at [340, 106] on span "Delete Step" at bounding box center [328, 106] width 33 height 8
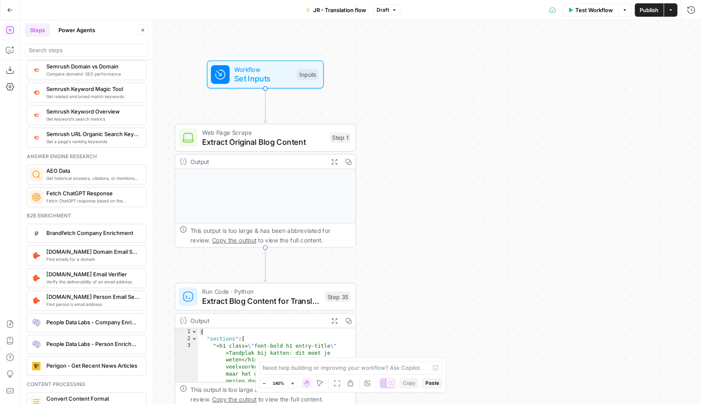
click at [646, 10] on span "Publish" at bounding box center [649, 10] width 19 height 8
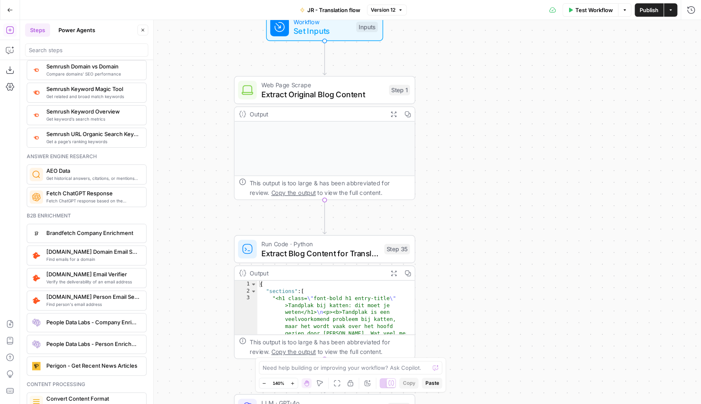
drag, startPoint x: 192, startPoint y: 85, endPoint x: 278, endPoint y: 56, distance: 91.0
click at [282, 41] on div "Workflow Set Inputs Inputs" at bounding box center [324, 27] width 181 height 28
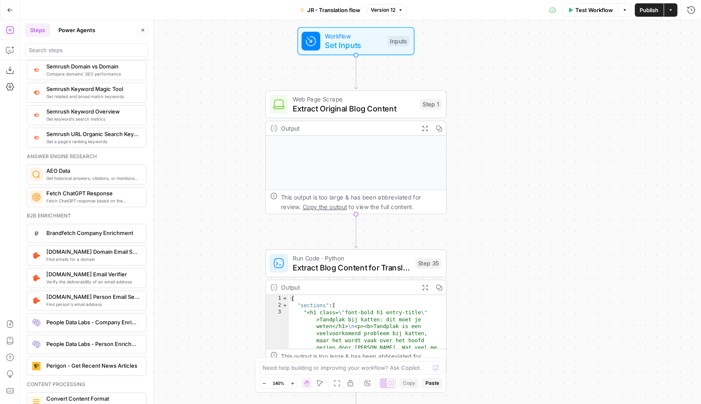
click at [221, 97] on div "Workflow Set Inputs Inputs Web Page Scrape Extract Original Blog Content Step 1…" at bounding box center [360, 212] width 681 height 384
